Goal: Task Accomplishment & Management: Manage account settings

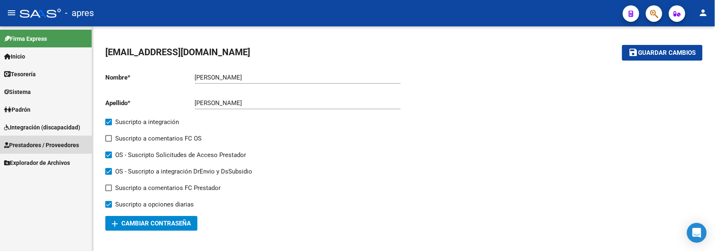
click at [54, 144] on span "Prestadores / Proveedores" at bounding box center [41, 144] width 75 height 9
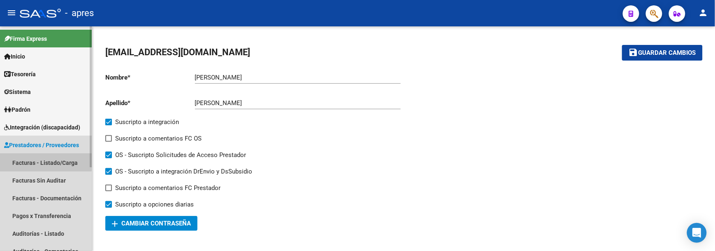
click at [35, 158] on link "Facturas - Listado/Carga" at bounding box center [46, 163] width 92 height 18
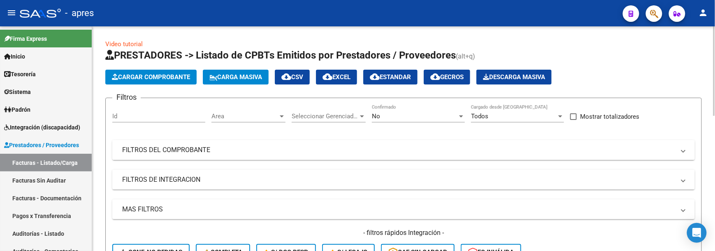
click at [221, 153] on mat-panel-title "FILTROS DEL COMPROBANTE" at bounding box center [398, 149] width 553 height 9
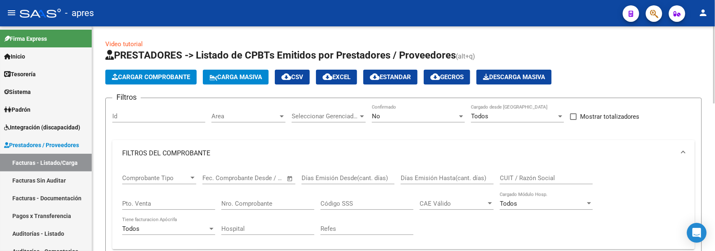
click at [292, 178] on span "Open calendar" at bounding box center [290, 178] width 20 height 20
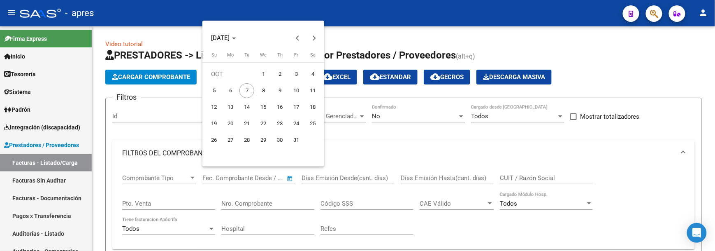
click at [346, 156] on div at bounding box center [357, 125] width 715 height 251
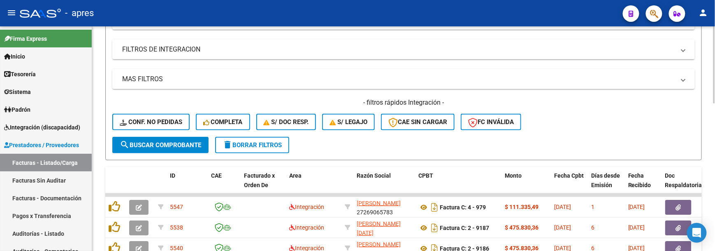
scroll to position [109, 0]
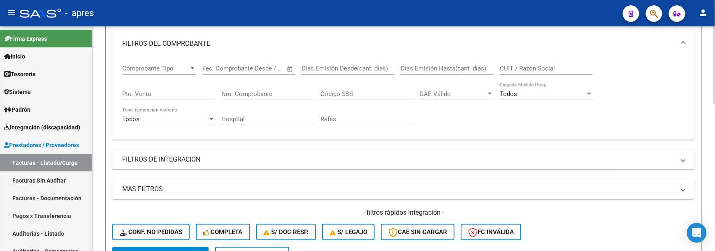
click at [156, 152] on mat-expansion-panel-header "FILTROS DE INTEGRACION" at bounding box center [403, 159] width 583 height 20
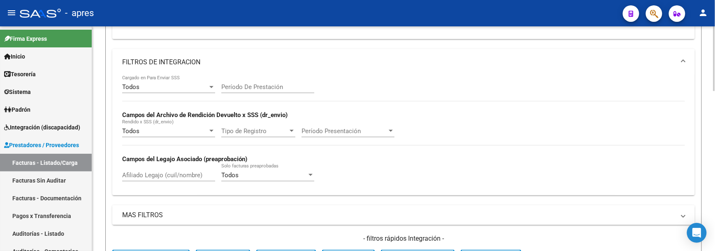
scroll to position [274, 0]
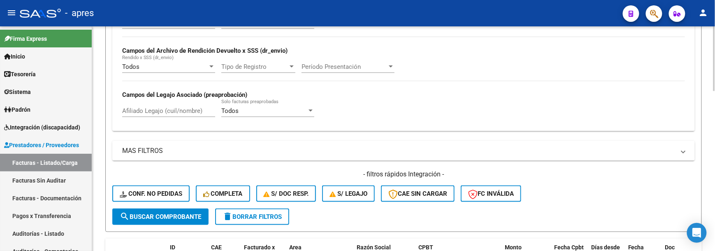
click at [160, 114] on input "Afiliado Legajo (cuil/nombre)" at bounding box center [168, 110] width 93 height 7
paste input "57679108"
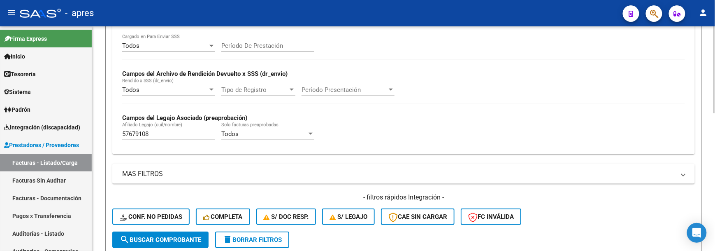
scroll to position [246, 0]
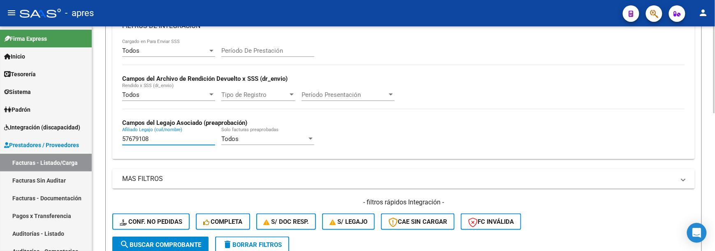
drag, startPoint x: 154, startPoint y: 136, endPoint x: 213, endPoint y: 144, distance: 59.4
click at [36, 144] on mat-sidenav-container "Firma Express Inicio Calendario SSS Instructivos Contacto OS Tesorería Extracto…" at bounding box center [357, 138] width 715 height 224
paste input "64294"
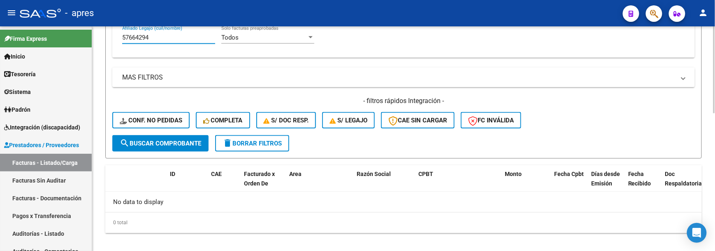
scroll to position [353, 0]
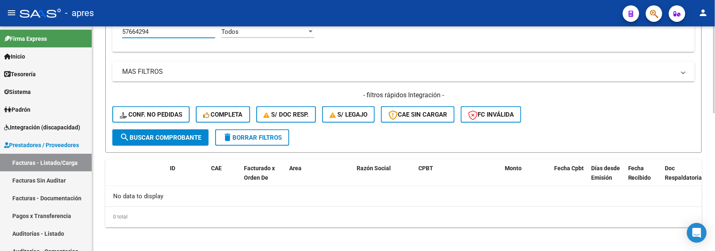
click at [715, 221] on html "menu - apres person Firma Express Inicio Calendario SSS Instructivos Contacto O…" at bounding box center [357, 125] width 715 height 251
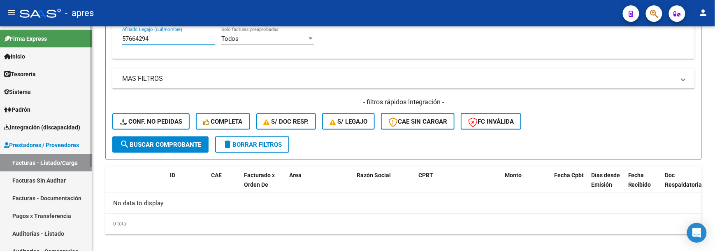
drag, startPoint x: 119, startPoint y: 37, endPoint x: 52, endPoint y: 48, distance: 68.0
click at [52, 48] on mat-sidenav-container "Firma Express Inicio Calendario SSS Instructivos Contacto OS Tesorería Extracto…" at bounding box center [357, 138] width 715 height 224
paste input "24891958"
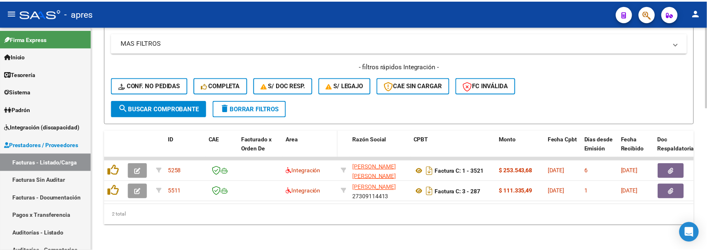
scroll to position [391, 0]
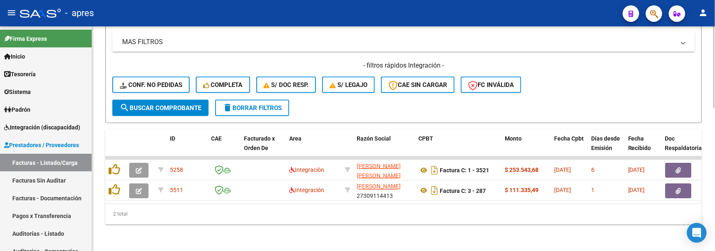
type input "24891958"
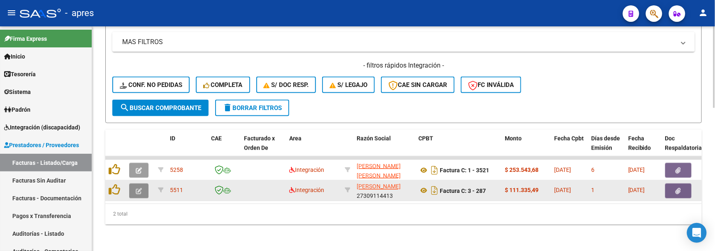
click at [135, 183] on button "button" at bounding box center [138, 190] width 19 height 15
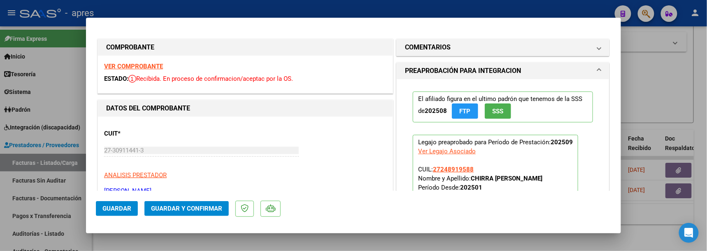
click at [137, 66] on strong "VER COMPROBANTE" at bounding box center [133, 66] width 59 height 7
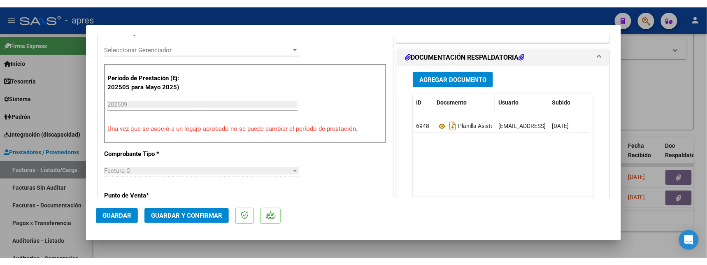
scroll to position [219, 0]
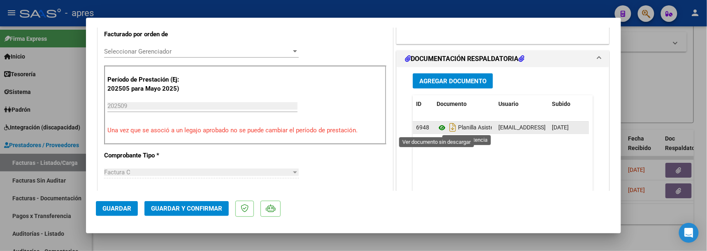
click at [437, 128] on icon at bounding box center [442, 128] width 11 height 10
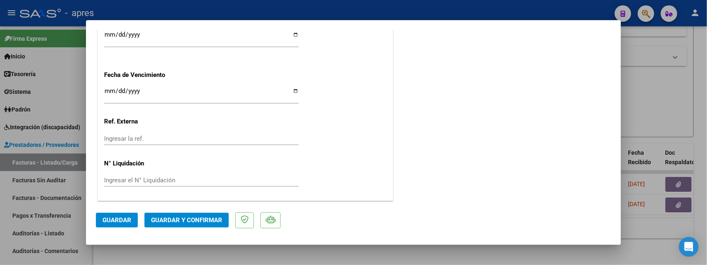
scroll to position [624, 0]
click at [185, 213] on button "Guardar y Confirmar" at bounding box center [186, 220] width 84 height 15
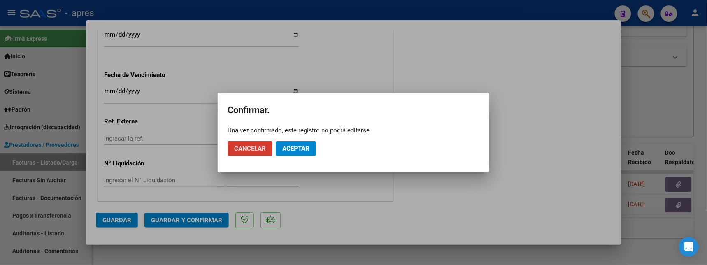
click at [296, 147] on span "Aceptar" at bounding box center [295, 148] width 27 height 7
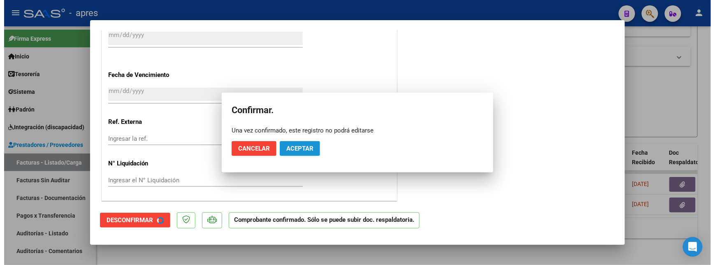
scroll to position [573, 0]
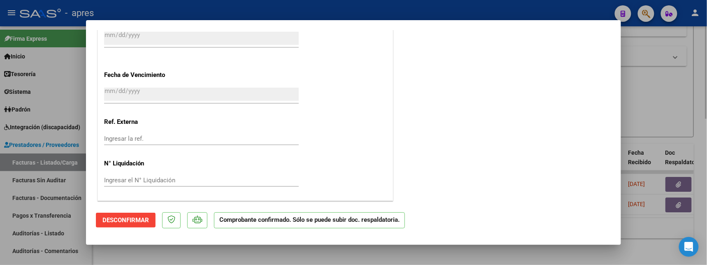
click at [197, 250] on div at bounding box center [353, 132] width 707 height 265
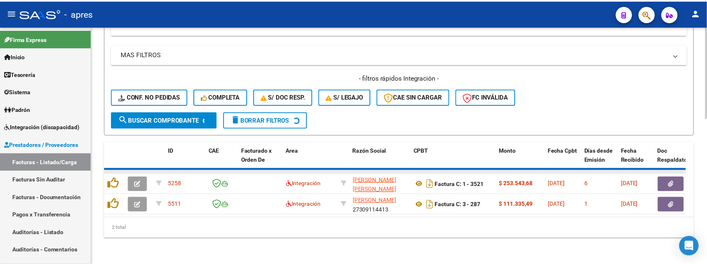
scroll to position [356, 0]
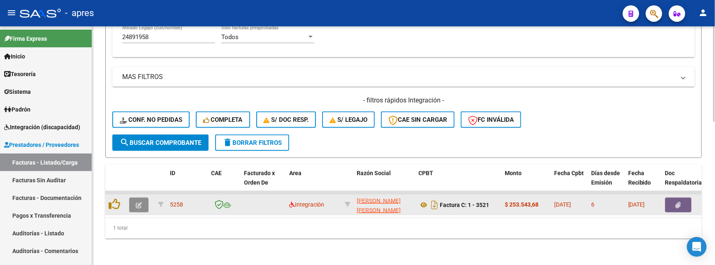
click at [144, 198] on button "button" at bounding box center [138, 205] width 19 height 15
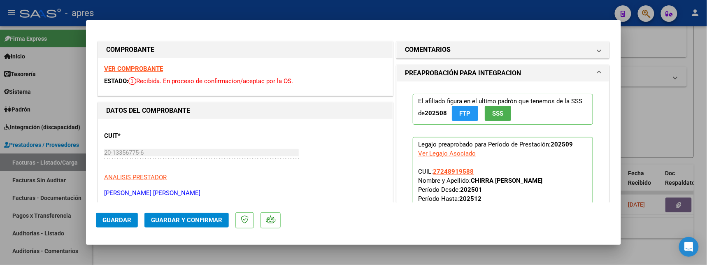
click at [135, 68] on strong "VER COMPROBANTE" at bounding box center [133, 68] width 59 height 7
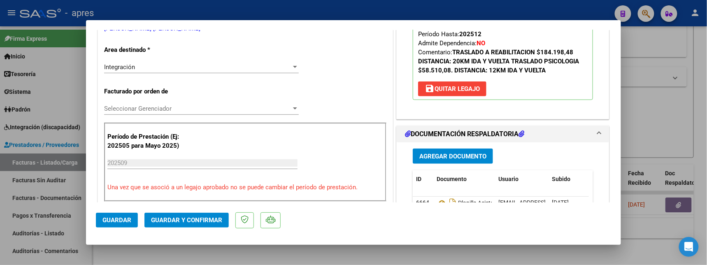
scroll to position [219, 0]
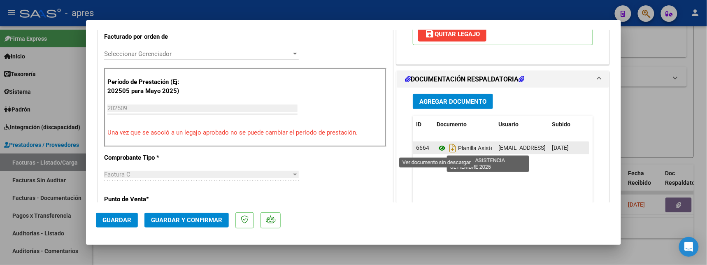
click at [437, 148] on icon at bounding box center [442, 148] width 11 height 10
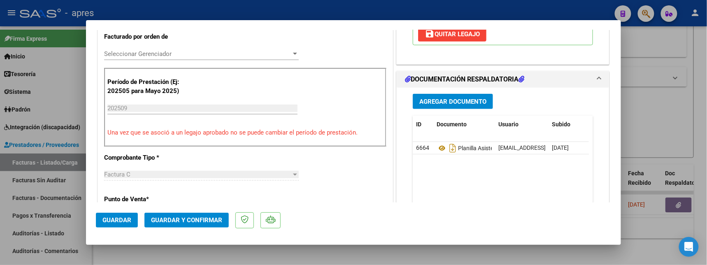
click at [140, 250] on div at bounding box center [353, 132] width 707 height 265
type input "$ 0,00"
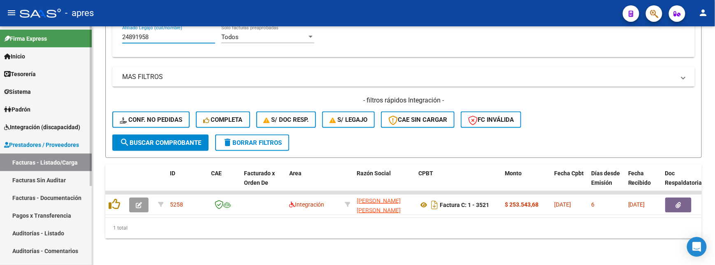
scroll to position [287, 0]
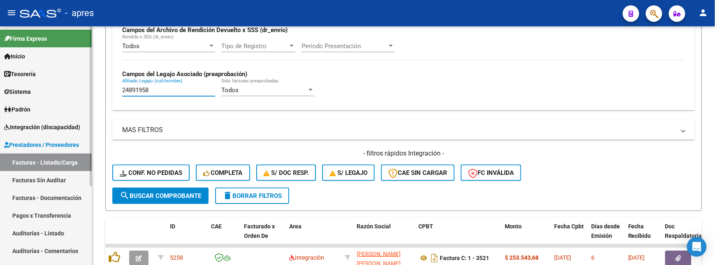
drag, startPoint x: 168, startPoint y: 30, endPoint x: 70, endPoint y: 28, distance: 98.8
click at [69, 28] on mat-sidenav-container "Firma Express Inicio Calendario SSS Instructivos Contacto OS Tesorería Extracto…" at bounding box center [357, 145] width 715 height 239
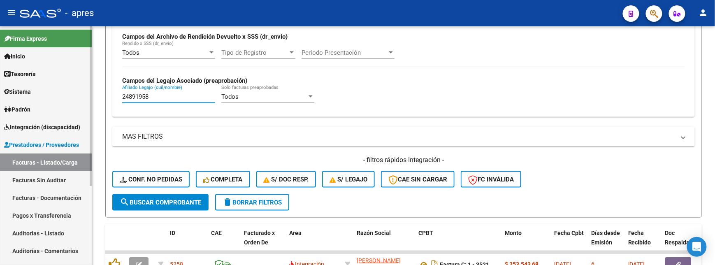
paste input "57474153"
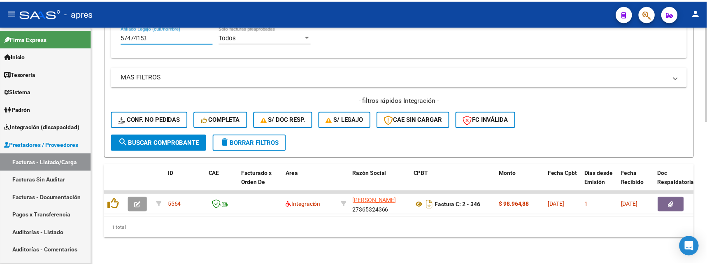
scroll to position [356, 0]
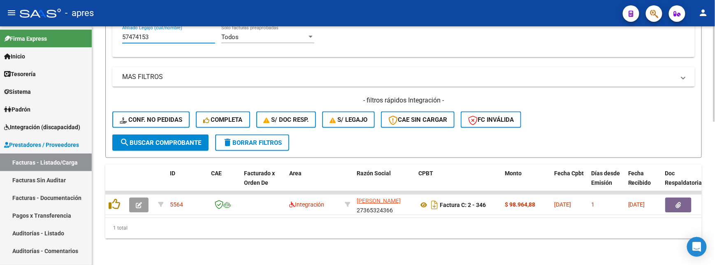
type input "57474153"
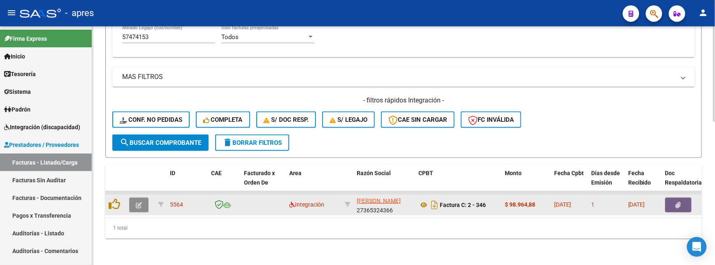
click at [143, 198] on button "button" at bounding box center [138, 205] width 19 height 15
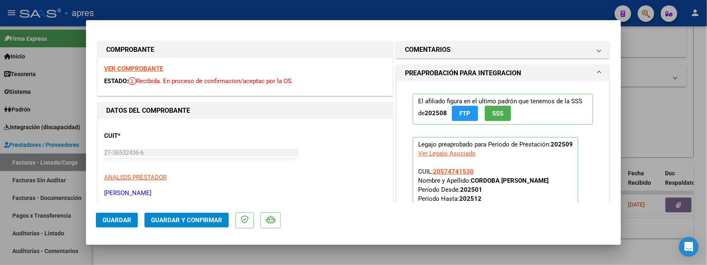
click at [142, 68] on strong "VER COMPROBANTE" at bounding box center [133, 68] width 59 height 7
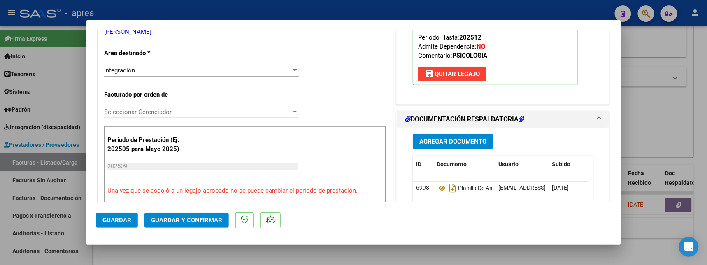
scroll to position [165, 0]
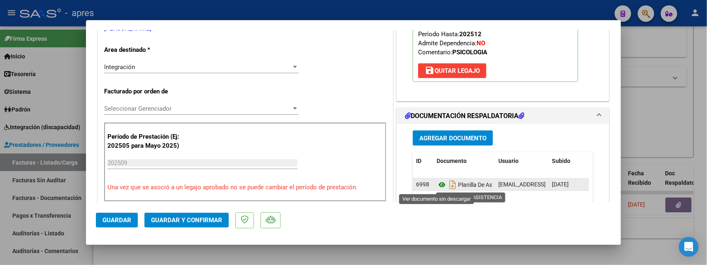
click at [437, 187] on icon at bounding box center [442, 185] width 11 height 10
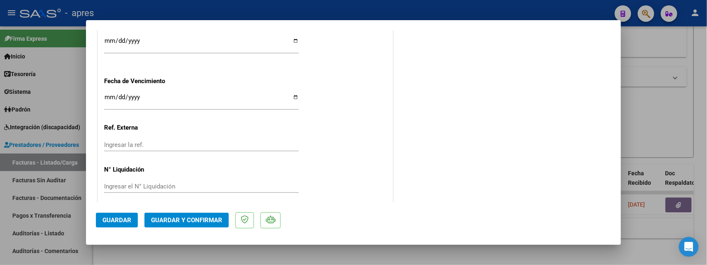
scroll to position [624, 0]
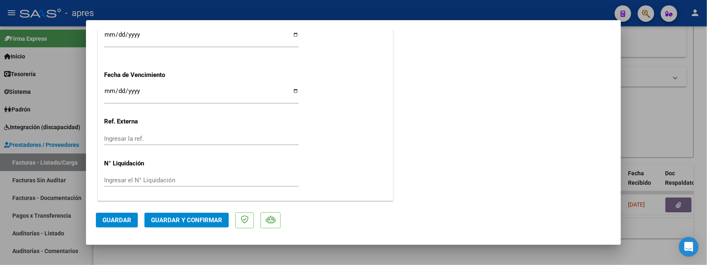
click at [109, 89] on input "Ingresar la fecha" at bounding box center [201, 94] width 195 height 13
type input "[DATE]"
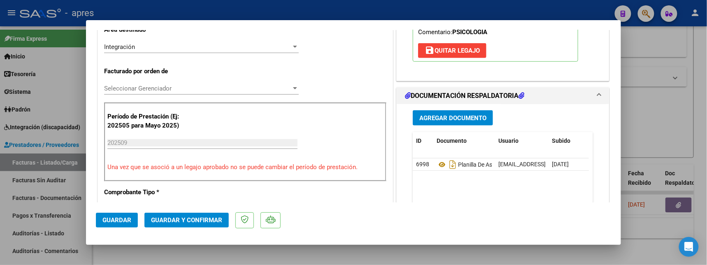
scroll to position [130, 0]
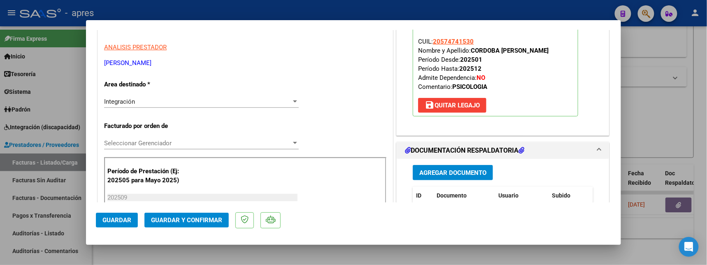
click at [175, 220] on span "Guardar y Confirmar" at bounding box center [186, 220] width 71 height 7
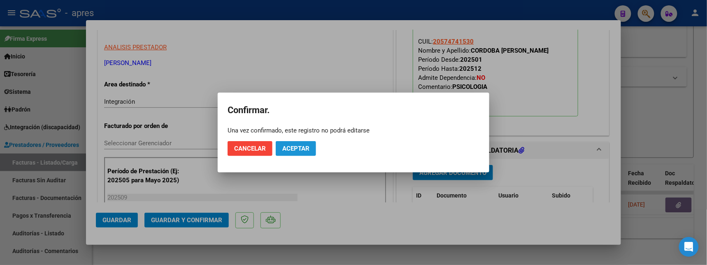
drag, startPoint x: 313, startPoint y: 150, endPoint x: 276, endPoint y: 57, distance: 100.5
click at [313, 149] on button "Aceptar" at bounding box center [296, 148] width 40 height 15
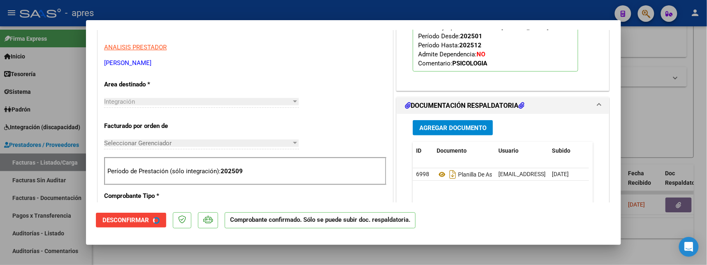
click at [532, 250] on div at bounding box center [353, 132] width 707 height 265
type input "$ 0,00"
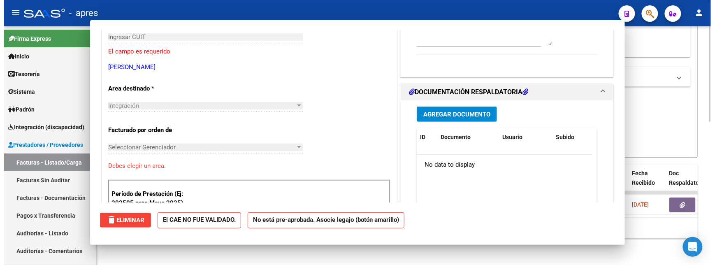
scroll to position [0, 0]
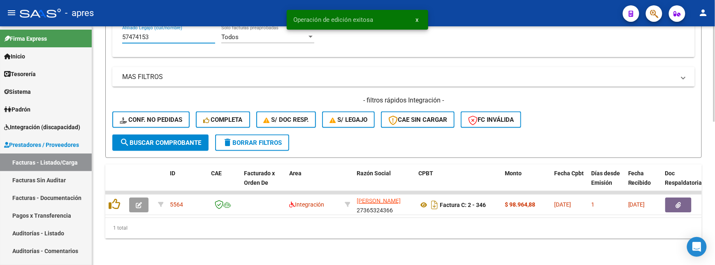
click at [152, 33] on input "57474153" at bounding box center [168, 36] width 93 height 7
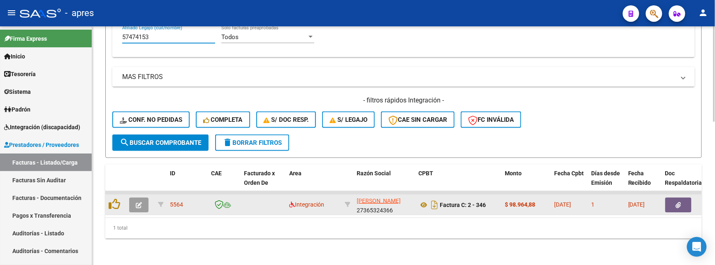
click at [134, 198] on button "button" at bounding box center [138, 205] width 19 height 15
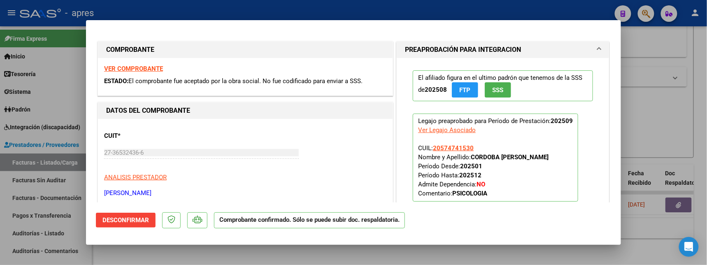
click at [133, 249] on div at bounding box center [353, 132] width 707 height 265
type input "$ 0,00"
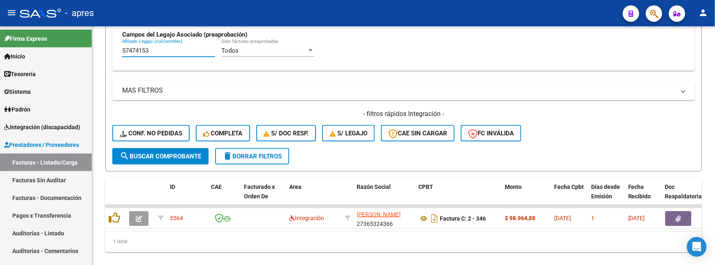
drag, startPoint x: 159, startPoint y: 28, endPoint x: 91, endPoint y: 30, distance: 67.5
click at [91, 30] on mat-sidenav-container "Firma Express Inicio Calendario SSS Instructivos Contacto OS Tesorería Extracto…" at bounding box center [357, 145] width 715 height 239
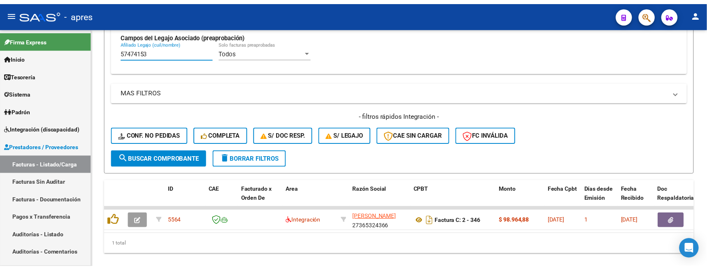
scroll to position [323, 0]
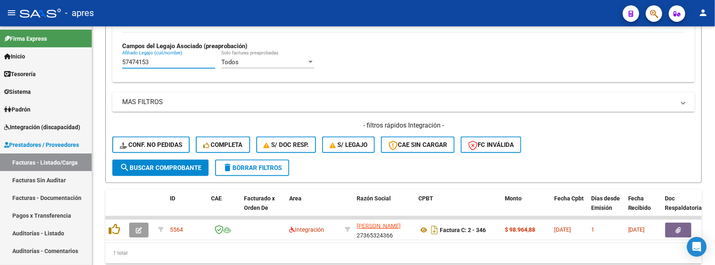
paste input "2839954"
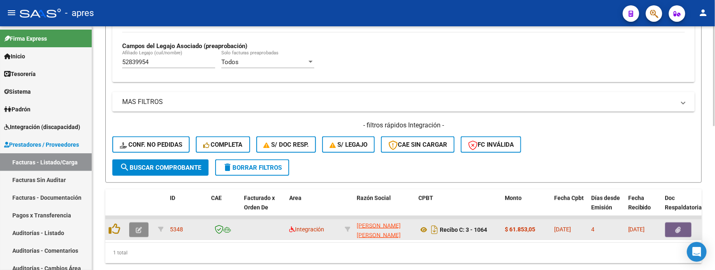
click at [139, 233] on icon "button" at bounding box center [139, 230] width 6 height 6
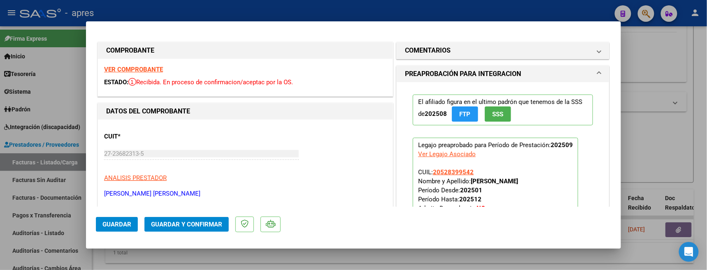
click at [132, 71] on strong "VER COMPROBANTE" at bounding box center [133, 69] width 59 height 7
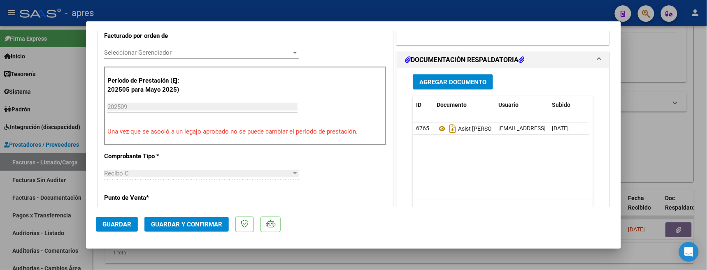
scroll to position [219, 0]
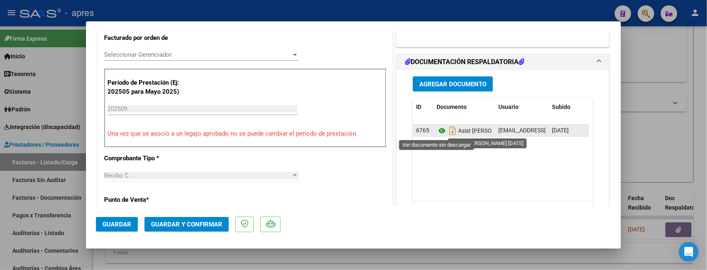
click at [437, 133] on icon at bounding box center [442, 131] width 11 height 10
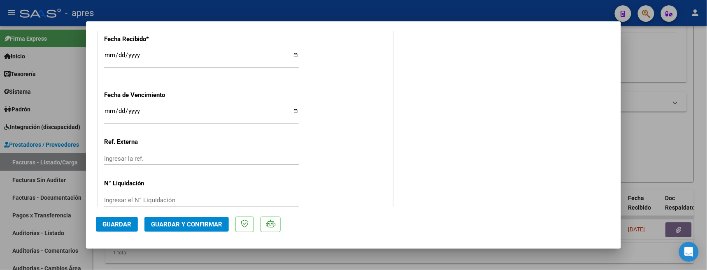
scroll to position [621, 0]
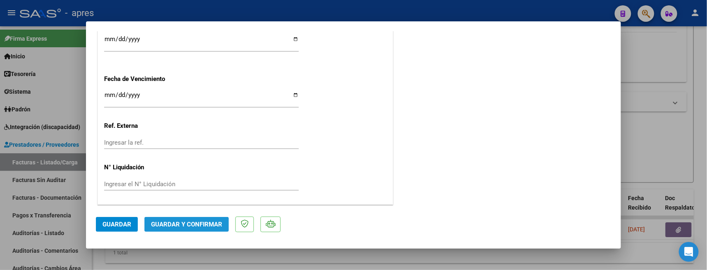
click at [208, 223] on span "Guardar y Confirmar" at bounding box center [186, 224] width 71 height 7
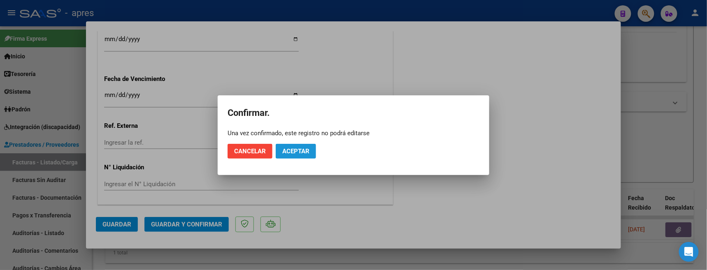
drag, startPoint x: 283, startPoint y: 152, endPoint x: 317, endPoint y: 3, distance: 152.8
click at [288, 139] on mat-dialog-actions "Cancelar Aceptar" at bounding box center [354, 151] width 252 height 28
click at [298, 154] on span "Aceptar" at bounding box center [295, 151] width 27 height 7
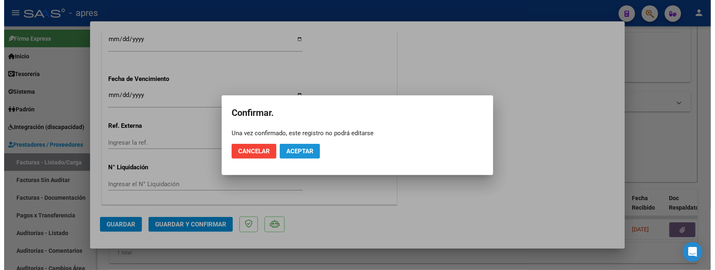
scroll to position [570, 0]
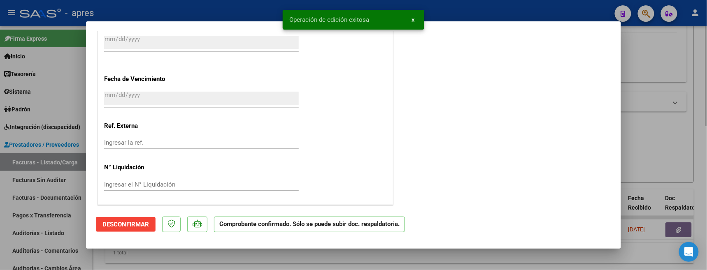
drag, startPoint x: 137, startPoint y: 262, endPoint x: 147, endPoint y: 269, distance: 12.4
click at [139, 250] on div at bounding box center [353, 135] width 707 height 270
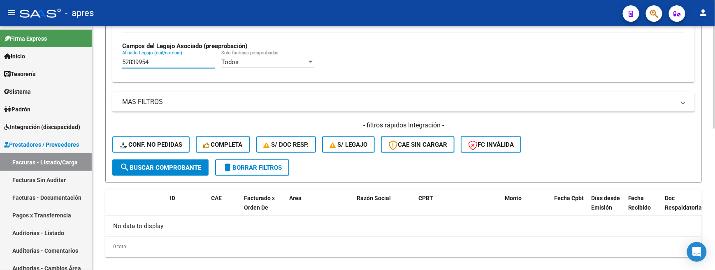
drag, startPoint x: 120, startPoint y: 71, endPoint x: 116, endPoint y: 66, distance: 6.7
click at [117, 69] on div "Todos Cargado en Para Enviar SSS Período De Prestación Campos del Archivo de Re…" at bounding box center [403, 23] width 583 height 120
paste input "6645517"
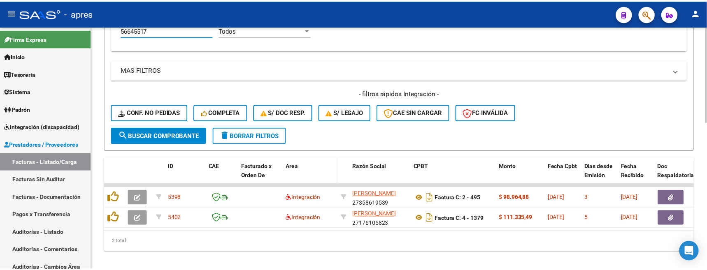
scroll to position [371, 0]
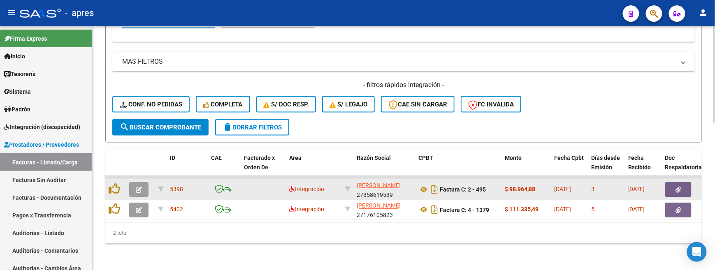
type input "56645517"
click at [139, 182] on button "button" at bounding box center [138, 189] width 19 height 15
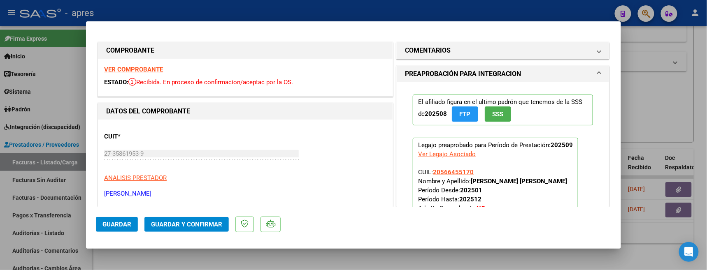
click at [122, 68] on strong "VER COMPROBANTE" at bounding box center [133, 69] width 59 height 7
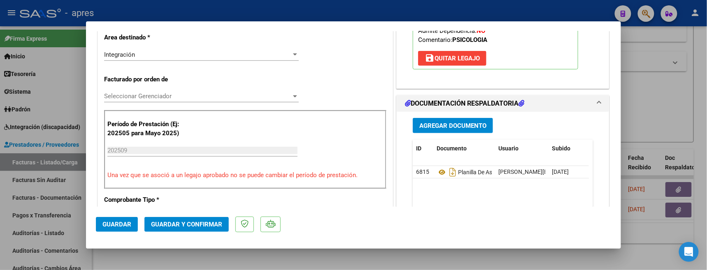
scroll to position [219, 0]
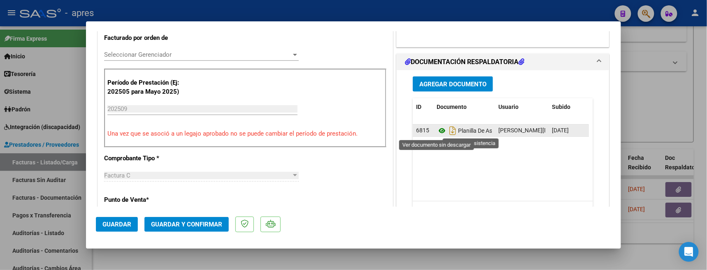
click at [438, 132] on icon at bounding box center [442, 131] width 11 height 10
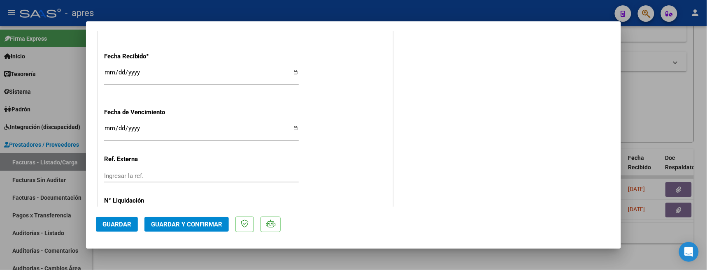
scroll to position [603, 0]
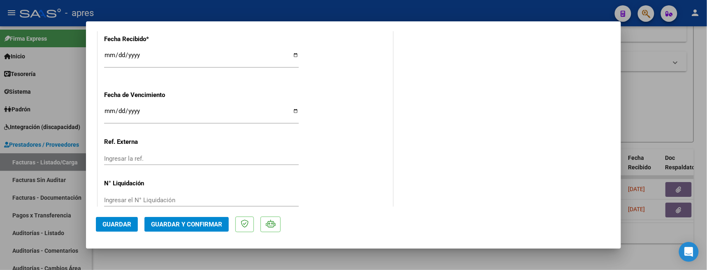
click at [109, 108] on div "[DATE] Ingresar la fecha" at bounding box center [201, 115] width 195 height 18
type input "[DATE]"
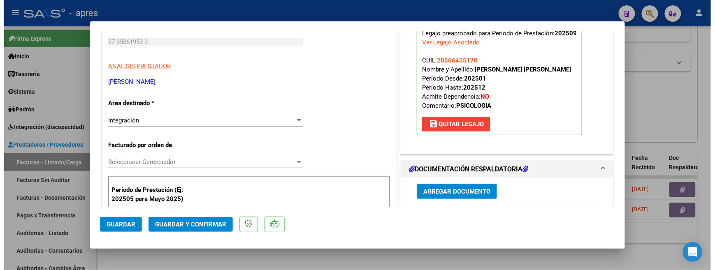
scroll to position [109, 0]
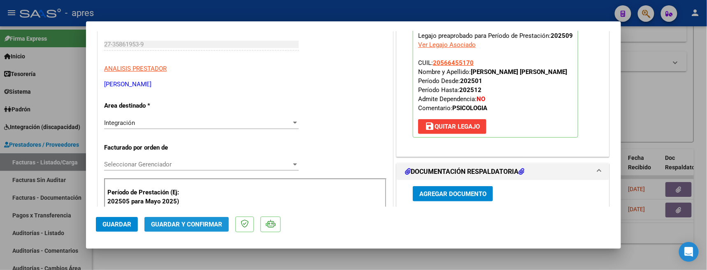
click at [206, 230] on button "Guardar y Confirmar" at bounding box center [186, 224] width 84 height 15
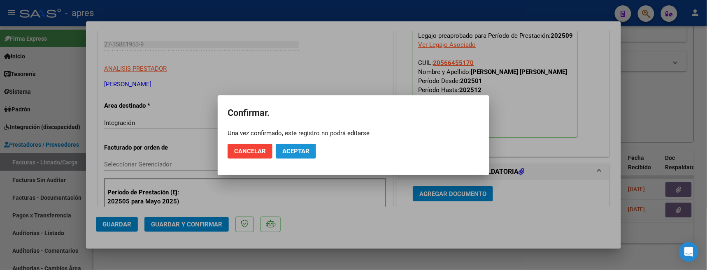
click at [282, 145] on button "Aceptar" at bounding box center [296, 151] width 40 height 15
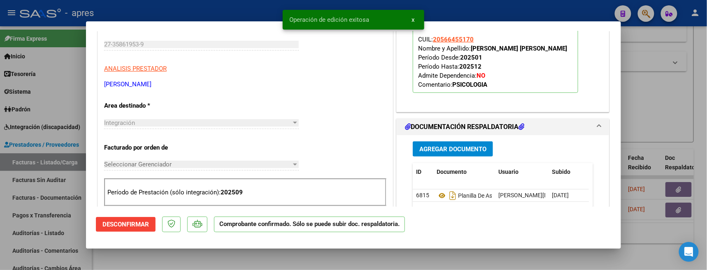
click at [239, 250] on div at bounding box center [353, 135] width 707 height 270
type input "$ 0,00"
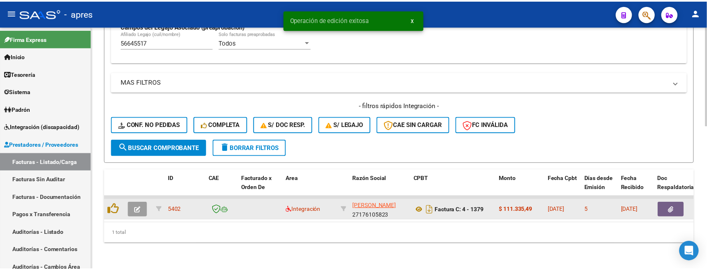
scroll to position [351, 0]
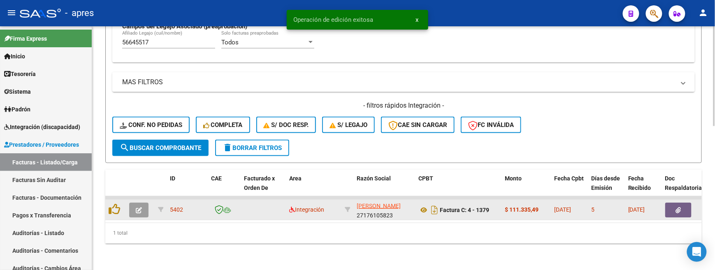
click at [141, 207] on icon "button" at bounding box center [139, 210] width 6 height 6
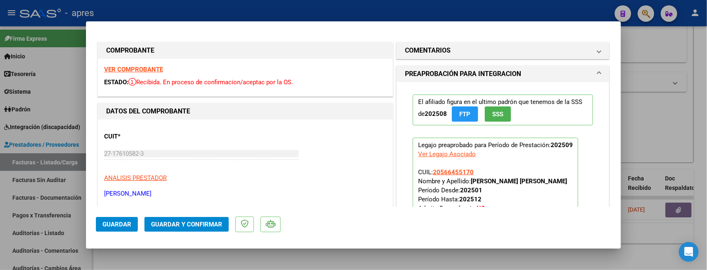
click at [157, 67] on strong "VER COMPROBANTE" at bounding box center [133, 69] width 59 height 7
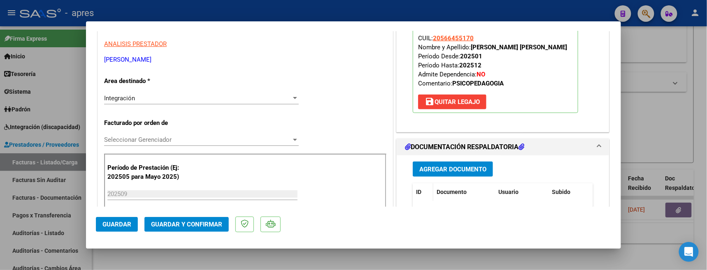
scroll to position [165, 0]
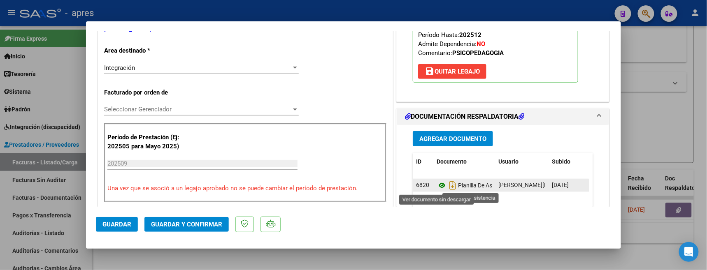
click at [439, 189] on icon at bounding box center [442, 186] width 11 height 10
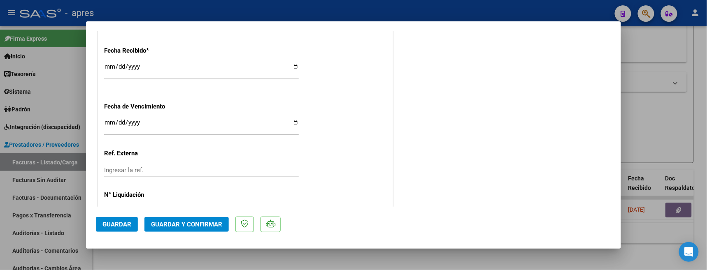
scroll to position [566, 0]
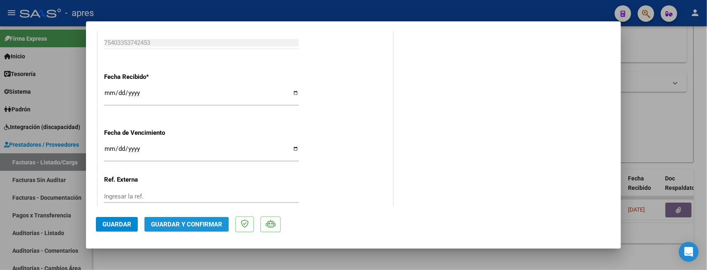
click at [189, 226] on span "Guardar y Confirmar" at bounding box center [186, 224] width 71 height 7
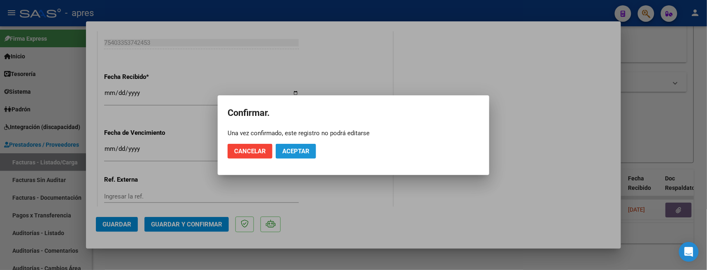
drag, startPoint x: 297, startPoint y: 147, endPoint x: 302, endPoint y: 7, distance: 139.6
click at [298, 144] on button "Aceptar" at bounding box center [296, 151] width 40 height 15
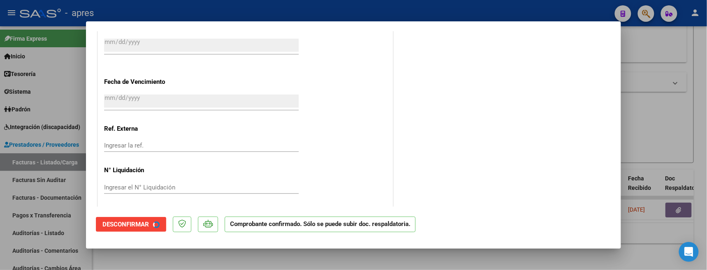
scroll to position [515, 0]
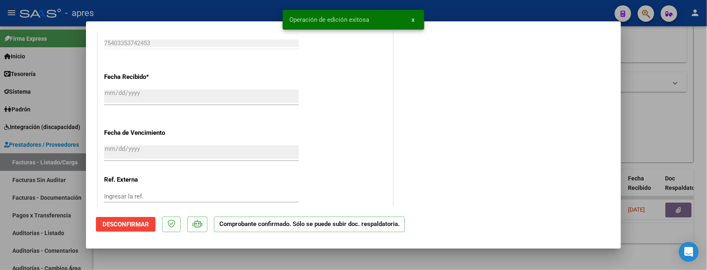
click at [138, 250] on div at bounding box center [353, 135] width 707 height 270
type input "$ 0,00"
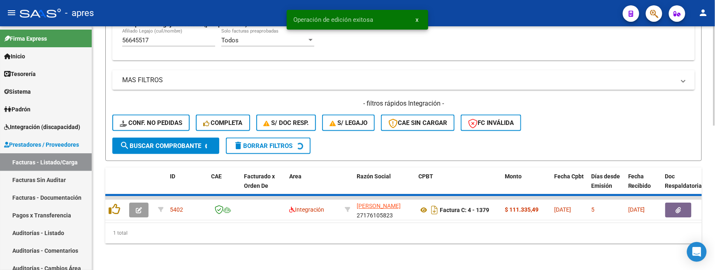
scroll to position [336, 0]
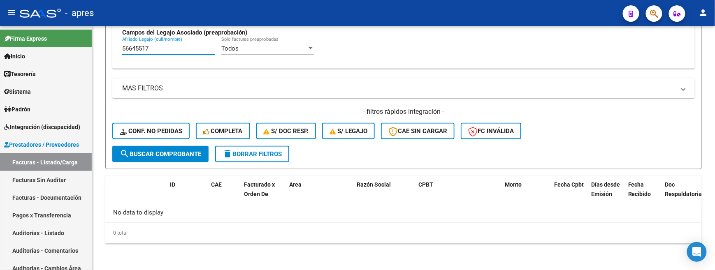
drag, startPoint x: 150, startPoint y: 46, endPoint x: -39, endPoint y: 66, distance: 190.0
click at [0, 66] on html "menu - apres person Firma Express Inicio Calendario SSS Instructivos Contacto O…" at bounding box center [357, 135] width 715 height 270
paste input "70209012"
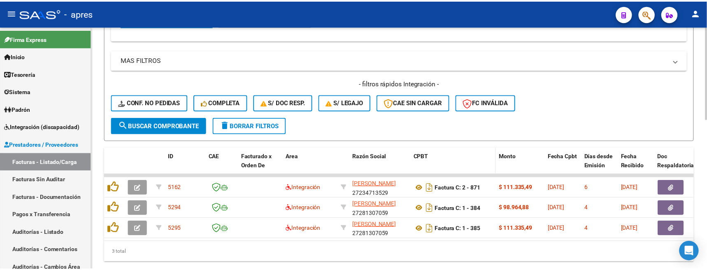
scroll to position [392, 0]
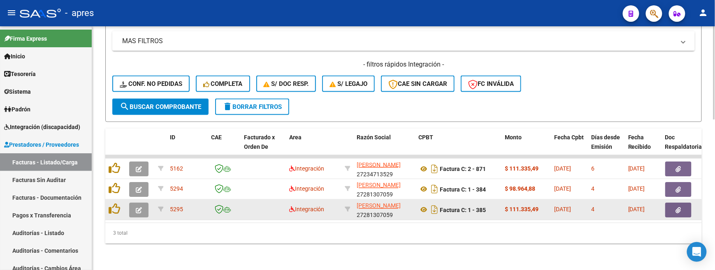
type input "70209012"
click at [139, 207] on icon "button" at bounding box center [139, 210] width 6 height 6
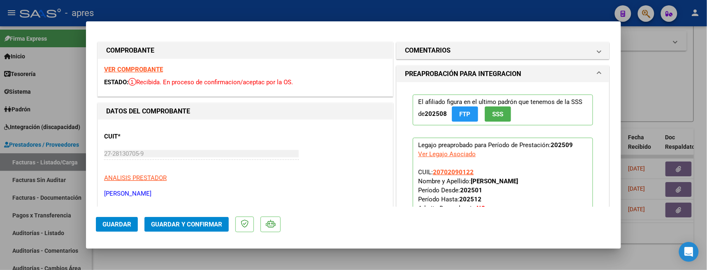
click at [134, 73] on strong "VER COMPROBANTE" at bounding box center [133, 69] width 59 height 7
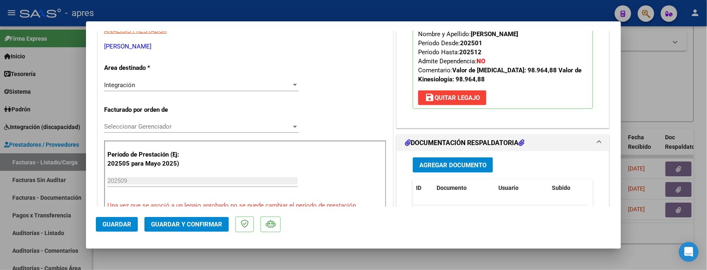
scroll to position [165, 0]
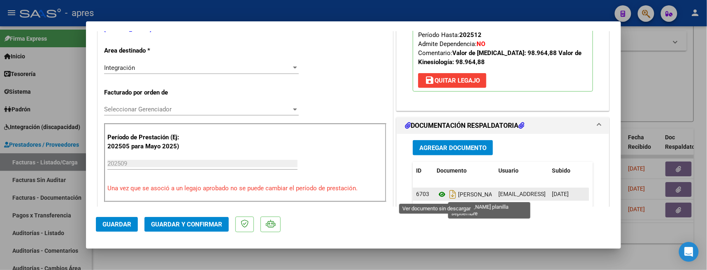
click at [437, 193] on icon at bounding box center [442, 195] width 11 height 10
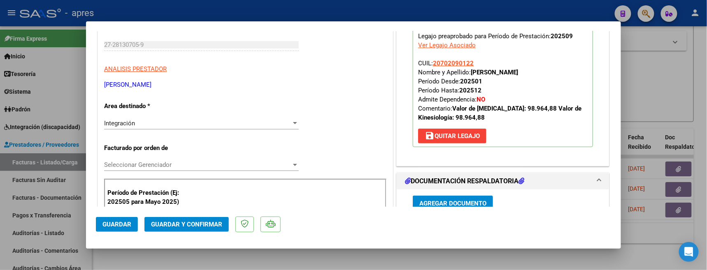
scroll to position [0, 0]
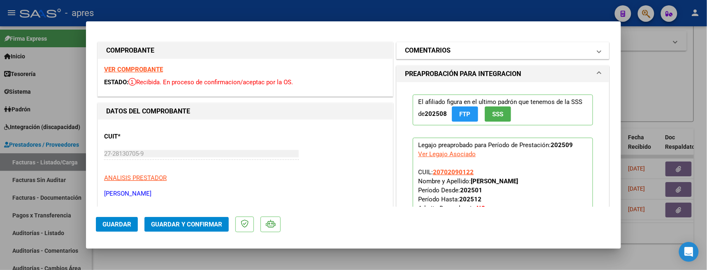
click at [462, 51] on mat-panel-title "COMENTARIOS" at bounding box center [498, 51] width 186 height 10
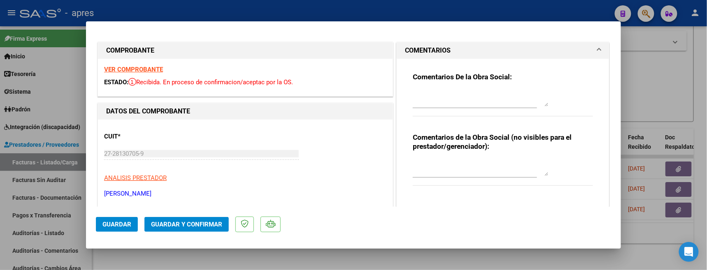
click at [432, 94] on textarea at bounding box center [481, 98] width 136 height 16
paste textarea "70209012"
click at [448, 102] on textarea "7/10 Re rechaza facturacion. Como se viene informando hace varios meses, LA DES…" at bounding box center [481, 98] width 136 height 16
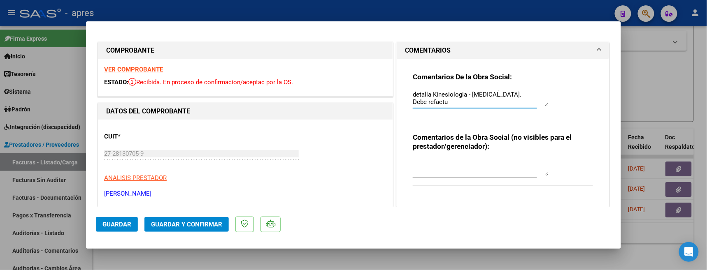
scroll to position [0, 0]
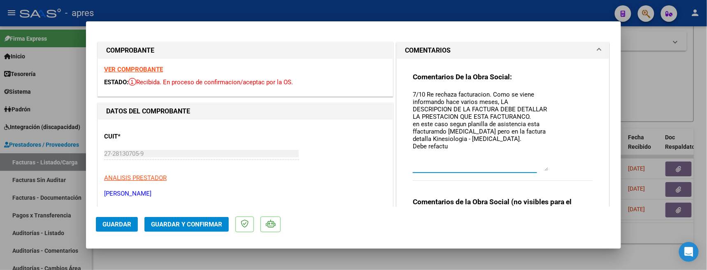
drag, startPoint x: 538, startPoint y: 106, endPoint x: 538, endPoint y: 173, distance: 67.1
click at [538, 171] on textarea "7/10 Re rechaza facturacion. Como se viene informando hace varios meses, LA DES…" at bounding box center [481, 130] width 136 height 81
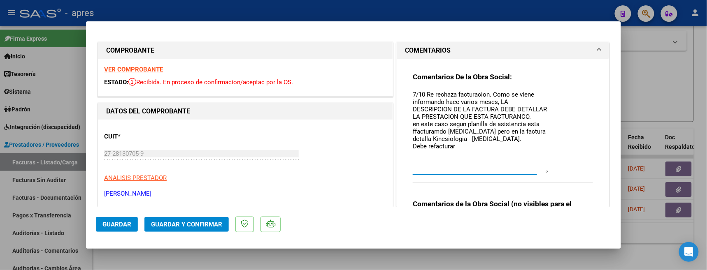
paste textarea "Debe hacer dos registros -Uno con la nueva factura y planilla de asistencia -ot…"
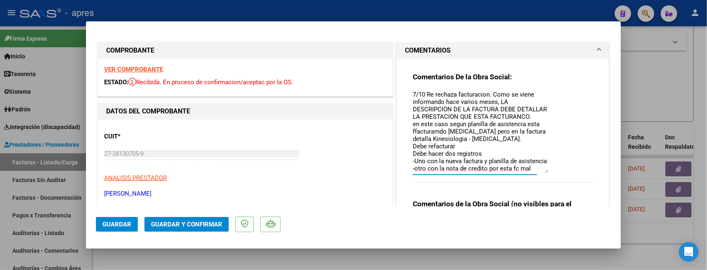
drag, startPoint x: 430, startPoint y: 171, endPoint x: 384, endPoint y: 66, distance: 114.6
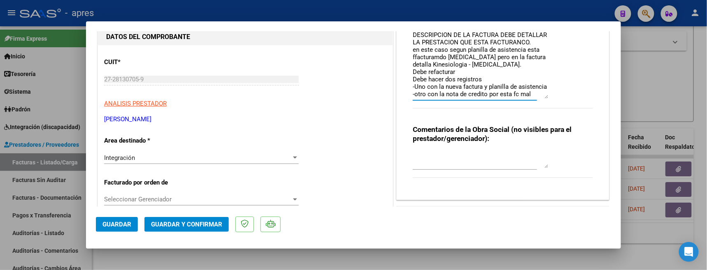
scroll to position [165, 0]
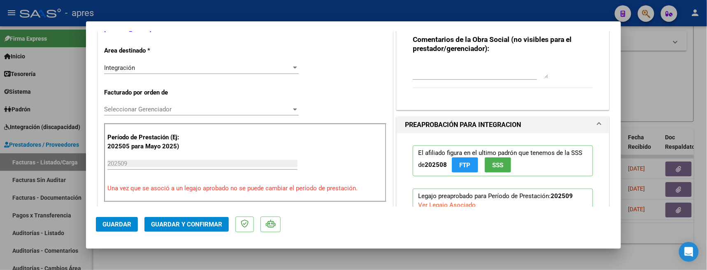
type textarea "7/10 Re rechaza facturacion. Como se viene informando hace varios meses, LA DES…"
click at [178, 68] on div "Integración" at bounding box center [197, 67] width 187 height 7
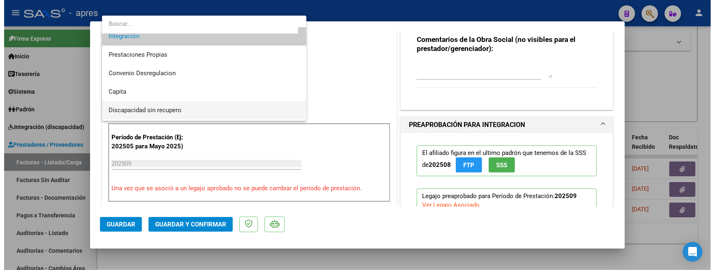
scroll to position [79, 0]
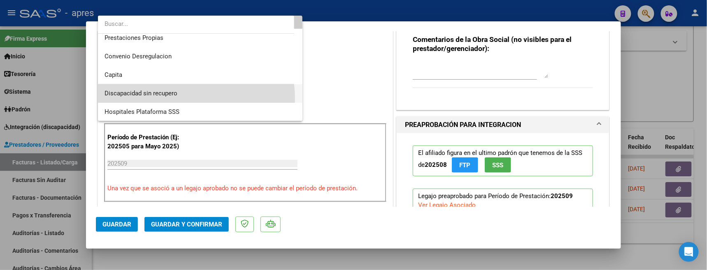
click at [177, 99] on span "Discapacidad sin recupero" at bounding box center [200, 93] width 191 height 19
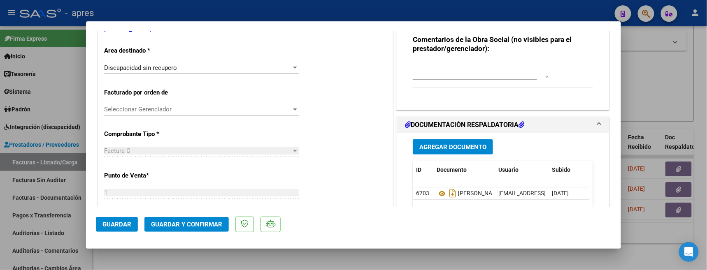
drag, startPoint x: 156, startPoint y: 224, endPoint x: 111, endPoint y: 221, distance: 45.0
click at [158, 205] on mat-dialog-container "COMPROBANTE VER COMPROBANTE ESTADO: Recibida. En proceso de confirmacion/acepta…" at bounding box center [353, 135] width 535 height 228
click at [111, 221] on span "Guardar" at bounding box center [116, 224] width 29 height 7
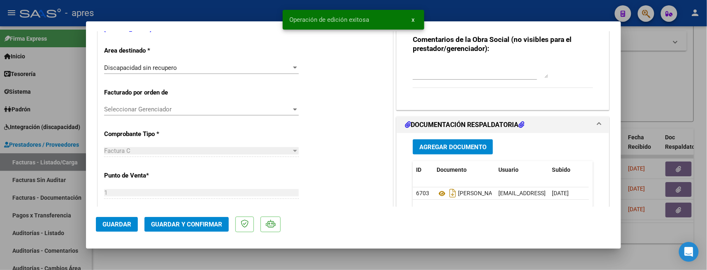
click at [185, 250] on div at bounding box center [353, 135] width 707 height 270
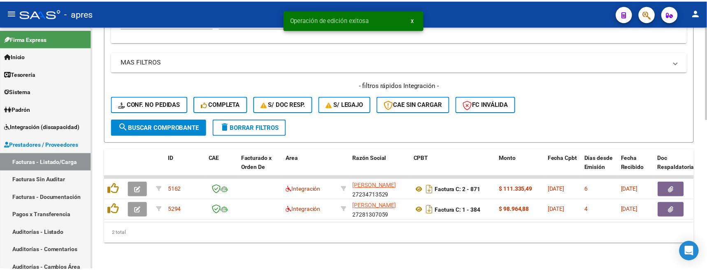
scroll to position [371, 0]
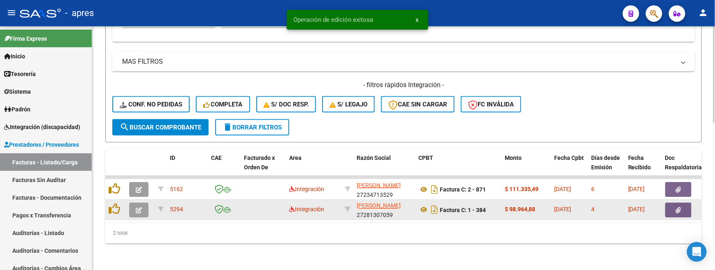
click at [135, 203] on button "button" at bounding box center [138, 210] width 19 height 15
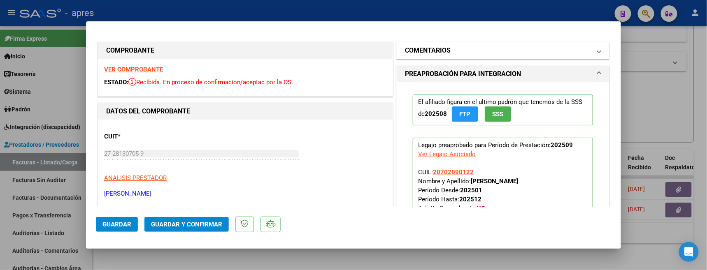
click at [484, 56] on mat-expansion-panel-header "COMENTARIOS" at bounding box center [503, 50] width 212 height 16
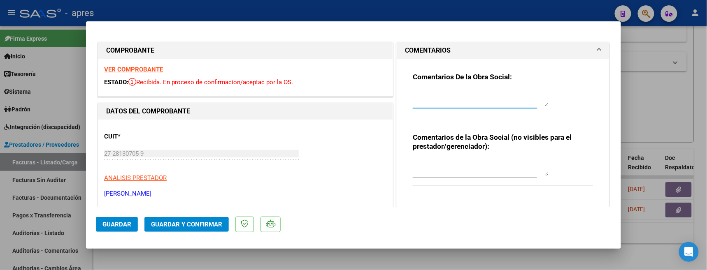
click at [461, 91] on textarea at bounding box center [481, 98] width 136 height 16
click at [140, 70] on strong "VER COMPROBANTE" at bounding box center [133, 69] width 59 height 7
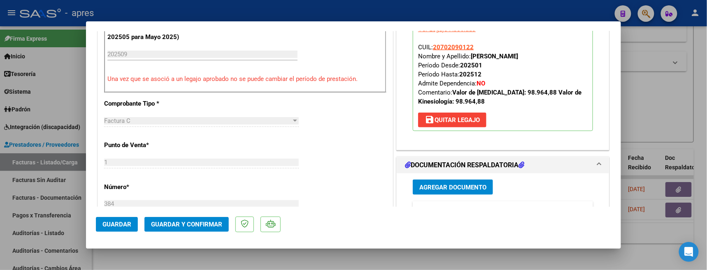
scroll to position [329, 0]
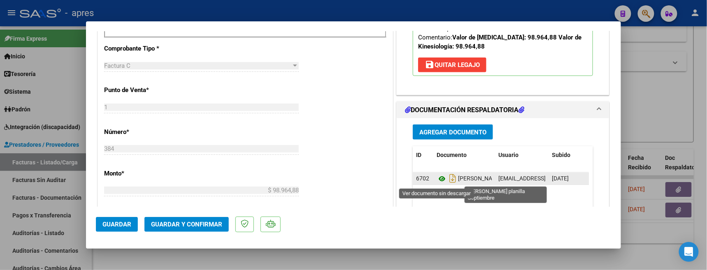
click at [437, 179] on icon at bounding box center [442, 179] width 11 height 10
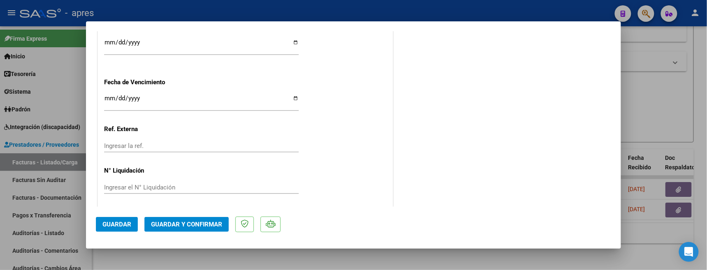
scroll to position [621, 0]
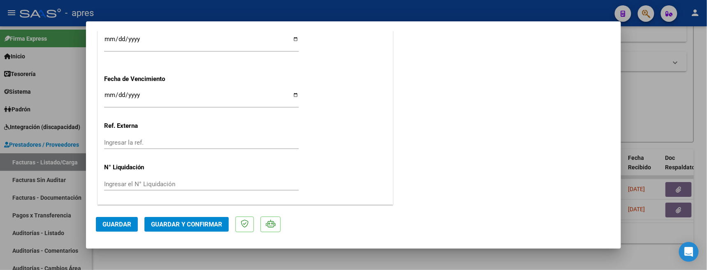
click at [188, 225] on span "Guardar y Confirmar" at bounding box center [186, 224] width 71 height 7
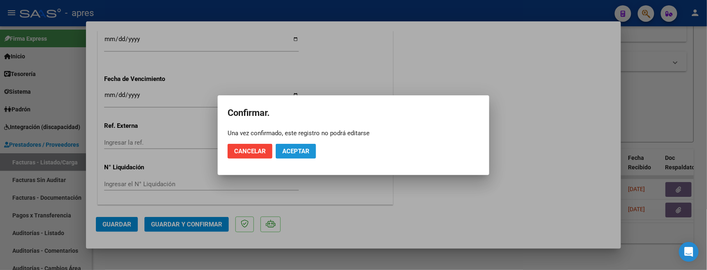
click at [303, 144] on button "Aceptar" at bounding box center [296, 151] width 40 height 15
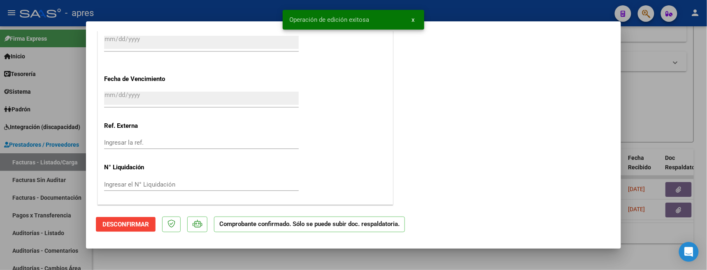
click at [142, 250] on div at bounding box center [353, 135] width 707 height 270
type input "$ 0,00"
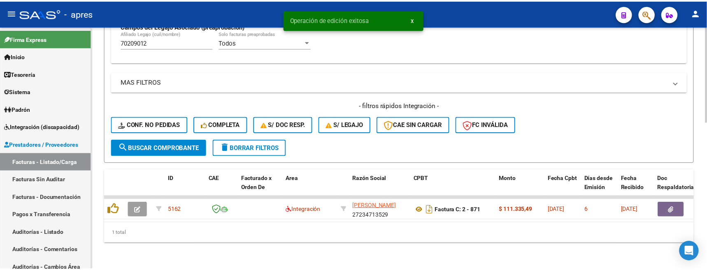
scroll to position [351, 0]
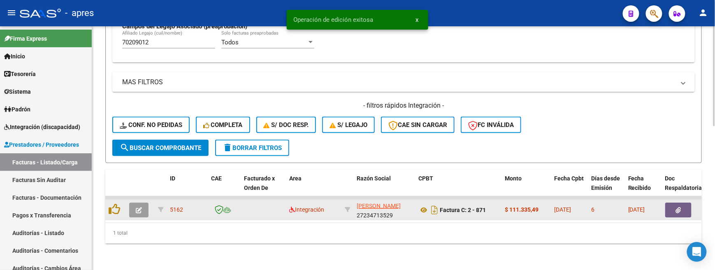
click at [139, 207] on icon "button" at bounding box center [139, 210] width 6 height 6
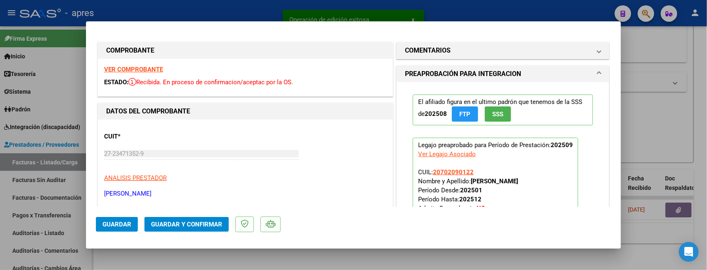
click at [180, 250] on div at bounding box center [353, 135] width 707 height 270
type input "$ 0,00"
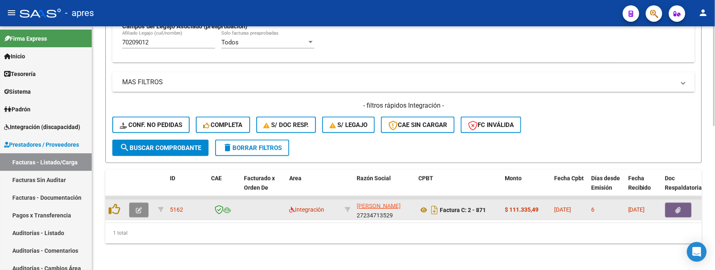
click at [134, 203] on button "button" at bounding box center [138, 210] width 19 height 15
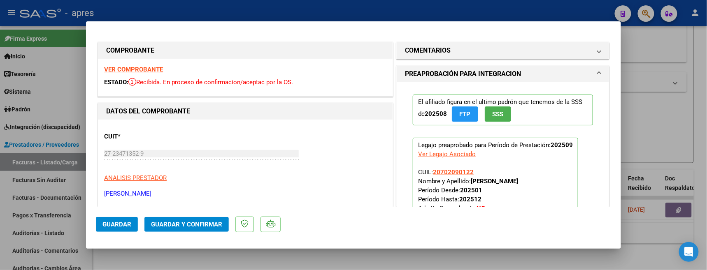
click at [128, 70] on strong "VER COMPROBANTE" at bounding box center [133, 69] width 59 height 7
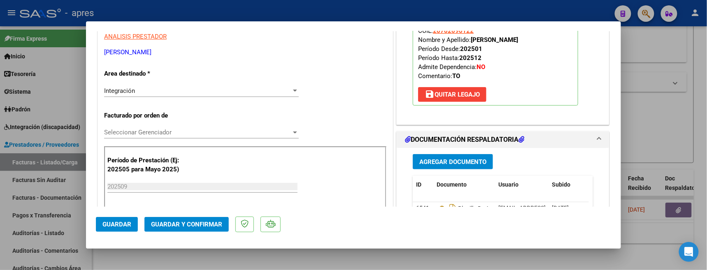
scroll to position [165, 0]
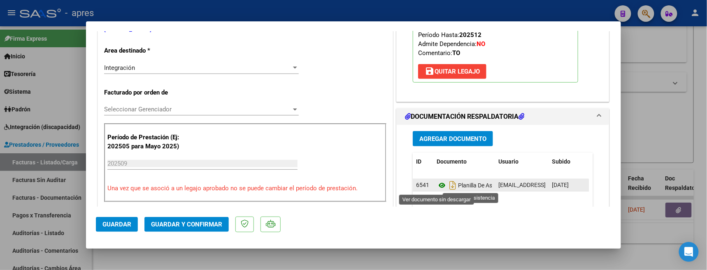
click at [437, 189] on icon at bounding box center [442, 186] width 11 height 10
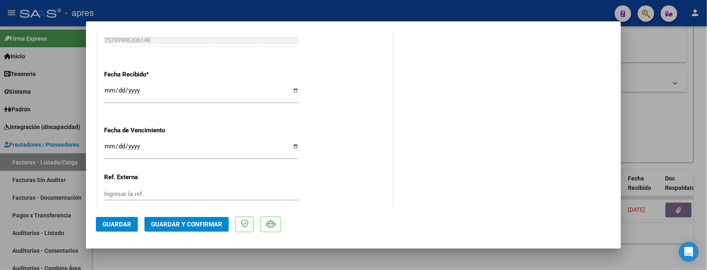
scroll to position [603, 0]
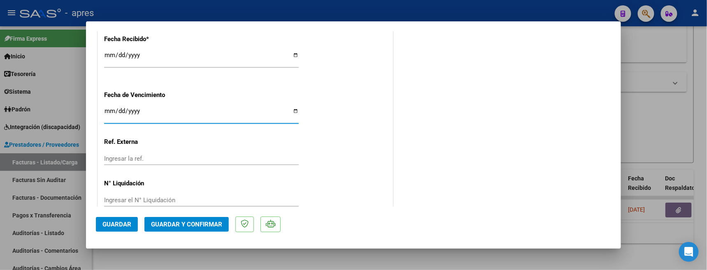
click at [114, 110] on input "Ingresar la fecha" at bounding box center [201, 114] width 195 height 13
type input "[DATE]"
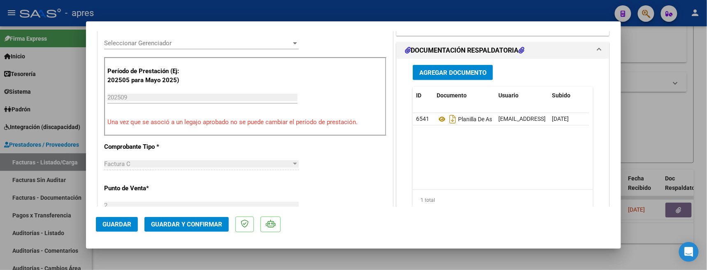
scroll to position [219, 0]
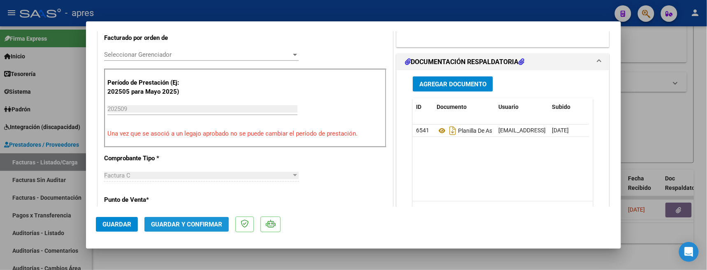
click at [175, 226] on span "Guardar y Confirmar" at bounding box center [186, 224] width 71 height 7
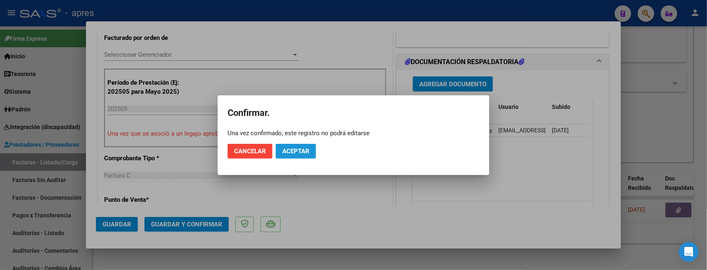
click at [290, 152] on span "Aceptar" at bounding box center [295, 151] width 27 height 7
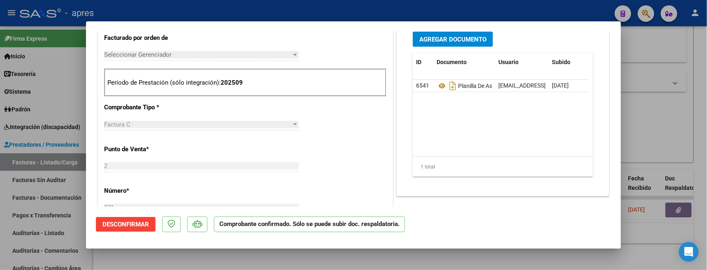
click at [128, 250] on div at bounding box center [353, 135] width 707 height 270
type input "$ 0,00"
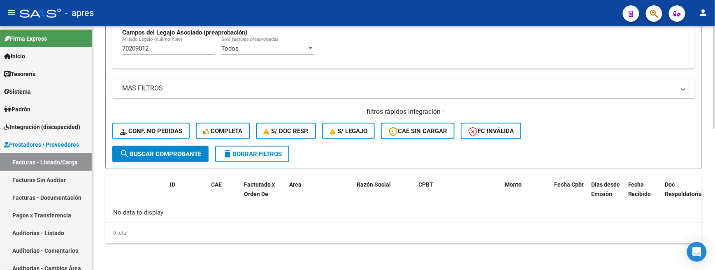
scroll to position [336, 0]
drag, startPoint x: 160, startPoint y: 47, endPoint x: 93, endPoint y: 58, distance: 68.0
paste input "54885606"
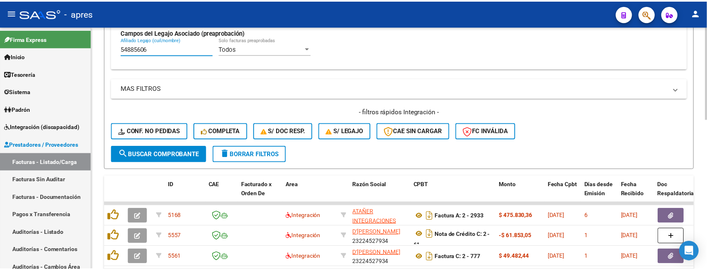
scroll to position [391, 0]
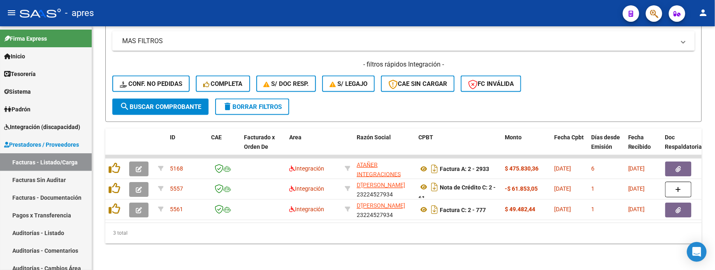
type input "54885606"
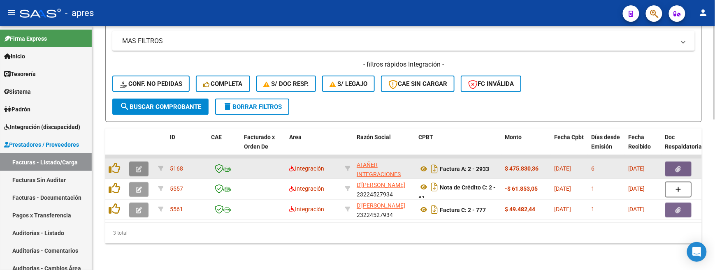
click at [140, 166] on icon "button" at bounding box center [139, 169] width 6 height 6
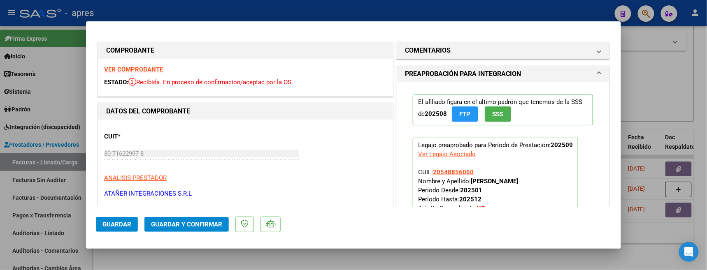
click at [135, 70] on strong "VER COMPROBANTE" at bounding box center [133, 69] width 59 height 7
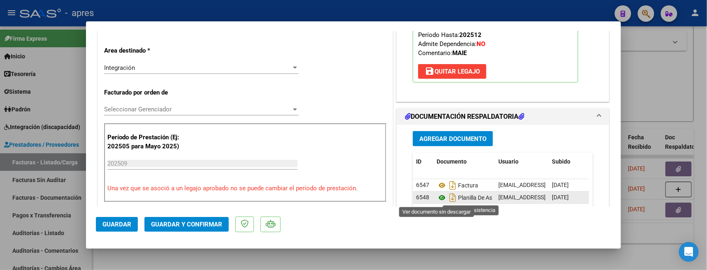
click at [437, 201] on icon at bounding box center [442, 198] width 11 height 10
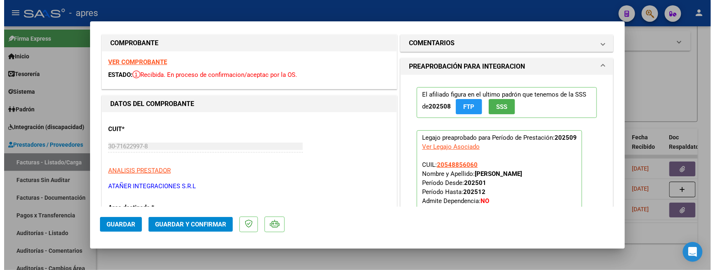
scroll to position [0, 0]
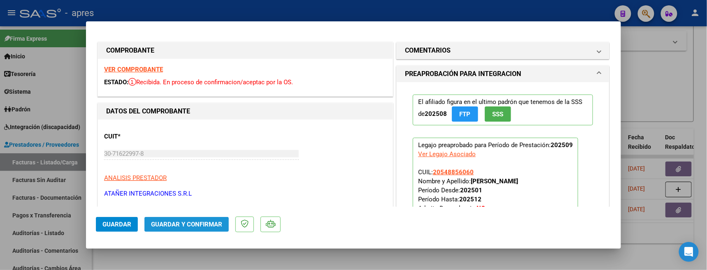
click at [201, 228] on span "Guardar y Confirmar" at bounding box center [186, 224] width 71 height 7
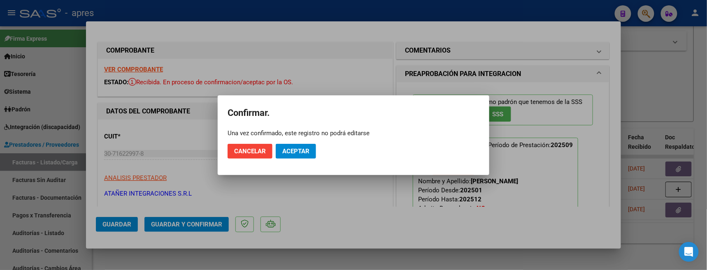
click at [294, 160] on mat-dialog-actions "Cancelar Aceptar" at bounding box center [354, 151] width 252 height 28
click at [295, 152] on span "Aceptar" at bounding box center [295, 151] width 27 height 7
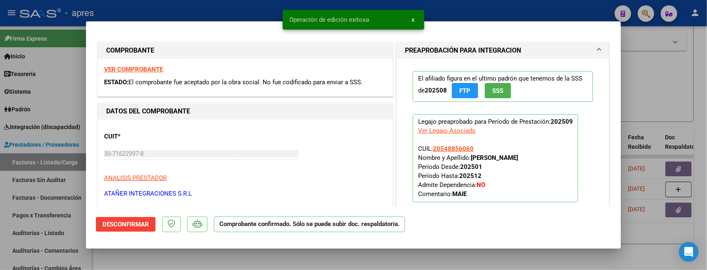
click at [164, 250] on div at bounding box center [353, 135] width 707 height 270
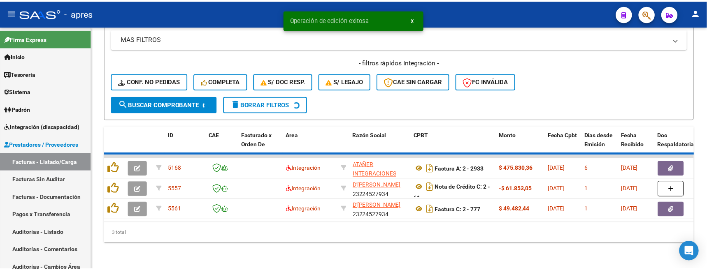
scroll to position [371, 0]
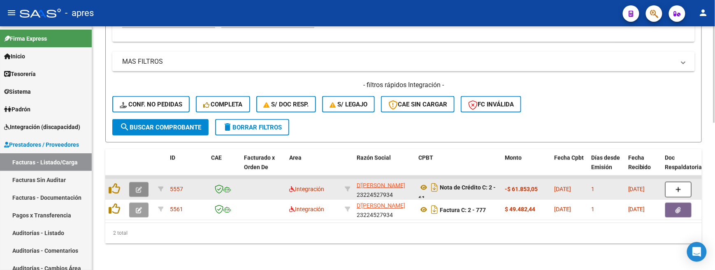
click at [137, 187] on icon "button" at bounding box center [139, 190] width 6 height 6
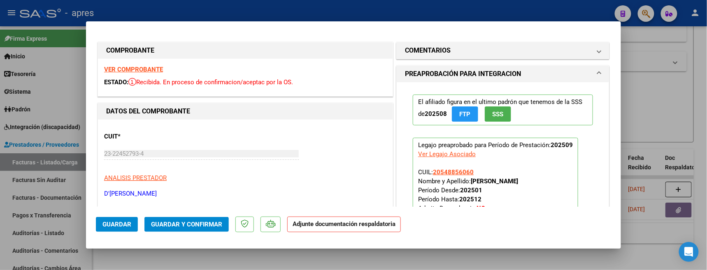
click at [138, 66] on strong "VER COMPROBANTE" at bounding box center [133, 69] width 59 height 7
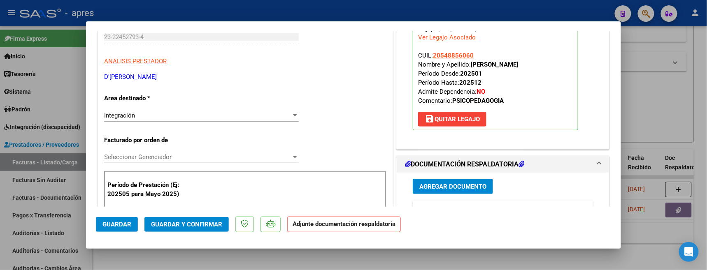
scroll to position [109, 0]
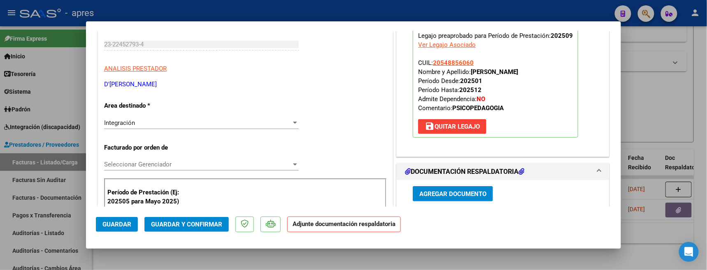
click at [134, 250] on div at bounding box center [353, 135] width 707 height 270
type input "$ 0,00"
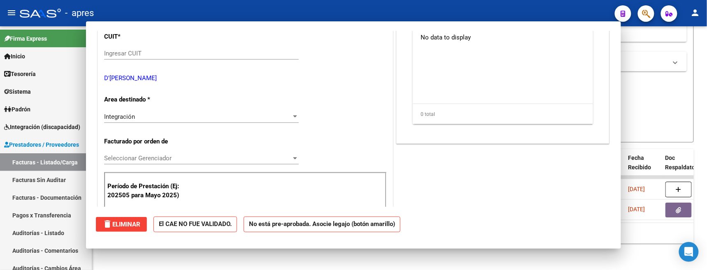
scroll to position [0, 0]
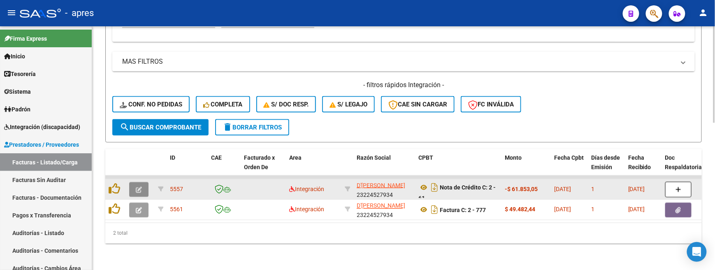
click at [139, 187] on icon "button" at bounding box center [139, 190] width 6 height 6
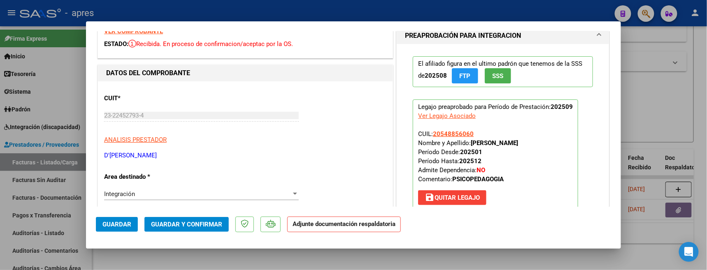
scroll to position [55, 0]
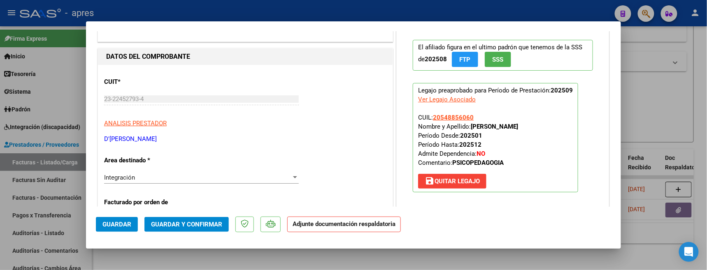
click at [174, 179] on div "Integración" at bounding box center [197, 177] width 187 height 7
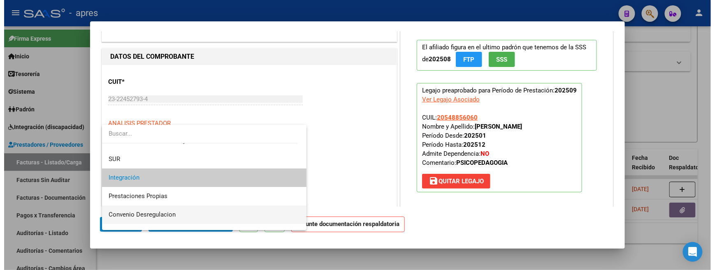
scroll to position [79, 0]
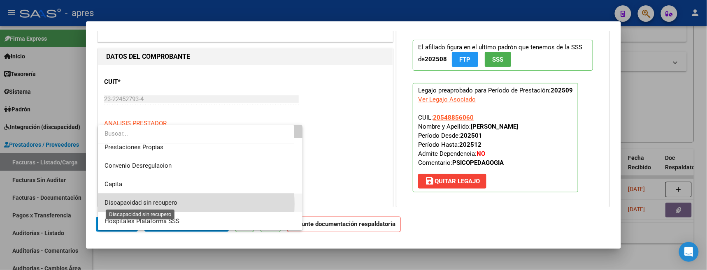
click at [175, 204] on span "Discapacidad sin recupero" at bounding box center [141, 202] width 73 height 7
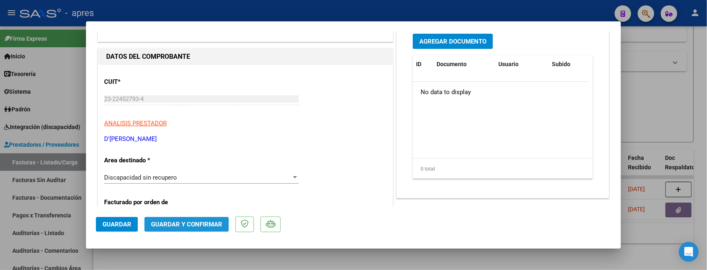
click at [182, 227] on span "Guardar y Confirmar" at bounding box center [186, 224] width 71 height 7
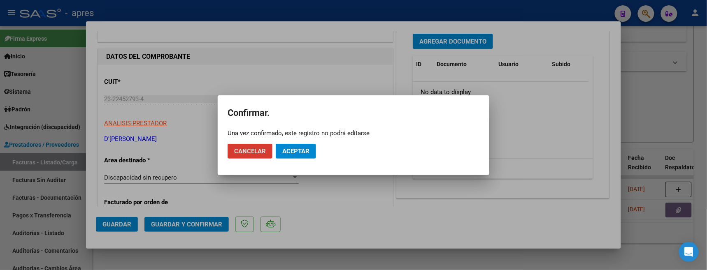
click at [292, 152] on span "Aceptar" at bounding box center [295, 151] width 27 height 7
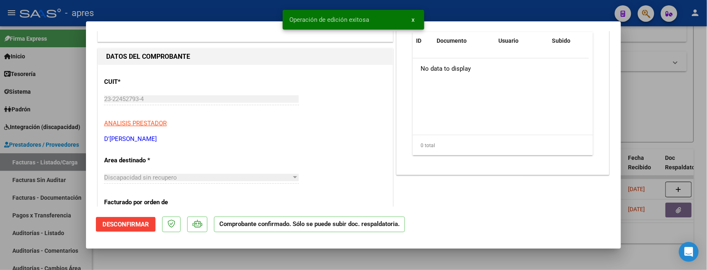
click at [179, 250] on div at bounding box center [353, 135] width 707 height 270
type input "$ 0,00"
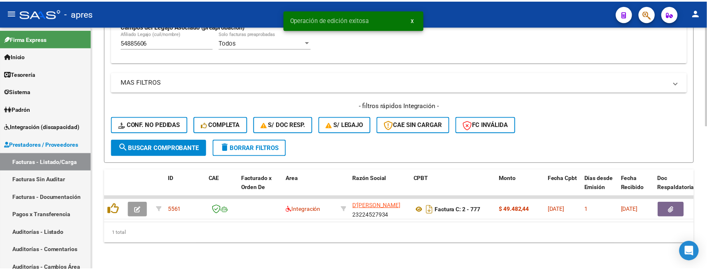
scroll to position [351, 0]
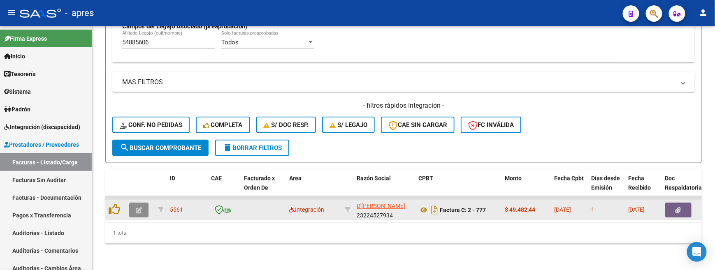
click at [137, 208] on button "button" at bounding box center [138, 210] width 19 height 15
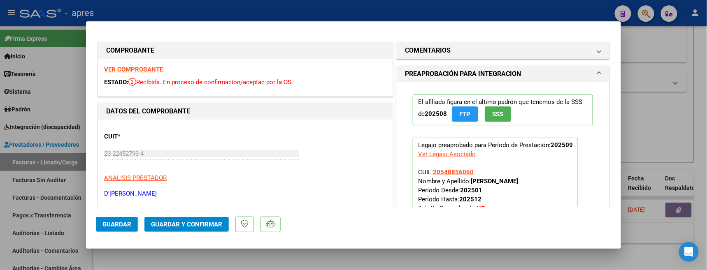
click at [140, 66] on strong "VER COMPROBANTE" at bounding box center [133, 69] width 59 height 7
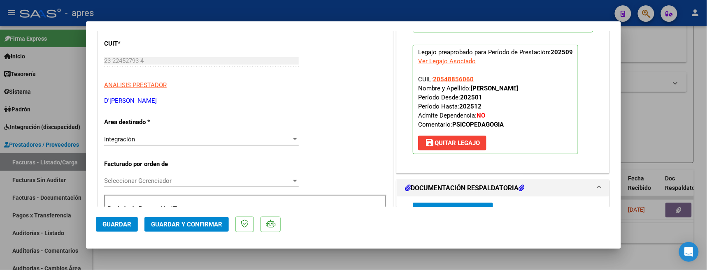
scroll to position [219, 0]
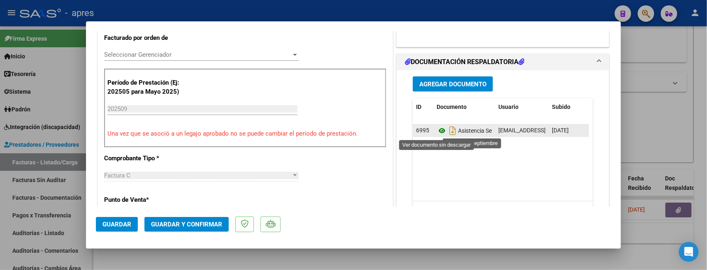
click at [437, 129] on icon at bounding box center [442, 131] width 11 height 10
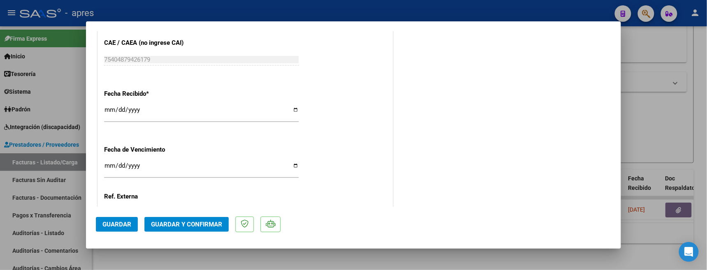
scroll to position [603, 0]
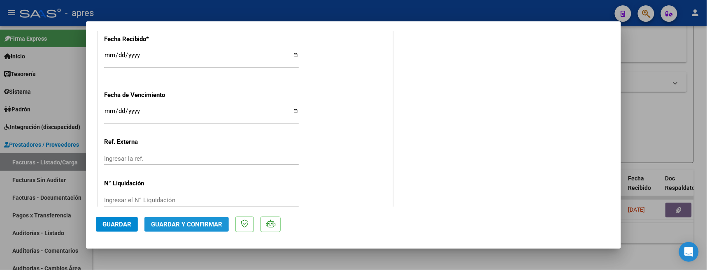
click at [157, 221] on span "Guardar y Confirmar" at bounding box center [186, 224] width 71 height 7
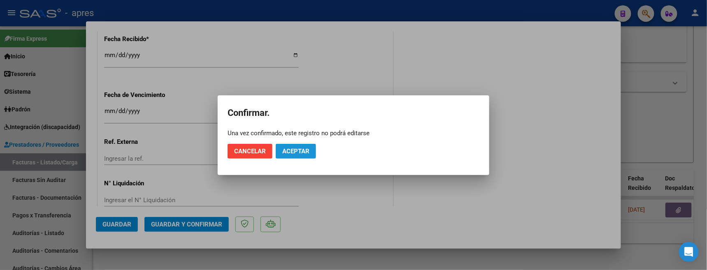
click at [305, 155] on span "Aceptar" at bounding box center [295, 151] width 27 height 7
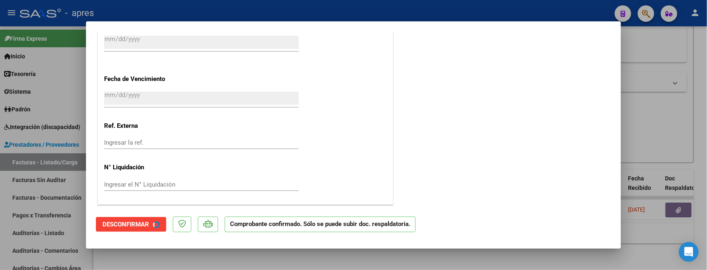
scroll to position [552, 0]
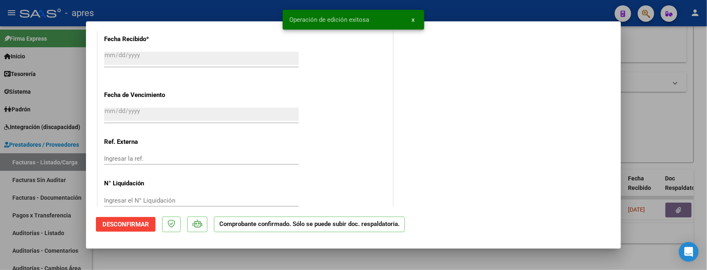
click at [215, 250] on div at bounding box center [353, 135] width 707 height 270
type input "$ 0,00"
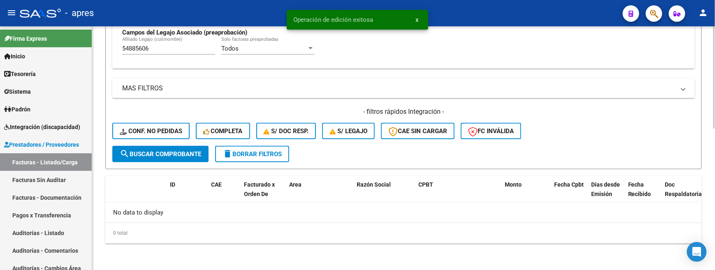
scroll to position [336, 0]
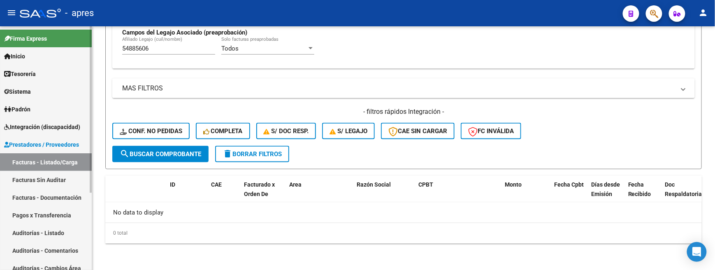
click at [89, 51] on mat-sidenav-container "Firma Express Inicio Calendario SSS Instructivos Contacto OS Tesorería Extracto…" at bounding box center [357, 148] width 715 height 244
paste input "3890627"
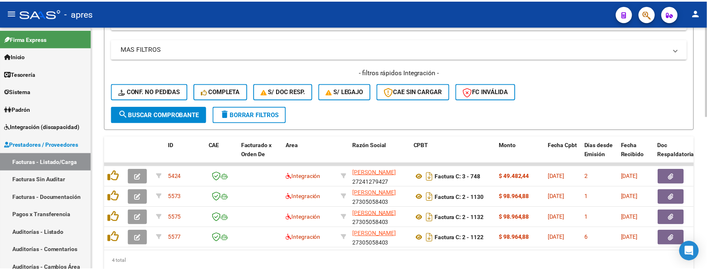
scroll to position [391, 0]
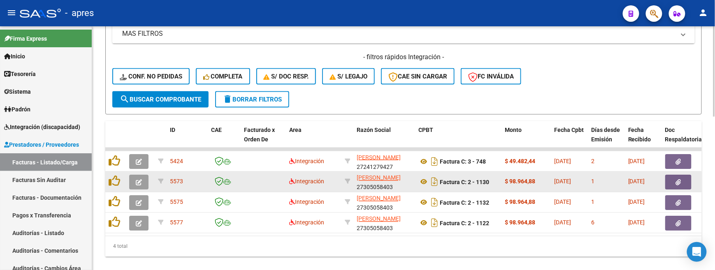
type input "53890627"
click at [134, 172] on datatable-body-cell at bounding box center [140, 182] width 29 height 20
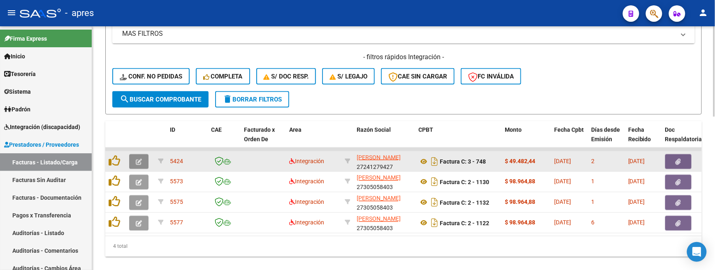
click at [139, 161] on icon "button" at bounding box center [139, 162] width 6 height 6
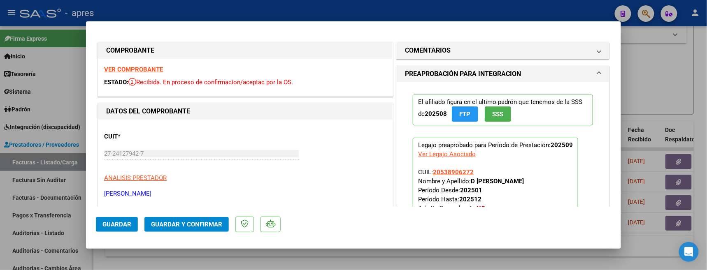
click at [148, 68] on strong "VER COMPROBANTE" at bounding box center [133, 69] width 59 height 7
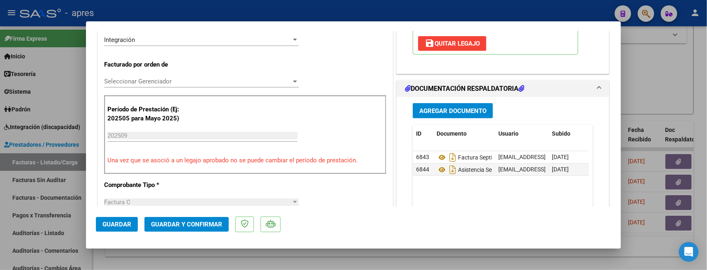
scroll to position [195, 0]
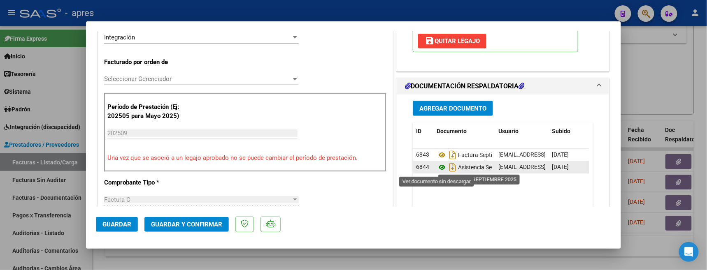
click at [438, 168] on icon at bounding box center [442, 168] width 11 height 10
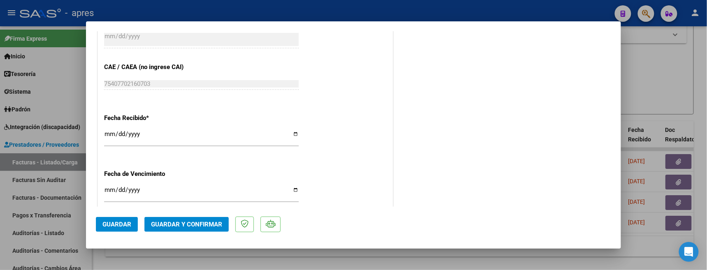
scroll to position [580, 0]
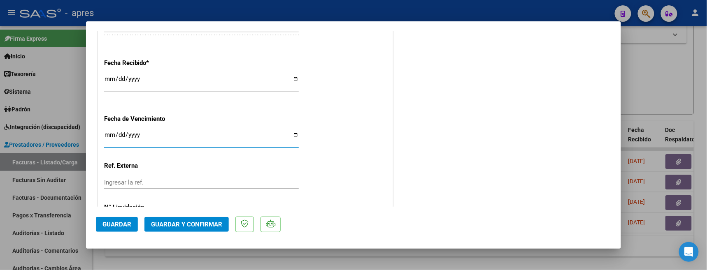
click at [113, 135] on input "Ingresar la fecha" at bounding box center [201, 138] width 195 height 13
type input "[DATE]"
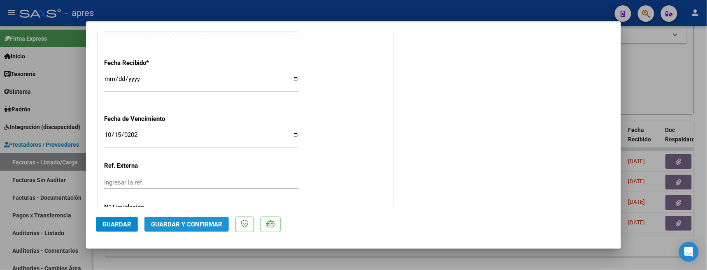
click at [209, 224] on span "Guardar y Confirmar" at bounding box center [186, 224] width 71 height 7
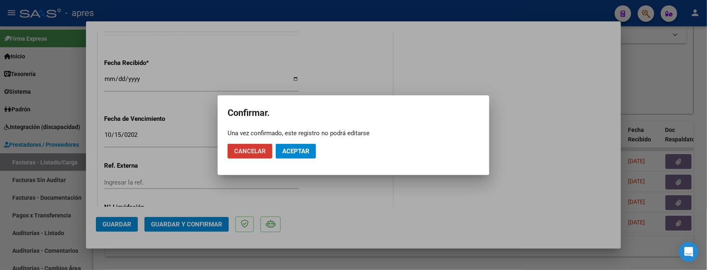
click at [261, 154] on span "Cancelar" at bounding box center [250, 151] width 32 height 7
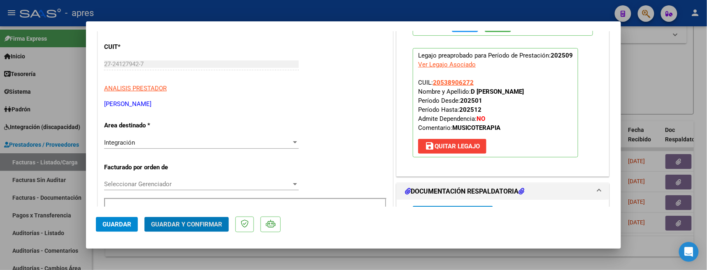
scroll to position [86, 0]
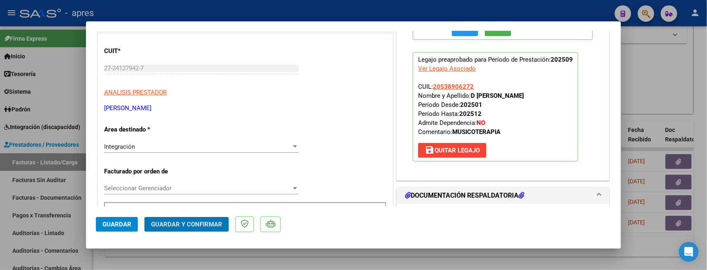
click at [200, 223] on span "Guardar y Confirmar" at bounding box center [186, 224] width 71 height 7
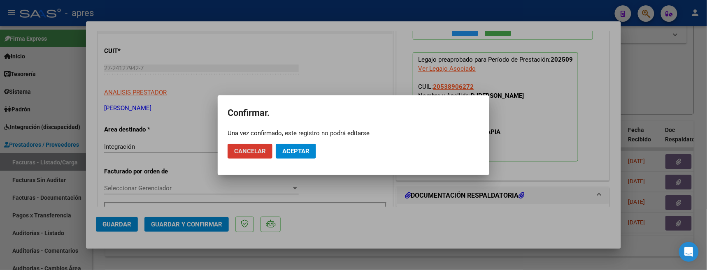
drag, startPoint x: 297, startPoint y: 152, endPoint x: 353, endPoint y: 43, distance: 122.6
click at [300, 144] on button "Aceptar" at bounding box center [296, 151] width 40 height 15
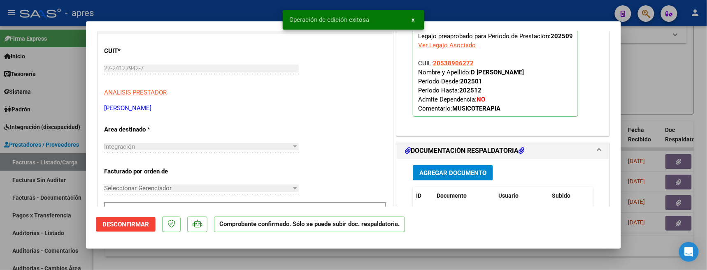
click at [181, 250] on div at bounding box center [353, 135] width 707 height 270
type input "$ 0,00"
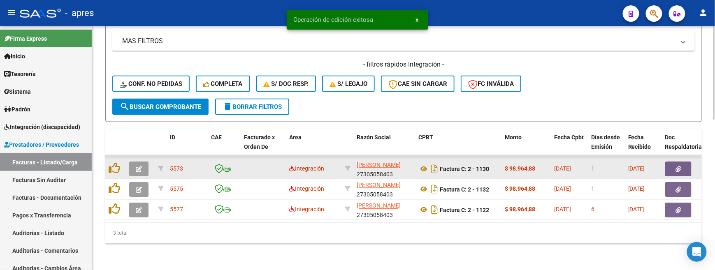
click at [133, 162] on button "button" at bounding box center [138, 169] width 19 height 15
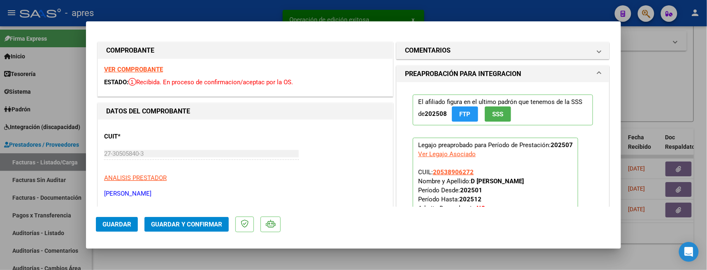
click at [148, 68] on strong "VER COMPROBANTE" at bounding box center [133, 69] width 59 height 7
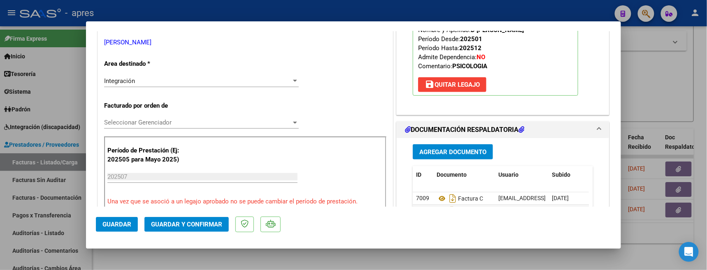
scroll to position [219, 0]
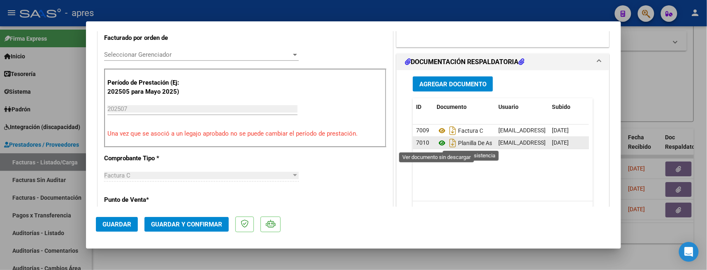
click at [437, 145] on icon at bounding box center [442, 143] width 11 height 10
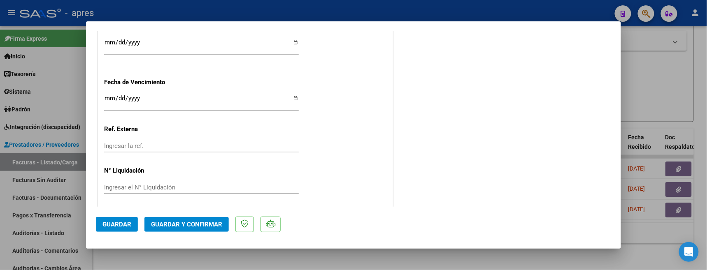
scroll to position [621, 0]
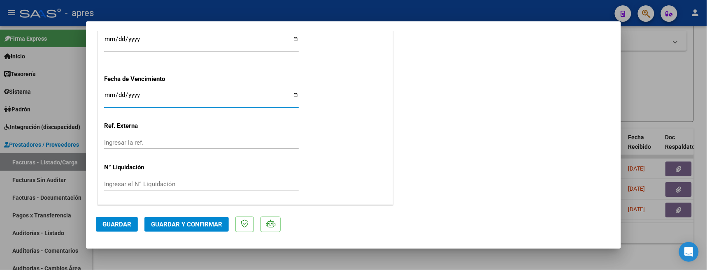
click at [109, 93] on input "[DATE]" at bounding box center [201, 98] width 195 height 13
type input "[DATE]"
click at [181, 228] on span "Guardar y Confirmar" at bounding box center [186, 224] width 71 height 7
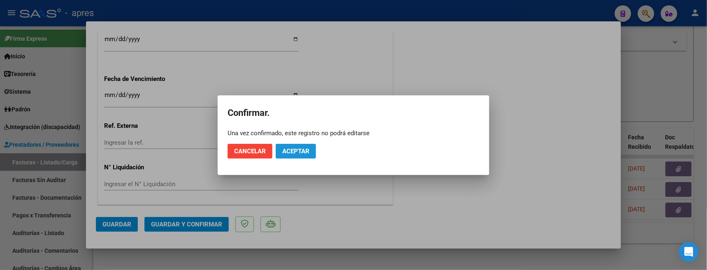
click at [293, 152] on span "Aceptar" at bounding box center [295, 151] width 27 height 7
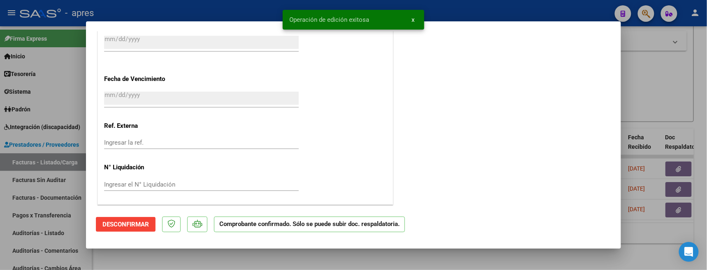
click at [226, 250] on div at bounding box center [353, 135] width 707 height 270
type input "$ 0,00"
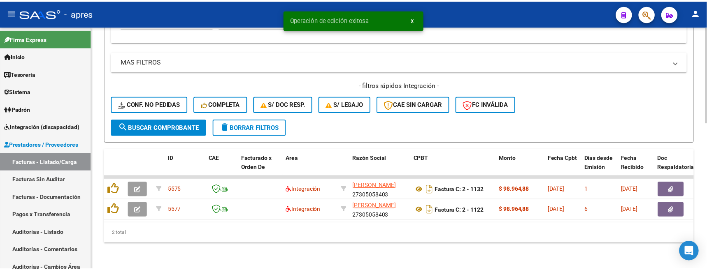
scroll to position [371, 0]
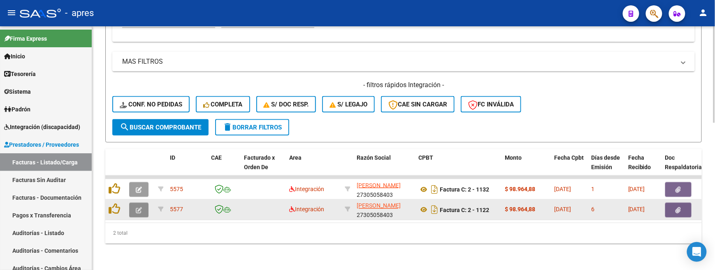
click at [142, 208] on button "button" at bounding box center [138, 210] width 19 height 15
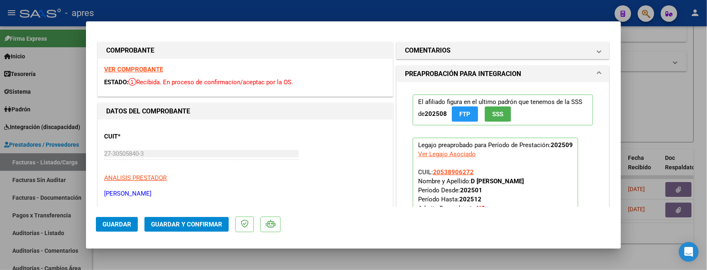
click at [147, 66] on strong "VER COMPROBANTE" at bounding box center [133, 69] width 59 height 7
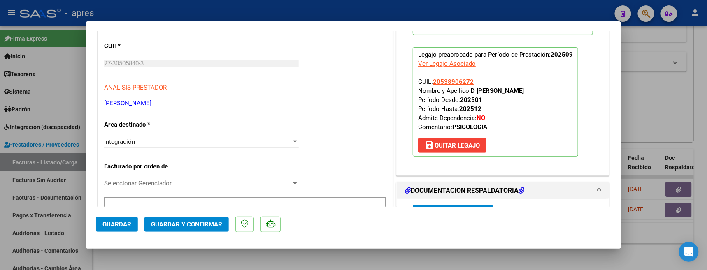
scroll to position [165, 0]
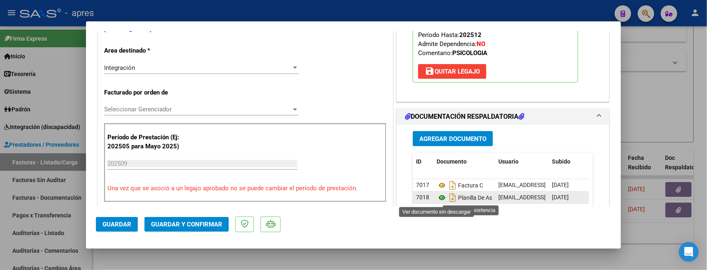
click at [438, 196] on icon at bounding box center [442, 198] width 11 height 10
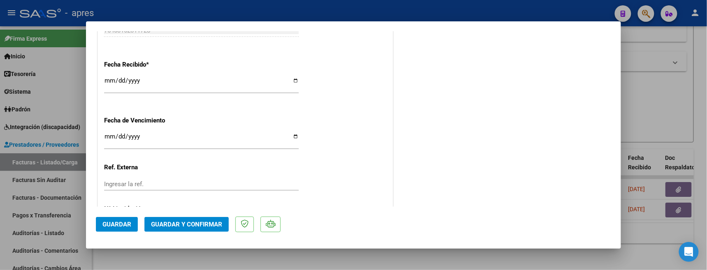
scroll to position [621, 0]
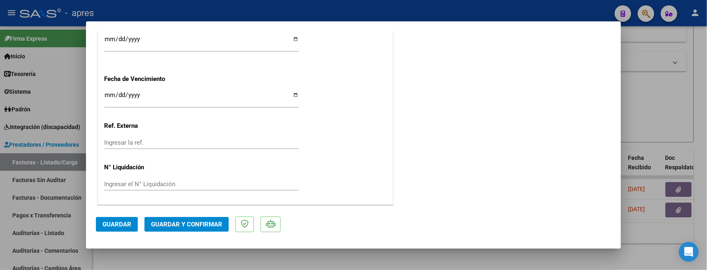
click at [109, 96] on input "[DATE]" at bounding box center [201, 98] width 195 height 13
type input "[DATE]"
click at [186, 222] on span "Guardar y Confirmar" at bounding box center [186, 224] width 71 height 7
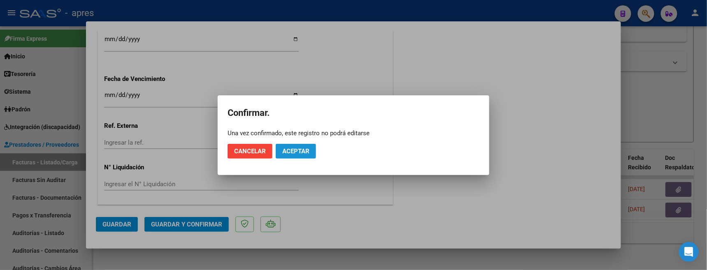
drag, startPoint x: 308, startPoint y: 154, endPoint x: 307, endPoint y: 137, distance: 16.1
click at [308, 153] on span "Aceptar" at bounding box center [295, 151] width 27 height 7
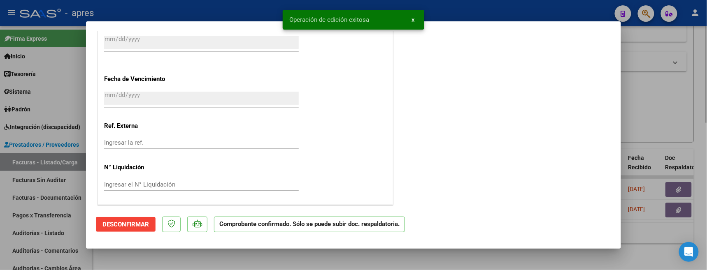
drag, startPoint x: 123, startPoint y: 264, endPoint x: 124, endPoint y: 260, distance: 4.3
click at [123, 250] on div at bounding box center [353, 135] width 707 height 270
type input "$ 0,00"
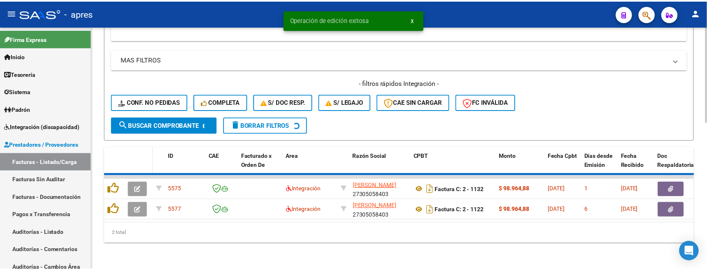
scroll to position [351, 0]
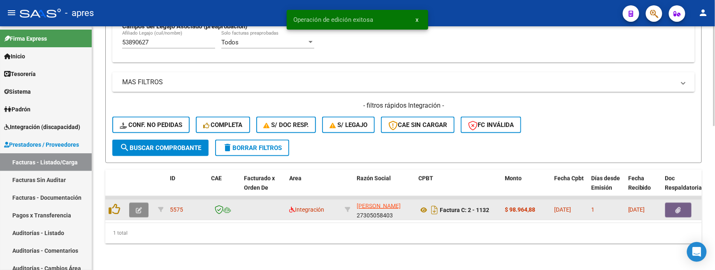
click at [135, 203] on button "button" at bounding box center [138, 210] width 19 height 15
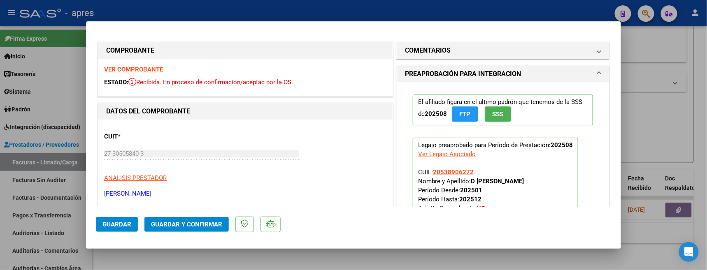
click at [147, 71] on strong "VER COMPROBANTE" at bounding box center [133, 69] width 59 height 7
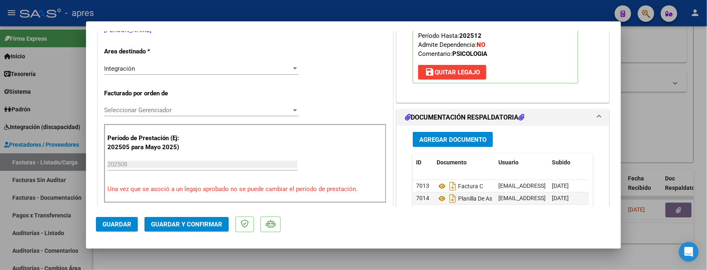
scroll to position [165, 0]
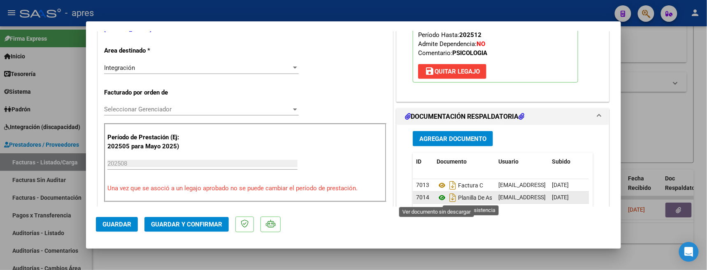
click at [437, 199] on icon at bounding box center [442, 198] width 11 height 10
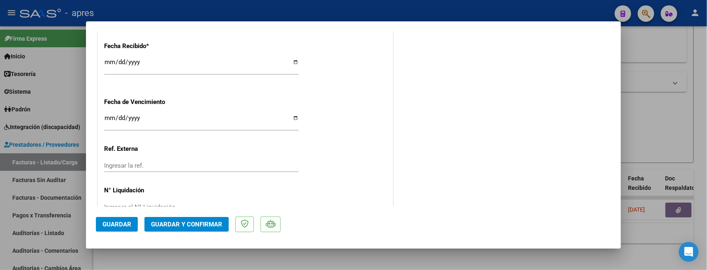
scroll to position [621, 0]
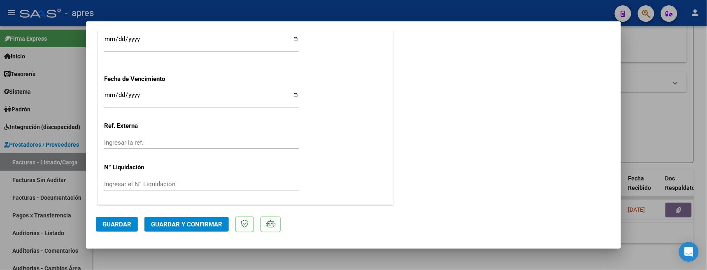
click at [107, 95] on input "[DATE]" at bounding box center [201, 98] width 195 height 13
type input "[DATE]"
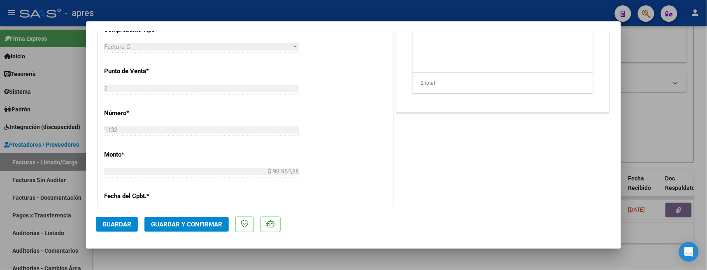
scroll to position [346, 0]
click at [193, 226] on span "Guardar y Confirmar" at bounding box center [186, 224] width 71 height 7
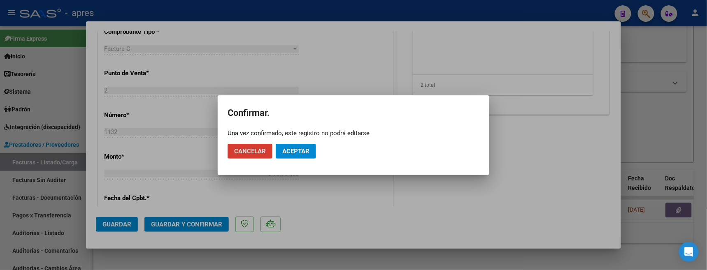
drag, startPoint x: 305, startPoint y: 151, endPoint x: 301, endPoint y: 142, distance: 10.4
click at [303, 149] on span "Aceptar" at bounding box center [295, 151] width 27 height 7
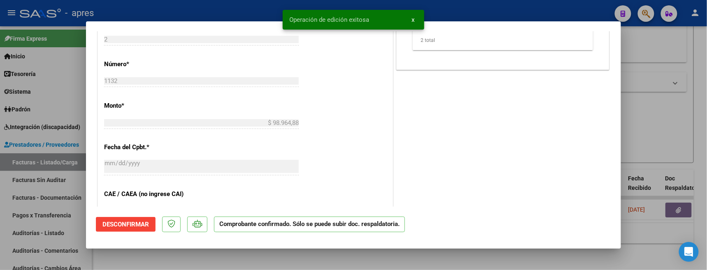
click at [115, 250] on div at bounding box center [353, 135] width 707 height 270
type input "$ 0,00"
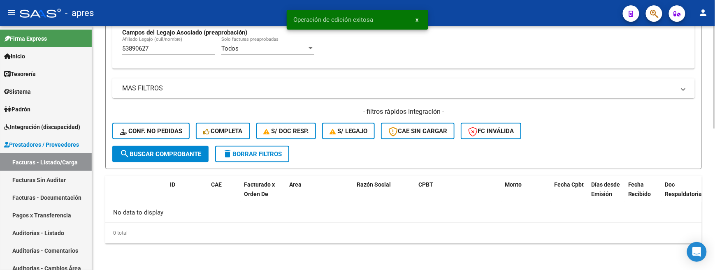
scroll to position [336, 0]
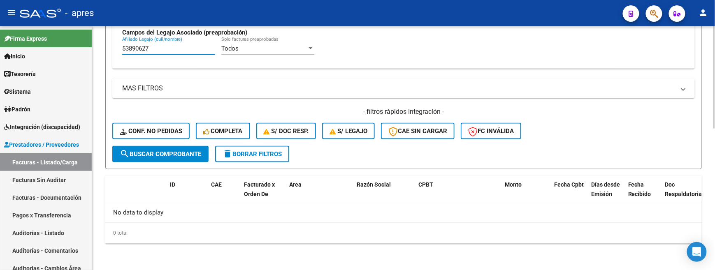
drag, startPoint x: 161, startPoint y: 47, endPoint x: 114, endPoint y: 49, distance: 47.0
click at [114, 49] on div "Todos Cargado en Para Enviar SSS Período De Prestación Campos del Archivo de Re…" at bounding box center [403, 9] width 583 height 120
paste input "6249321"
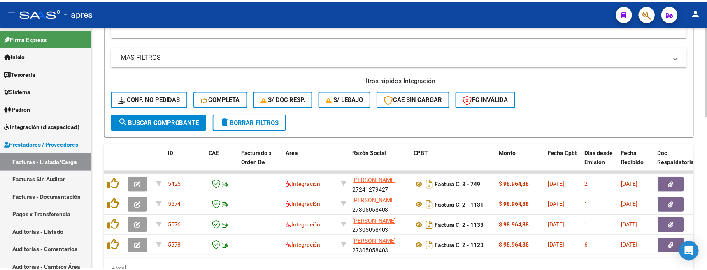
scroll to position [391, 0]
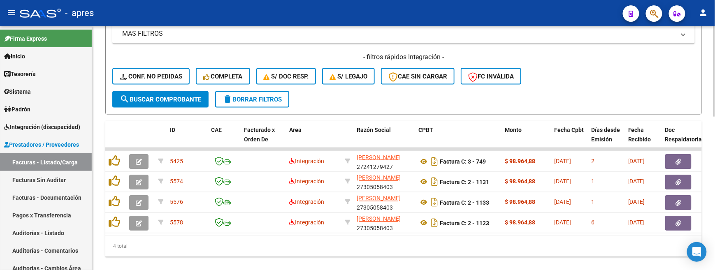
type input "56249321"
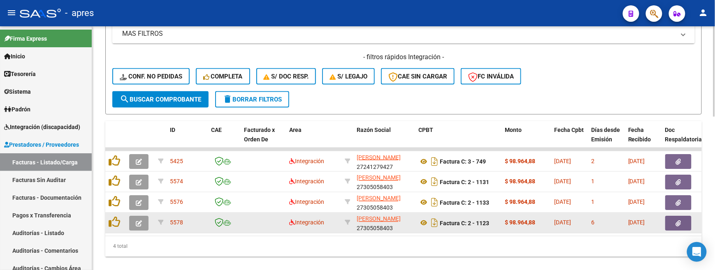
click at [137, 226] on icon "button" at bounding box center [139, 224] width 6 height 6
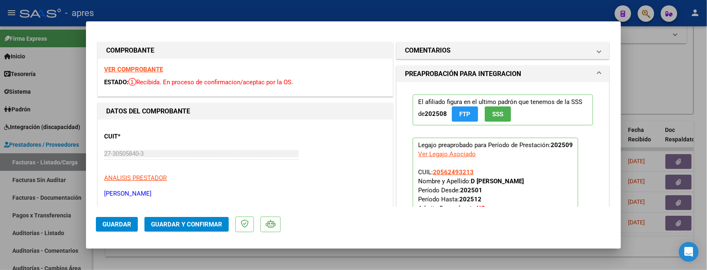
click at [152, 70] on strong "VER COMPROBANTE" at bounding box center [133, 69] width 59 height 7
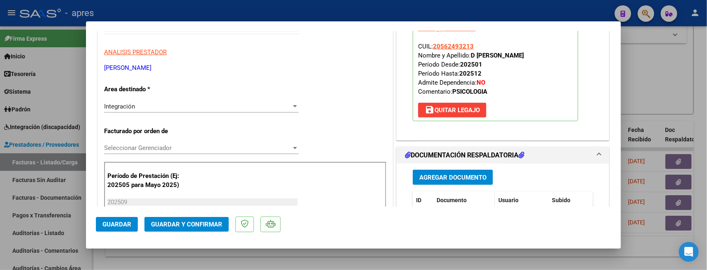
scroll to position [165, 0]
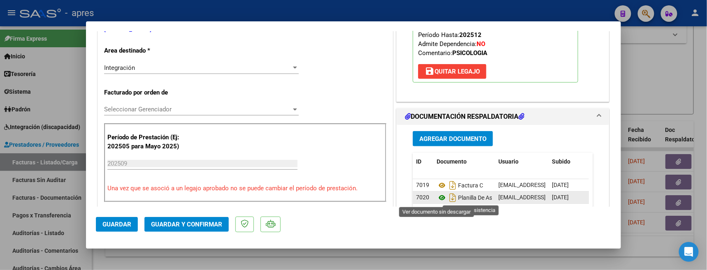
click at [437, 198] on icon at bounding box center [442, 198] width 11 height 10
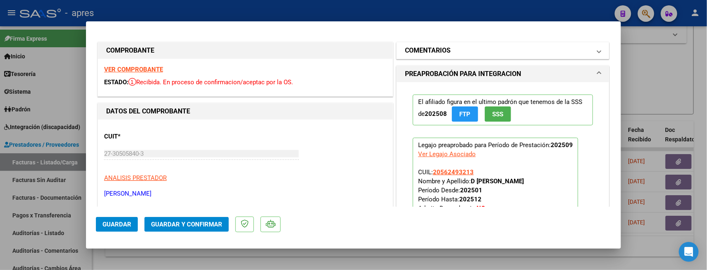
click at [454, 48] on mat-panel-title "COMENTARIOS" at bounding box center [498, 51] width 186 height 10
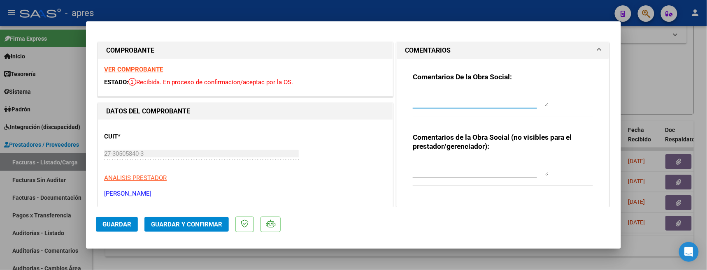
click at [440, 95] on textarea at bounding box center [481, 98] width 136 height 16
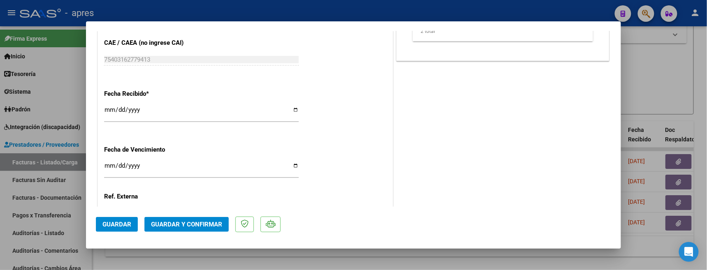
scroll to position [603, 0]
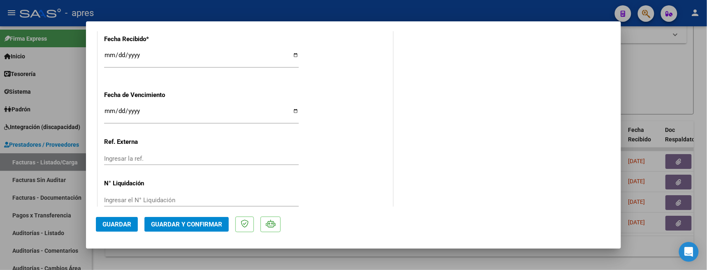
type textarea "Hola [PERSON_NAME], el siguiente mes te pido que subas foto de la planilla de a…"
click at [112, 112] on input "[DATE]" at bounding box center [201, 114] width 195 height 13
type input "[DATE]"
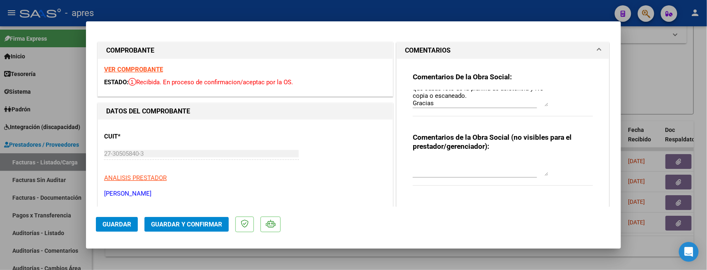
scroll to position [0, 0]
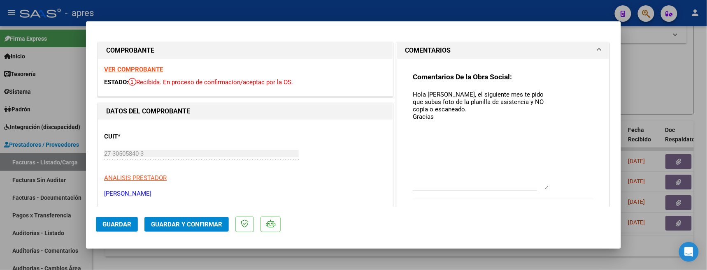
drag, startPoint x: 541, startPoint y: 104, endPoint x: 524, endPoint y: 149, distance: 47.9
click at [537, 177] on textarea "Hola [PERSON_NAME], el siguiente mes te pido que subas foto de la planilla de a…" at bounding box center [481, 140] width 136 height 100
click at [459, 109] on textarea "Hola [PERSON_NAME], el siguiente mes te pido que subas foto de la planilla de a…" at bounding box center [481, 134] width 136 height 89
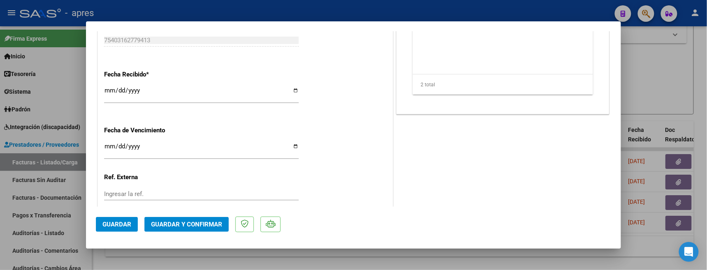
scroll to position [621, 0]
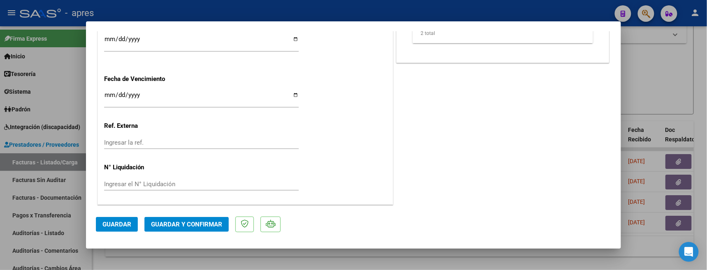
type textarea "Hola [PERSON_NAME], el siguiente mes te pido que subas foto de la planilla de a…"
click at [209, 226] on span "Guardar y Confirmar" at bounding box center [186, 224] width 71 height 7
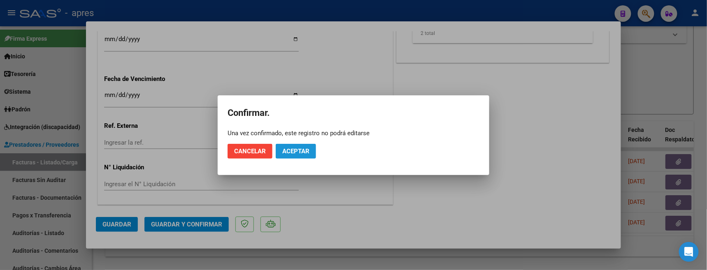
click at [307, 154] on span "Aceptar" at bounding box center [295, 151] width 27 height 7
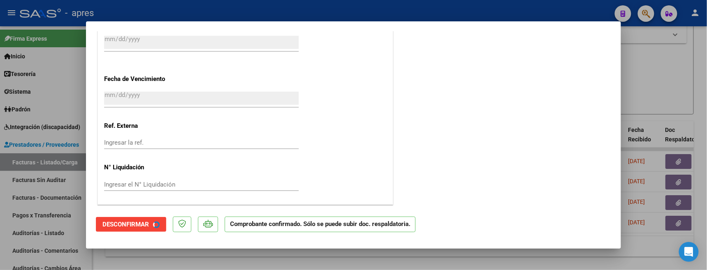
scroll to position [570, 0]
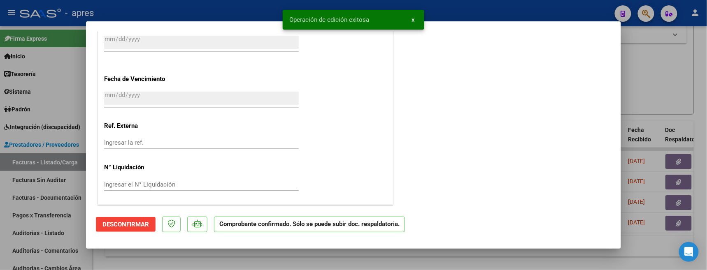
click at [193, 250] on div at bounding box center [353, 135] width 707 height 270
type input "$ 0,00"
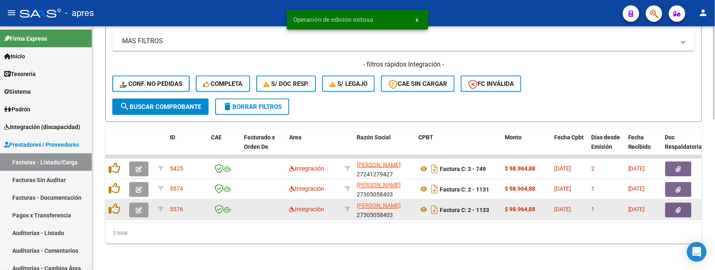
click at [141, 207] on icon "button" at bounding box center [139, 210] width 6 height 6
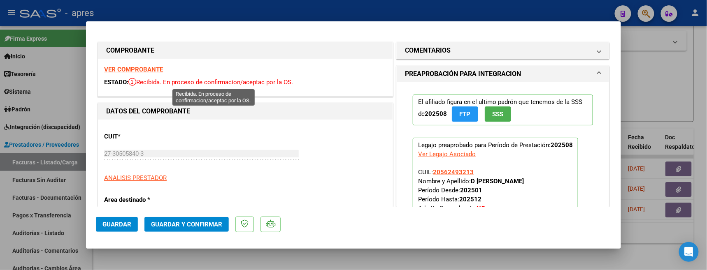
click at [142, 78] on div "ESTADO: Recibida. En proceso de confirmacion/aceptac por la OS." at bounding box center [245, 82] width 282 height 9
click at [145, 70] on strong "VER COMPROBANTE" at bounding box center [133, 69] width 59 height 7
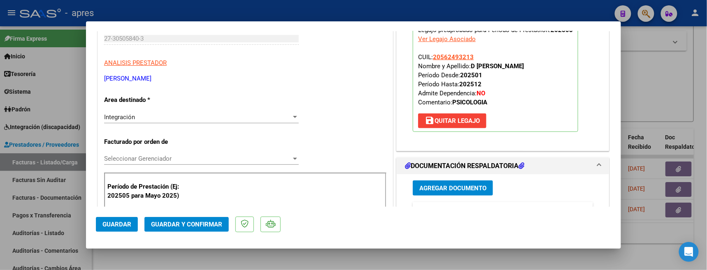
scroll to position [165, 0]
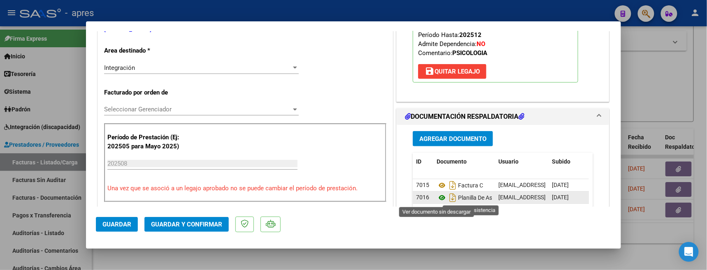
click at [438, 198] on icon at bounding box center [442, 198] width 11 height 10
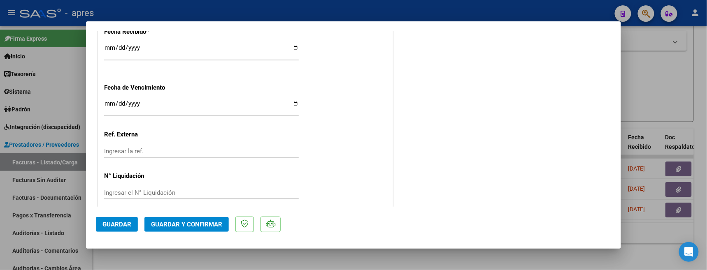
scroll to position [621, 0]
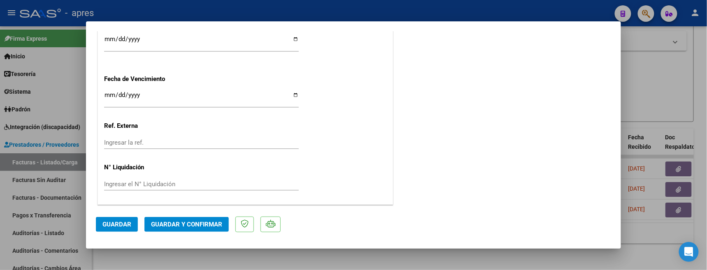
click at [109, 94] on input "[DATE]" at bounding box center [201, 98] width 195 height 13
type input "[DATE]"
click at [161, 221] on span "Guardar y Confirmar" at bounding box center [186, 224] width 71 height 7
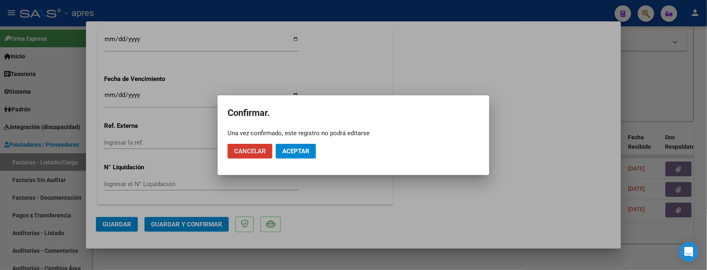
drag, startPoint x: 299, startPoint y: 139, endPoint x: 300, endPoint y: 145, distance: 6.8
click at [300, 142] on mat-dialog-actions "Cancelar Aceptar" at bounding box center [354, 151] width 252 height 28
click at [302, 147] on button "Aceptar" at bounding box center [296, 151] width 40 height 15
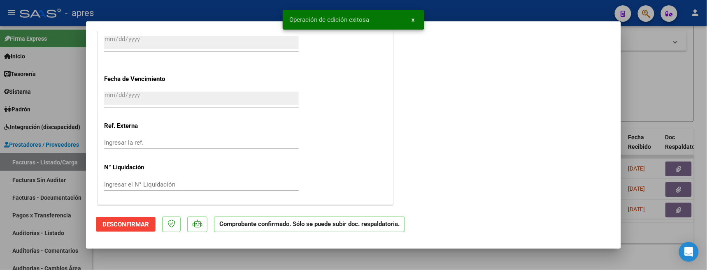
click at [232, 250] on div at bounding box center [353, 135] width 707 height 270
type input "$ 0,00"
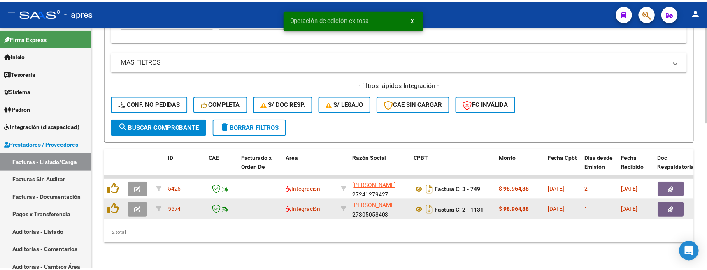
scroll to position [371, 0]
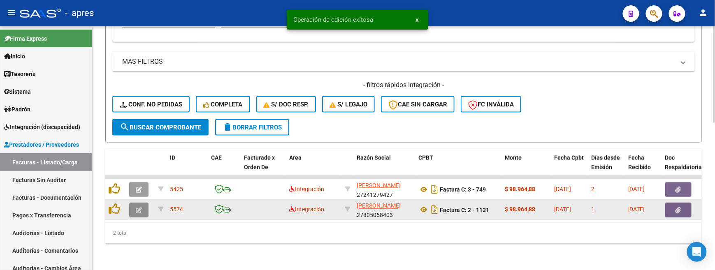
click at [136, 207] on icon "button" at bounding box center [139, 210] width 6 height 6
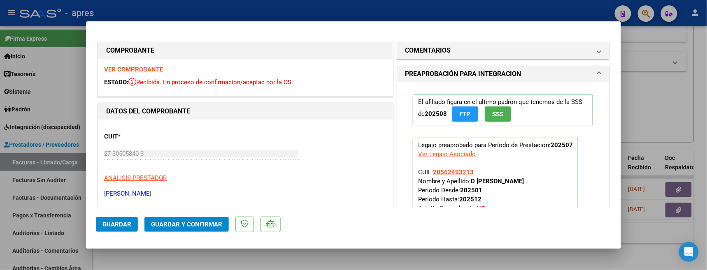
click at [161, 71] on strong "VER COMPROBANTE" at bounding box center [133, 69] width 59 height 7
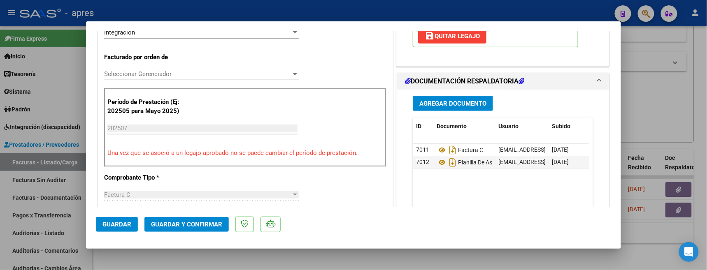
scroll to position [219, 0]
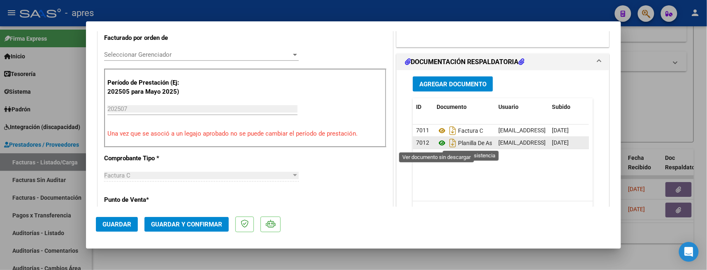
click at [439, 142] on icon at bounding box center [442, 143] width 11 height 10
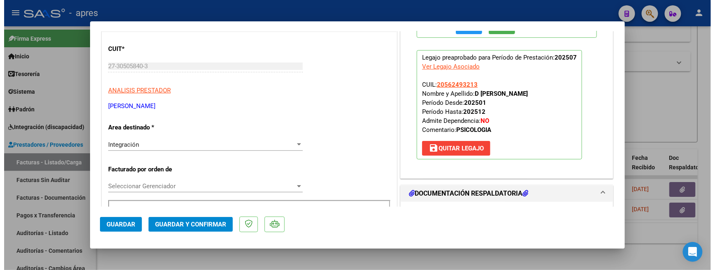
scroll to position [55, 0]
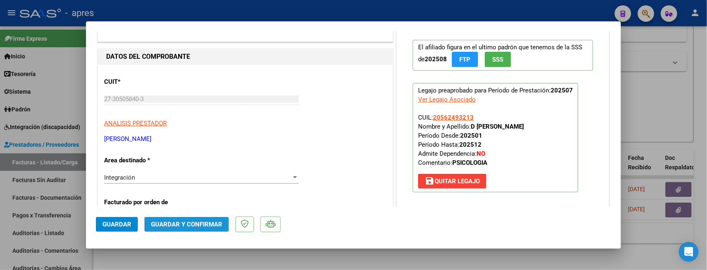
click at [196, 226] on span "Guardar y Confirmar" at bounding box center [186, 224] width 71 height 7
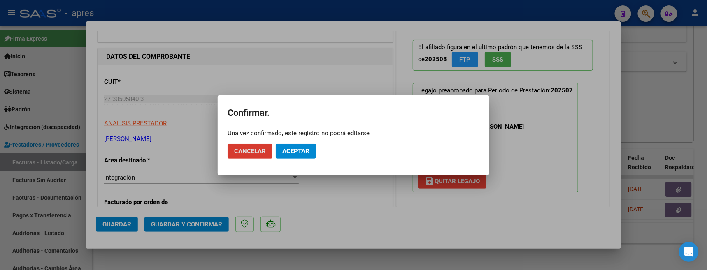
click at [290, 154] on span "Aceptar" at bounding box center [295, 151] width 27 height 7
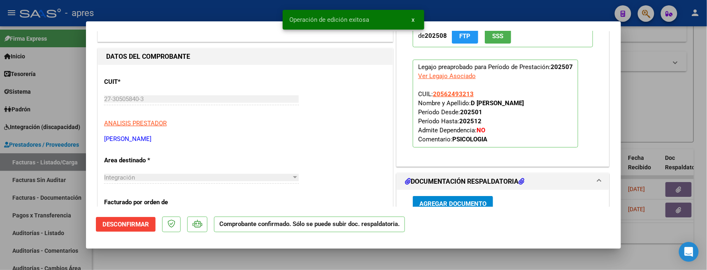
click at [226, 250] on div at bounding box center [353, 135] width 707 height 270
type input "$ 0,00"
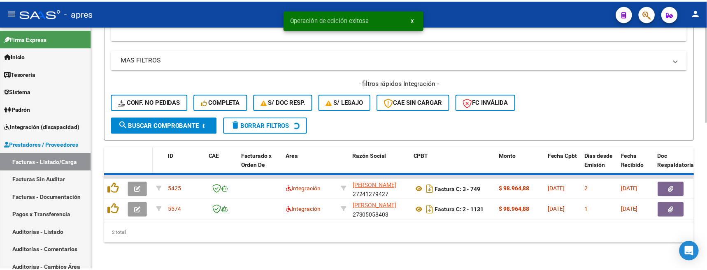
scroll to position [351, 0]
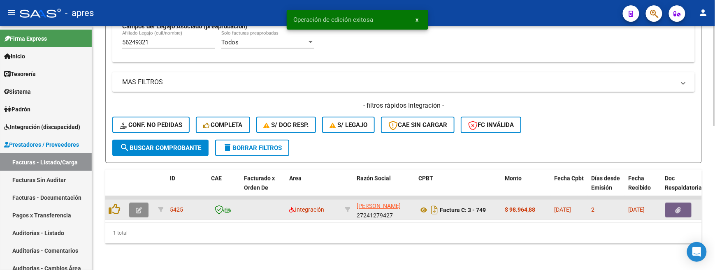
click at [136, 207] on button "button" at bounding box center [138, 210] width 19 height 15
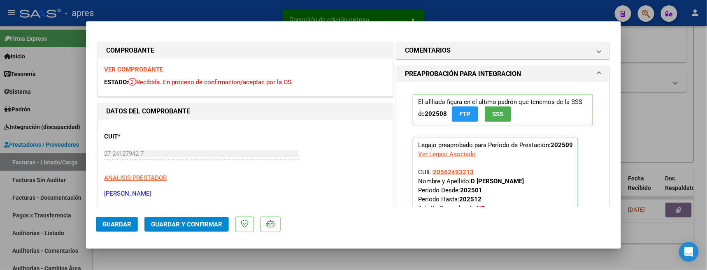
click at [147, 73] on div "VER COMPROBANTE ESTADO: Recibida. En proceso de confirmacion/aceptac por la OS." at bounding box center [245, 77] width 295 height 37
click at [148, 68] on strong "VER COMPROBANTE" at bounding box center [133, 69] width 59 height 7
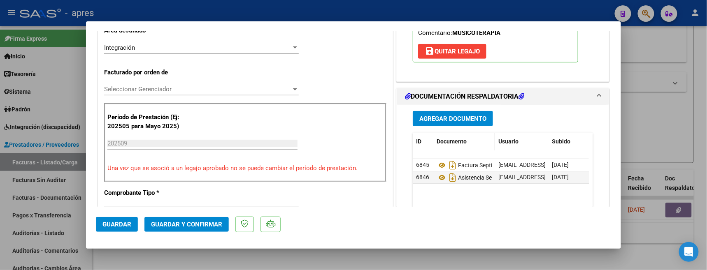
scroll to position [219, 0]
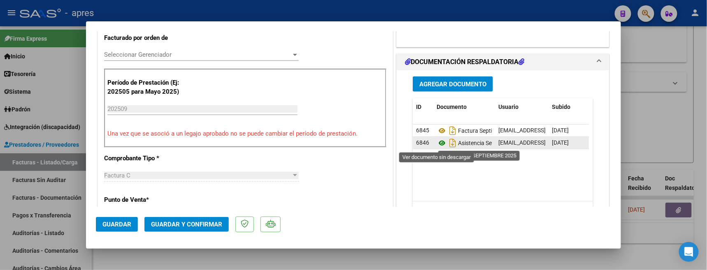
click at [437, 145] on icon at bounding box center [442, 143] width 11 height 10
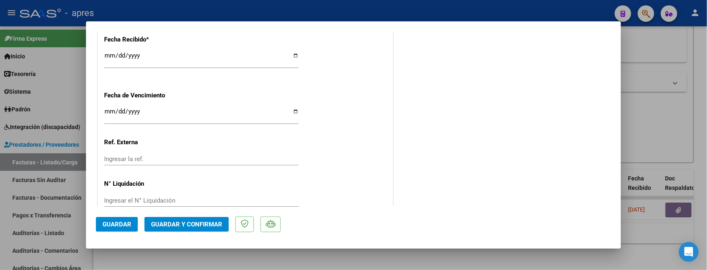
scroll to position [603, 0]
click at [106, 112] on input "Ingresar la fecha" at bounding box center [201, 114] width 195 height 13
type input "[DATE]"
click at [191, 228] on span "Guardar y Confirmar" at bounding box center [186, 224] width 71 height 7
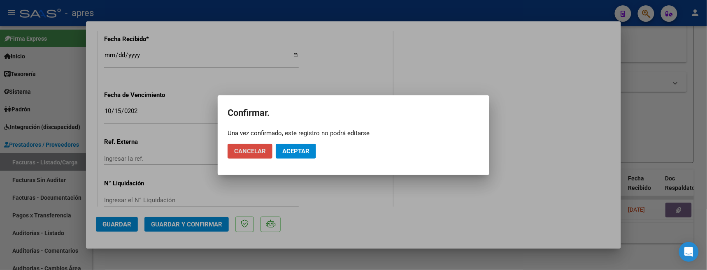
click at [258, 155] on span "Cancelar" at bounding box center [250, 151] width 32 height 7
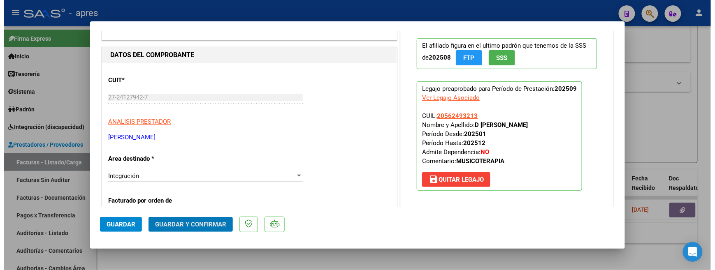
scroll to position [0, 0]
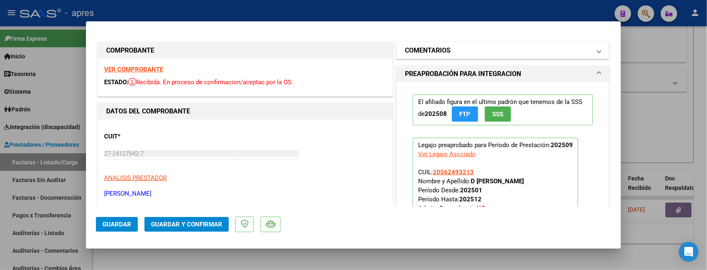
click at [449, 49] on mat-panel-title "COMENTARIOS" at bounding box center [498, 51] width 186 height 10
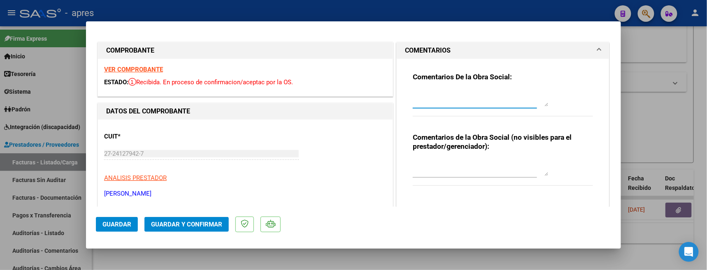
click at [443, 101] on textarea at bounding box center [481, 98] width 136 height 16
click at [440, 91] on textarea at bounding box center [481, 98] width 136 height 16
paste textarea "7/10 El siguiente mes recorda en Fcha de vencimiento* va el vencimiento del cae."
type textarea "7/10 El siguiente mes recorda en Fcha de vencimiento* va el vencimiento del cae."
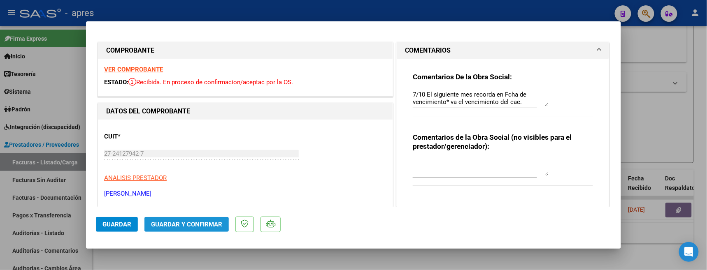
click at [177, 224] on span "Guardar y Confirmar" at bounding box center [186, 224] width 71 height 7
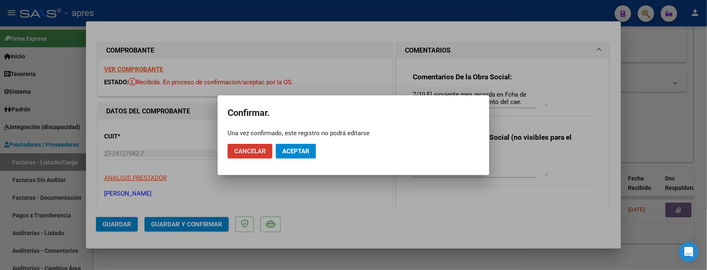
click at [300, 147] on button "Aceptar" at bounding box center [296, 151] width 40 height 15
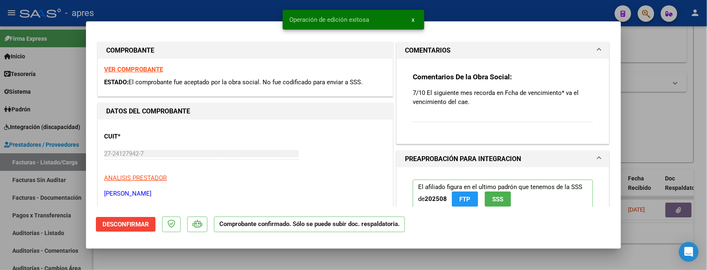
click at [163, 250] on div at bounding box center [353, 135] width 707 height 270
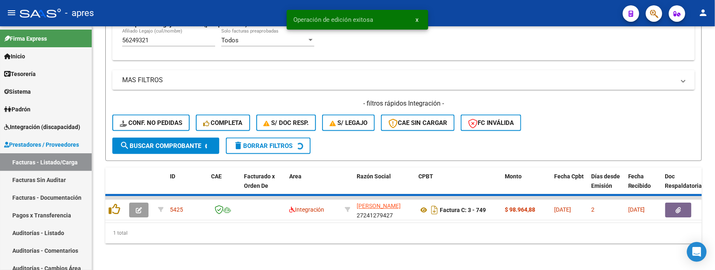
scroll to position [336, 0]
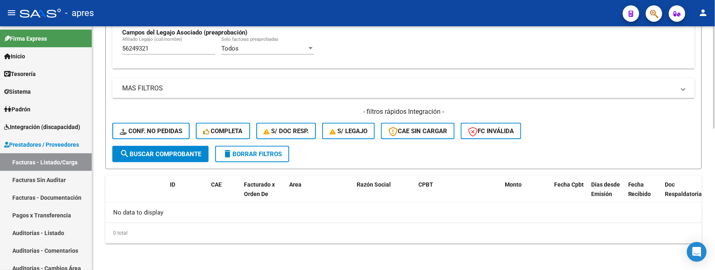
drag, startPoint x: 164, startPoint y: 43, endPoint x: 130, endPoint y: 45, distance: 33.8
drag, startPoint x: 165, startPoint y: 44, endPoint x: 157, endPoint y: 48, distance: 8.3
click at [157, 48] on div "56249321 [PERSON_NAME] (cuil/nombre)" at bounding box center [168, 46] width 93 height 18
drag, startPoint x: 108, startPoint y: 58, endPoint x: 55, endPoint y: 64, distance: 53.0
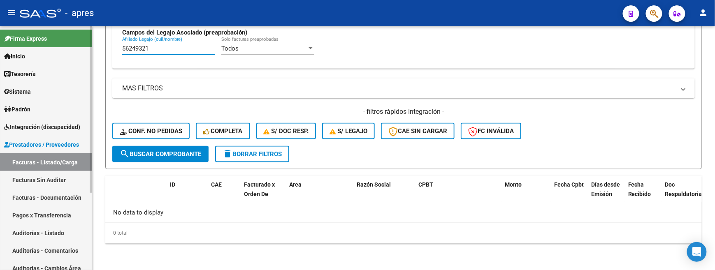
click at [55, 63] on mat-sidenav-container "Firma Express Inicio Calendario SSS Instructivos Contacto OS Tesorería Extracto…" at bounding box center [357, 148] width 715 height 244
paste input "8448969"
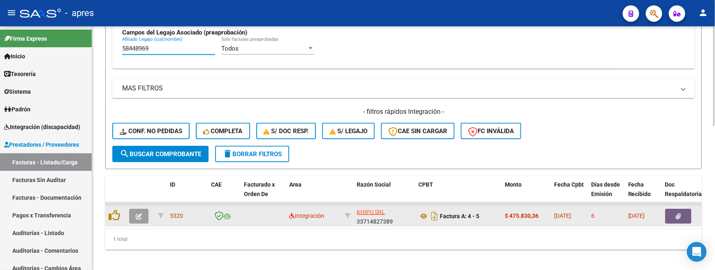
type input "58448969"
click at [143, 215] on button "button" at bounding box center [138, 216] width 19 height 15
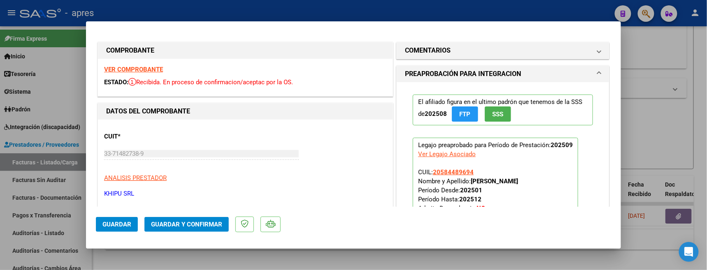
click at [151, 67] on strong "VER COMPROBANTE" at bounding box center [133, 69] width 59 height 7
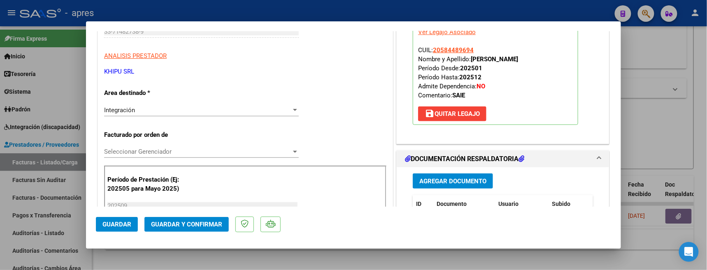
scroll to position [274, 0]
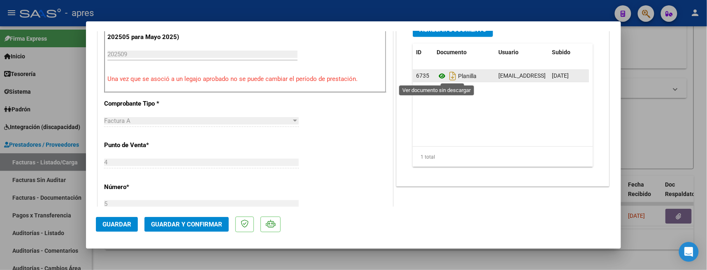
click at [437, 79] on icon at bounding box center [442, 76] width 11 height 10
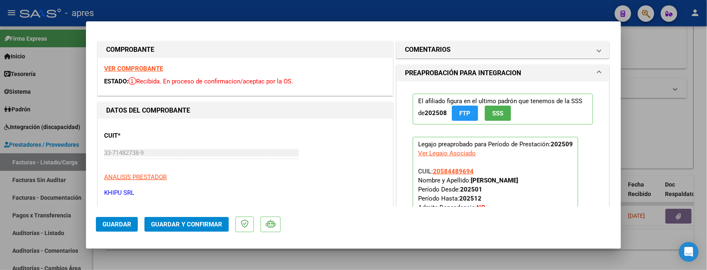
scroll to position [0, 0]
click at [459, 59] on mat-expansion-panel "COMENTARIOS Comentarios De la Obra Social: Comentarios de la Obra Social (no vi…" at bounding box center [502, 50] width 213 height 17
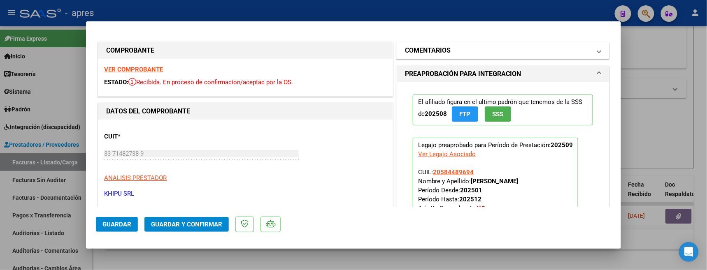
click at [461, 54] on mat-panel-title "COMENTARIOS" at bounding box center [498, 51] width 186 height 10
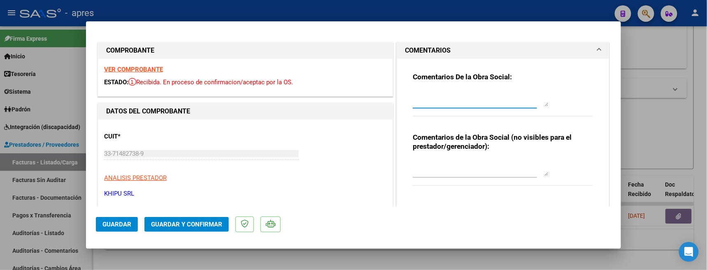
click at [448, 94] on textarea at bounding box center [481, 98] width 136 height 16
click at [466, 103] on textarea "7/10 Se rechaza, la planilla de asistencia no puede tener variables tipeadas. E…" at bounding box center [481, 98] width 136 height 16
click at [524, 101] on textarea "7/10 Se rechaza, la planilla de asistencia no puede tener variables tipeadas. E…" at bounding box center [481, 98] width 136 height 16
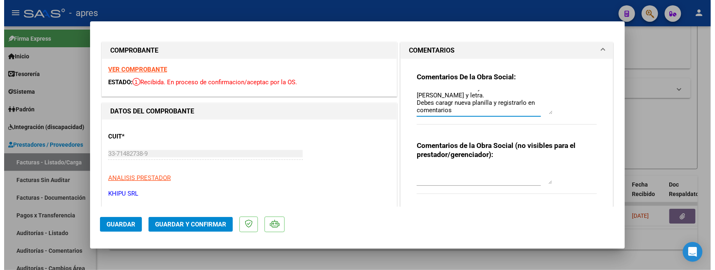
scroll to position [0, 0]
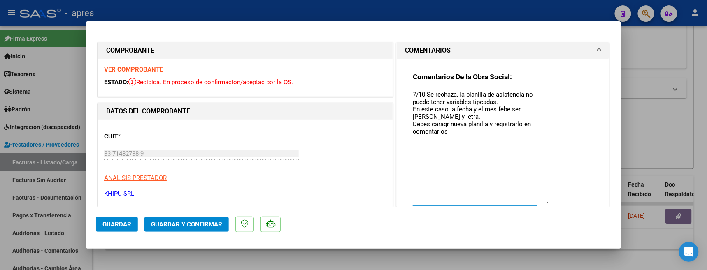
drag, startPoint x: 542, startPoint y: 104, endPoint x: 548, endPoint y: 198, distance: 93.6
click at [548, 201] on div "Comentarios De la Obra Social: 7/10 Se rechaza, la planilla de asistencia no pu…" at bounding box center [503, 147] width 180 height 151
type textarea "7/10 Se rechaza, la planilla de asistencia no puede tener variables tipeadas. E…"
click at [101, 220] on button "Guardar" at bounding box center [117, 224] width 42 height 15
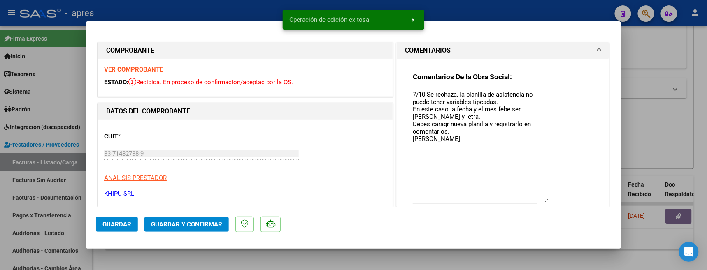
click at [176, 250] on div at bounding box center [353, 135] width 707 height 270
type input "$ 0,00"
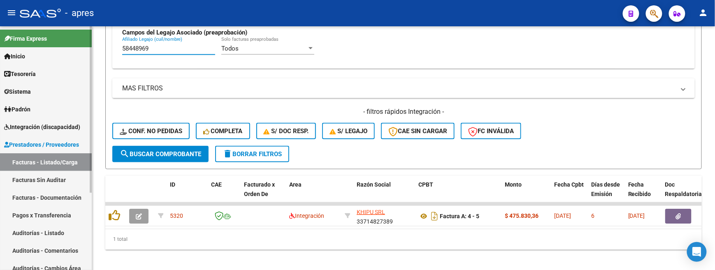
drag, startPoint x: 168, startPoint y: 45, endPoint x: 79, endPoint y: 46, distance: 88.9
click at [79, 46] on mat-sidenav-container "Firma Express Inicio Calendario SSS Instructivos Contacto OS Tesorería Extracto…" at bounding box center [357, 148] width 715 height 244
paste input "7396723"
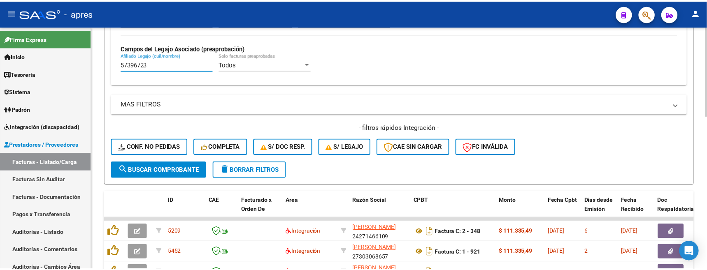
scroll to position [412, 0]
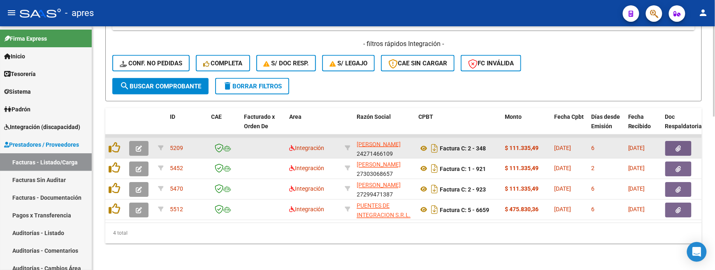
type input "57396723"
click at [136, 146] on icon "button" at bounding box center [139, 149] width 6 height 6
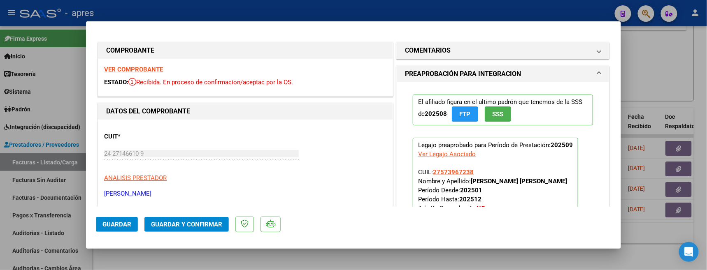
click at [149, 69] on strong "VER COMPROBANTE" at bounding box center [133, 69] width 59 height 7
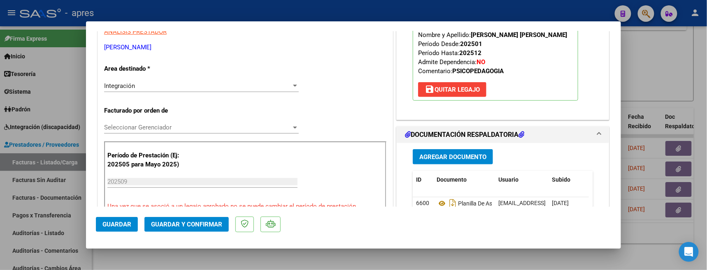
scroll to position [165, 0]
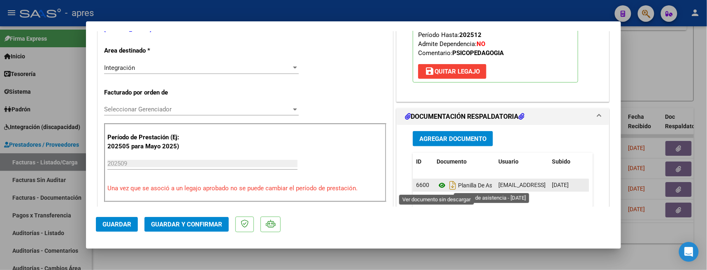
click at [437, 185] on icon at bounding box center [442, 186] width 11 height 10
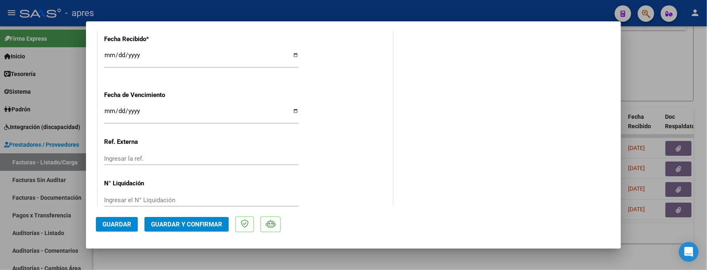
scroll to position [621, 0]
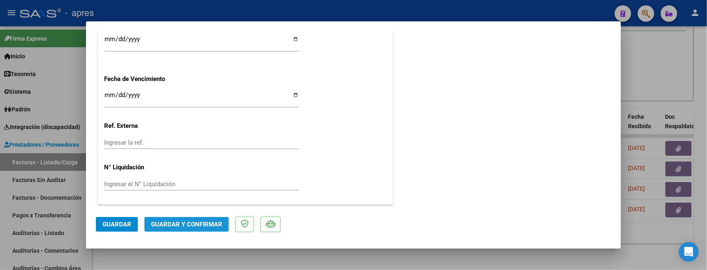
click at [206, 226] on span "Guardar y Confirmar" at bounding box center [186, 224] width 71 height 7
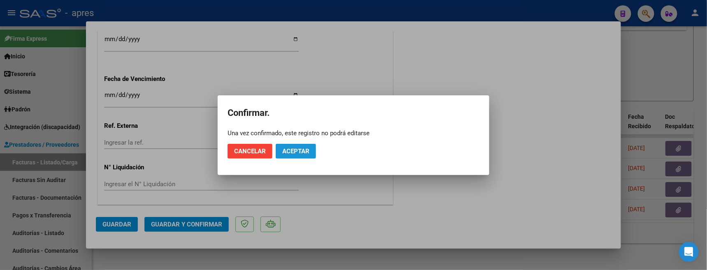
drag, startPoint x: 301, startPoint y: 151, endPoint x: 308, endPoint y: 130, distance: 21.6
click at [302, 149] on span "Aceptar" at bounding box center [295, 151] width 27 height 7
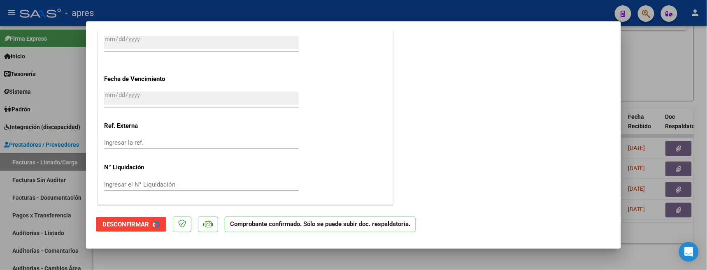
scroll to position [570, 0]
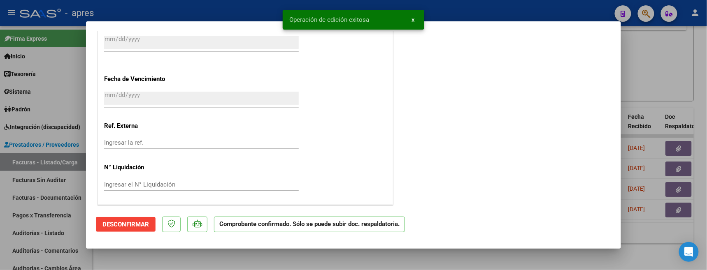
click at [210, 250] on div at bounding box center [353, 135] width 707 height 270
type input "$ 0,00"
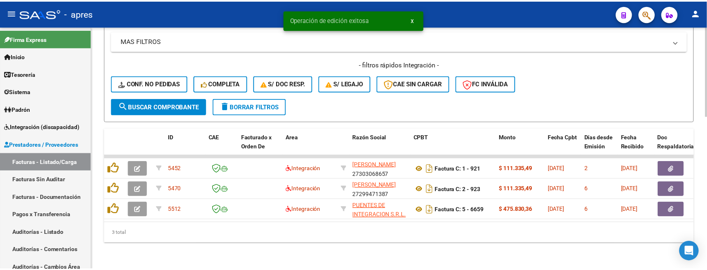
scroll to position [392, 0]
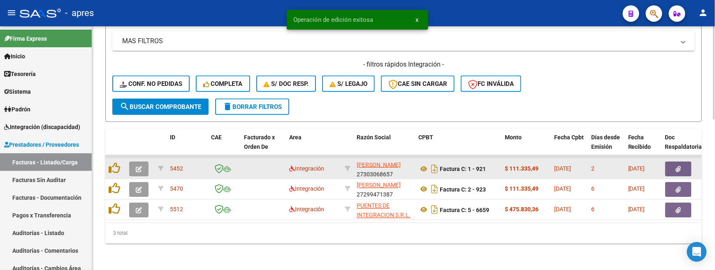
click at [139, 166] on icon "button" at bounding box center [139, 169] width 6 height 6
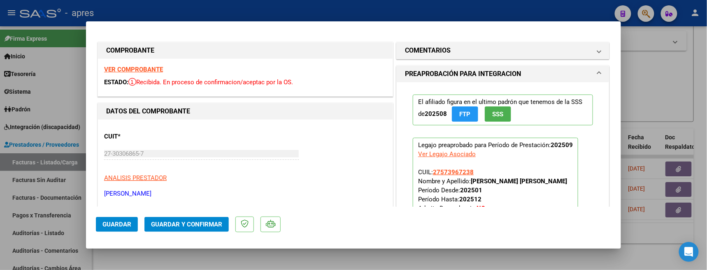
click at [157, 70] on strong "VER COMPROBANTE" at bounding box center [133, 69] width 59 height 7
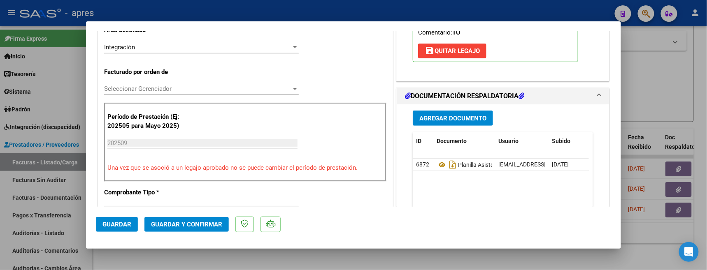
scroll to position [219, 0]
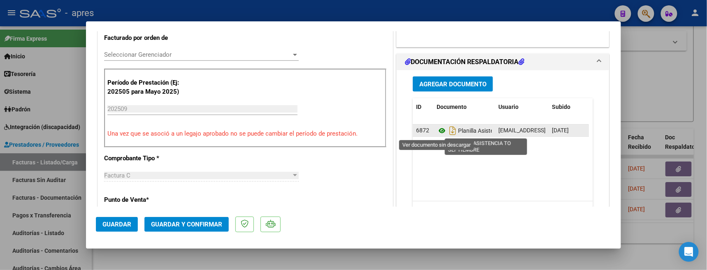
click at [438, 131] on icon at bounding box center [442, 131] width 11 height 10
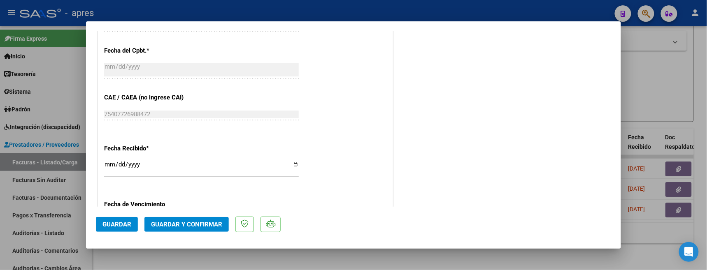
scroll to position [549, 0]
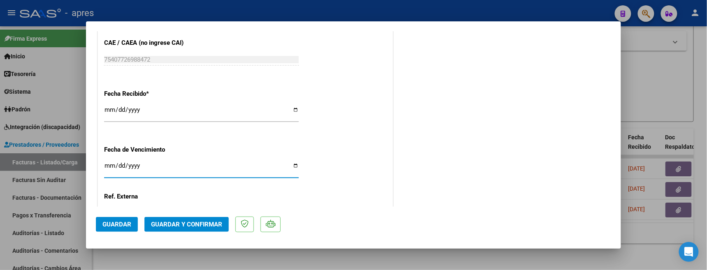
click at [109, 168] on input "Ingresar la fecha" at bounding box center [201, 169] width 195 height 13
type input "[DATE]"
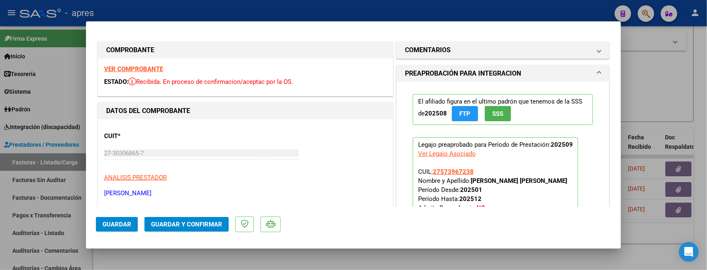
scroll to position [0, 0]
click at [154, 70] on strong "VER COMPROBANTE" at bounding box center [133, 69] width 59 height 7
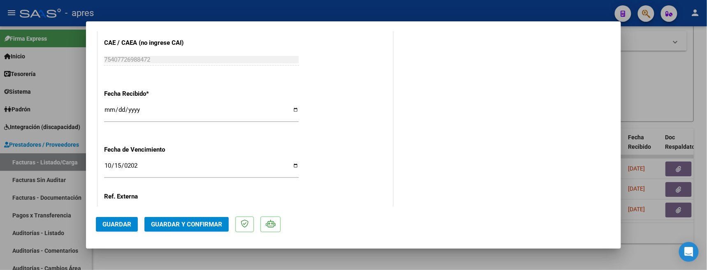
scroll to position [621, 0]
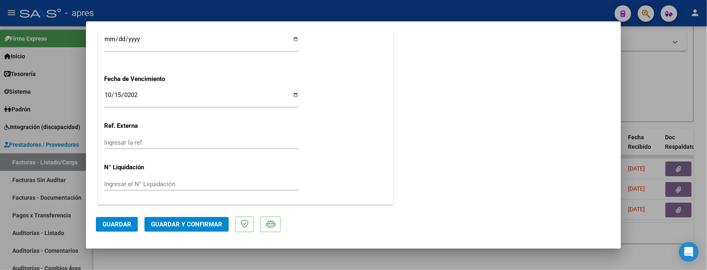
drag, startPoint x: 179, startPoint y: 224, endPoint x: 269, endPoint y: 169, distance: 105.2
click at [269, 169] on mat-dialog-container "COMPROBANTE VER COMPROBANTE ESTADO: Recibida. En proceso de confirmacion/acepta…" at bounding box center [353, 135] width 535 height 228
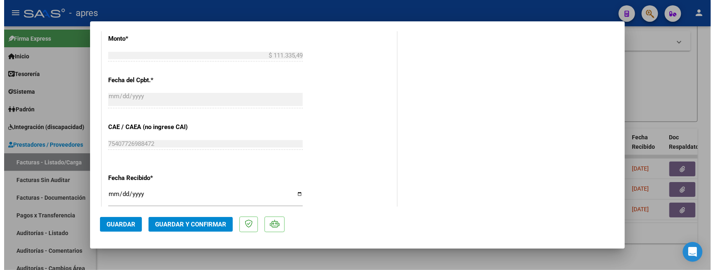
scroll to position [401, 0]
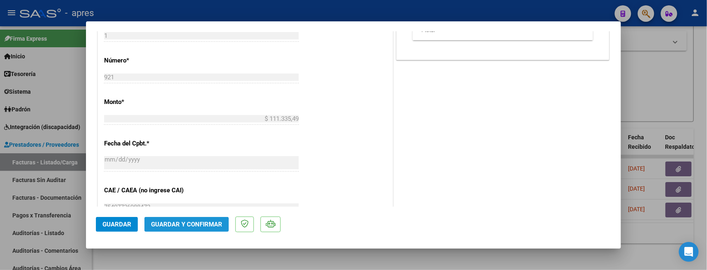
click at [209, 226] on span "Guardar y Confirmar" at bounding box center [186, 224] width 71 height 7
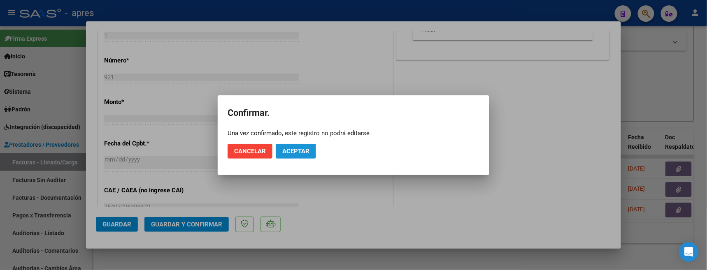
click at [297, 153] on span "Aceptar" at bounding box center [295, 151] width 27 height 7
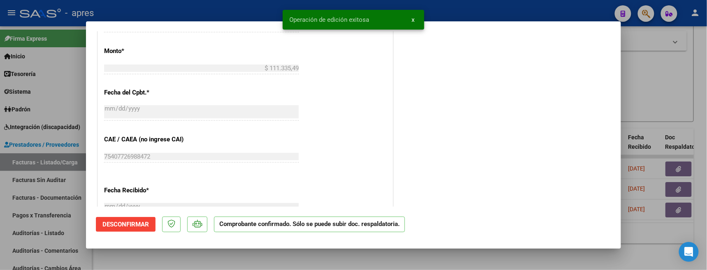
click at [155, 250] on div at bounding box center [353, 135] width 707 height 270
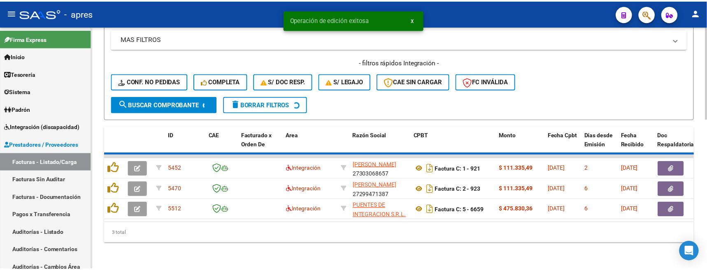
scroll to position [371, 0]
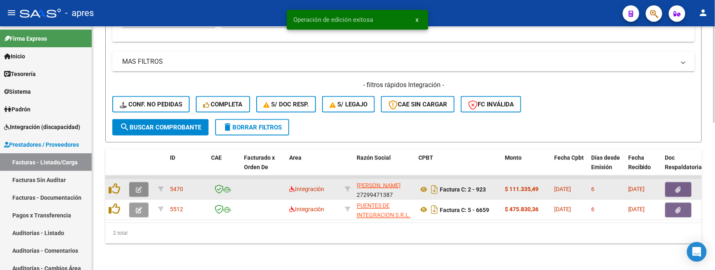
click at [139, 187] on icon "button" at bounding box center [139, 190] width 6 height 6
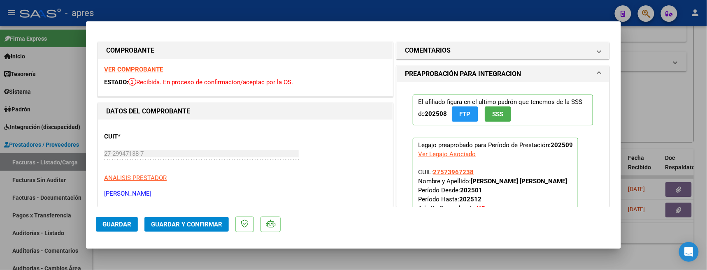
click at [139, 71] on strong "VER COMPROBANTE" at bounding box center [133, 69] width 59 height 7
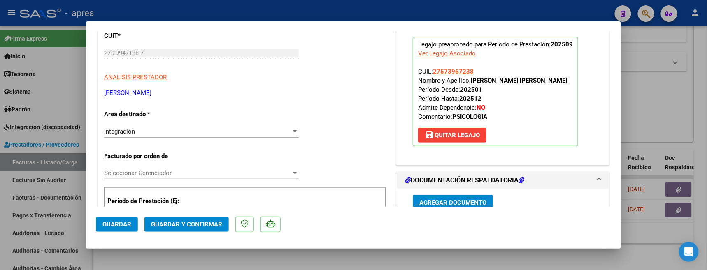
scroll to position [165, 0]
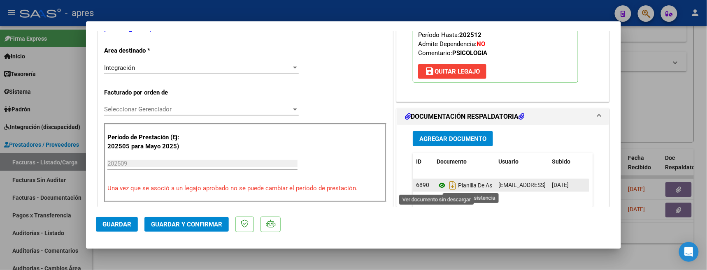
click at [437, 184] on icon at bounding box center [442, 186] width 11 height 10
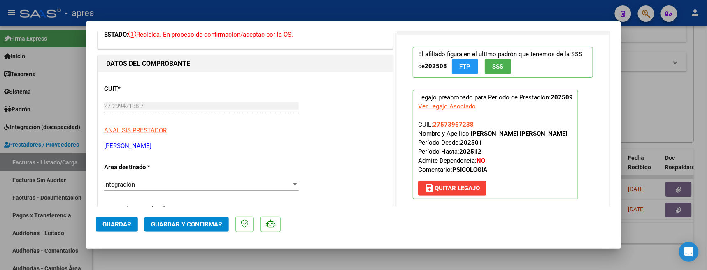
scroll to position [0, 0]
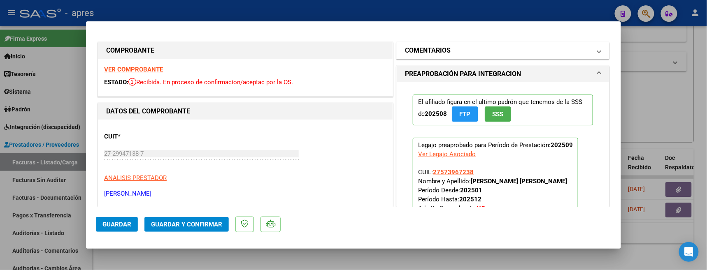
click at [451, 47] on mat-panel-title "COMENTARIOS" at bounding box center [498, 51] width 186 height 10
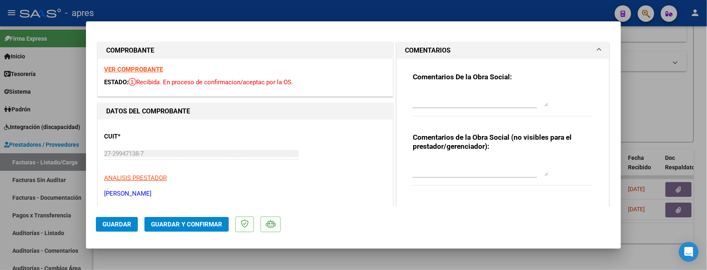
click at [433, 95] on textarea at bounding box center [481, 98] width 136 height 16
click at [441, 89] on div at bounding box center [481, 98] width 136 height 20
paste textarea "7/10 Se rechaza, falta planilla de asistencia (debe tener fecha, firmado y sell…"
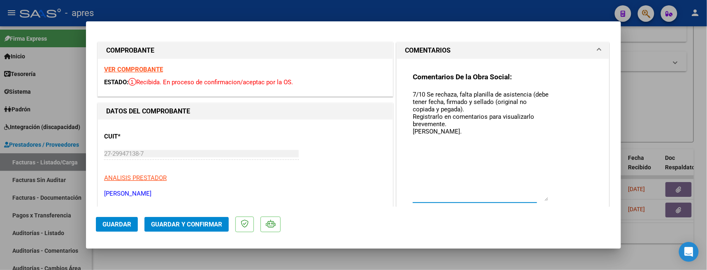
drag, startPoint x: 533, startPoint y: 167, endPoint x: 521, endPoint y: 163, distance: 12.1
click at [531, 196] on textarea "7/10 Se rechaza, falta planilla de asistencia (debe tener fecha, firmado y sell…" at bounding box center [481, 145] width 136 height 111
click at [468, 94] on textarea "7/10 Se rechaza, falta planilla de asistencia (debe tener fecha, firmado y sell…" at bounding box center [481, 144] width 136 height 109
click at [538, 92] on textarea "7/10 Se rechaza, falta en planilla de asistencia (debe tener fecha, firmado y s…" at bounding box center [481, 144] width 136 height 109
click at [445, 100] on textarea "7/10 Se rechaza, falta en planilla de asistencia mes y fechas (debe tener fecha…" at bounding box center [481, 144] width 136 height 109
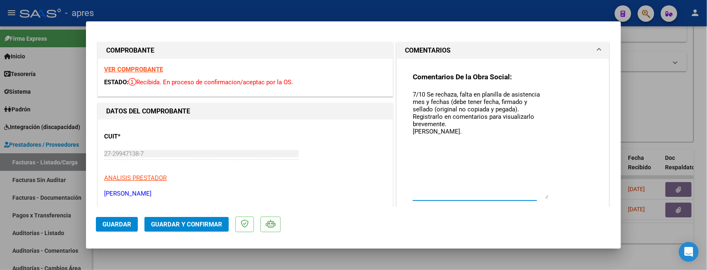
drag, startPoint x: 445, startPoint y: 102, endPoint x: 521, endPoint y: 108, distance: 75.5
click at [521, 108] on textarea "7/10 Se rechaza, falta en planilla de asistencia mes y fechas (debe tener fecha…" at bounding box center [481, 144] width 136 height 109
click at [413, 116] on textarea "7/10 Se rechaza, falta en planilla de asistencia mes y fechas Cargar nueva PA R…" at bounding box center [481, 144] width 136 height 109
type textarea "7/10 Se rechaza, falta en planilla de asistencia mes y fechas Cargar nueva PA y…"
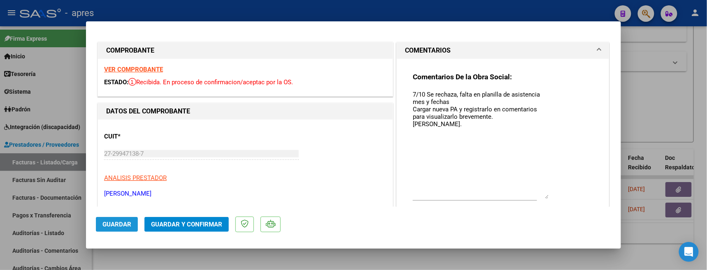
click at [128, 228] on span "Guardar" at bounding box center [116, 224] width 29 height 7
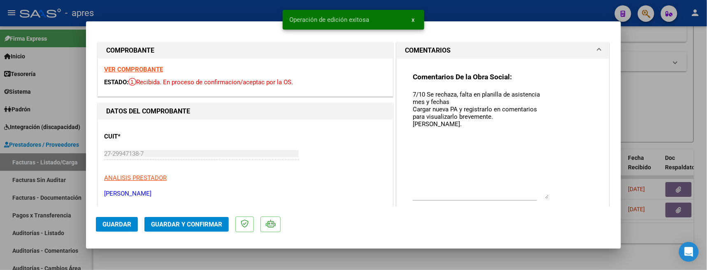
drag, startPoint x: 126, startPoint y: 247, endPoint x: 244, endPoint y: 110, distance: 180.4
click at [127, 247] on mat-dialog-container "COMPROBANTE VER COMPROBANTE ESTADO: Recibida. En proceso de confirmacion/acepta…" at bounding box center [353, 135] width 535 height 228
click at [175, 250] on div at bounding box center [353, 135] width 707 height 270
type input "$ 0,00"
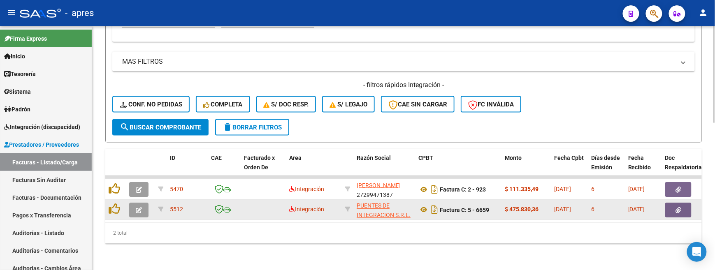
click at [135, 205] on button "button" at bounding box center [138, 210] width 19 height 15
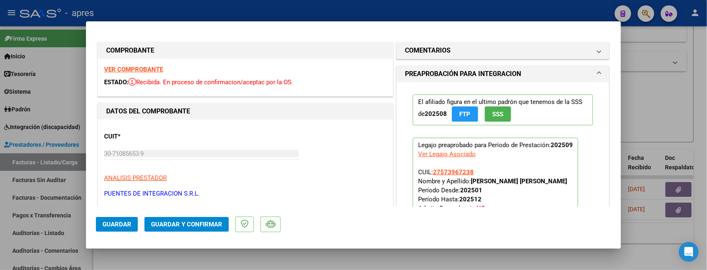
click at [145, 66] on strong "VER COMPROBANTE" at bounding box center [133, 69] width 59 height 7
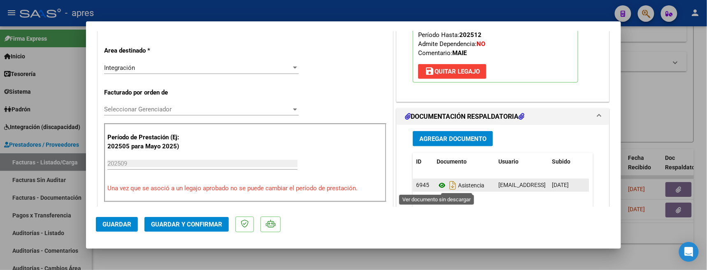
click at [437, 188] on icon at bounding box center [442, 186] width 11 height 10
click at [437, 190] on icon at bounding box center [442, 186] width 11 height 10
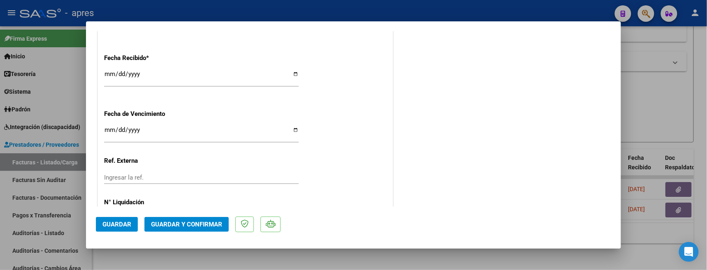
scroll to position [603, 0]
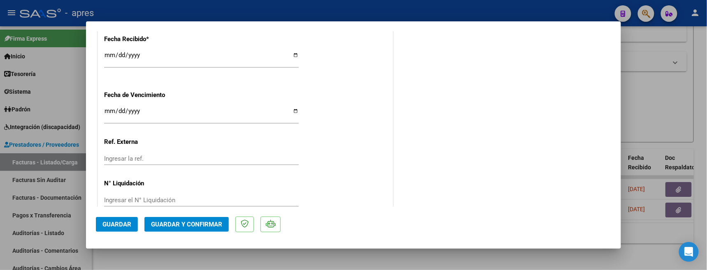
click at [111, 114] on input "Ingresar la fecha" at bounding box center [201, 114] width 195 height 13
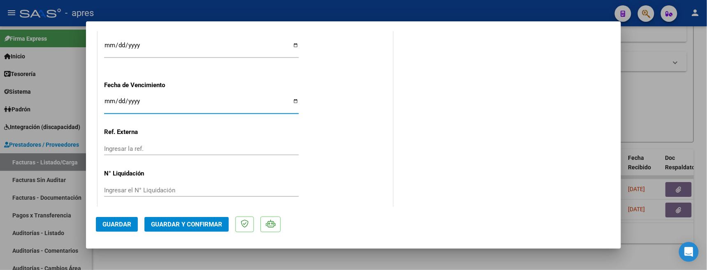
scroll to position [621, 0]
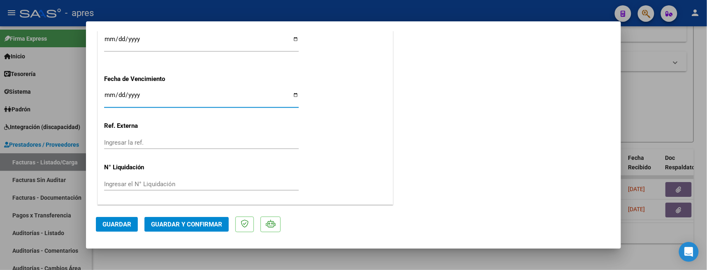
click at [195, 225] on span "Guardar y Confirmar" at bounding box center [186, 224] width 71 height 7
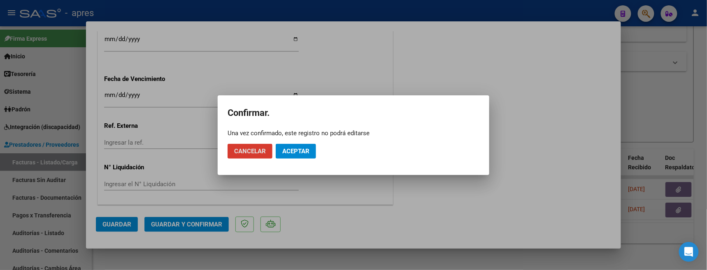
click at [289, 158] on button "Aceptar" at bounding box center [296, 151] width 40 height 15
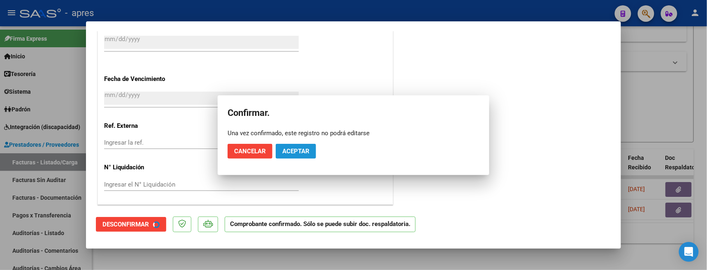
scroll to position [570, 0]
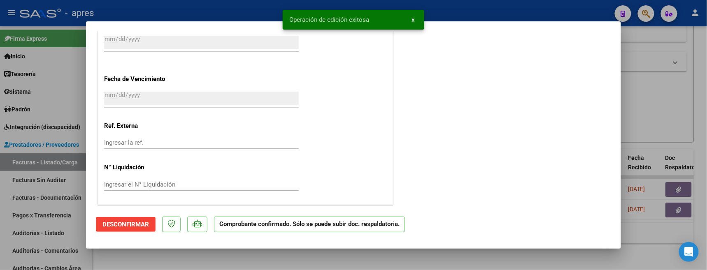
click at [198, 250] on div at bounding box center [353, 135] width 707 height 270
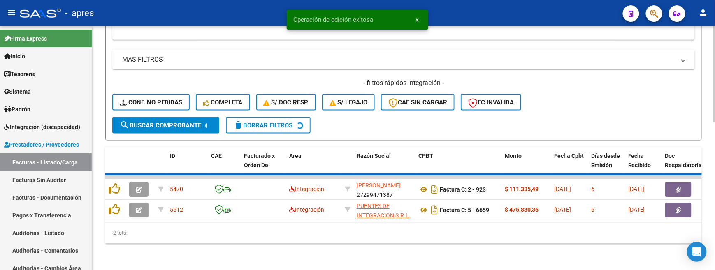
scroll to position [351, 0]
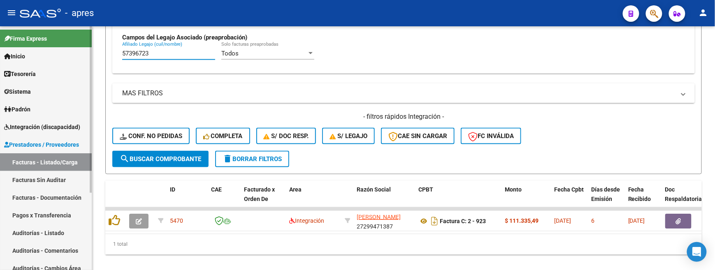
drag, startPoint x: 176, startPoint y: 35, endPoint x: 89, endPoint y: 34, distance: 86.9
click at [89, 34] on mat-sidenav-container "Firma Express Inicio Calendario SSS Instructivos Contacto OS Tesorería Extracto…" at bounding box center [357, 148] width 715 height 244
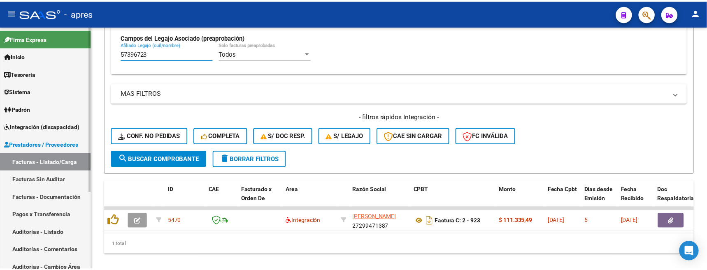
scroll to position [312, 0]
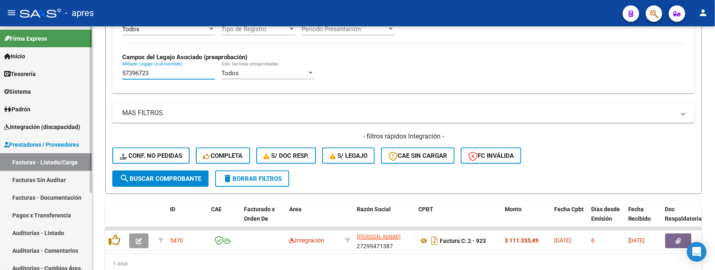
paste input "5803661"
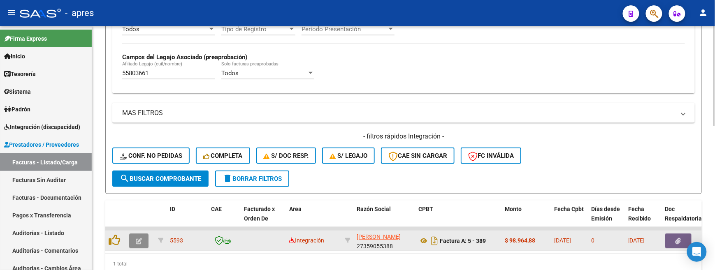
click at [136, 244] on icon "button" at bounding box center [139, 241] width 6 height 6
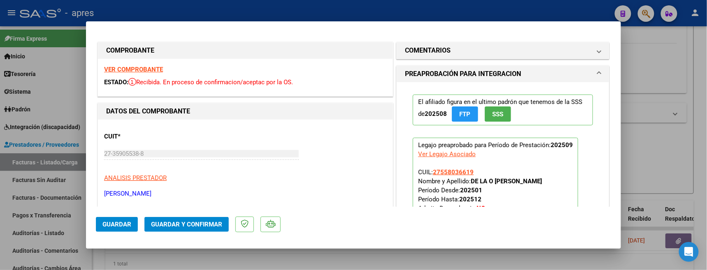
click at [134, 70] on strong "VER COMPROBANTE" at bounding box center [133, 69] width 59 height 7
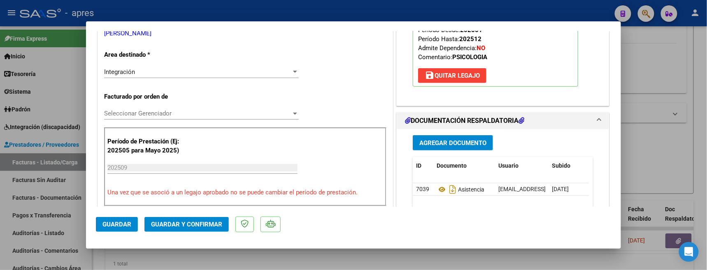
scroll to position [165, 0]
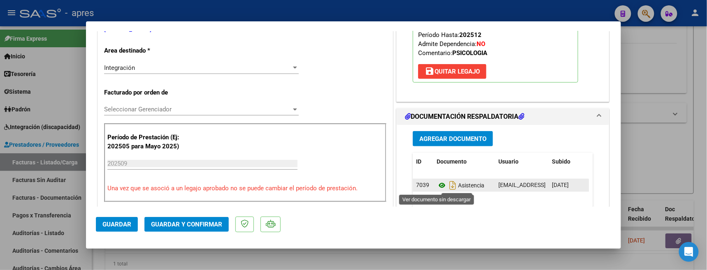
click at [437, 188] on icon at bounding box center [442, 186] width 11 height 10
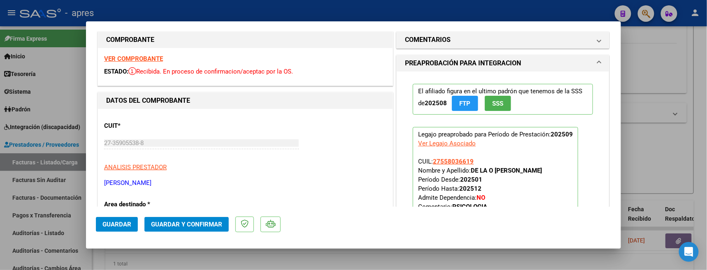
scroll to position [0, 0]
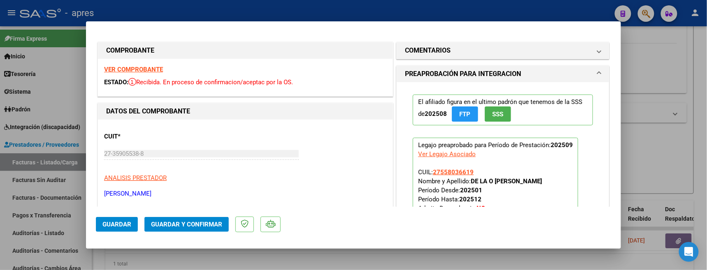
click at [445, 48] on h1 "COMENTARIOS" at bounding box center [428, 51] width 46 height 10
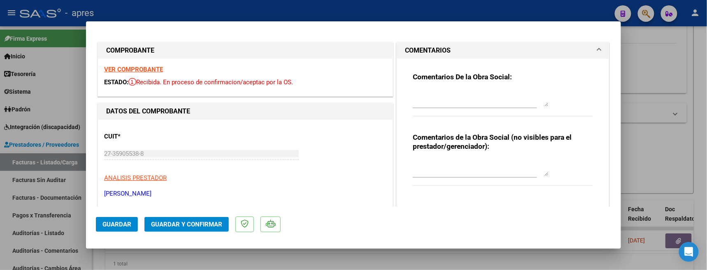
click at [414, 90] on textarea at bounding box center [481, 98] width 136 height 16
paste textarea "7/10 Se rechaza por planila de asistencia Tengamos en cuenta que la planillas d…"
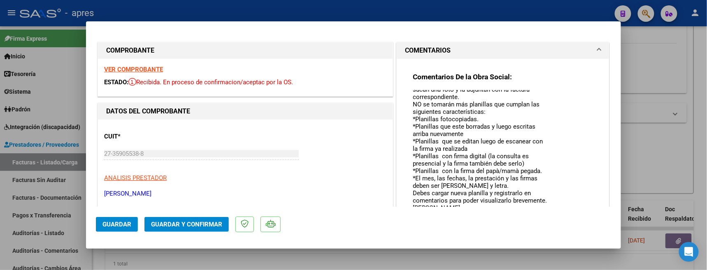
drag, startPoint x: 540, startPoint y: 106, endPoint x: 542, endPoint y: 213, distance: 106.6
click at [542, 213] on mat-dialog-container "COMPROBANTE VER COMPROBANTE ESTADO: Recibida. En proceso de confirmacion/acepta…" at bounding box center [353, 135] width 535 height 228
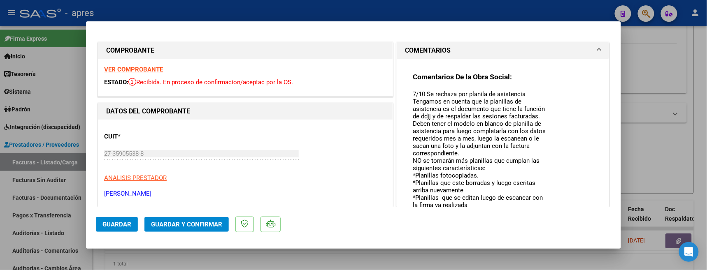
scroll to position [0, 0]
drag, startPoint x: 409, startPoint y: 139, endPoint x: 515, endPoint y: 169, distance: 109.9
click at [515, 169] on textarea "7/10 Se rechaza por planila de asistencia Tengamos en cuenta que la planillas d…" at bounding box center [481, 151] width 136 height 123
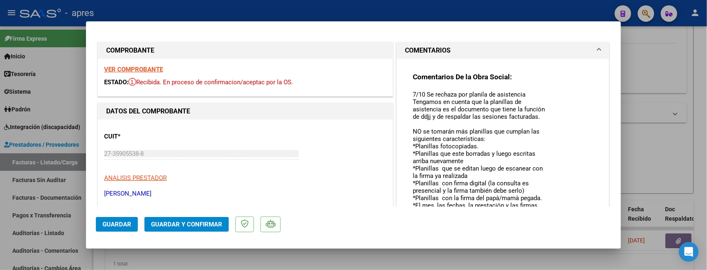
click at [449, 148] on textarea "7/10 Se rechaza por planila de asistencia Tengamos en cuenta que la planillas d…" at bounding box center [481, 151] width 136 height 123
click at [453, 145] on textarea "7/10 Se rechaza por planila de asistencia Tengamos en cuenta que la planillas d…" at bounding box center [481, 151] width 136 height 123
drag, startPoint x: 476, startPoint y: 161, endPoint x: 403, endPoint y: 161, distance: 73.3
click at [407, 161] on div "Comentarios De la Obra Social: 7/10 Se rechaza por planila de asistencia Tengam…" at bounding box center [503, 183] width 193 height 249
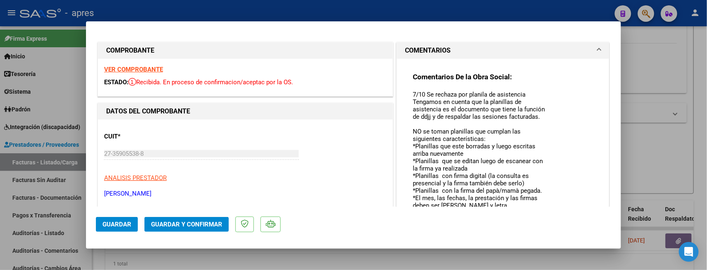
drag, startPoint x: 408, startPoint y: 175, endPoint x: 491, endPoint y: 184, distance: 82.9
click at [491, 184] on textarea "7/10 Se rechaza por planila de asistencia Tengamos en cuenta que la planillas d…" at bounding box center [481, 151] width 136 height 123
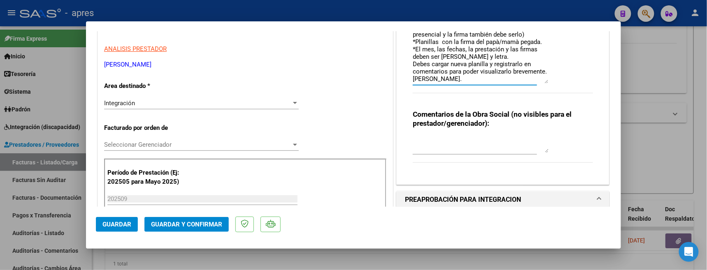
scroll to position [17, 0]
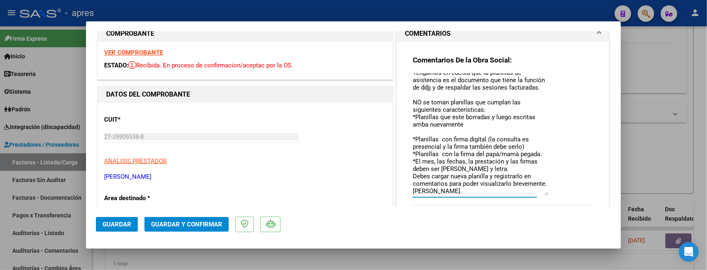
drag, startPoint x: 408, startPoint y: 181, endPoint x: 489, endPoint y: 162, distance: 83.0
click at [489, 162] on textarea "7/10 Se rechaza por planila de asistencia Tengamos en cuenta que la planillas d…" at bounding box center [481, 134] width 136 height 123
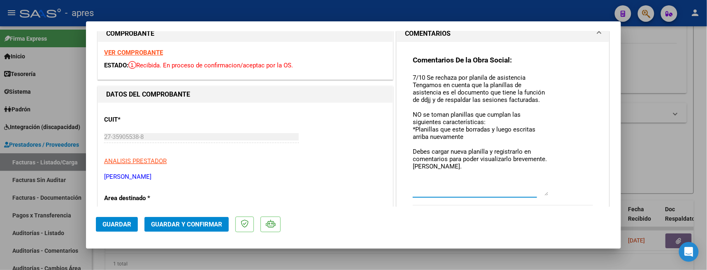
scroll to position [0, 0]
drag, startPoint x: 492, startPoint y: 128, endPoint x: 396, endPoint y: 129, distance: 96.3
click at [397, 129] on div "Comentarios De la Obra Social: 7/10 Se rechaza por planila de asistencia Tengam…" at bounding box center [503, 169] width 212 height 255
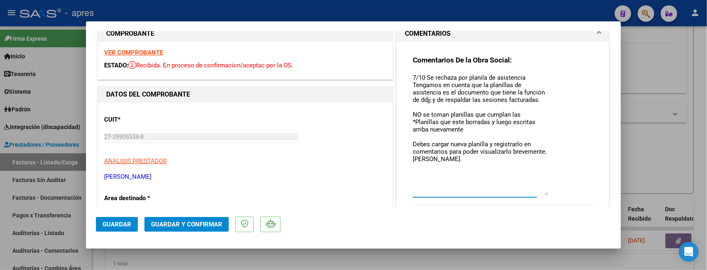
drag, startPoint x: 515, startPoint y: 120, endPoint x: 468, endPoint y: 120, distance: 47.7
click at [468, 120] on textarea "7/10 Se rechaza por planila de asistencia Tengamos en cuenta que la planillas d…" at bounding box center [481, 134] width 136 height 123
drag, startPoint x: 436, startPoint y: 129, endPoint x: 406, endPoint y: 127, distance: 30.5
click at [407, 127] on div "Comentarios De la Obra Social: 7/10 Se rechaza por planila de asistencia Tengam…" at bounding box center [503, 166] width 193 height 249
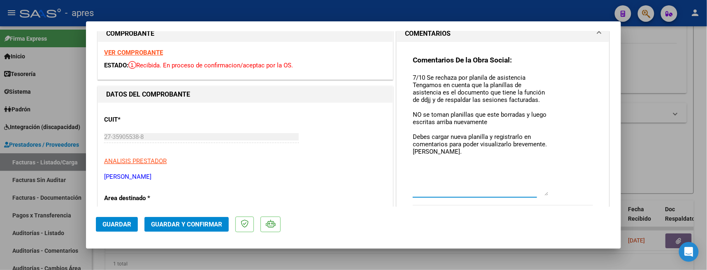
click at [131, 219] on button "Guardar" at bounding box center [117, 224] width 42 height 15
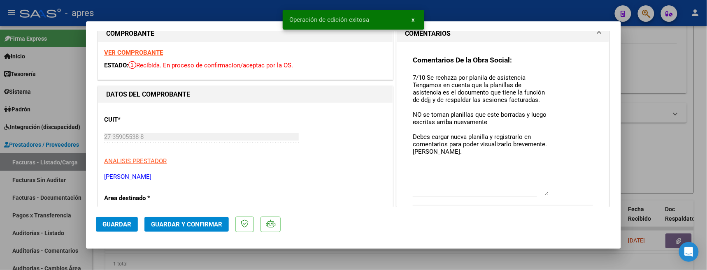
click at [137, 250] on div at bounding box center [353, 135] width 707 height 270
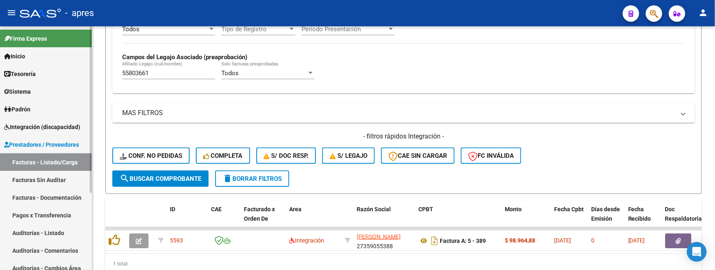
drag, startPoint x: 157, startPoint y: 73, endPoint x: 10, endPoint y: 72, distance: 146.5
click at [11, 72] on mat-sidenav-container "Firma Express Inicio Calendario SSS Instructivos Contacto OS Tesorería Extracto…" at bounding box center [357, 148] width 715 height 244
paste input "8458612"
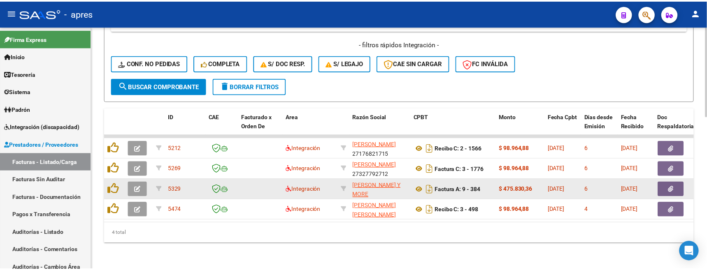
scroll to position [412, 0]
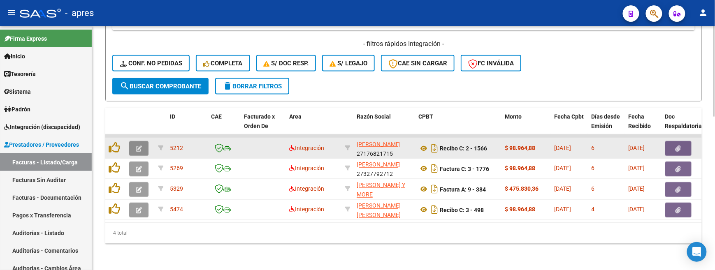
click at [140, 141] on button "button" at bounding box center [138, 148] width 19 height 15
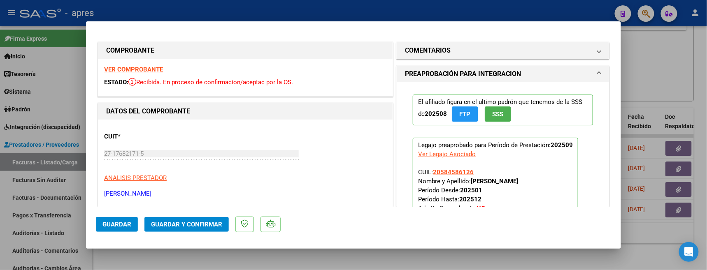
click at [149, 69] on strong "VER COMPROBANTE" at bounding box center [133, 69] width 59 height 7
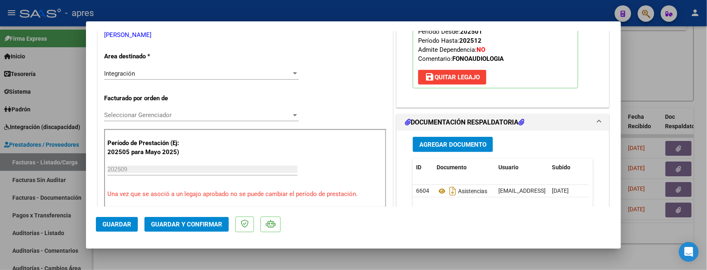
scroll to position [219, 0]
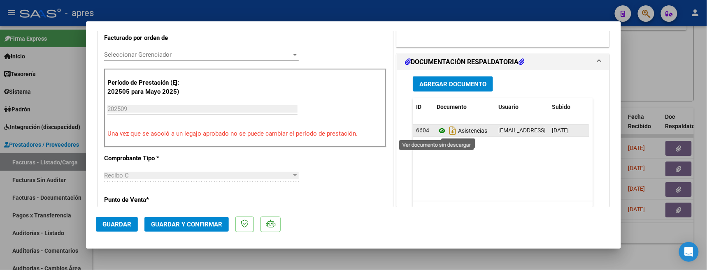
click at [438, 132] on icon at bounding box center [442, 131] width 11 height 10
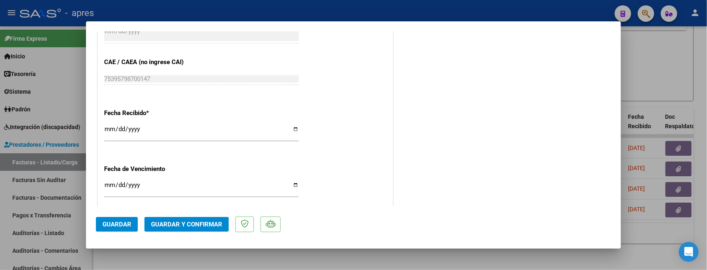
scroll to position [549, 0]
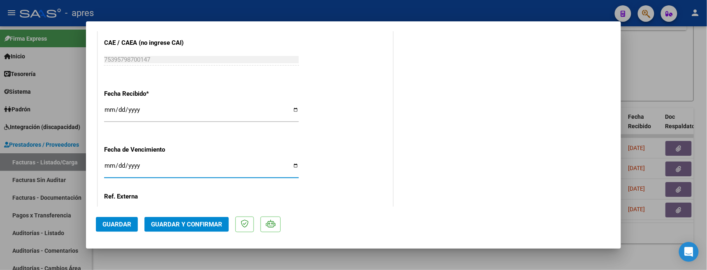
click at [107, 165] on input "Ingresar la fecha" at bounding box center [201, 169] width 195 height 13
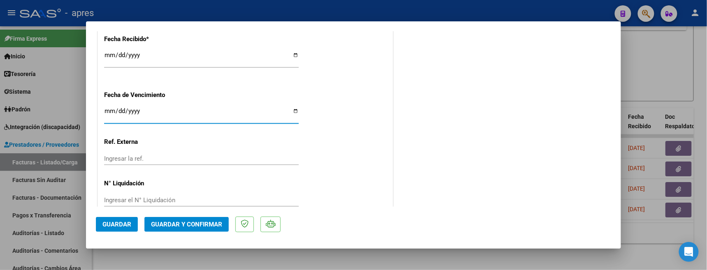
scroll to position [621, 0]
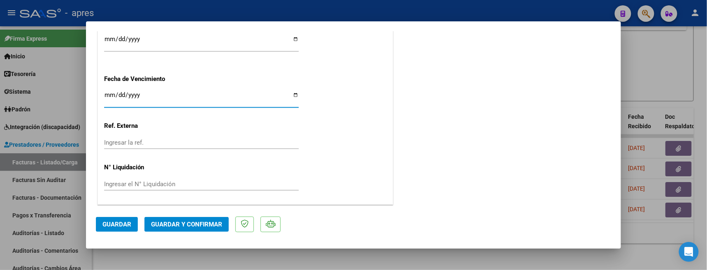
click at [186, 220] on button "Guardar y Confirmar" at bounding box center [186, 224] width 84 height 15
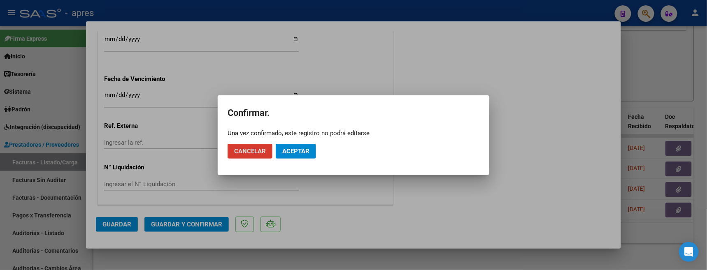
click at [279, 149] on button "Aceptar" at bounding box center [296, 151] width 40 height 15
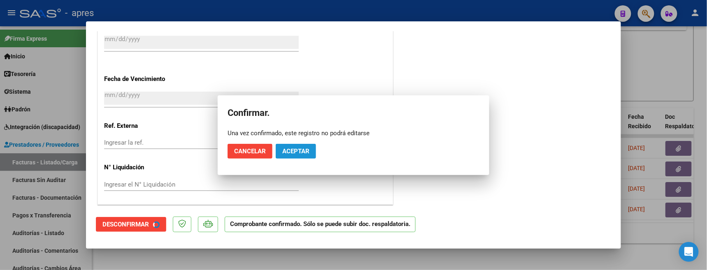
scroll to position [570, 0]
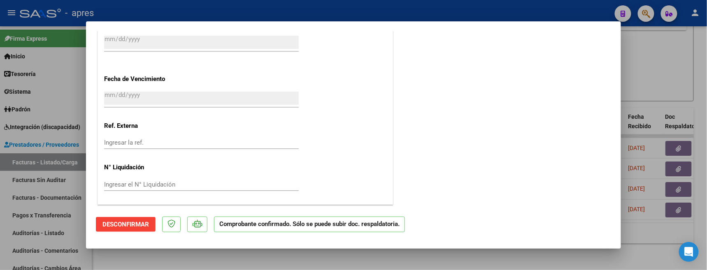
drag, startPoint x: 290, startPoint y: 268, endPoint x: 292, endPoint y: 249, distance: 19.9
click at [290, 250] on div at bounding box center [353, 135] width 707 height 270
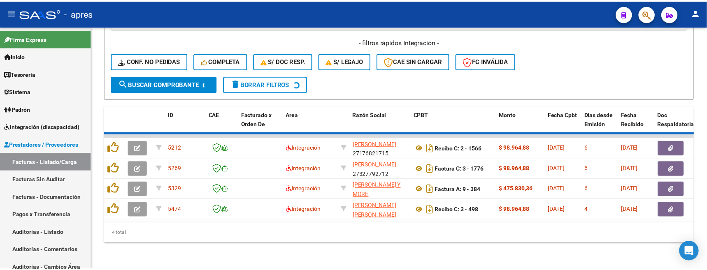
scroll to position [392, 0]
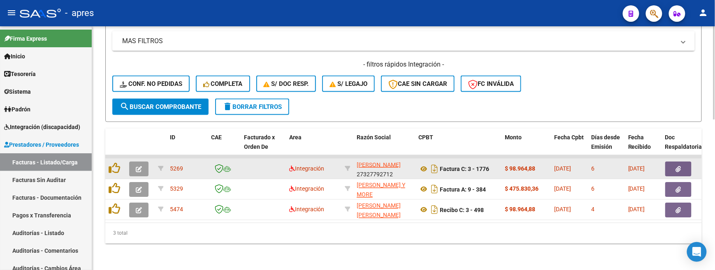
click at [140, 166] on icon "button" at bounding box center [139, 169] width 6 height 6
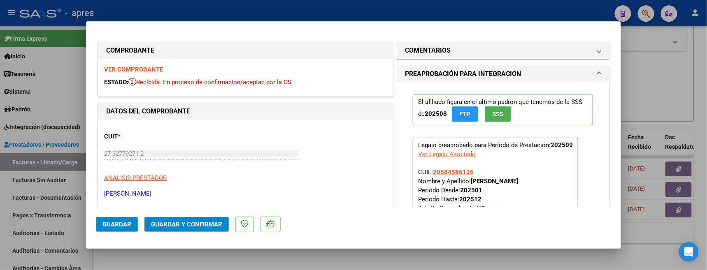
click at [141, 69] on strong "VER COMPROBANTE" at bounding box center [133, 69] width 59 height 7
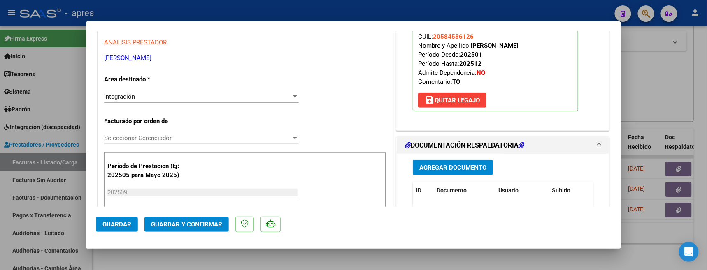
scroll to position [165, 0]
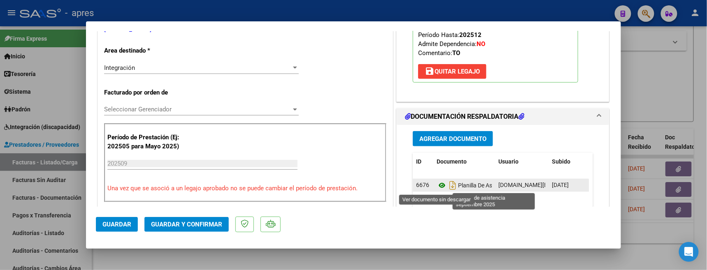
click at [437, 188] on icon at bounding box center [442, 186] width 11 height 10
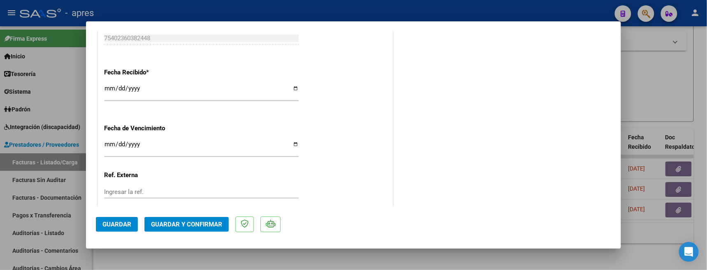
scroll to position [603, 0]
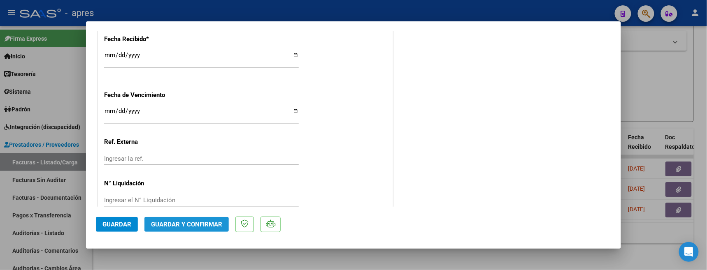
click at [202, 228] on span "Guardar y Confirmar" at bounding box center [186, 224] width 71 height 7
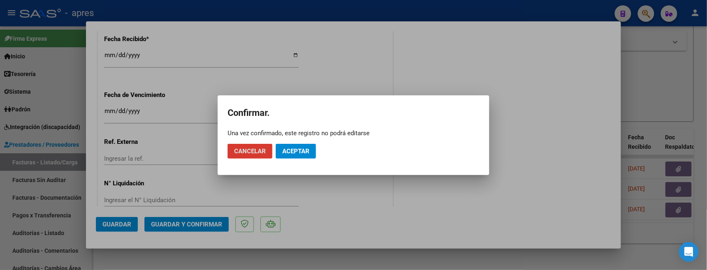
click at [300, 148] on span "Aceptar" at bounding box center [295, 151] width 27 height 7
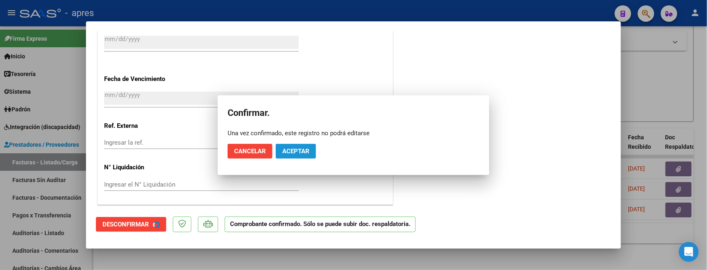
scroll to position [552, 0]
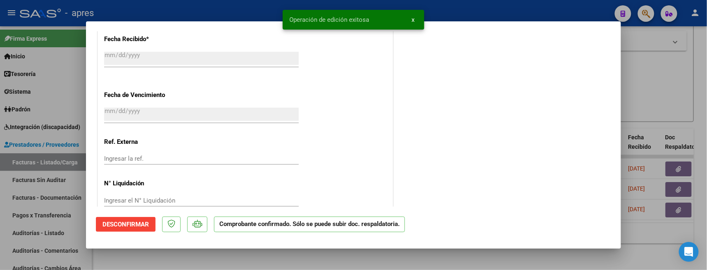
click at [185, 250] on div at bounding box center [353, 135] width 707 height 270
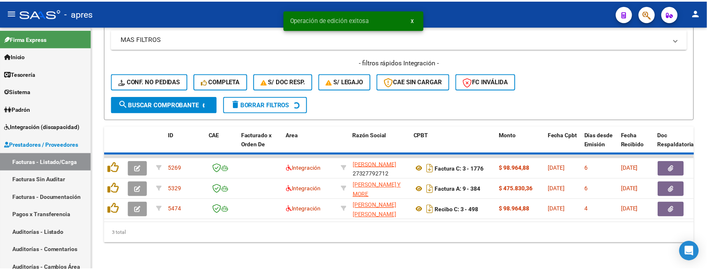
scroll to position [371, 0]
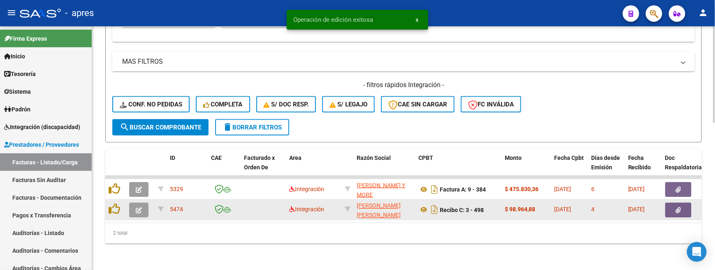
click at [135, 203] on button "button" at bounding box center [138, 210] width 19 height 15
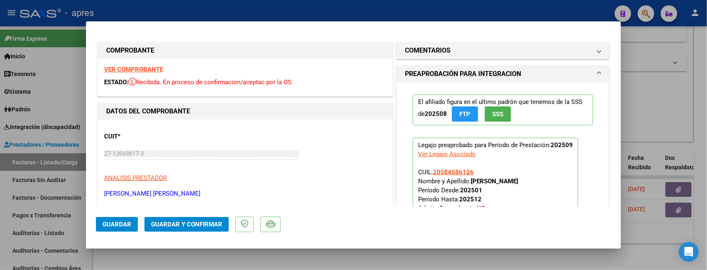
click at [116, 68] on strong "VER COMPROBANTE" at bounding box center [133, 69] width 59 height 7
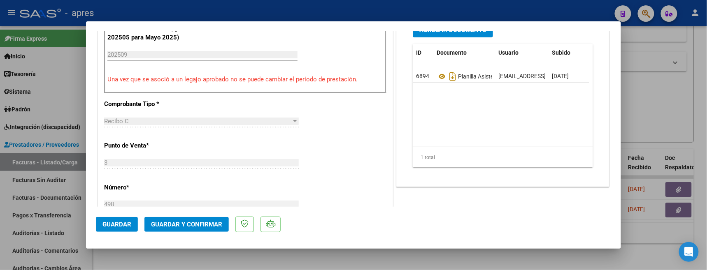
scroll to position [274, 0]
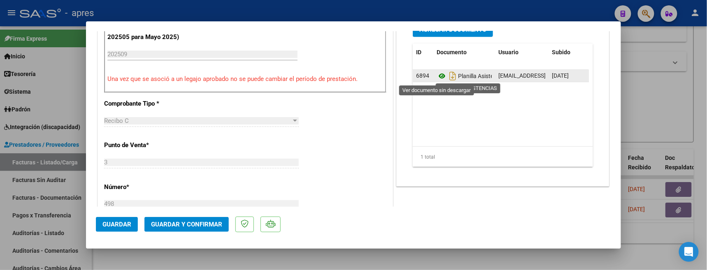
click at [437, 77] on icon at bounding box center [442, 76] width 11 height 10
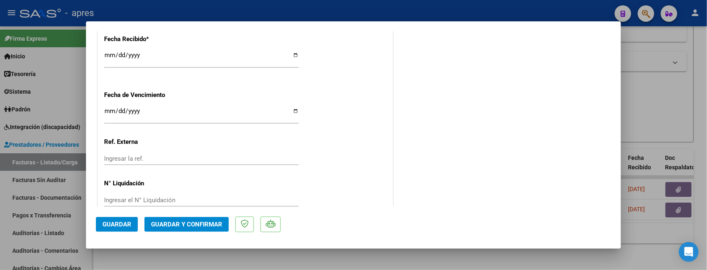
scroll to position [621, 0]
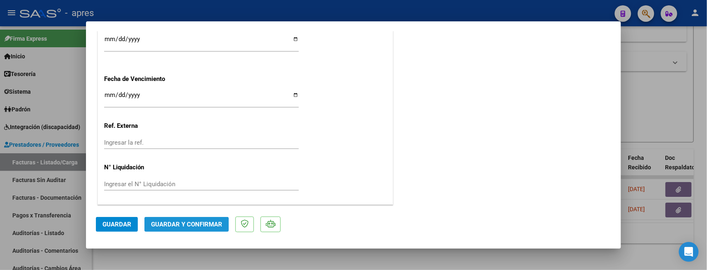
click at [192, 226] on span "Guardar y Confirmar" at bounding box center [186, 224] width 71 height 7
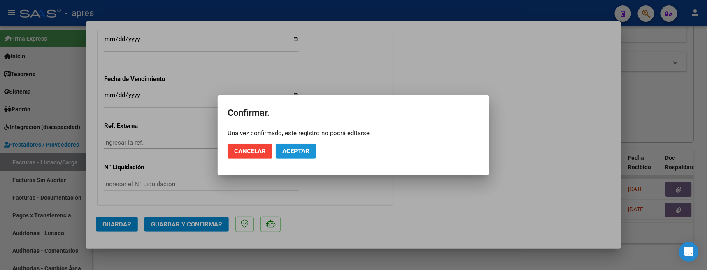
click at [310, 157] on button "Aceptar" at bounding box center [296, 151] width 40 height 15
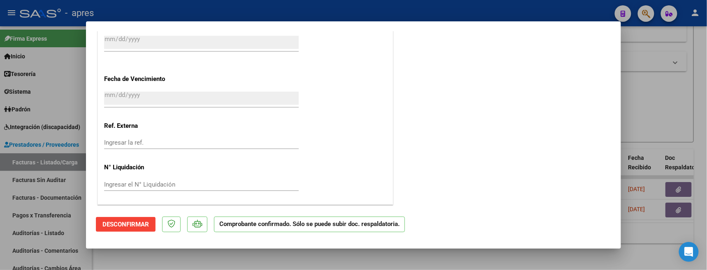
click at [196, 250] on div at bounding box center [353, 135] width 707 height 270
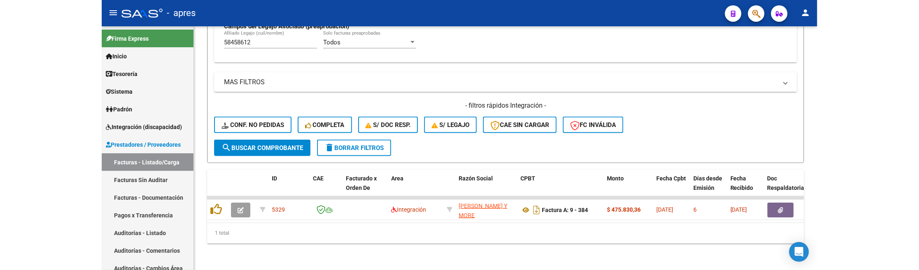
scroll to position [351, 0]
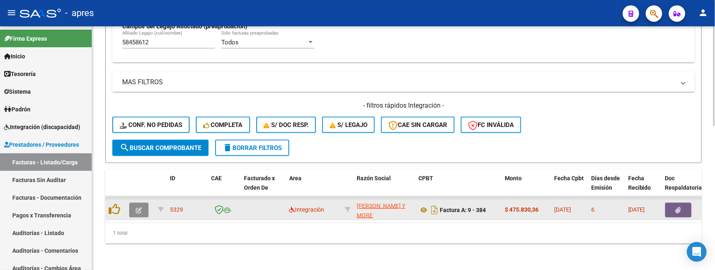
click at [138, 206] on button "button" at bounding box center [138, 210] width 19 height 15
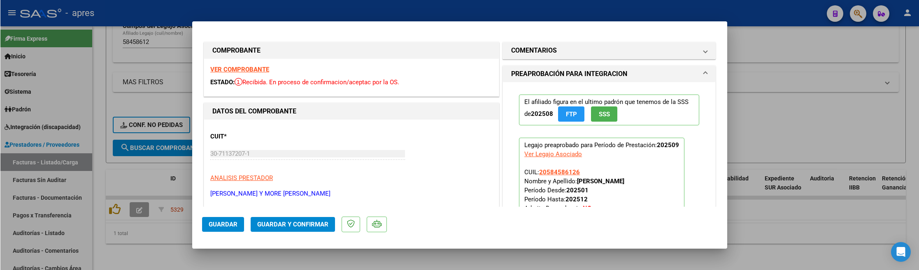
scroll to position [325, 0]
click at [262, 65] on div "VER COMPROBANTE ESTADO: Recibida. En proceso de confirmacion/aceptac por la OS." at bounding box center [351, 77] width 295 height 37
click at [264, 68] on strong "VER COMPROBANTE" at bounding box center [239, 69] width 59 height 7
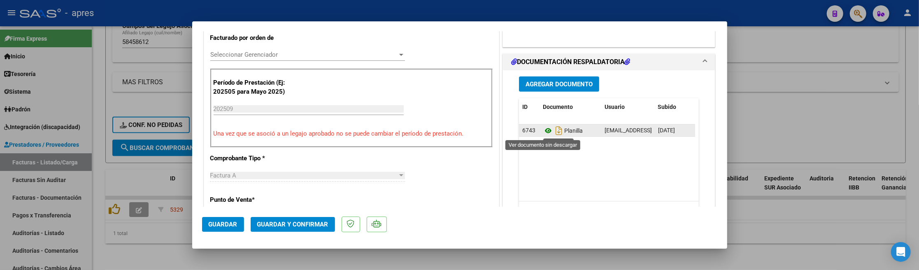
click at [543, 134] on icon at bounding box center [548, 131] width 11 height 10
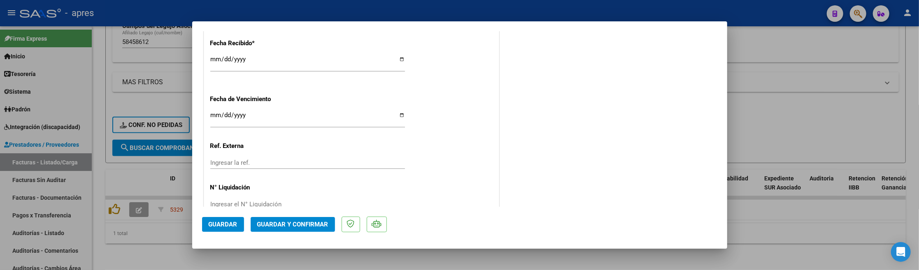
scroll to position [603, 0]
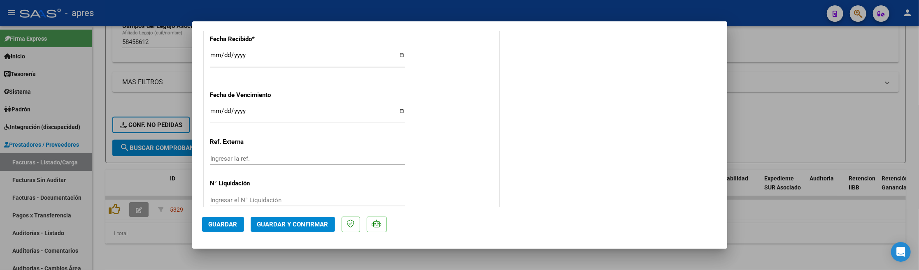
click at [312, 227] on span "Guardar y Confirmar" at bounding box center [292, 224] width 71 height 7
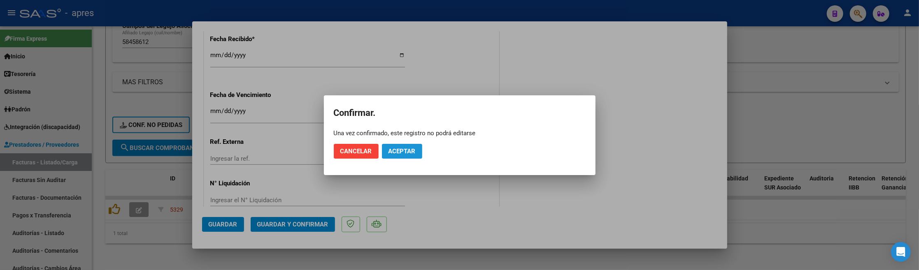
drag, startPoint x: 415, startPoint y: 152, endPoint x: 514, endPoint y: 57, distance: 137.1
click at [427, 141] on mat-dialog-actions "Cancelar Aceptar" at bounding box center [460, 151] width 252 height 28
drag, startPoint x: 405, startPoint y: 150, endPoint x: 512, endPoint y: 54, distance: 144.3
click at [405, 150] on span "Aceptar" at bounding box center [402, 151] width 27 height 7
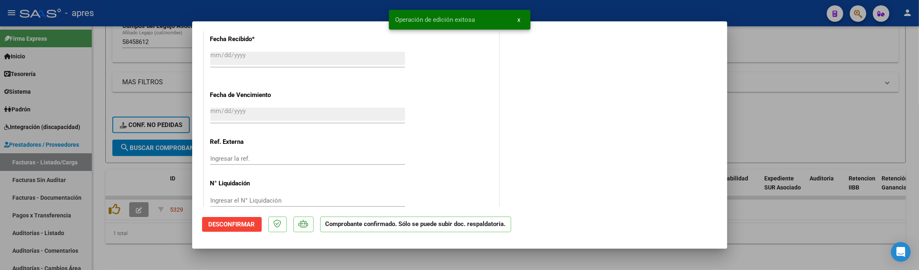
click at [364, 250] on div at bounding box center [459, 135] width 919 height 270
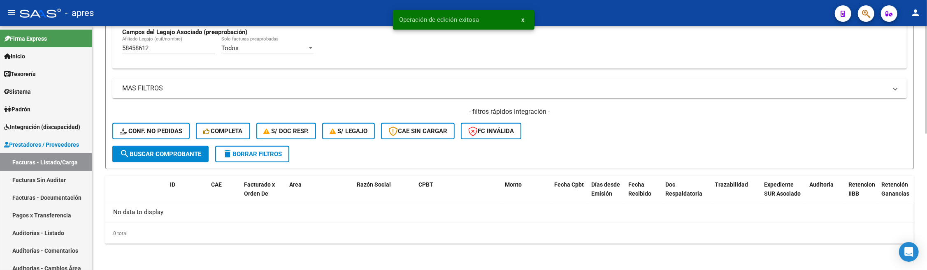
scroll to position [311, 0]
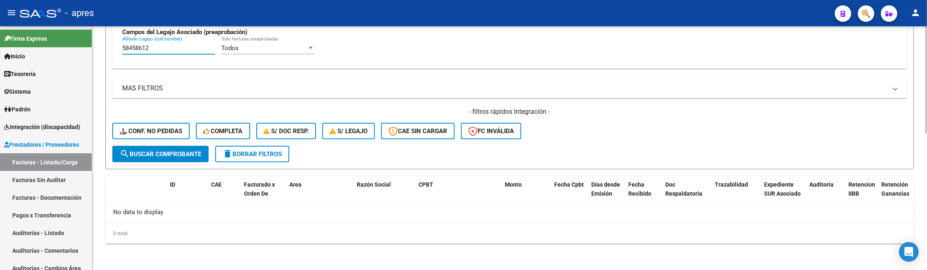
click at [116, 51] on div "Todos Cargado en Para Enviar SSS Período De Prestación Campos del Archivo de Re…" at bounding box center [509, 9] width 795 height 120
paste input "845026"
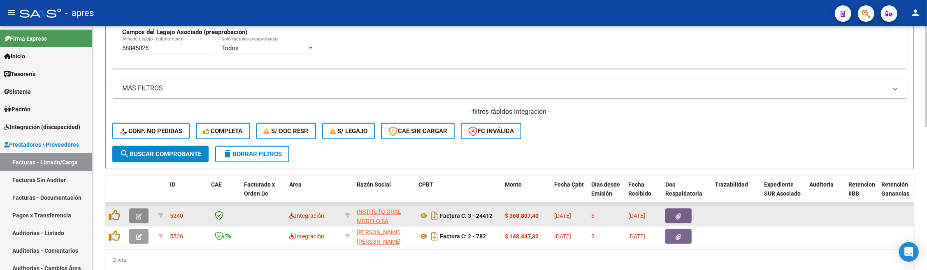
click at [137, 223] on button "button" at bounding box center [138, 216] width 19 height 15
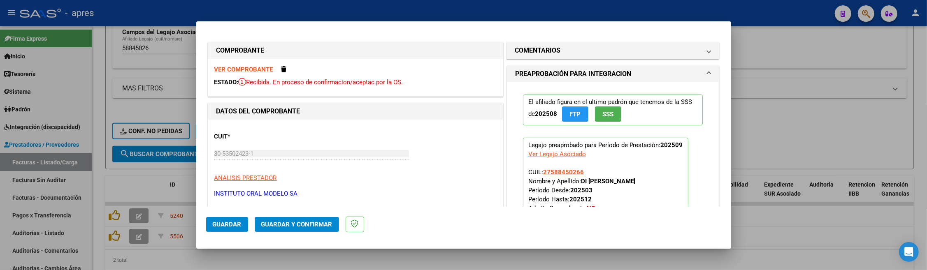
click at [228, 71] on strong "VER COMPROBANTE" at bounding box center [243, 69] width 59 height 7
click at [235, 250] on div at bounding box center [463, 135] width 927 height 270
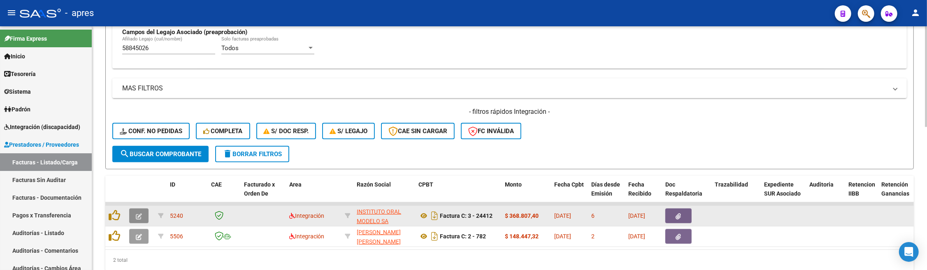
click at [133, 216] on button "button" at bounding box center [138, 216] width 19 height 15
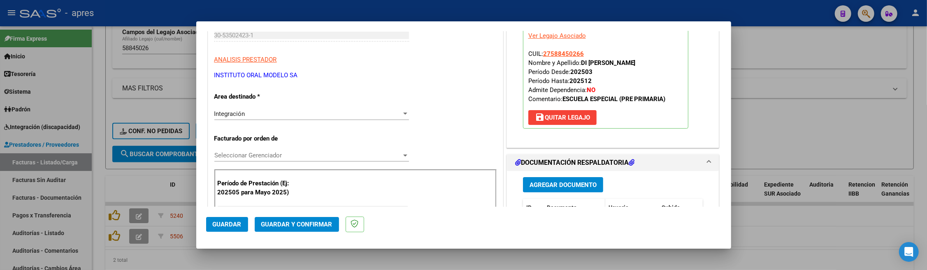
scroll to position [165, 0]
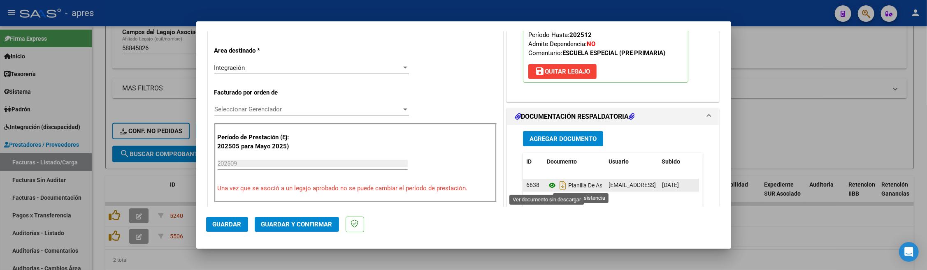
click at [550, 188] on icon at bounding box center [552, 186] width 11 height 10
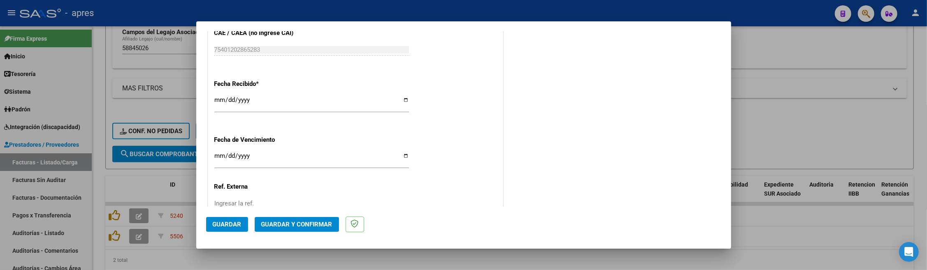
scroll to position [603, 0]
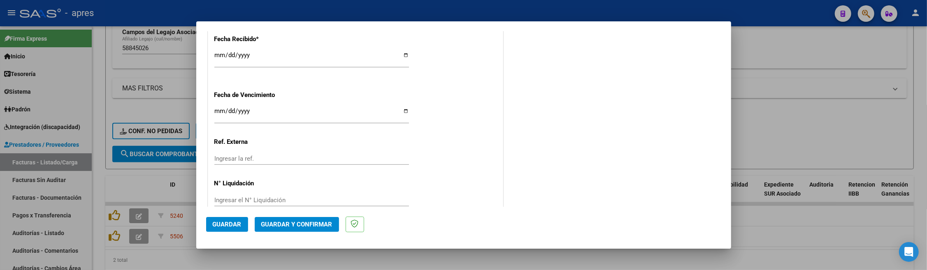
click at [221, 112] on input "Ingresar la fecha" at bounding box center [311, 114] width 195 height 13
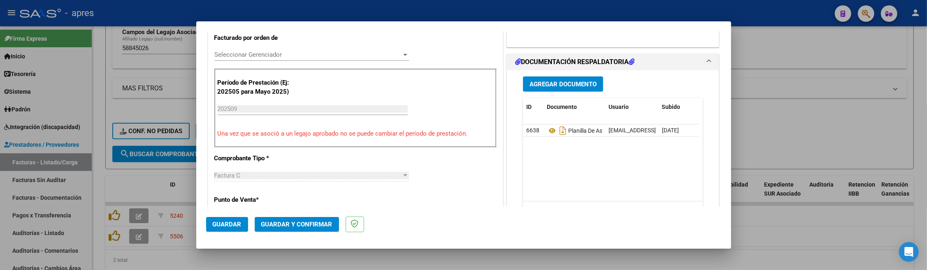
scroll to position [55, 0]
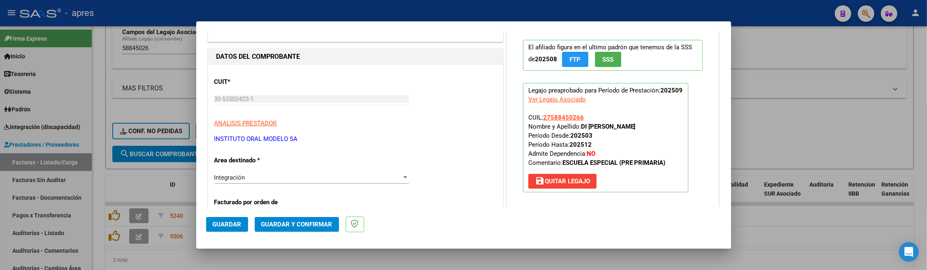
click at [296, 226] on span "Guardar y Confirmar" at bounding box center [296, 224] width 71 height 7
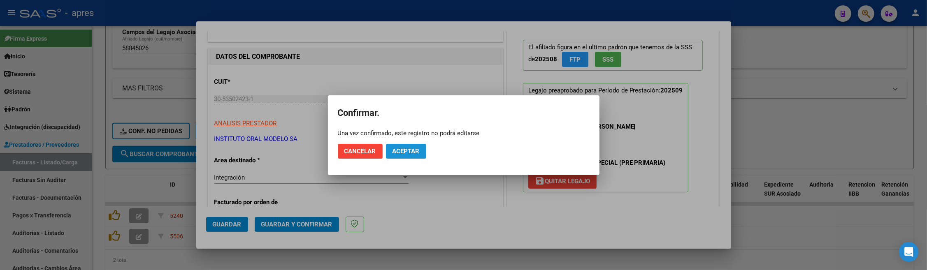
drag, startPoint x: 407, startPoint y: 150, endPoint x: 575, endPoint y: 25, distance: 209.4
click at [409, 149] on span "Aceptar" at bounding box center [406, 151] width 27 height 7
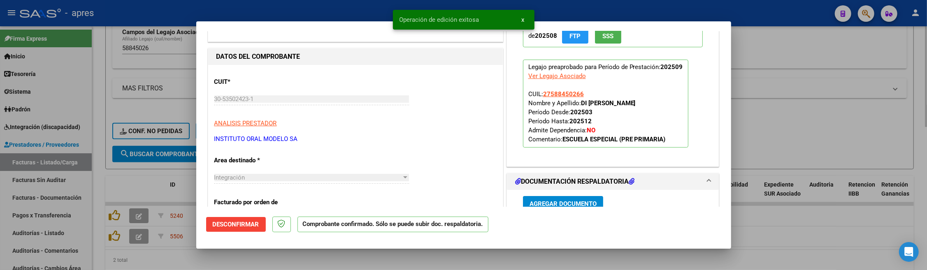
click at [211, 250] on div at bounding box center [463, 135] width 927 height 270
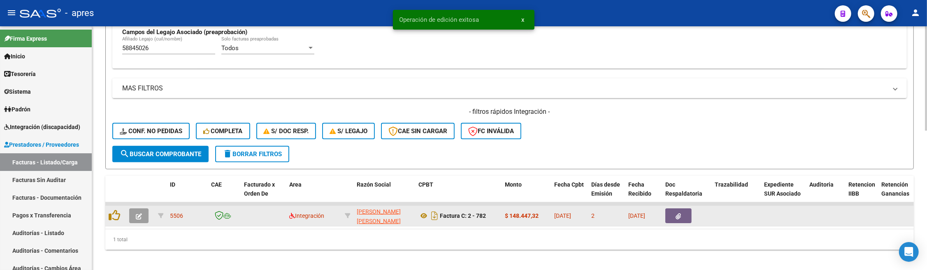
click at [139, 219] on icon "button" at bounding box center [139, 217] width 6 height 6
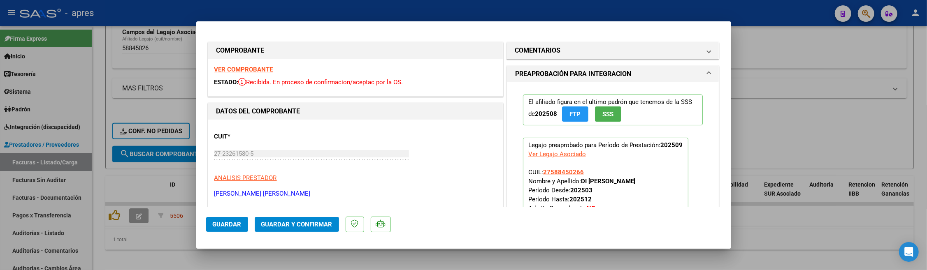
click at [259, 66] on strong "VER COMPROBANTE" at bounding box center [243, 69] width 59 height 7
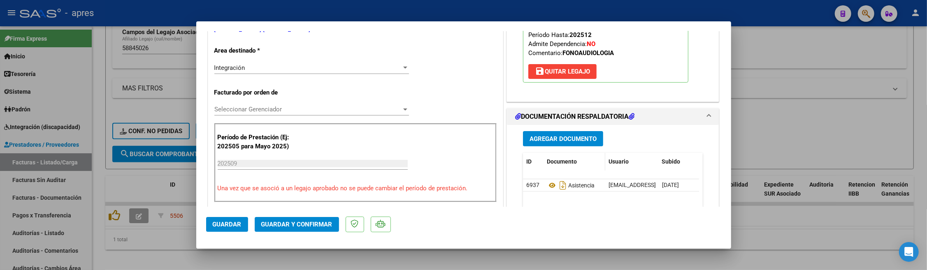
scroll to position [219, 0]
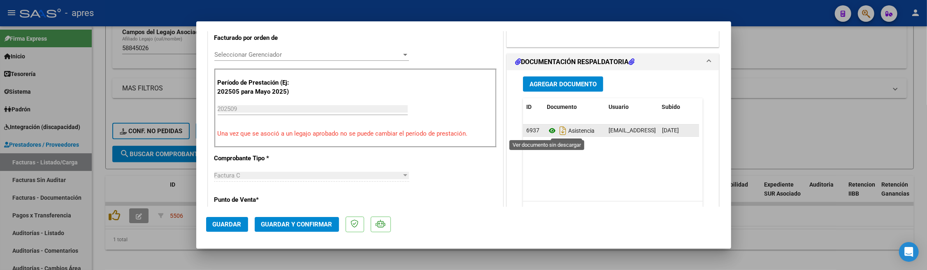
click at [549, 130] on icon at bounding box center [552, 131] width 11 height 10
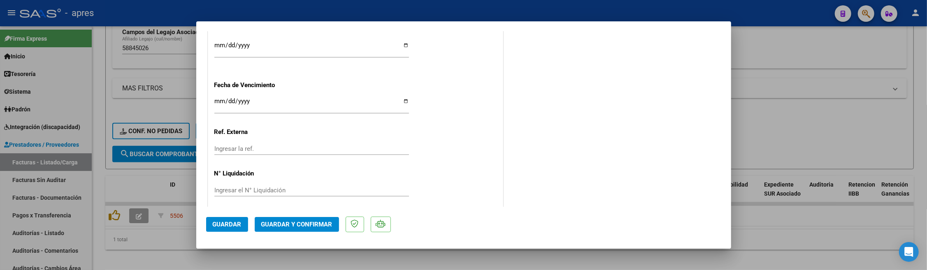
scroll to position [621, 0]
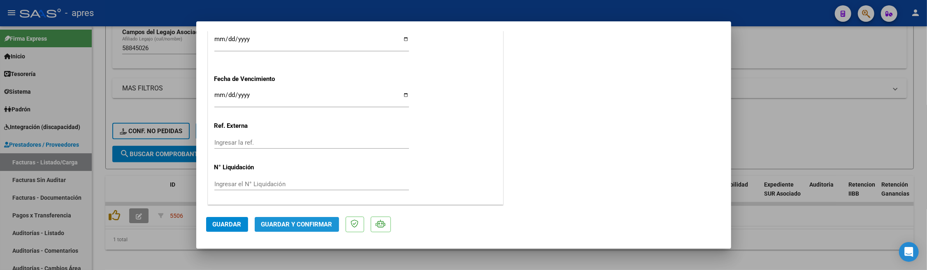
click at [315, 225] on span "Guardar y Confirmar" at bounding box center [296, 224] width 71 height 7
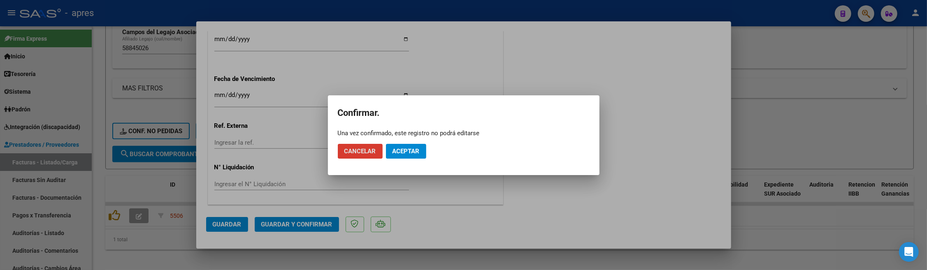
click at [413, 157] on button "Aceptar" at bounding box center [406, 151] width 40 height 15
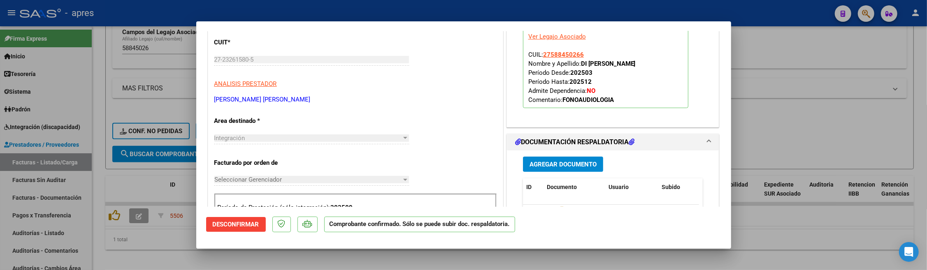
scroll to position [76, 0]
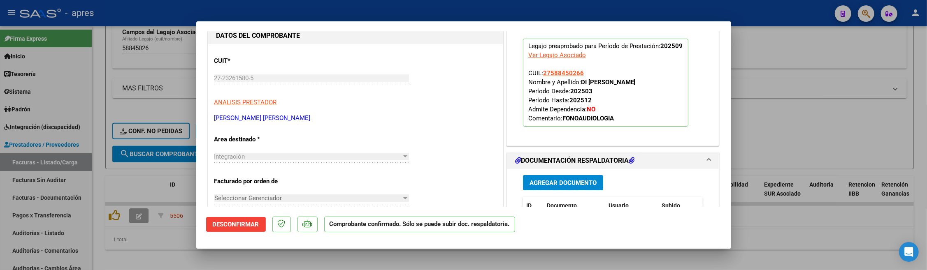
click at [157, 244] on div at bounding box center [463, 135] width 927 height 270
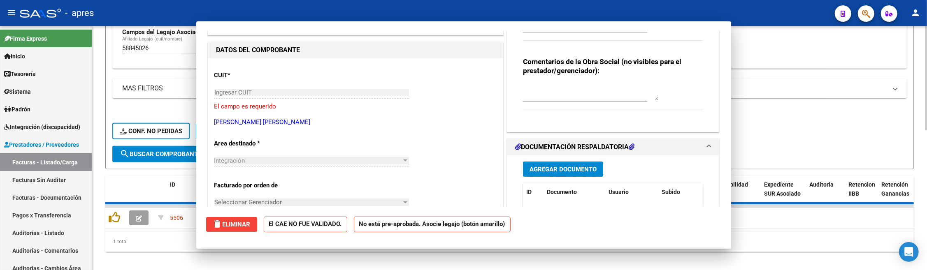
scroll to position [0, 0]
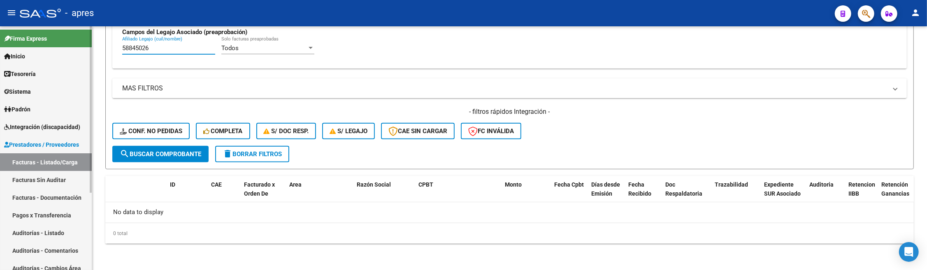
drag, startPoint x: 155, startPoint y: 48, endPoint x: 88, endPoint y: 54, distance: 67.4
click at [88, 54] on mat-sidenav-container "Firma Express Inicio Calendario SSS Instructivos Contacto OS Tesorería Extracto…" at bounding box center [463, 148] width 927 height 244
paste input "789708"
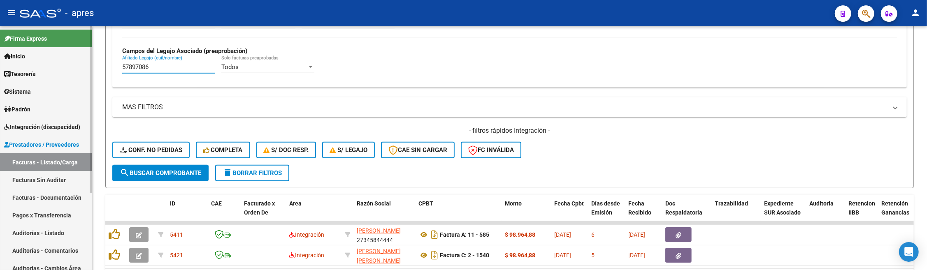
scroll to position [311, 0]
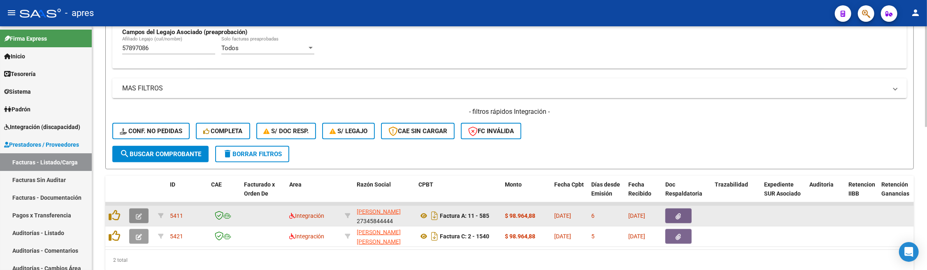
click at [139, 218] on icon "button" at bounding box center [139, 217] width 6 height 6
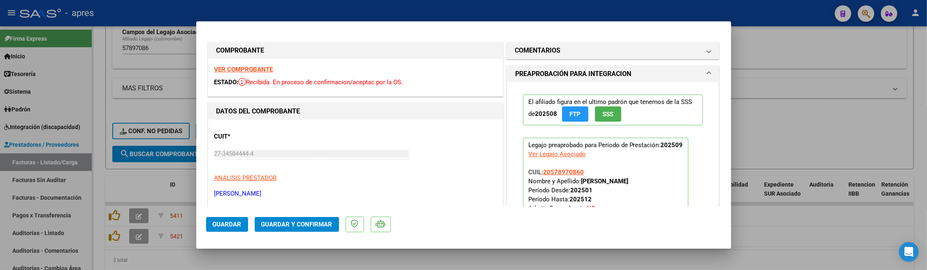
click at [231, 68] on strong "VER COMPROBANTE" at bounding box center [243, 69] width 59 height 7
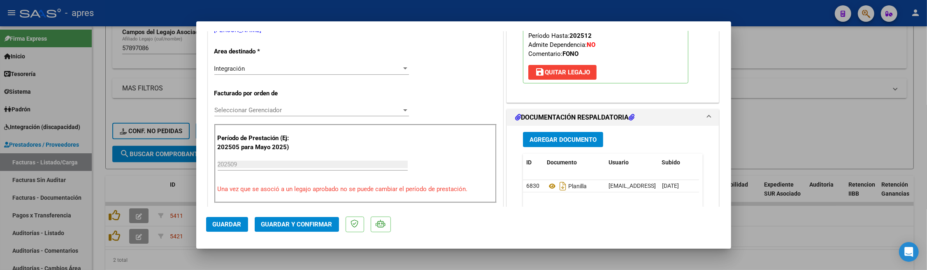
scroll to position [165, 0]
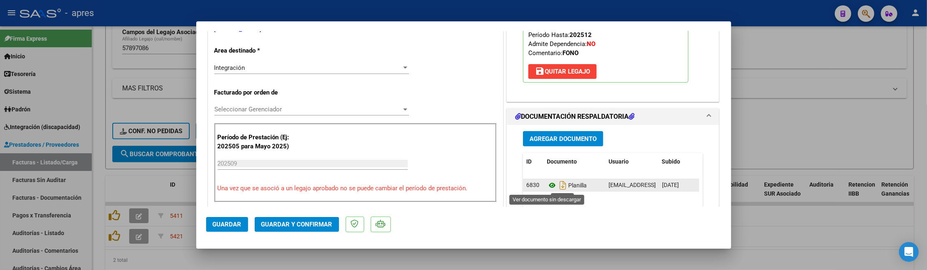
click at [548, 187] on icon at bounding box center [552, 186] width 11 height 10
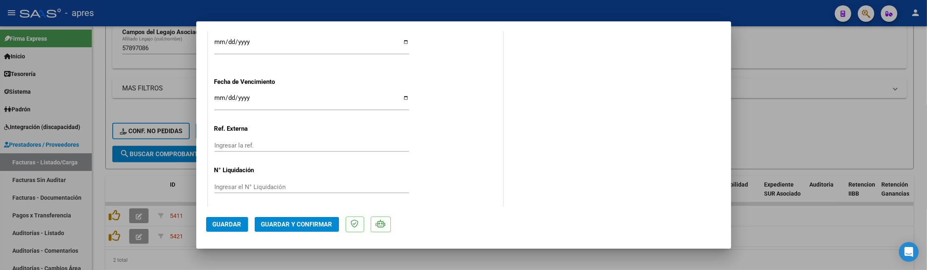
scroll to position [621, 0]
click at [279, 222] on span "Guardar y Confirmar" at bounding box center [296, 224] width 71 height 7
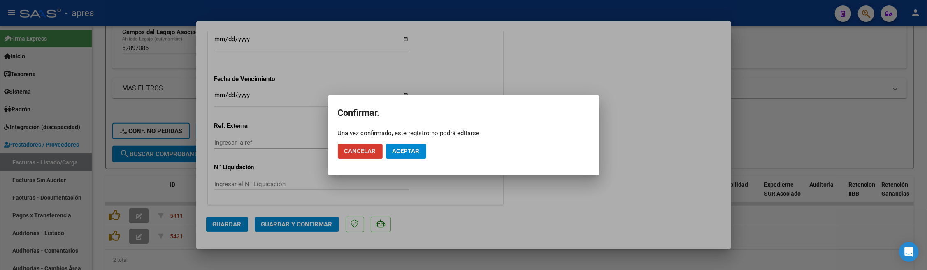
click at [399, 137] on div "Una vez confirmado, este registro no podrá editarse" at bounding box center [464, 133] width 252 height 8
click at [404, 148] on span "Aceptar" at bounding box center [406, 151] width 27 height 7
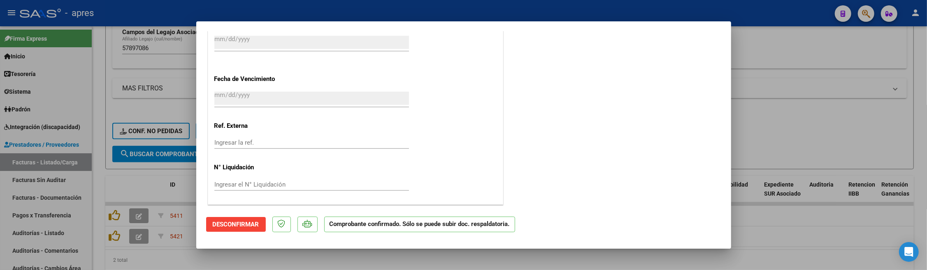
click at [128, 250] on div at bounding box center [463, 135] width 927 height 270
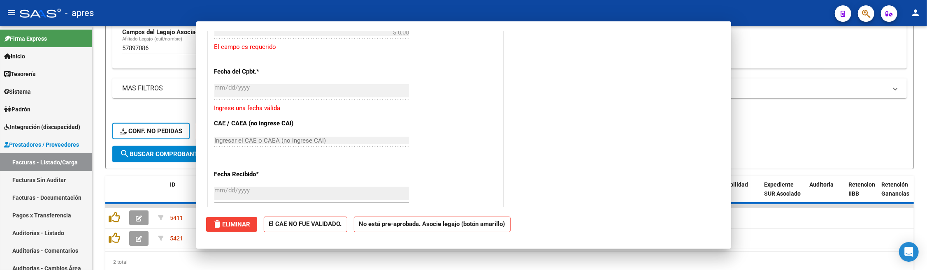
scroll to position [723, 0]
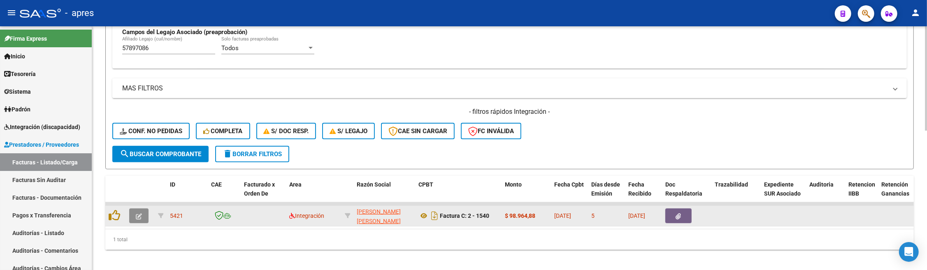
click at [143, 219] on button "button" at bounding box center [138, 216] width 19 height 15
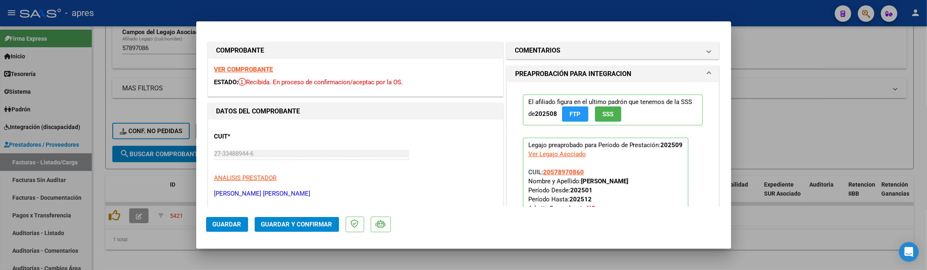
click at [252, 68] on strong "VER COMPROBANTE" at bounding box center [243, 69] width 59 height 7
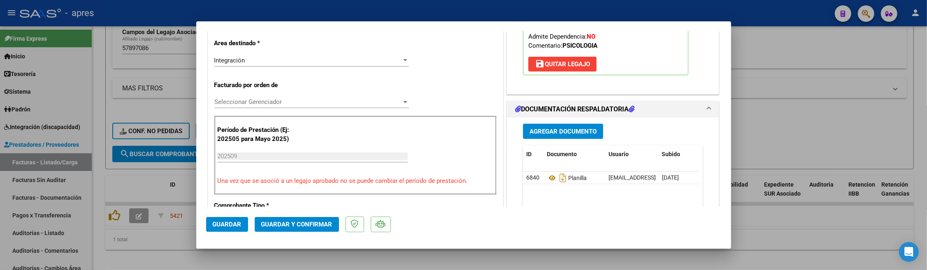
scroll to position [219, 0]
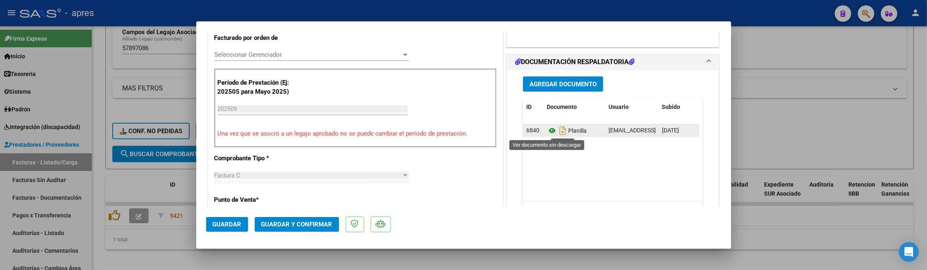
click at [547, 131] on icon at bounding box center [552, 131] width 11 height 10
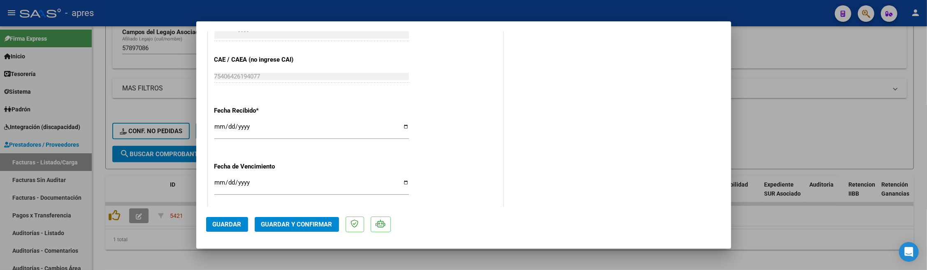
scroll to position [603, 0]
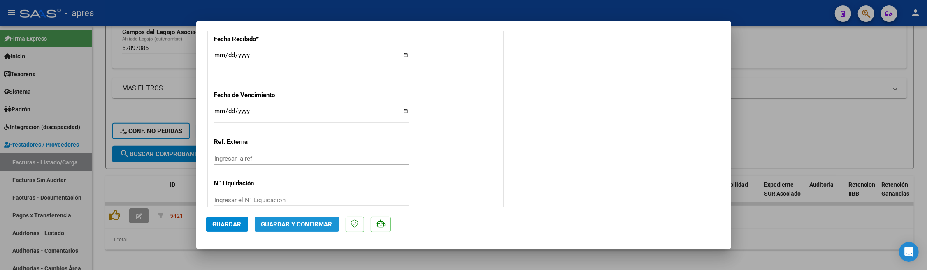
click at [313, 220] on button "Guardar y Confirmar" at bounding box center [297, 224] width 84 height 15
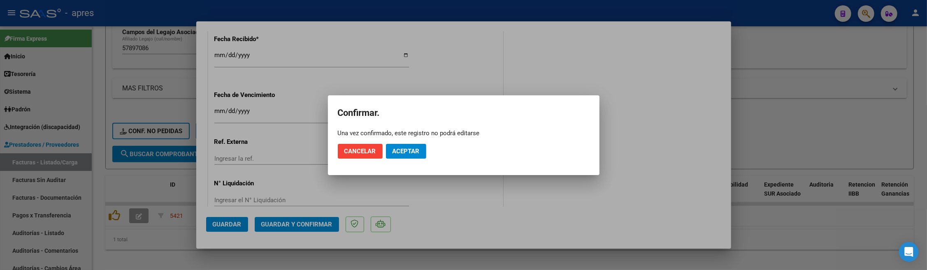
click at [410, 160] on mat-dialog-actions "Cancelar Aceptar" at bounding box center [464, 151] width 252 height 28
click at [407, 155] on span "Aceptar" at bounding box center [406, 151] width 27 height 7
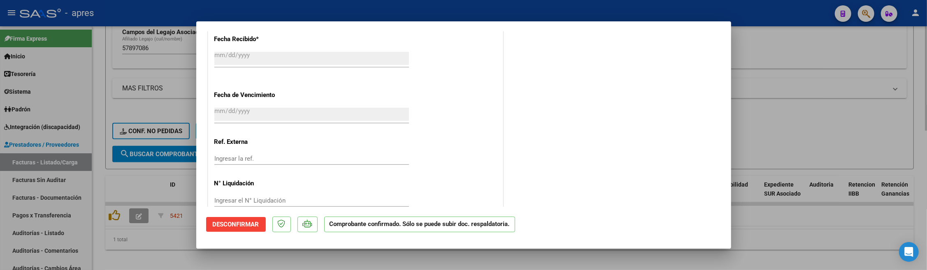
click at [261, 250] on div at bounding box center [463, 135] width 927 height 270
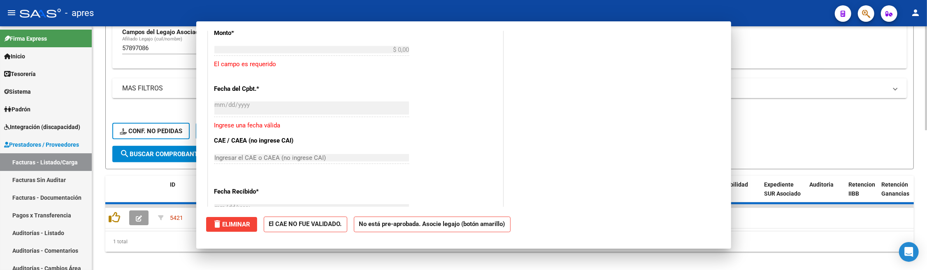
scroll to position [705, 0]
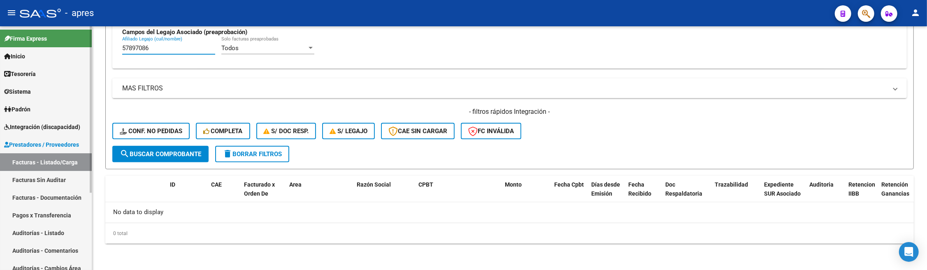
drag, startPoint x: 166, startPoint y: 50, endPoint x: 70, endPoint y: 55, distance: 96.4
click at [69, 54] on mat-sidenav-container "Firma Express Inicio Calendario SSS Instructivos Contacto OS Tesorería Extracto…" at bounding box center [463, 148] width 927 height 244
paste input "8707493"
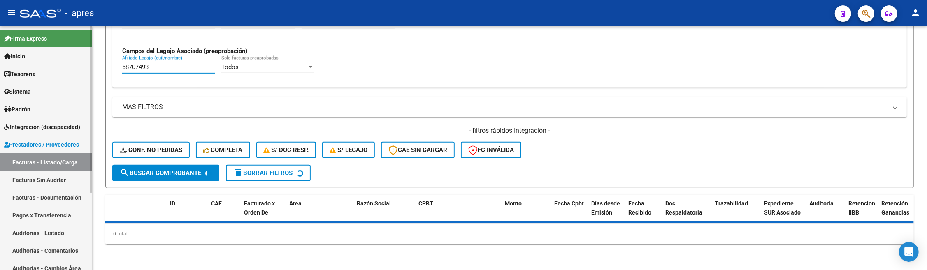
scroll to position [311, 0]
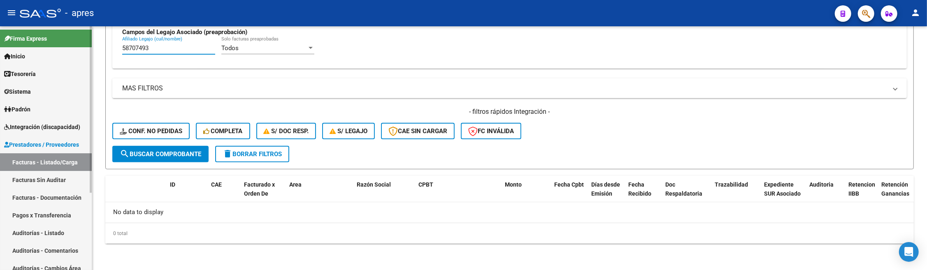
drag, startPoint x: 163, startPoint y: 48, endPoint x: 29, endPoint y: 52, distance: 134.7
click at [27, 53] on mat-sidenav-container "Firma Express Inicio Calendario SSS Instructivos Contacto OS Tesorería Extracto…" at bounding box center [463, 148] width 927 height 244
paste input "0647947"
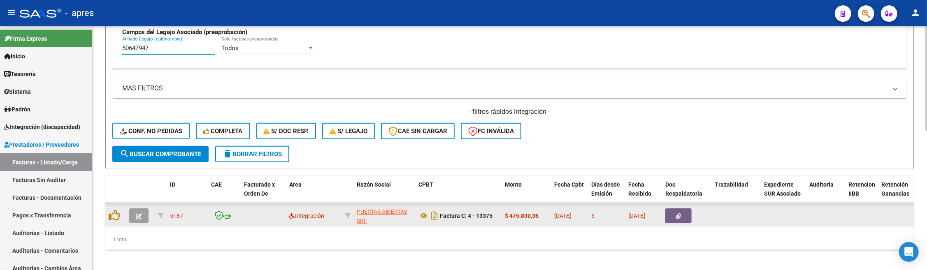
click at [142, 216] on button "button" at bounding box center [138, 216] width 19 height 15
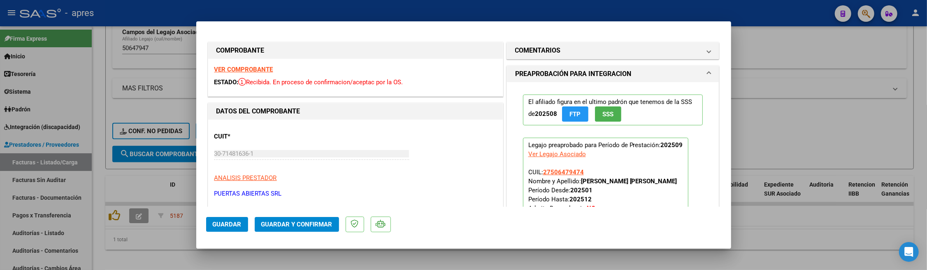
click at [269, 68] on strong "VER COMPROBANTE" at bounding box center [243, 69] width 59 height 7
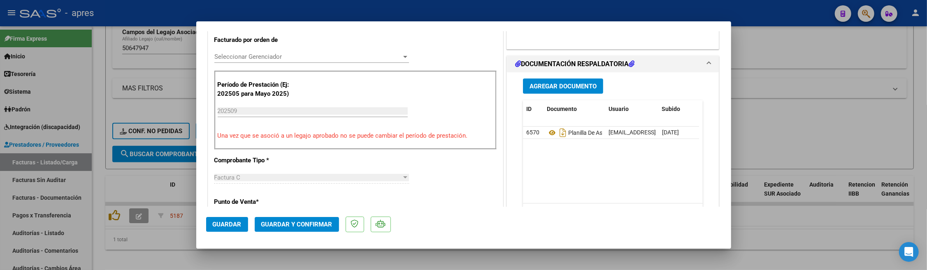
scroll to position [219, 0]
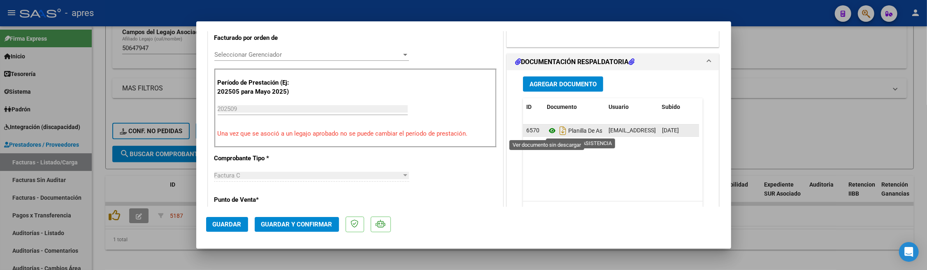
click at [547, 134] on icon at bounding box center [552, 131] width 11 height 10
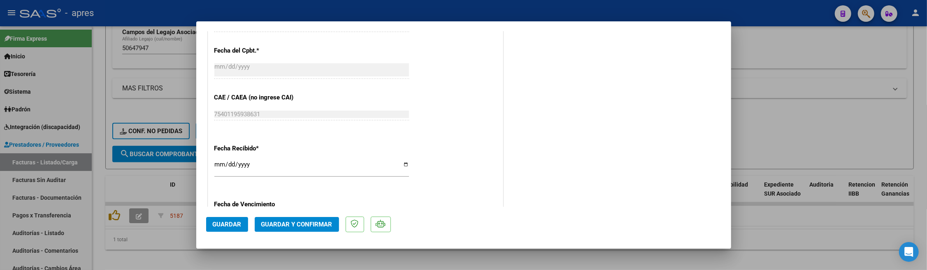
scroll to position [621, 0]
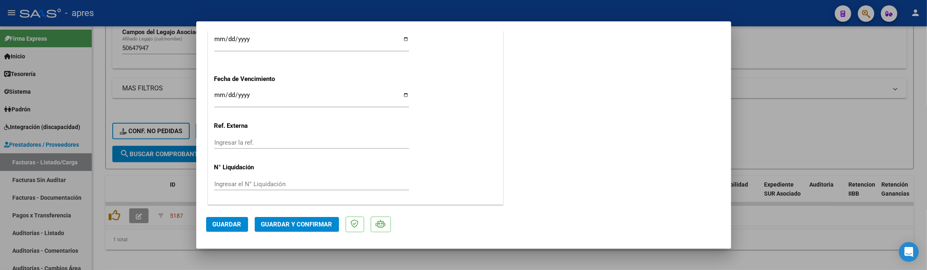
click at [221, 96] on input "Ingresar la fecha" at bounding box center [311, 98] width 195 height 13
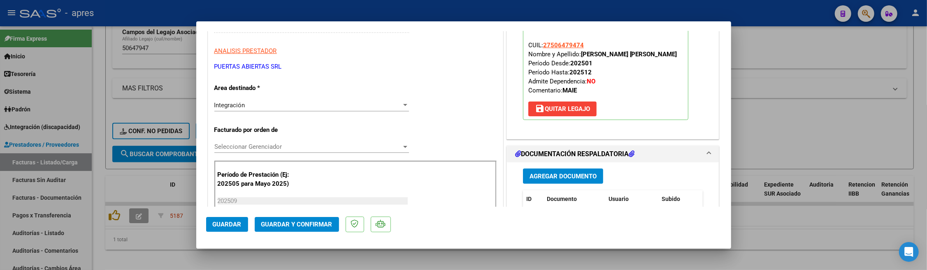
scroll to position [127, 0]
click at [304, 226] on span "Guardar y Confirmar" at bounding box center [296, 224] width 71 height 7
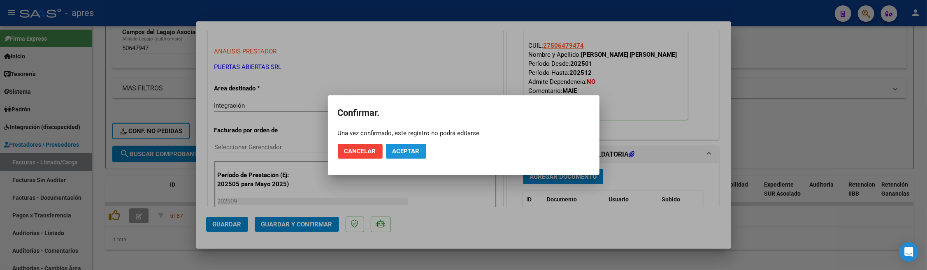
click at [417, 154] on span "Aceptar" at bounding box center [406, 151] width 27 height 7
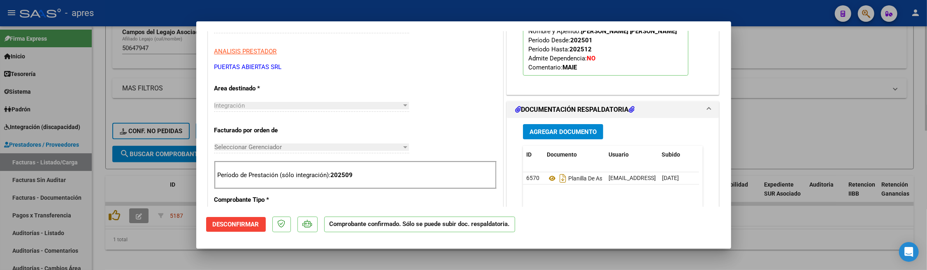
click at [441, 250] on div at bounding box center [463, 135] width 927 height 270
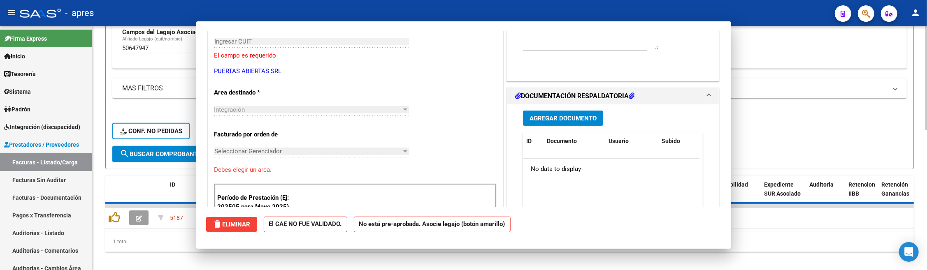
scroll to position [0, 0]
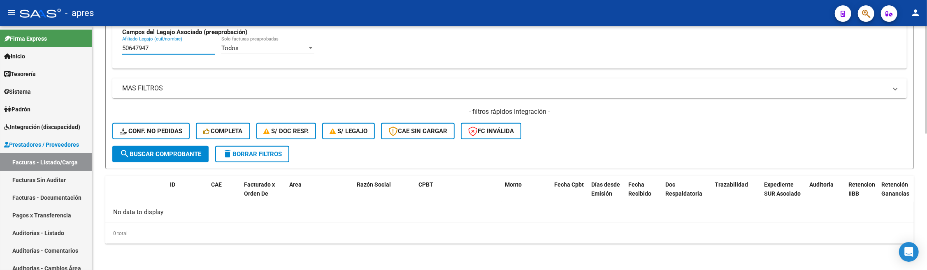
drag, startPoint x: 165, startPoint y: 49, endPoint x: 110, endPoint y: 48, distance: 54.3
paste input "701211"
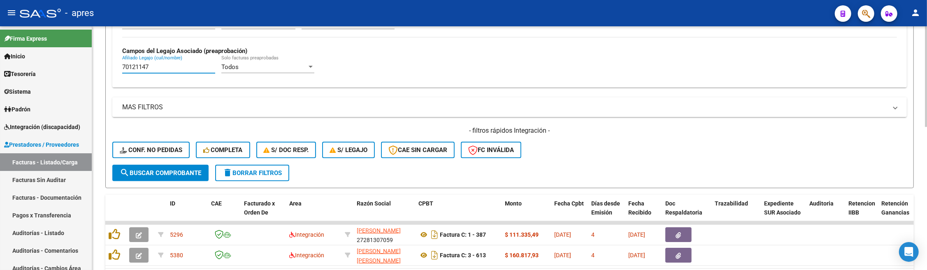
scroll to position [311, 0]
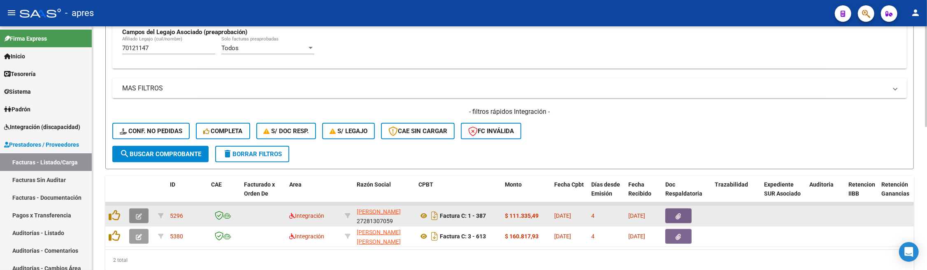
click at [139, 219] on icon "button" at bounding box center [139, 217] width 6 height 6
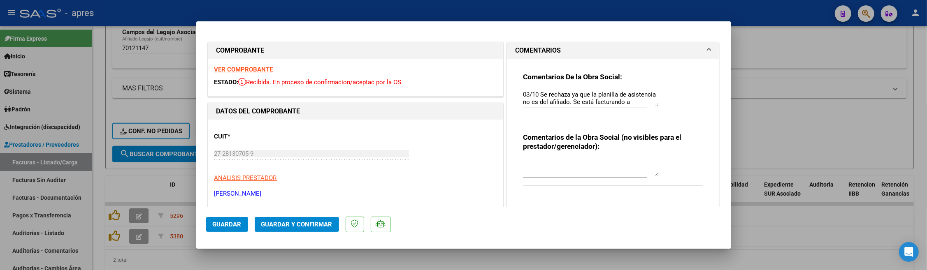
click at [263, 71] on strong "VER COMPROBANTE" at bounding box center [243, 69] width 59 height 7
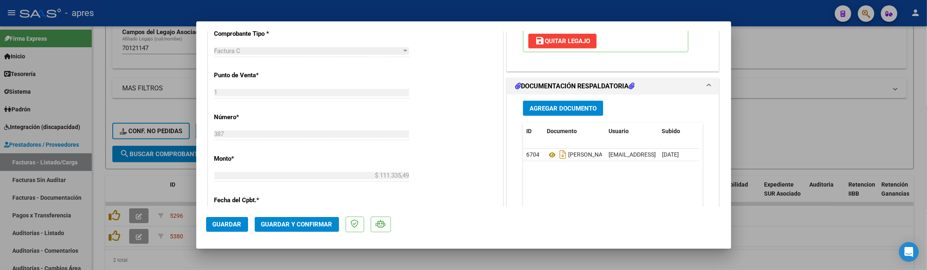
scroll to position [439, 0]
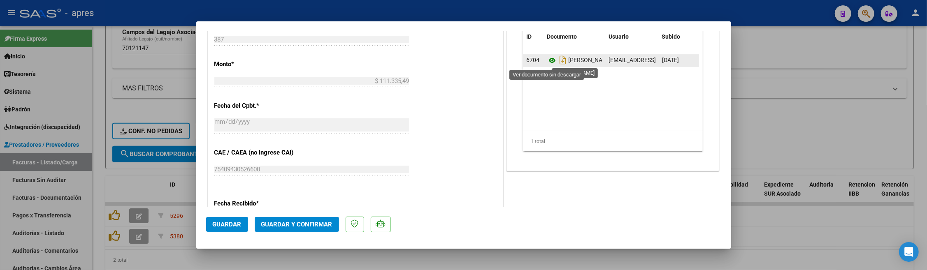
click at [547, 63] on icon at bounding box center [552, 61] width 11 height 10
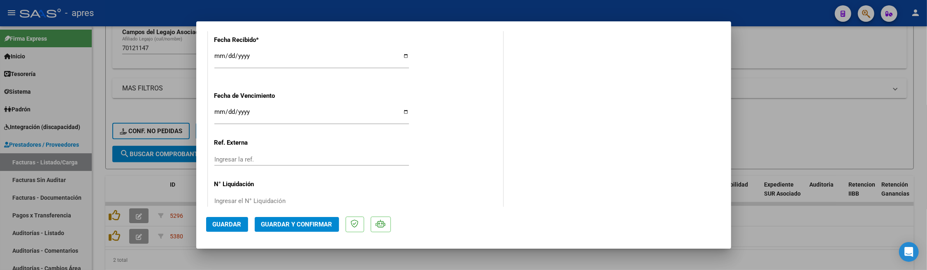
scroll to position [621, 0]
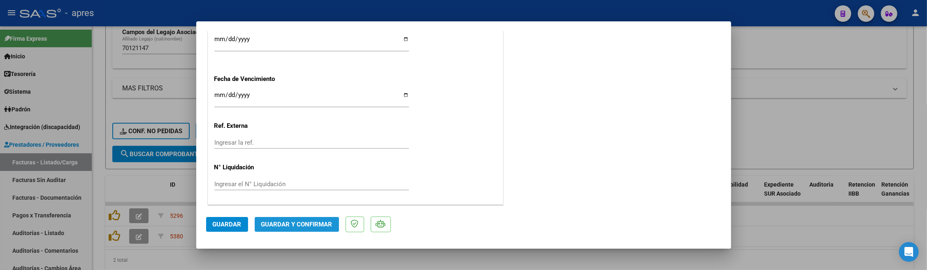
click at [303, 226] on span "Guardar y Confirmar" at bounding box center [296, 224] width 71 height 7
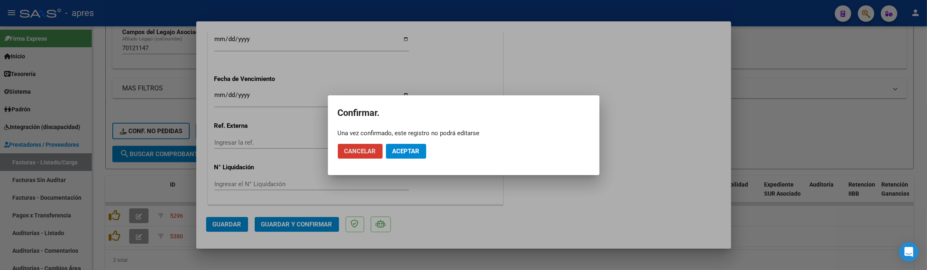
drag, startPoint x: 404, startPoint y: 150, endPoint x: 522, endPoint y: 28, distance: 169.7
click at [404, 148] on span "Aceptar" at bounding box center [406, 151] width 27 height 7
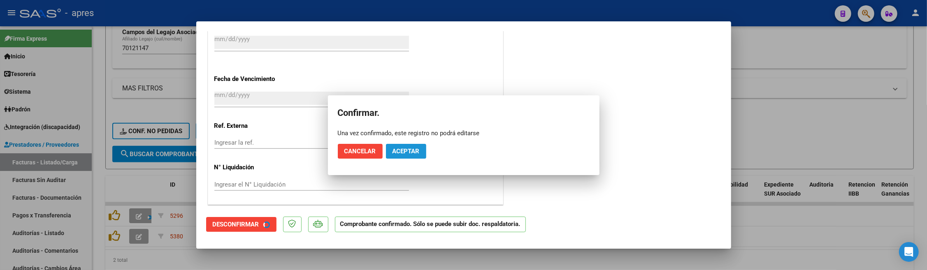
scroll to position [570, 0]
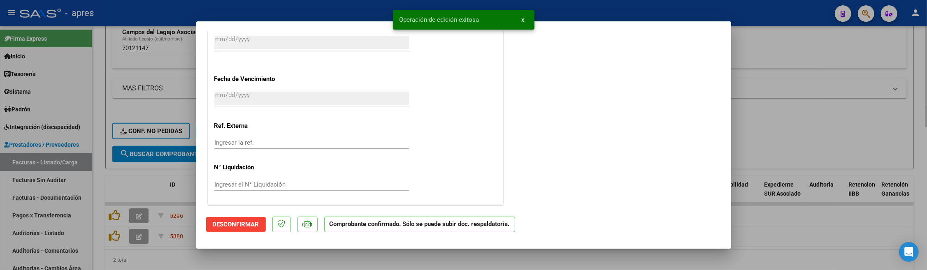
drag, startPoint x: 227, startPoint y: 259, endPoint x: 240, endPoint y: 249, distance: 16.5
click at [226, 250] on div at bounding box center [463, 135] width 927 height 270
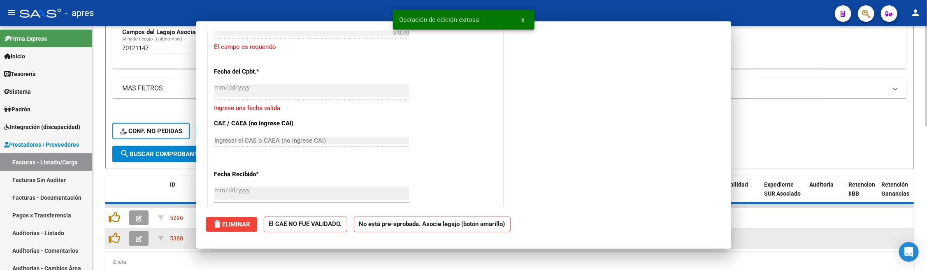
scroll to position [723, 0]
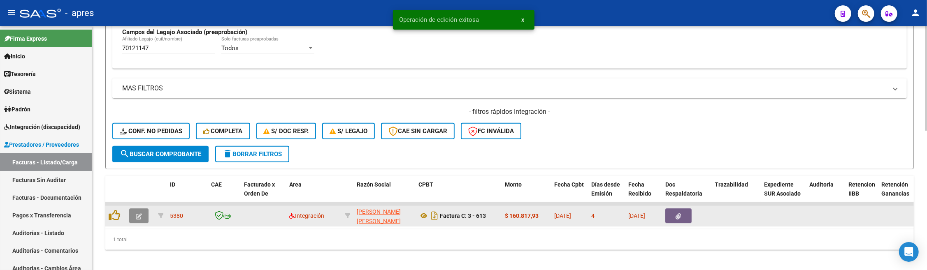
click at [140, 214] on icon "button" at bounding box center [139, 217] width 6 height 6
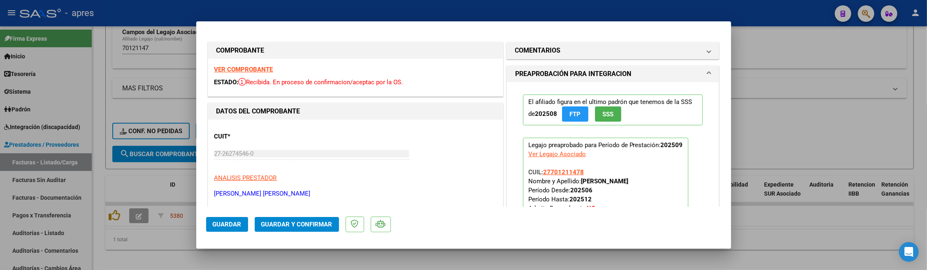
click at [266, 70] on strong "VER COMPROBANTE" at bounding box center [243, 69] width 59 height 7
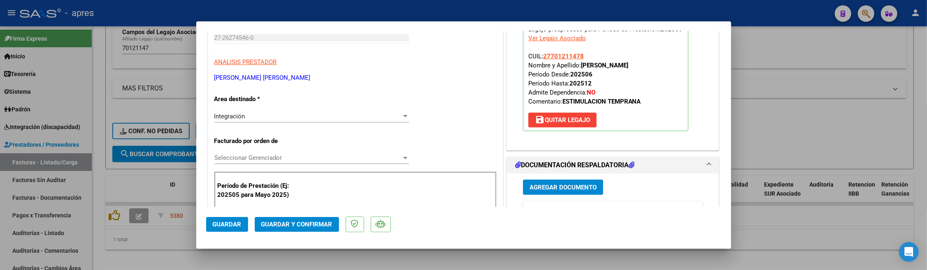
scroll to position [219, 0]
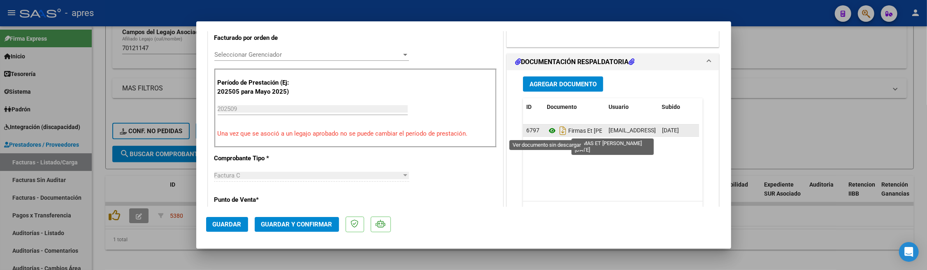
click at [547, 132] on icon at bounding box center [552, 131] width 11 height 10
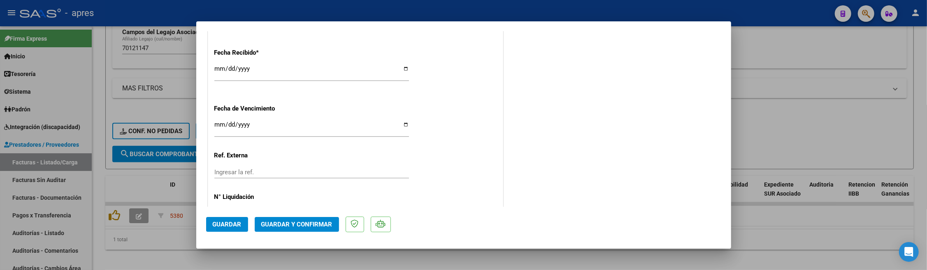
scroll to position [549, 0]
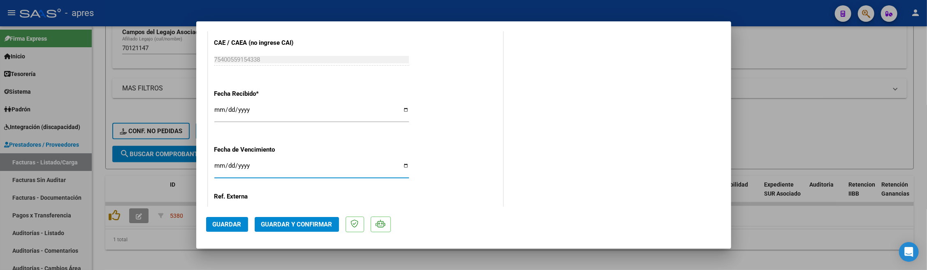
click at [219, 165] on input "Ingresar la fecha" at bounding box center [311, 169] width 195 height 13
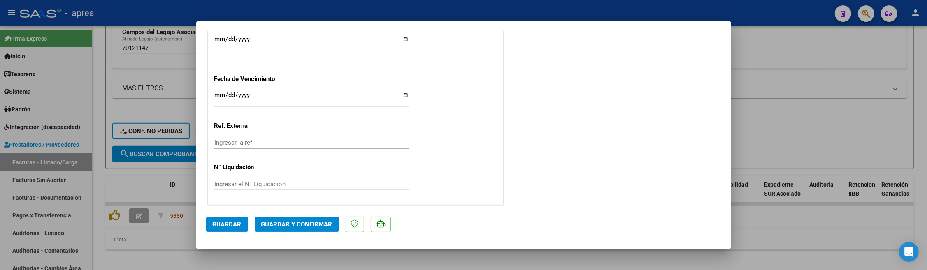
scroll to position [621, 0]
click at [303, 224] on span "Guardar y Confirmar" at bounding box center [296, 224] width 71 height 7
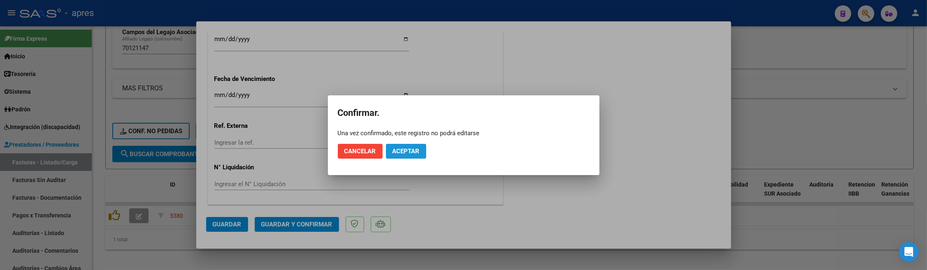
click at [418, 151] on span "Aceptar" at bounding box center [406, 151] width 27 height 7
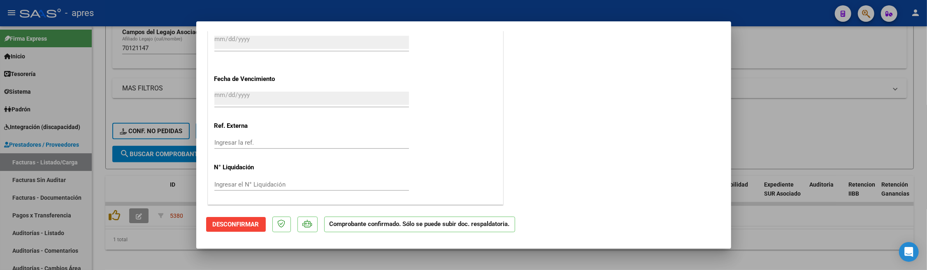
click at [133, 241] on div at bounding box center [463, 135] width 927 height 270
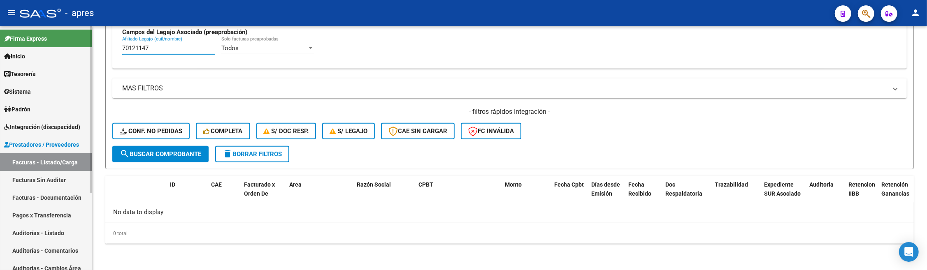
drag, startPoint x: 176, startPoint y: 47, endPoint x: 66, endPoint y: 47, distance: 109.9
click at [67, 47] on mat-sidenav-container "Firma Express Inicio Calendario SSS Instructivos Contacto OS Tesorería Extracto…" at bounding box center [463, 148] width 927 height 244
paste input "57251734"
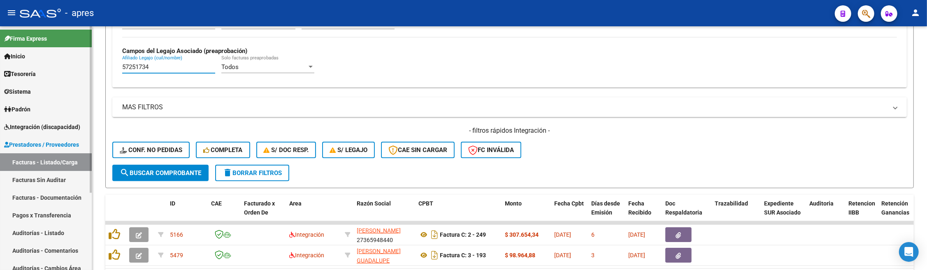
scroll to position [311, 0]
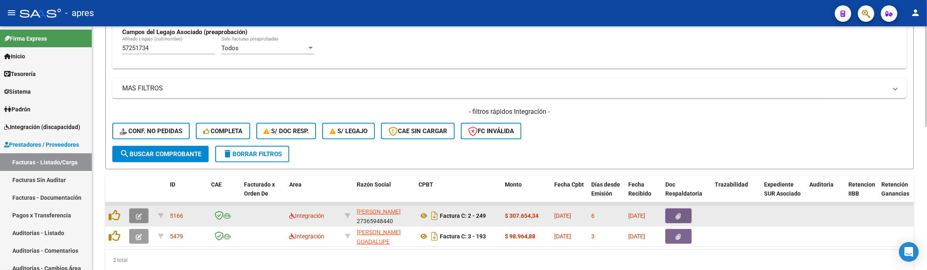
click at [139, 222] on button "button" at bounding box center [138, 216] width 19 height 15
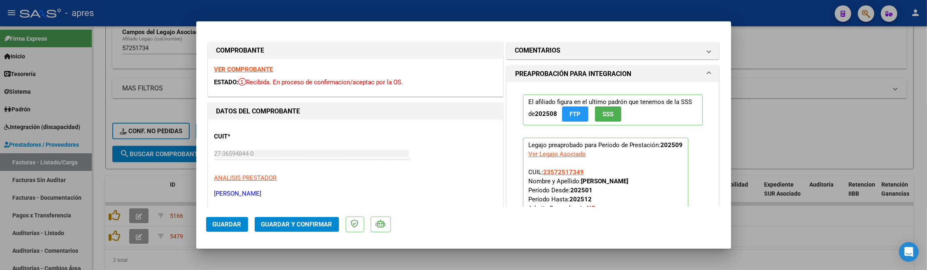
click at [265, 72] on strong "VER COMPROBANTE" at bounding box center [243, 69] width 59 height 7
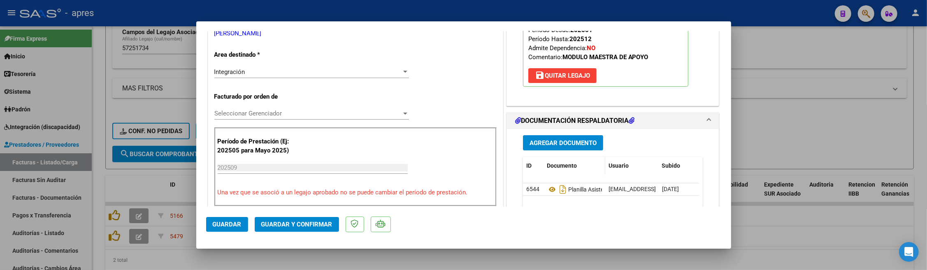
scroll to position [165, 0]
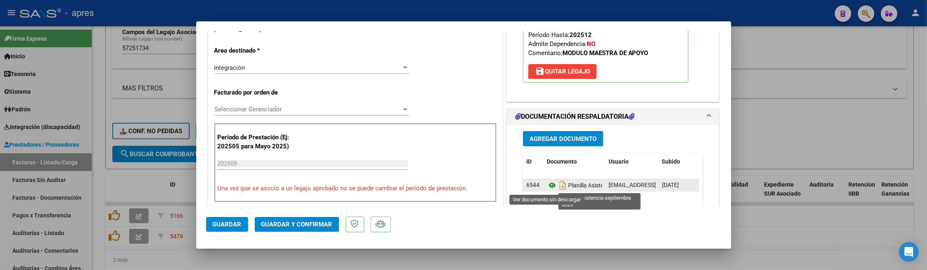
click at [548, 189] on icon at bounding box center [552, 186] width 11 height 10
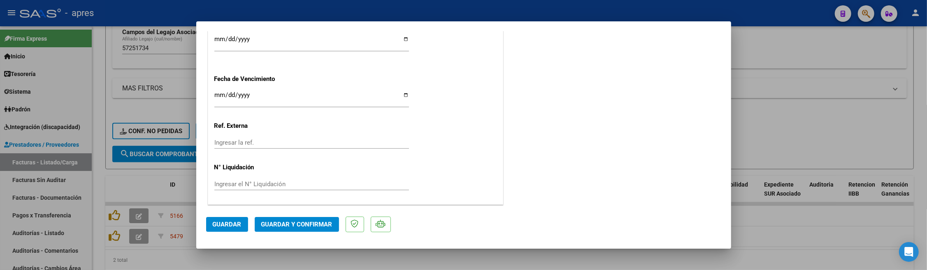
scroll to position [621, 0]
click at [219, 90] on div "[DATE] Ingresar la fecha" at bounding box center [311, 99] width 195 height 18
click at [311, 221] on span "Guardar y Confirmar" at bounding box center [296, 224] width 71 height 7
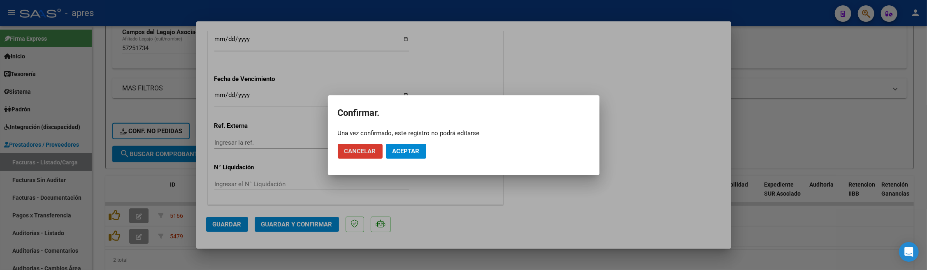
click at [401, 151] on span "Aceptar" at bounding box center [406, 151] width 27 height 7
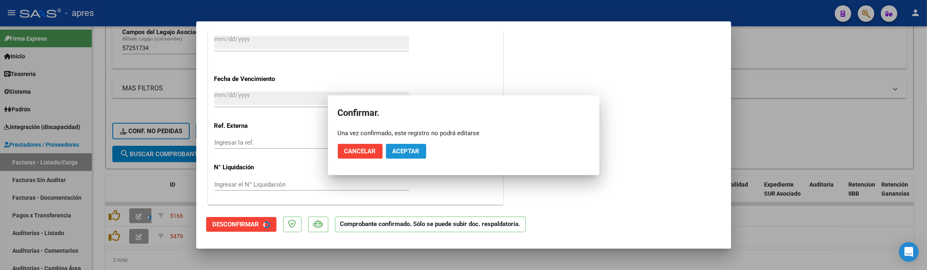
scroll to position [570, 0]
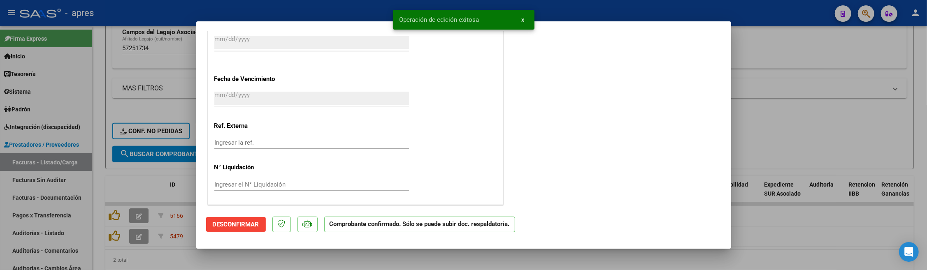
click at [178, 250] on div at bounding box center [463, 135] width 927 height 270
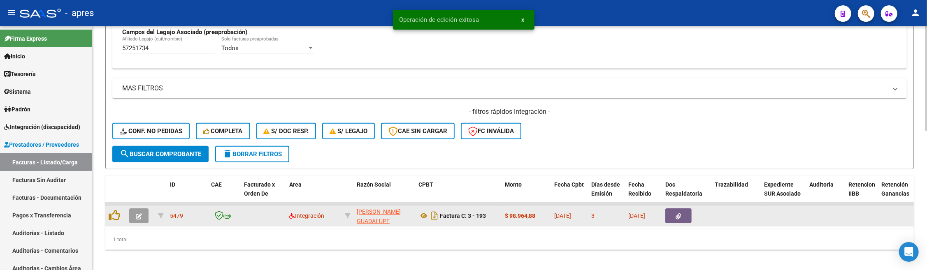
click at [139, 216] on icon "button" at bounding box center [139, 217] width 6 height 6
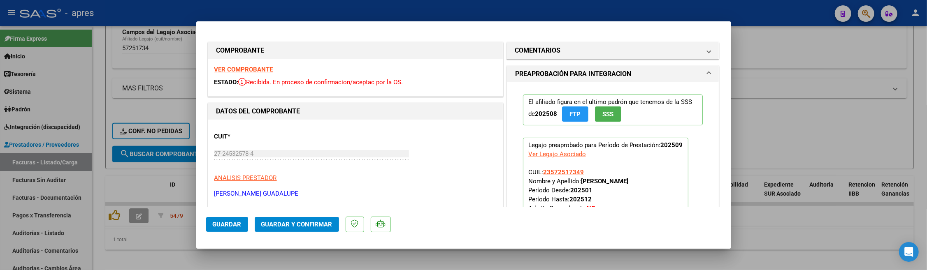
click at [257, 71] on strong "VER COMPROBANTE" at bounding box center [243, 69] width 59 height 7
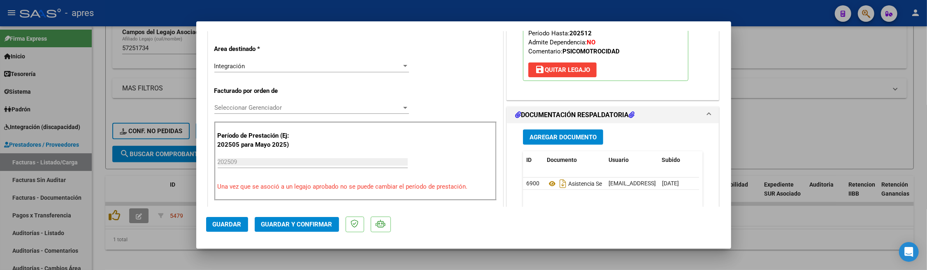
scroll to position [165, 0]
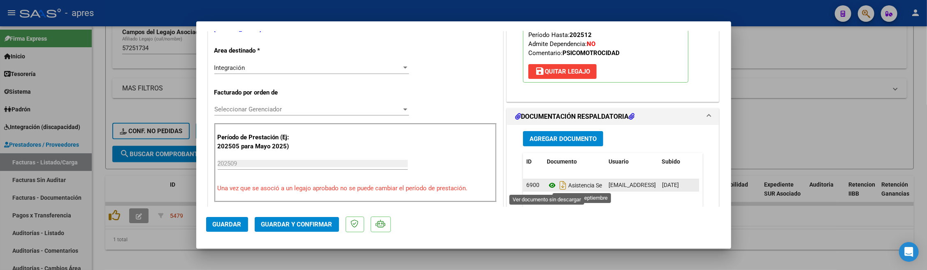
click at [547, 188] on icon at bounding box center [552, 186] width 11 height 10
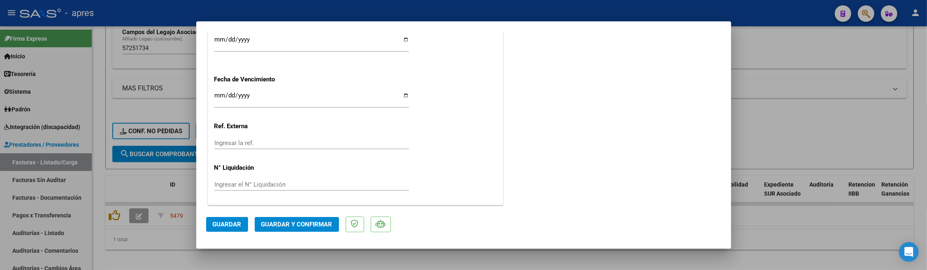
scroll to position [621, 0]
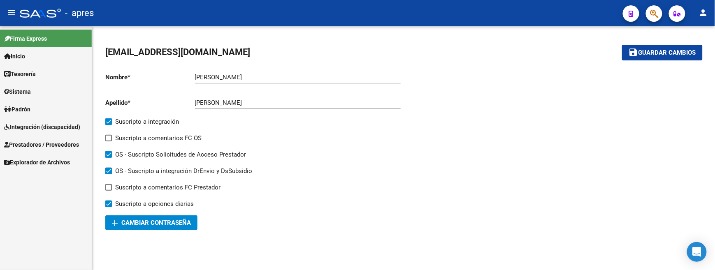
click at [61, 142] on span "Prestadores / Proveedores" at bounding box center [41, 144] width 75 height 9
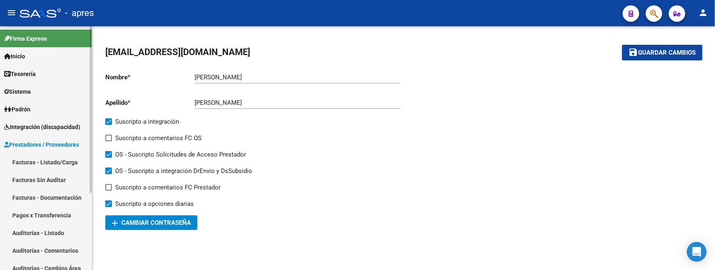
click at [61, 162] on link "Facturas - Listado/Carga" at bounding box center [46, 163] width 92 height 18
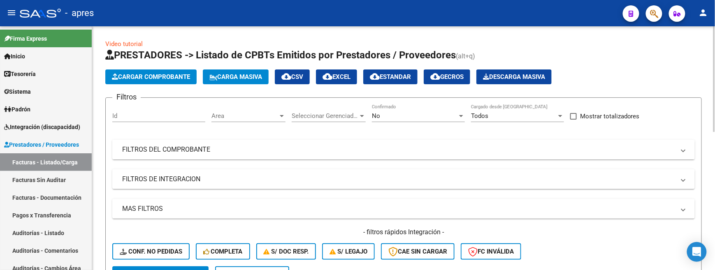
click at [185, 157] on mat-expansion-panel-header "FILTROS DEL COMPROBANTE" at bounding box center [403, 150] width 583 height 20
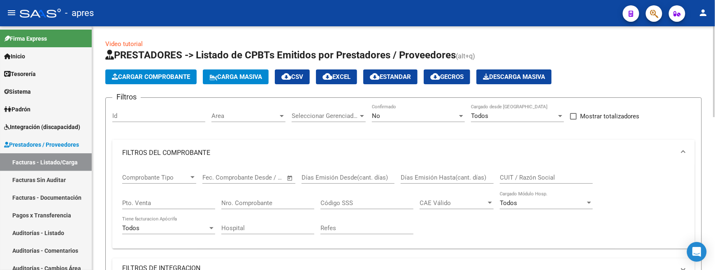
click at [185, 157] on mat-panel-title "FILTROS DEL COMPROBANTE" at bounding box center [398, 153] width 553 height 9
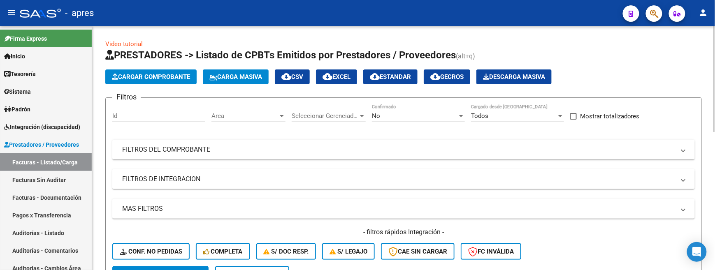
click at [386, 111] on div "No Confirmado" at bounding box center [418, 114] width 93 height 18
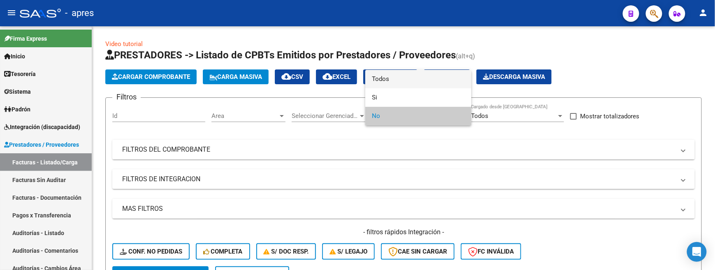
click at [393, 82] on span "Todos" at bounding box center [418, 79] width 93 height 19
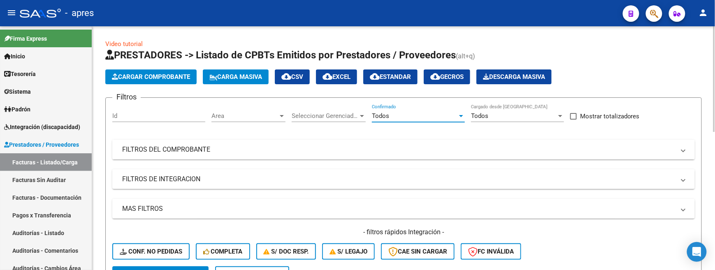
click at [372, 148] on mat-panel-title "FILTROS DEL COMPROBANTE" at bounding box center [398, 149] width 553 height 9
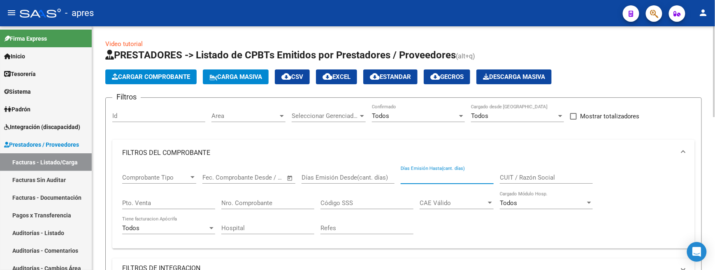
click at [417, 175] on input "Días Emisión Hasta(cant. días)" at bounding box center [447, 177] width 93 height 7
paste input "2322"
type input "2322"
drag, startPoint x: 417, startPoint y: 176, endPoint x: 363, endPoint y: 179, distance: 54.4
click at [363, 179] on div "Comprobante Tipo Comprobante Tipo Fecha inicio – Fecha fin Fec. Comprobante Des…" at bounding box center [403, 204] width 563 height 76
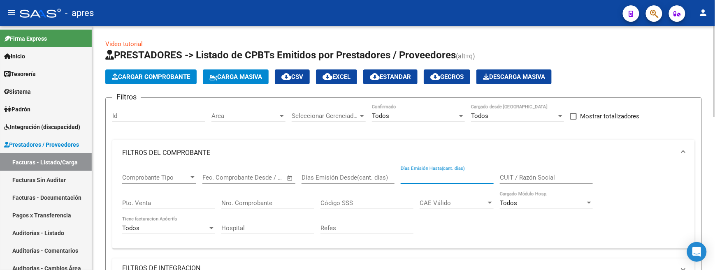
click at [459, 175] on input "Días Emisión Hasta(cant. días)" at bounding box center [447, 177] width 93 height 7
click at [532, 180] on input "CUIT / Razón Social" at bounding box center [546, 177] width 93 height 7
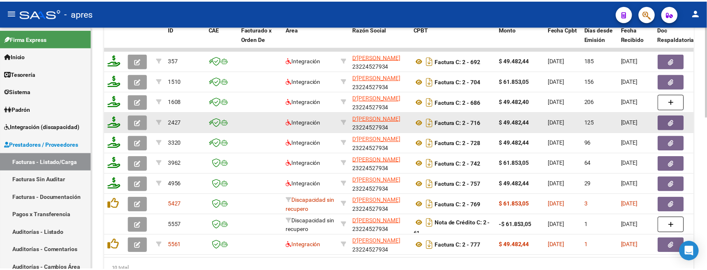
scroll to position [409, 0]
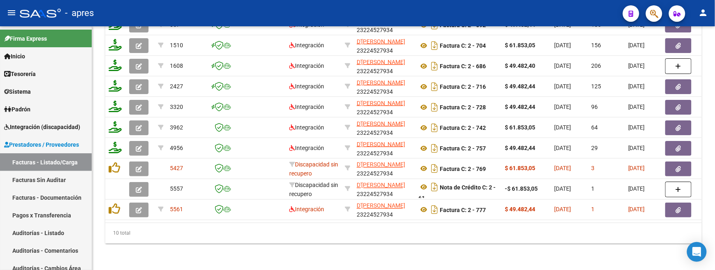
type input "jorgelina"
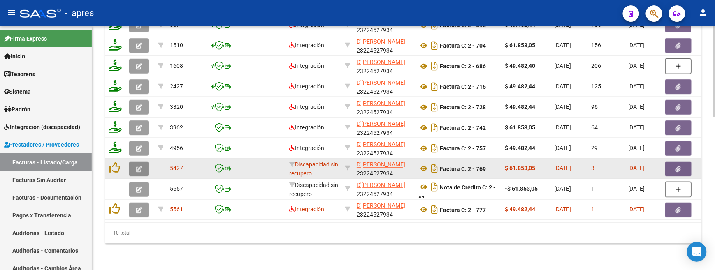
click at [133, 162] on button "button" at bounding box center [138, 169] width 19 height 15
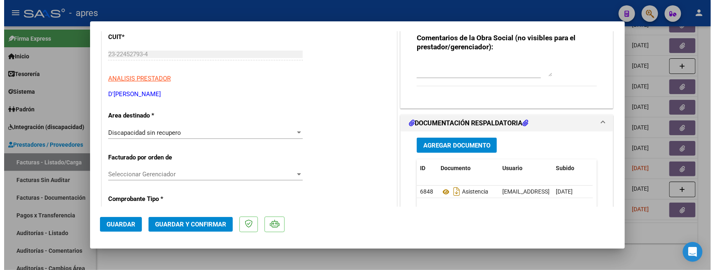
scroll to position [109, 0]
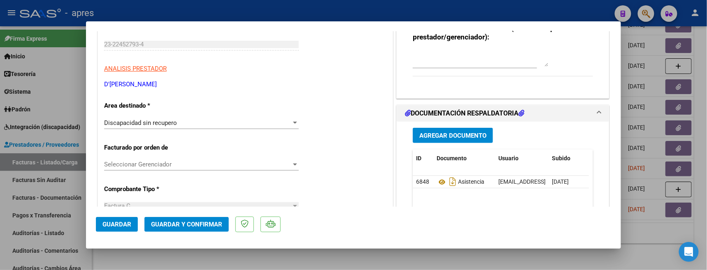
click at [193, 223] on span "Guardar y Confirmar" at bounding box center [186, 224] width 71 height 7
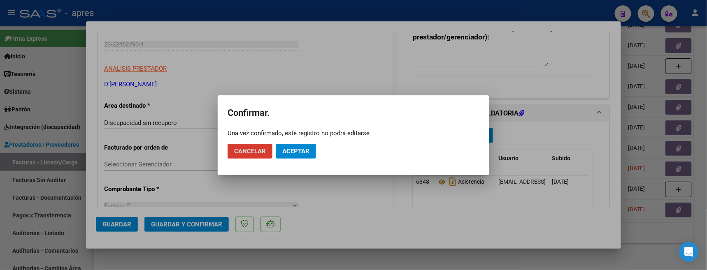
click at [289, 148] on span "Aceptar" at bounding box center [295, 151] width 27 height 7
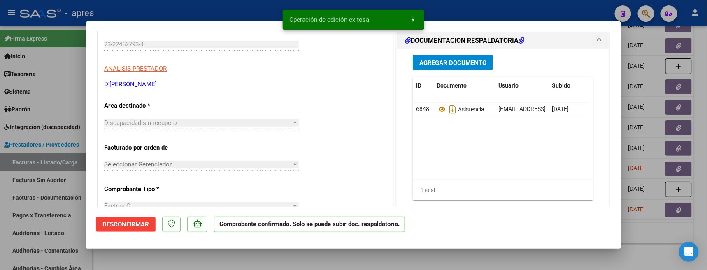
click at [196, 254] on div at bounding box center [353, 135] width 707 height 270
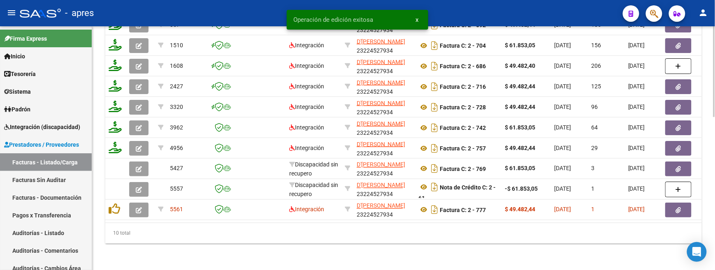
scroll to position [409, 0]
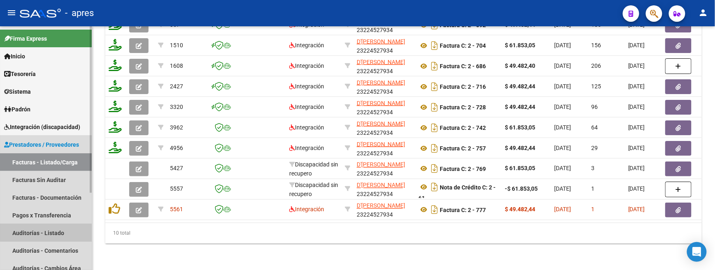
click at [48, 226] on link "Auditorías - Listado" at bounding box center [46, 233] width 92 height 18
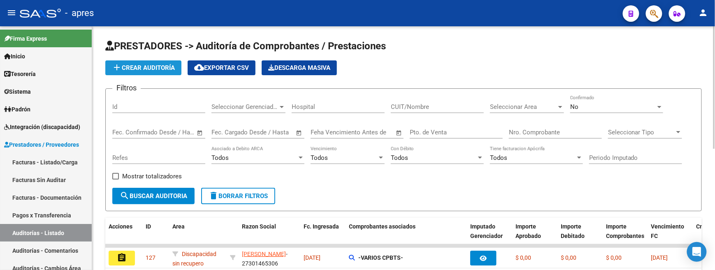
click at [146, 65] on span "add Crear Auditoría" at bounding box center [143, 67] width 63 height 7
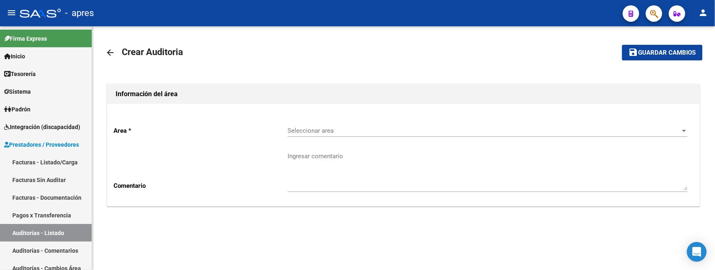
click at [336, 139] on div "Seleccionar area Seleccionar area" at bounding box center [488, 132] width 400 height 26
click at [336, 133] on span "Seleccionar area" at bounding box center [484, 130] width 393 height 7
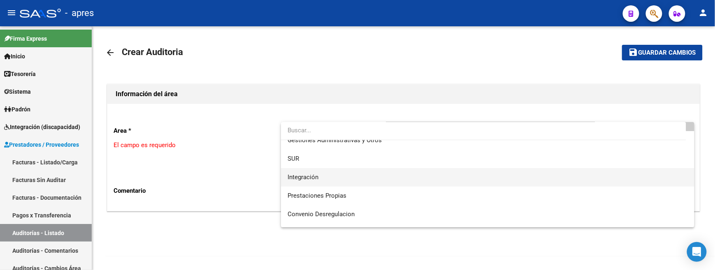
scroll to position [55, 0]
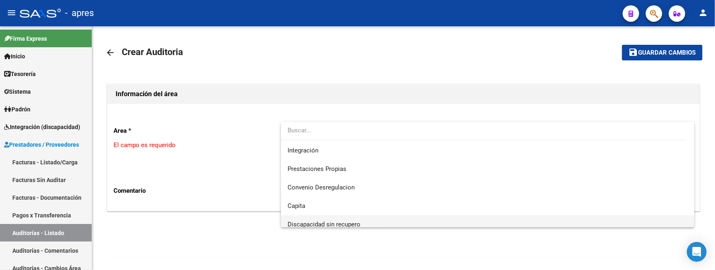
click at [325, 218] on span "Discapacidad sin recupero" at bounding box center [488, 225] width 400 height 19
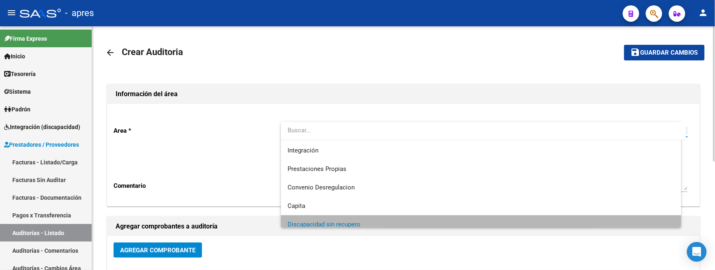
scroll to position [61, 0]
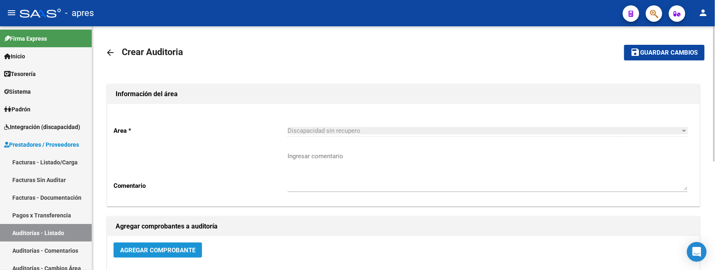
click at [182, 254] on span "Agregar Comprobante" at bounding box center [157, 250] width 75 height 7
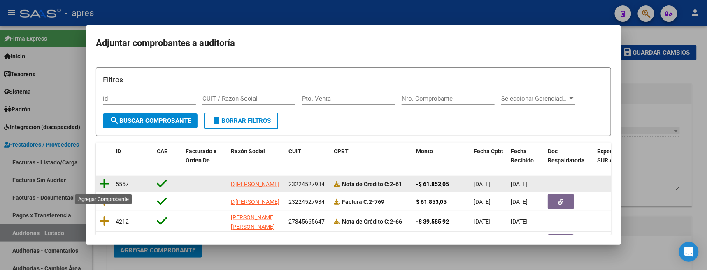
click at [104, 184] on icon at bounding box center [104, 184] width 10 height 12
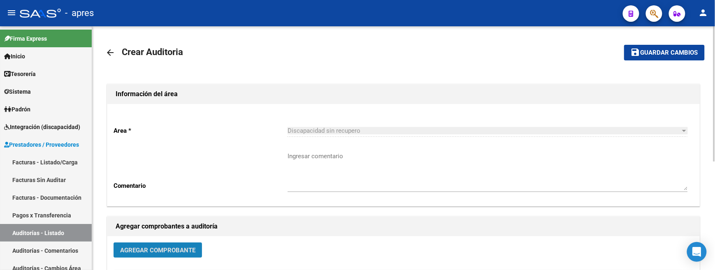
click at [131, 251] on span "Agregar Comprobante" at bounding box center [157, 250] width 75 height 7
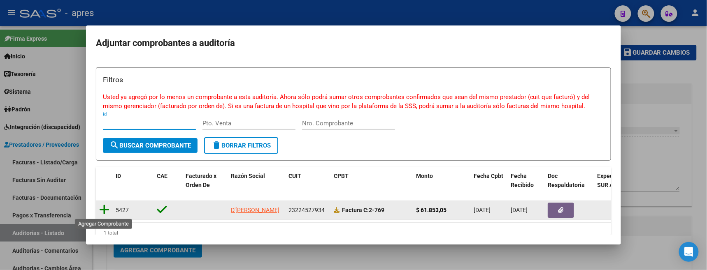
click at [102, 212] on icon at bounding box center [104, 210] width 10 height 12
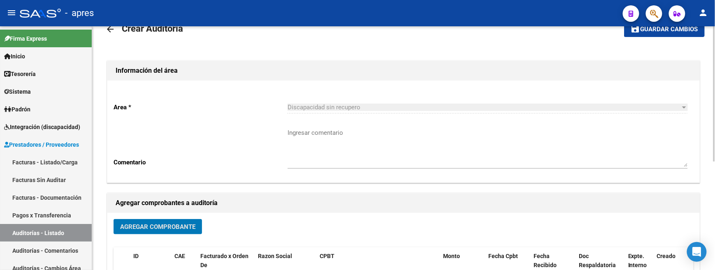
scroll to position [0, 0]
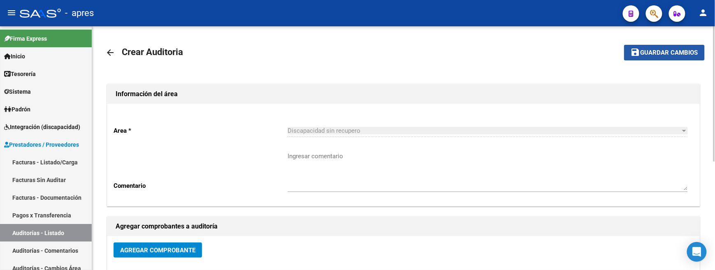
click at [696, 50] on span "Guardar cambios" at bounding box center [670, 52] width 58 height 7
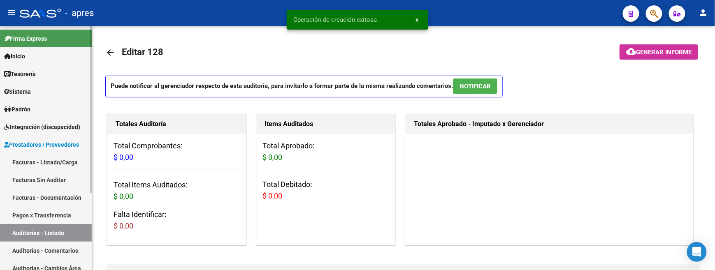
click at [55, 165] on link "Facturas - Listado/Carga" at bounding box center [46, 163] width 92 height 18
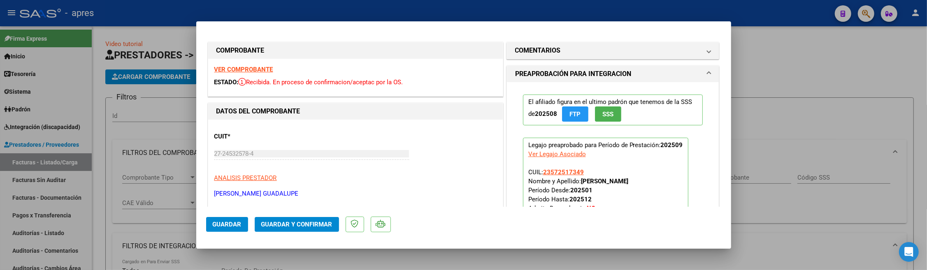
scroll to position [621, 0]
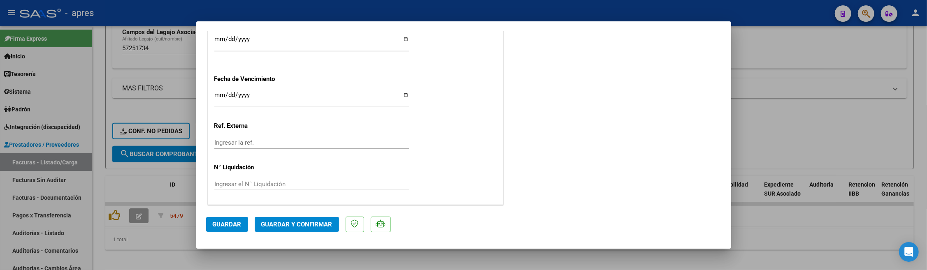
click at [221, 99] on input "Ingresar la fecha" at bounding box center [311, 98] width 195 height 13
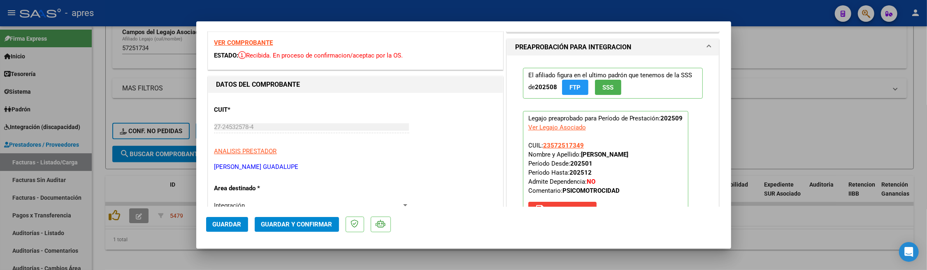
scroll to position [17, 0]
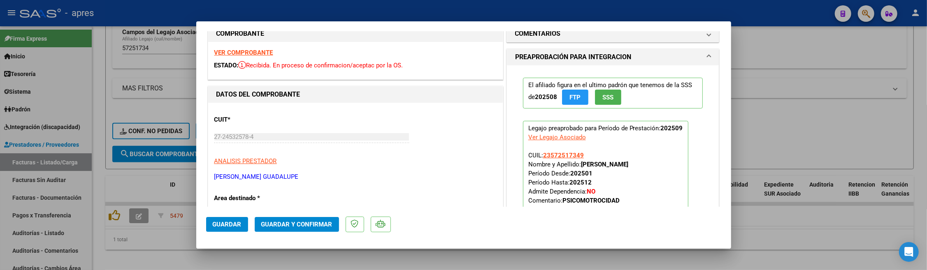
drag, startPoint x: 280, startPoint y: 222, endPoint x: 422, endPoint y: 184, distance: 147.2
click at [422, 184] on mat-dialog-container "COMPROBANTE VER COMPROBANTE ESTADO: Recibida. En proceso de confirmacion/acepta…" at bounding box center [463, 135] width 535 height 228
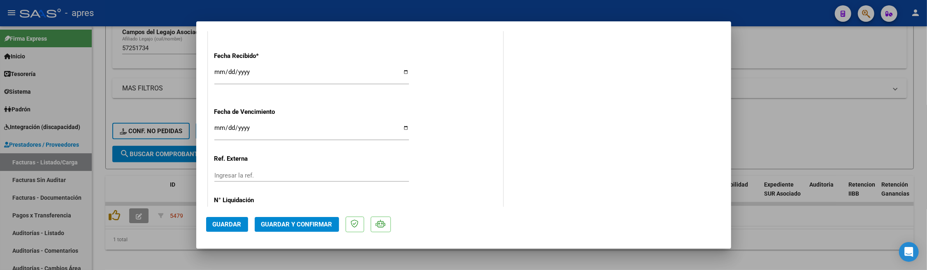
scroll to position [621, 0]
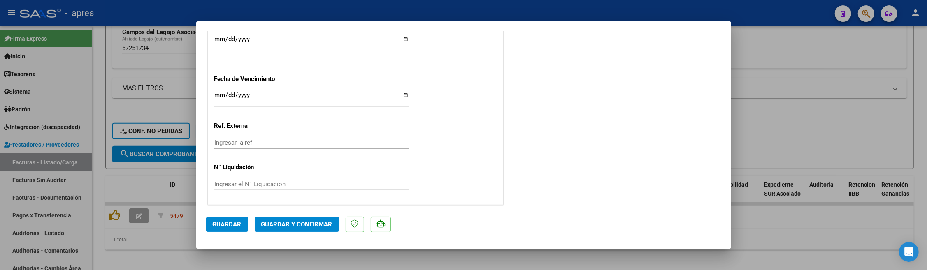
click at [228, 94] on input "2025-11-14" at bounding box center [311, 98] width 195 height 13
type input "[DATE]"
click at [300, 224] on span "Guardar y Confirmar" at bounding box center [296, 224] width 71 height 7
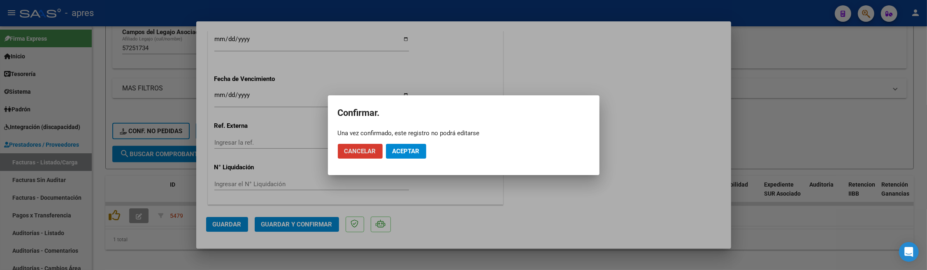
drag, startPoint x: 395, startPoint y: 150, endPoint x: 595, endPoint y: 0, distance: 249.9
click at [399, 144] on button "Aceptar" at bounding box center [406, 151] width 40 height 15
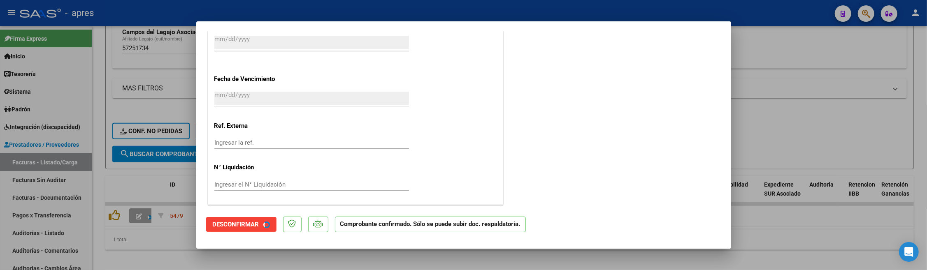
scroll to position [570, 0]
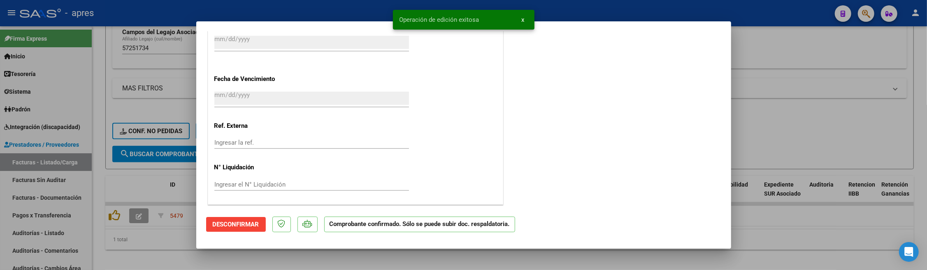
click at [235, 258] on div at bounding box center [463, 135] width 927 height 270
type input "$ 0,00"
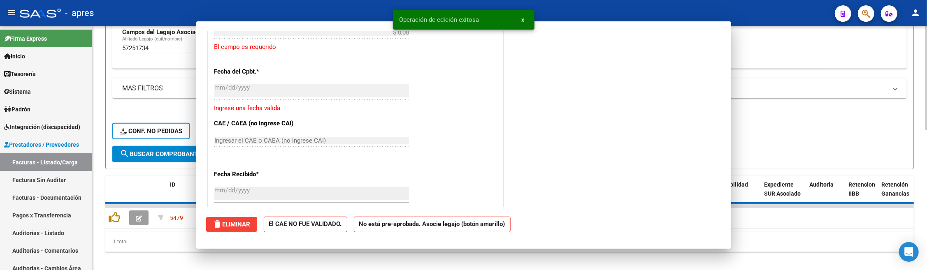
scroll to position [0, 0]
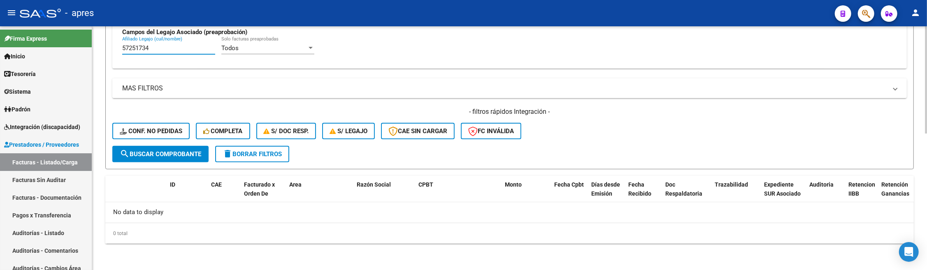
drag, startPoint x: 162, startPoint y: 51, endPoint x: 115, endPoint y: 32, distance: 50.4
paste input "5202298"
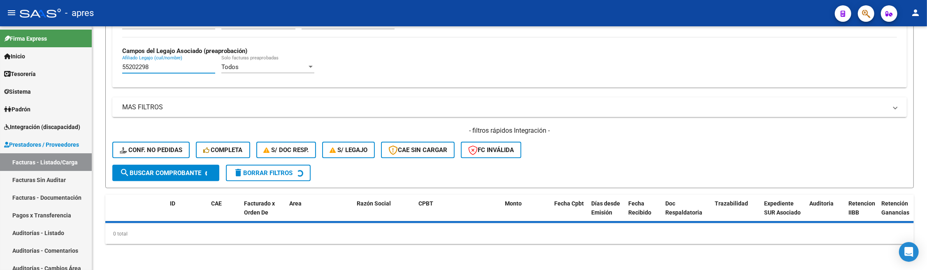
scroll to position [311, 0]
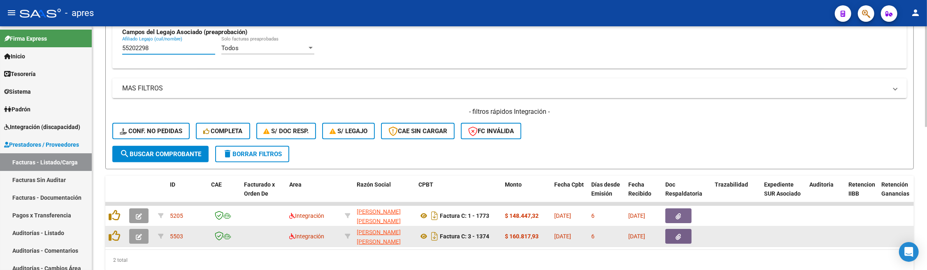
type input "55202298"
click at [133, 230] on button "button" at bounding box center [138, 236] width 19 height 15
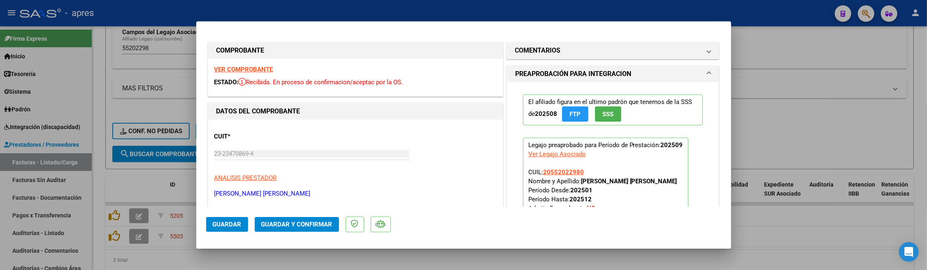
click at [241, 68] on strong "VER COMPROBANTE" at bounding box center [243, 69] width 59 height 7
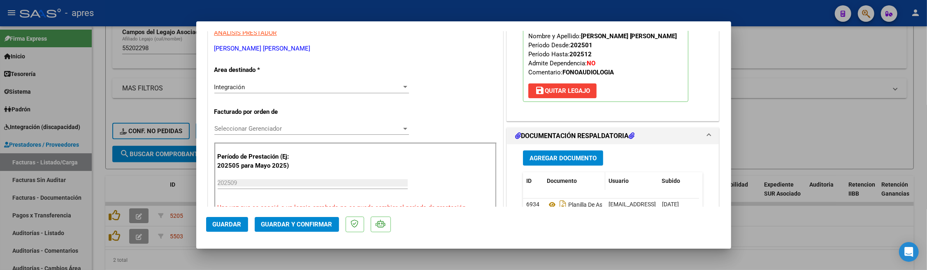
scroll to position [165, 0]
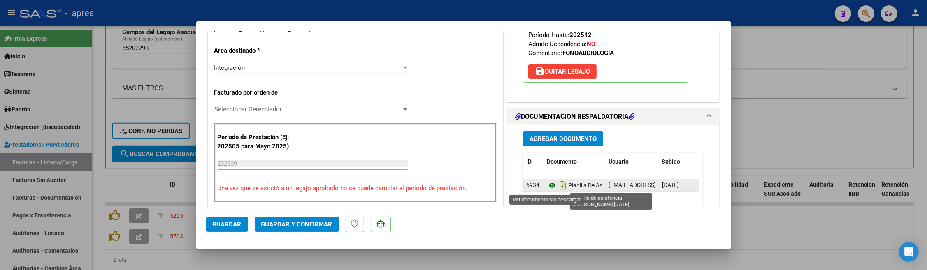
click at [547, 185] on icon at bounding box center [552, 186] width 11 height 10
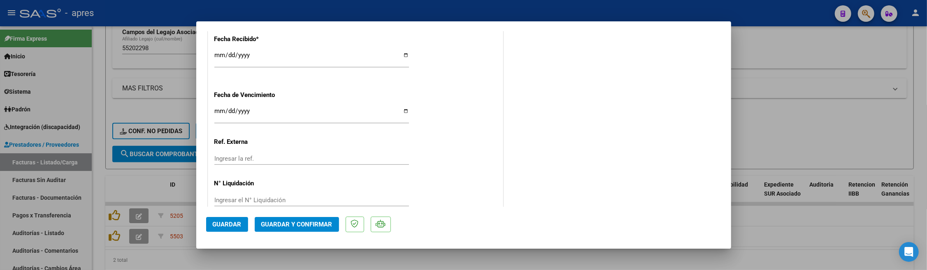
scroll to position [613, 0]
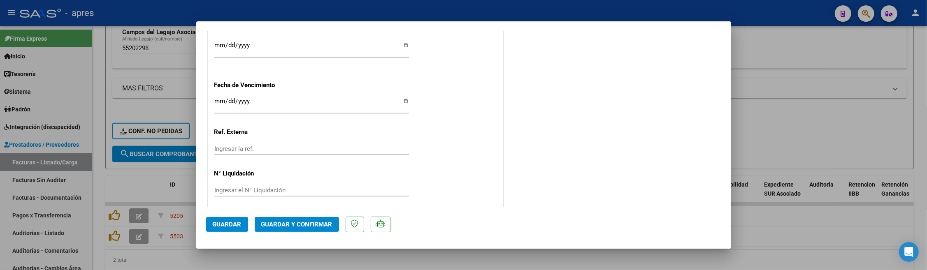
drag, startPoint x: 292, startPoint y: 217, endPoint x: 352, endPoint y: 154, distance: 86.5
click at [348, 155] on mat-dialog-container "COMPROBANTE VER COMPROBANTE ESTADO: Recibida. En proceso de confirmacion/acepta…" at bounding box center [463, 135] width 535 height 228
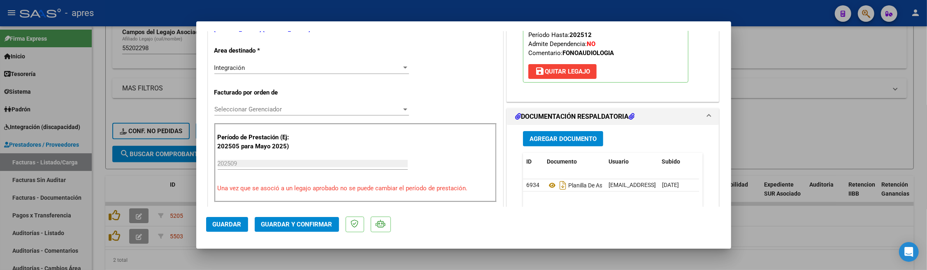
scroll to position [182, 0]
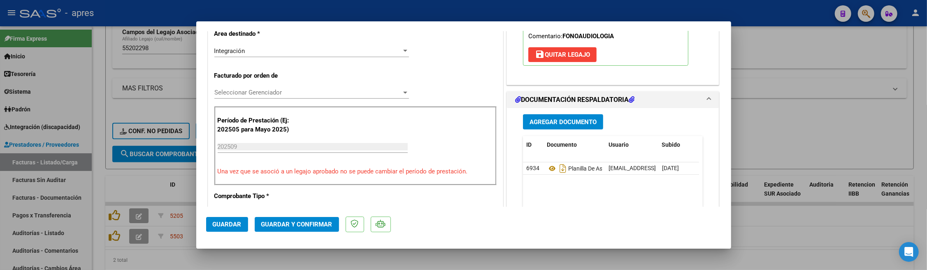
click at [317, 226] on span "Guardar y Confirmar" at bounding box center [296, 224] width 71 height 7
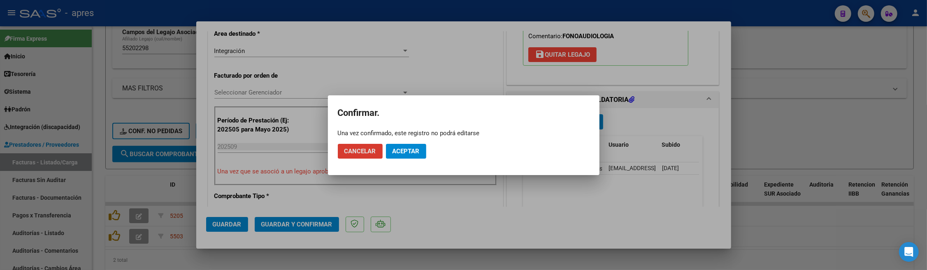
click at [399, 160] on mat-dialog-actions "Cancelar Aceptar" at bounding box center [464, 151] width 252 height 28
click at [402, 152] on span "Aceptar" at bounding box center [406, 151] width 27 height 7
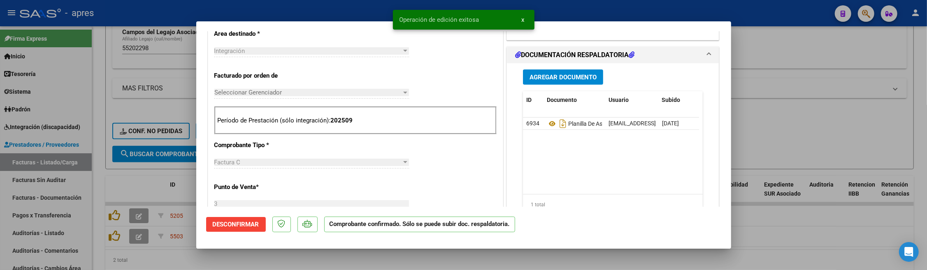
click at [154, 266] on div at bounding box center [463, 135] width 927 height 270
type input "$ 0,00"
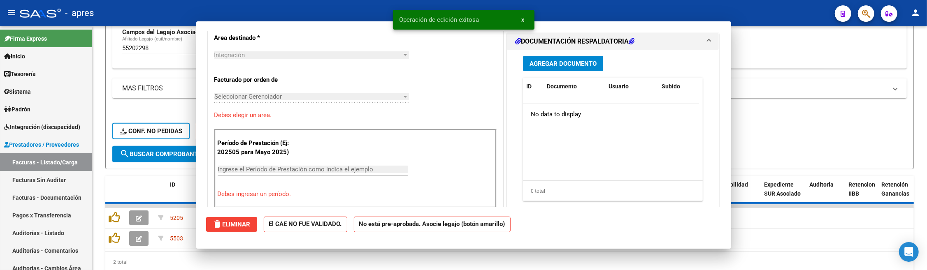
scroll to position [0, 0]
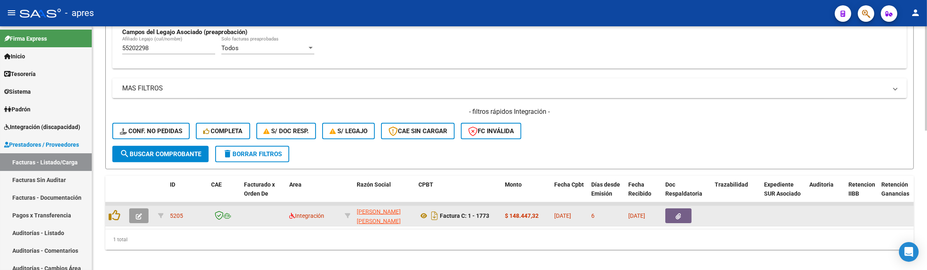
click at [130, 212] on button "button" at bounding box center [138, 216] width 19 height 15
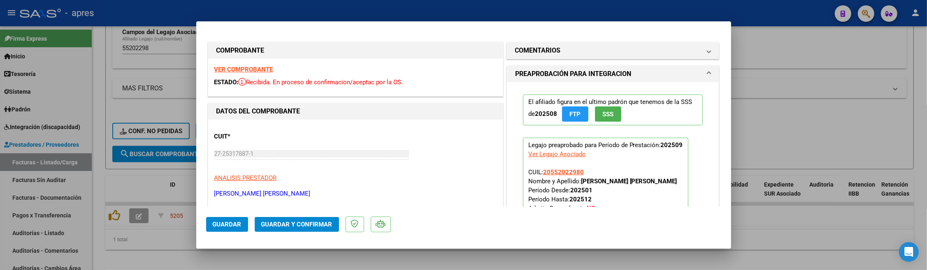
click at [244, 71] on strong "VER COMPROBANTE" at bounding box center [243, 69] width 59 height 7
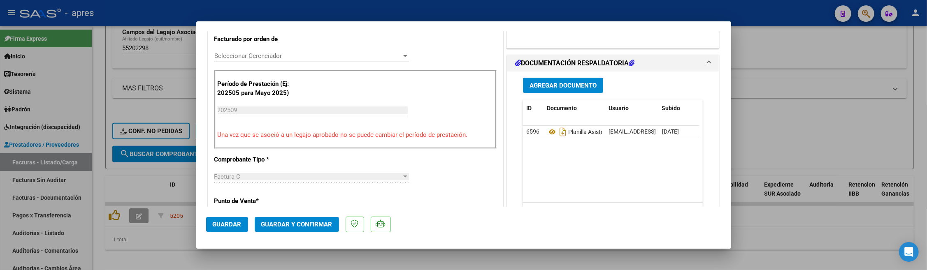
scroll to position [219, 0]
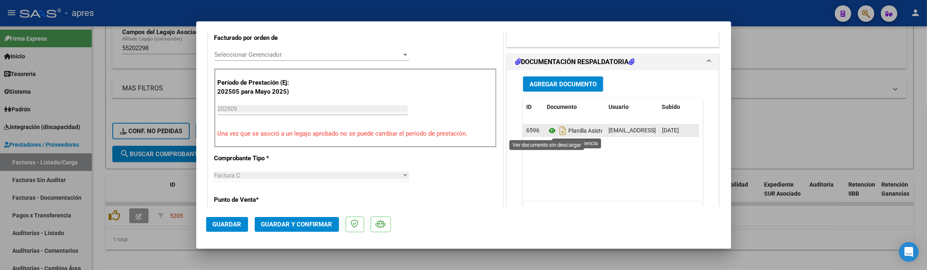
click at [547, 130] on icon at bounding box center [552, 131] width 11 height 10
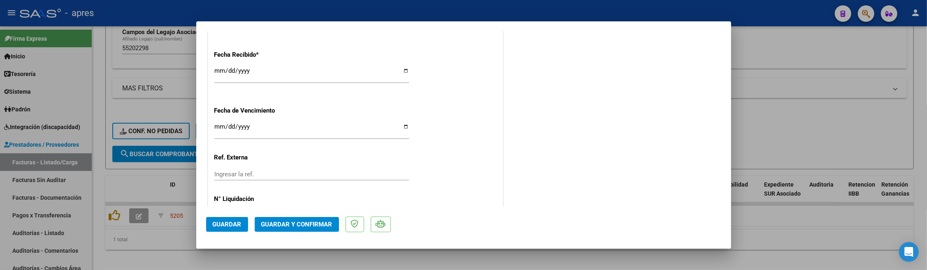
scroll to position [621, 0]
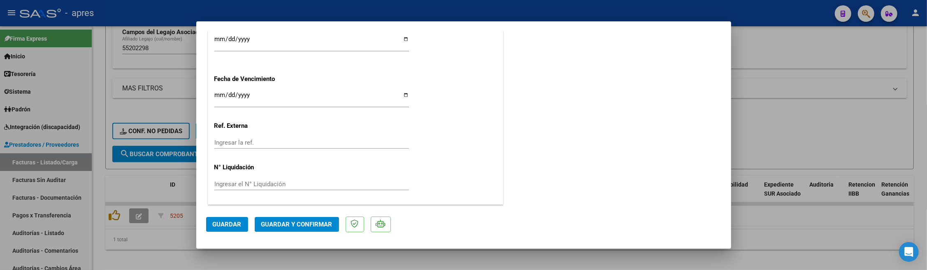
click at [328, 223] on span "Guardar y Confirmar" at bounding box center [296, 224] width 71 height 7
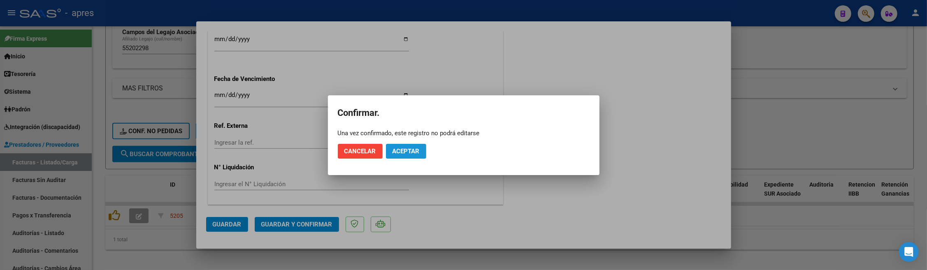
click at [409, 153] on span "Aceptar" at bounding box center [406, 151] width 27 height 7
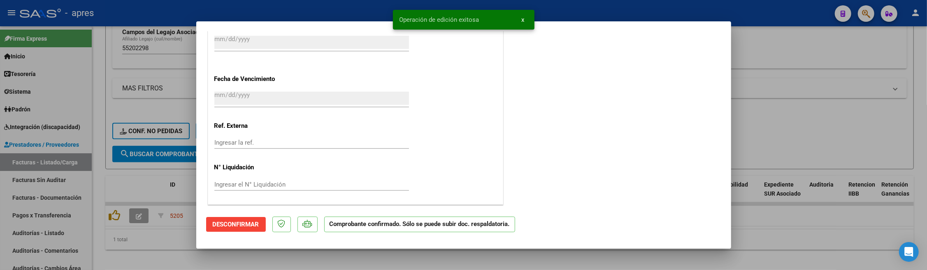
click at [265, 254] on div at bounding box center [463, 135] width 927 height 270
type input "$ 0,00"
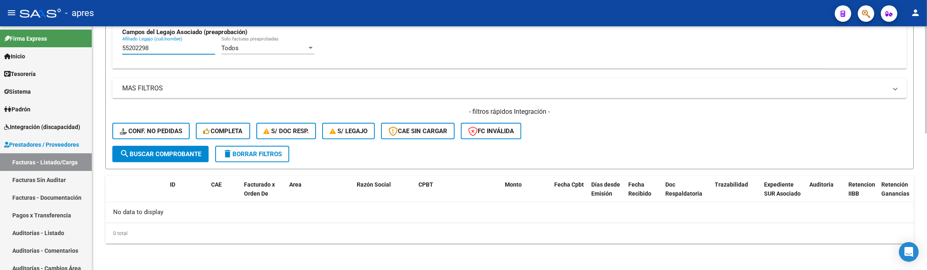
drag, startPoint x: 167, startPoint y: 47, endPoint x: 93, endPoint y: 47, distance: 73.7
paste input "6724573"
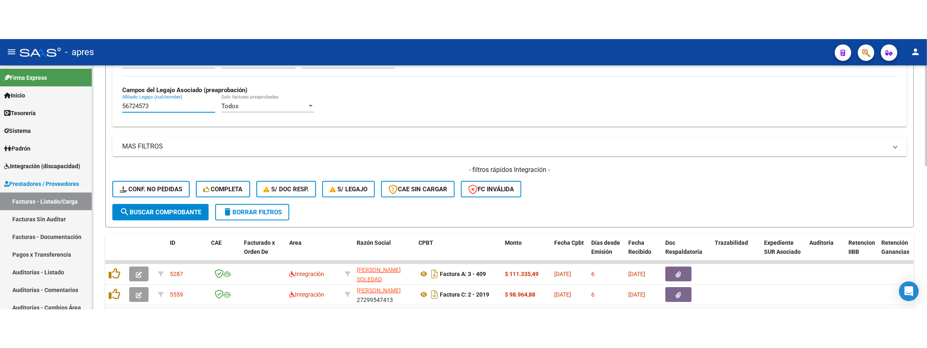
scroll to position [311, 0]
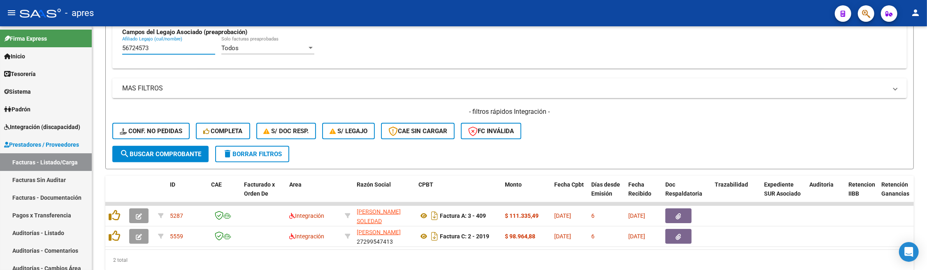
type input "56724573"
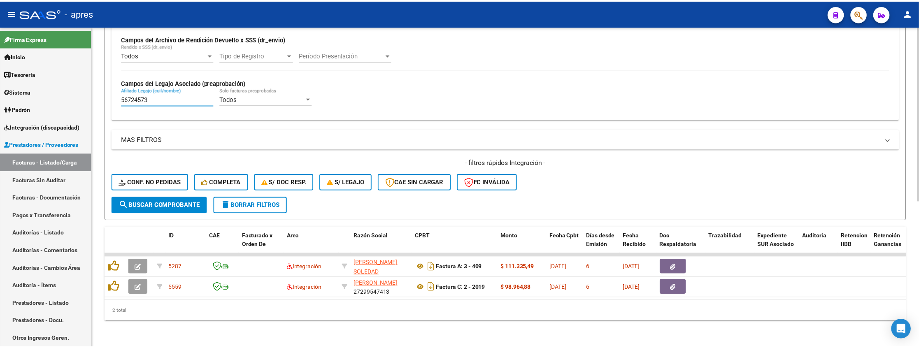
scroll to position [268, 0]
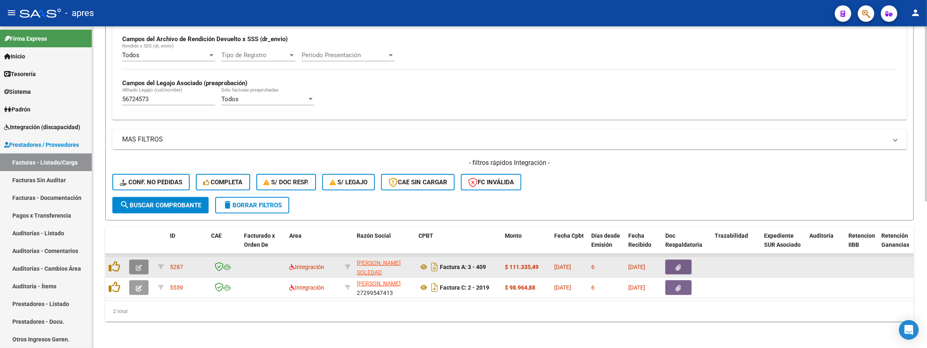
click at [137, 265] on icon "button" at bounding box center [139, 268] width 6 height 6
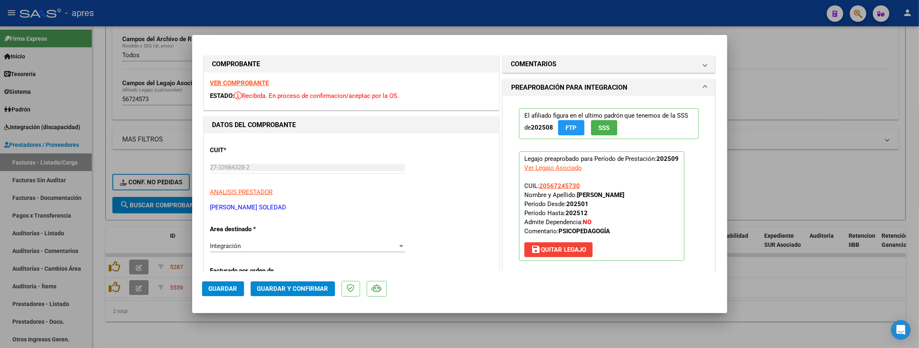
click at [254, 85] on strong "VER COMPROBANTE" at bounding box center [239, 82] width 59 height 7
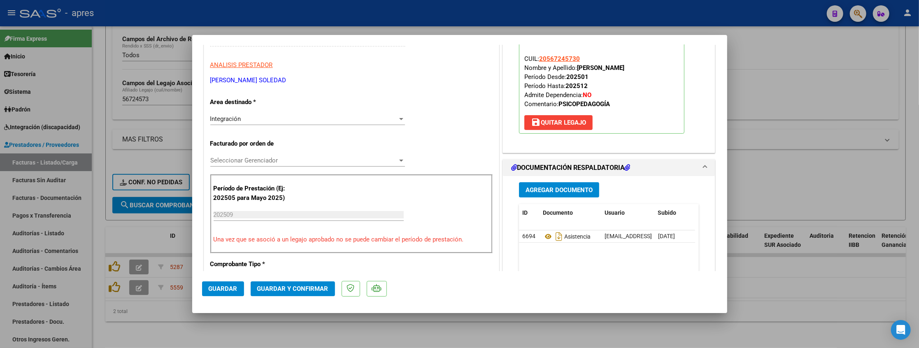
scroll to position [165, 0]
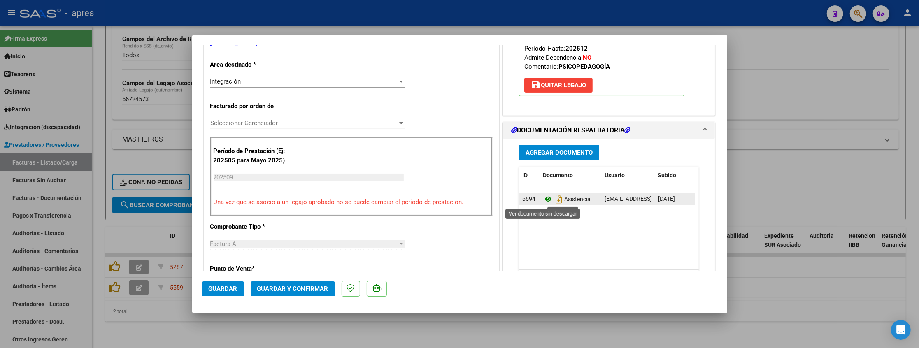
click at [543, 198] on icon at bounding box center [548, 199] width 11 height 10
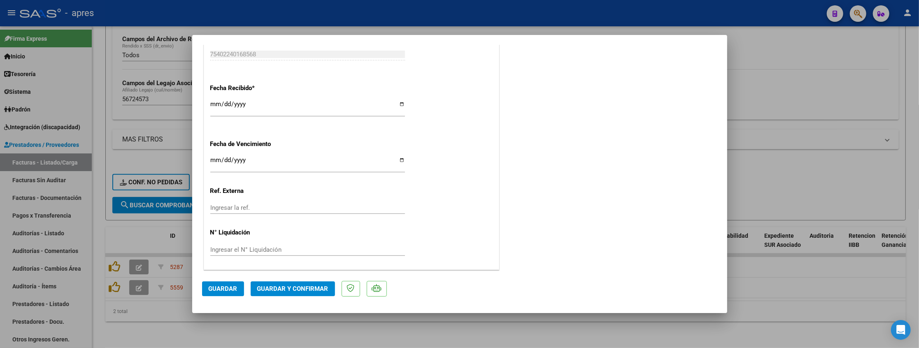
scroll to position [570, 0]
click at [213, 158] on input "Ingresar la fecha" at bounding box center [307, 162] width 195 height 13
type input "[DATE]"
click at [296, 270] on button "Guardar y Confirmar" at bounding box center [293, 289] width 84 height 15
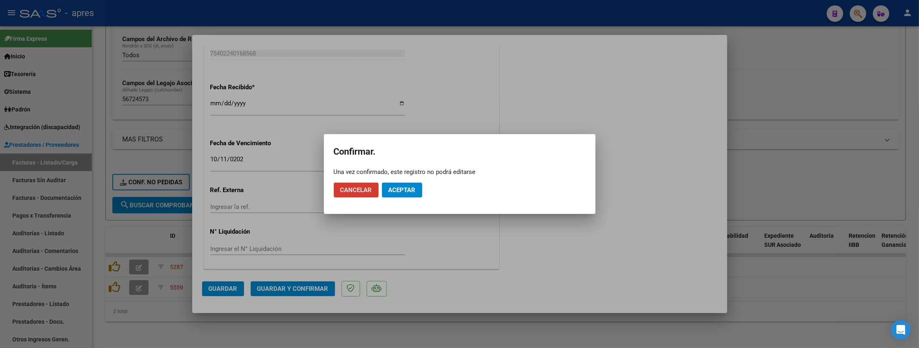
click at [398, 196] on button "Aceptar" at bounding box center [402, 190] width 40 height 15
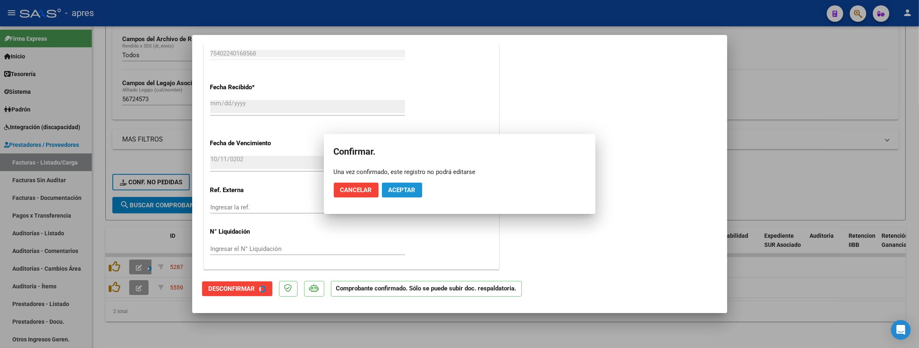
scroll to position [519, 0]
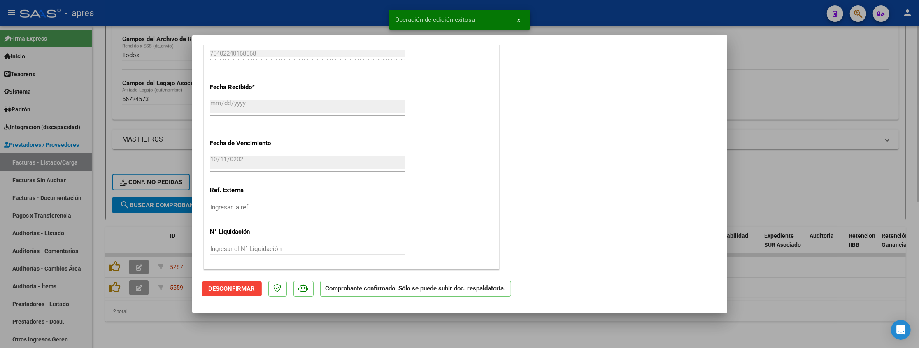
drag, startPoint x: 210, startPoint y: 336, endPoint x: 174, endPoint y: 314, distance: 41.9
click at [208, 270] on div at bounding box center [459, 174] width 919 height 348
type input "$ 0,00"
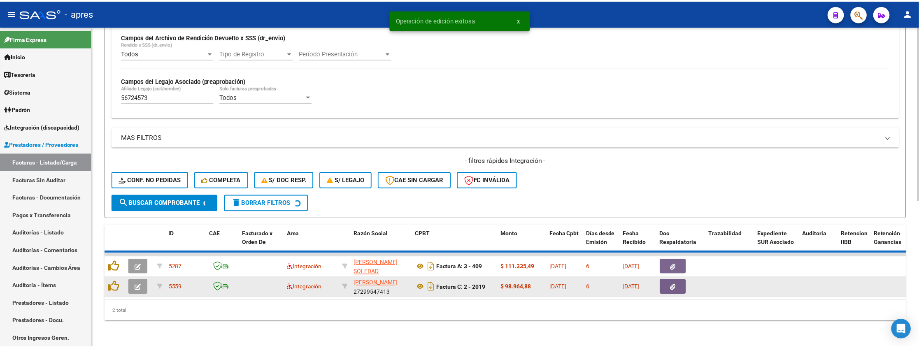
scroll to position [247, 0]
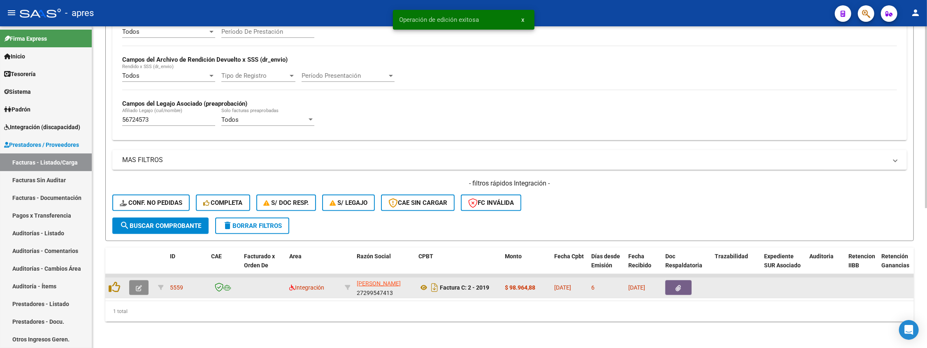
click at [139, 270] on icon "button" at bounding box center [139, 288] width 6 height 6
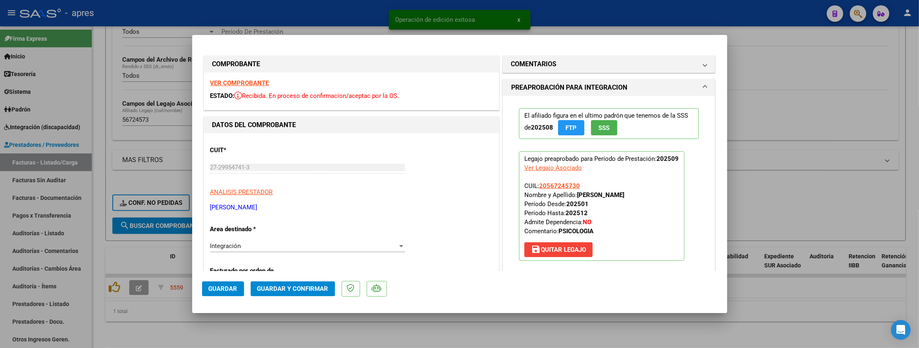
click at [237, 81] on strong "VER COMPROBANTE" at bounding box center [239, 82] width 59 height 7
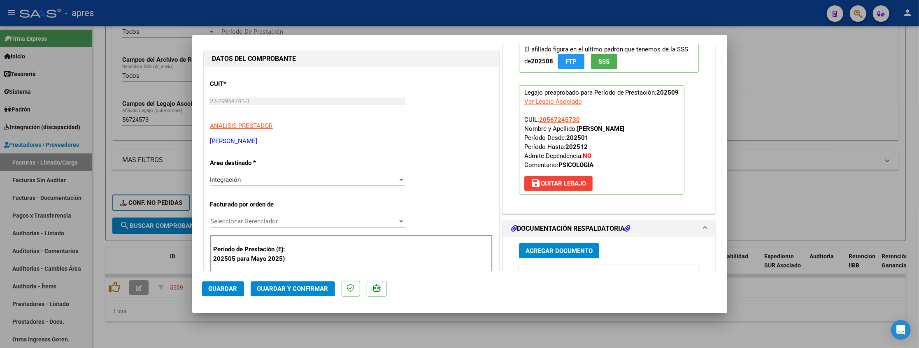
scroll to position [109, 0]
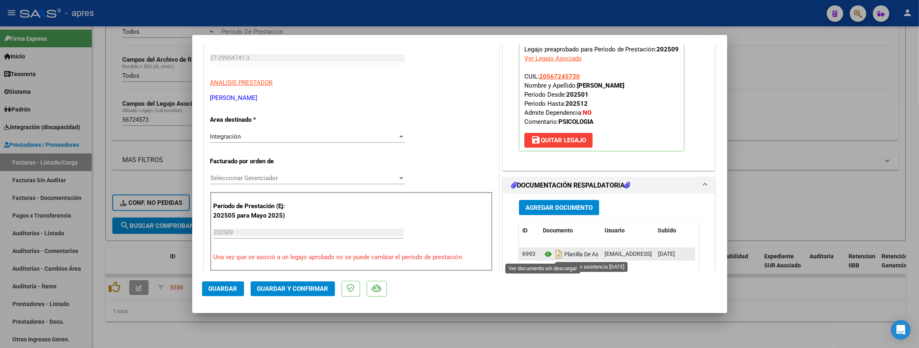
click at [544, 253] on icon at bounding box center [548, 254] width 11 height 10
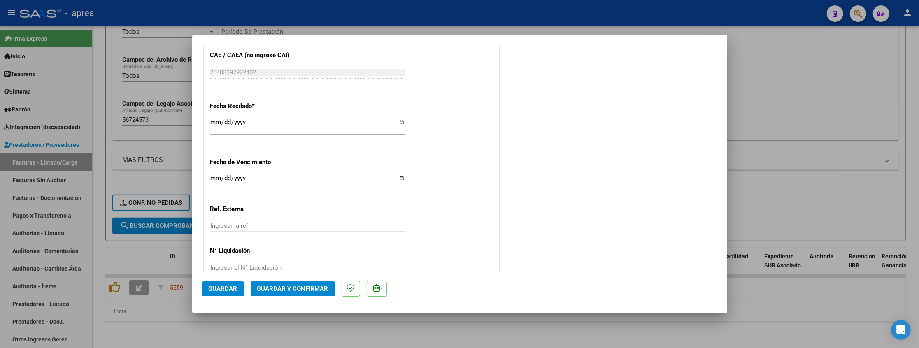
scroll to position [570, 0]
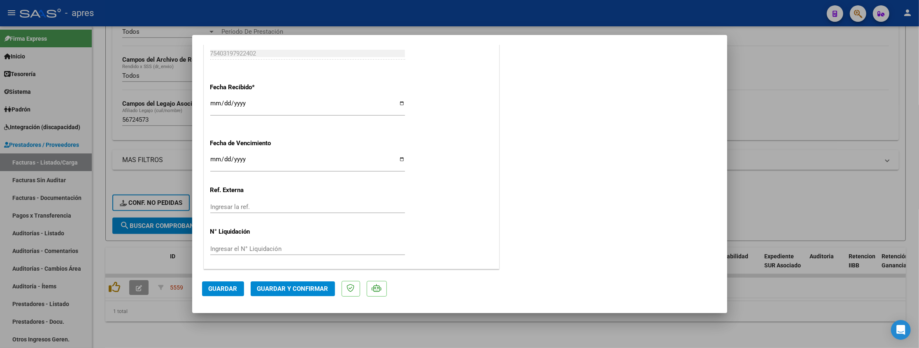
click at [211, 160] on input "Ingresar la fecha" at bounding box center [307, 162] width 195 height 13
type input "[DATE]"
click at [302, 270] on mat-dialog-actions "Guardar Guardar y Confirmar" at bounding box center [459, 287] width 515 height 33
click at [303, 270] on span "Guardar y Confirmar" at bounding box center [292, 288] width 71 height 7
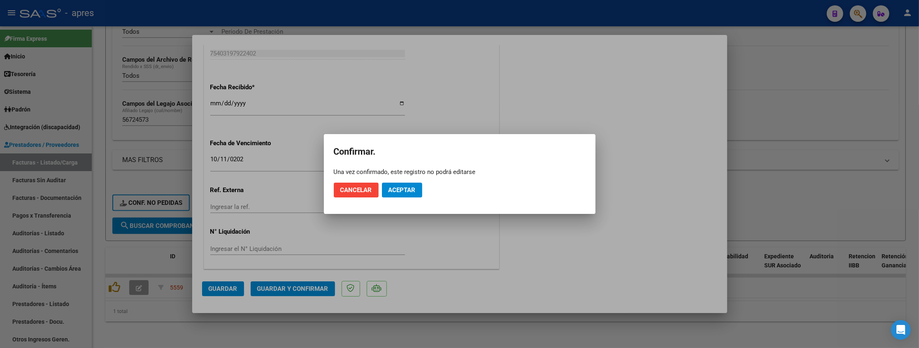
drag, startPoint x: 410, startPoint y: 200, endPoint x: 421, endPoint y: 189, distance: 15.7
click at [417, 192] on mat-dialog-actions "Cancelar Aceptar" at bounding box center [460, 190] width 252 height 28
click at [420, 189] on button "Aceptar" at bounding box center [402, 190] width 40 height 15
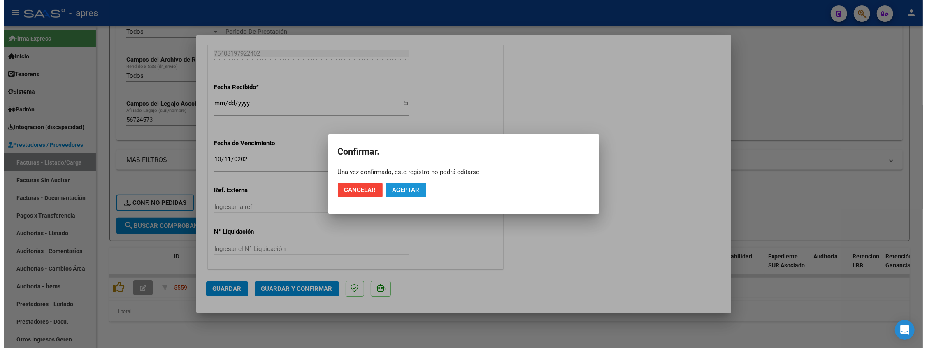
scroll to position [519, 0]
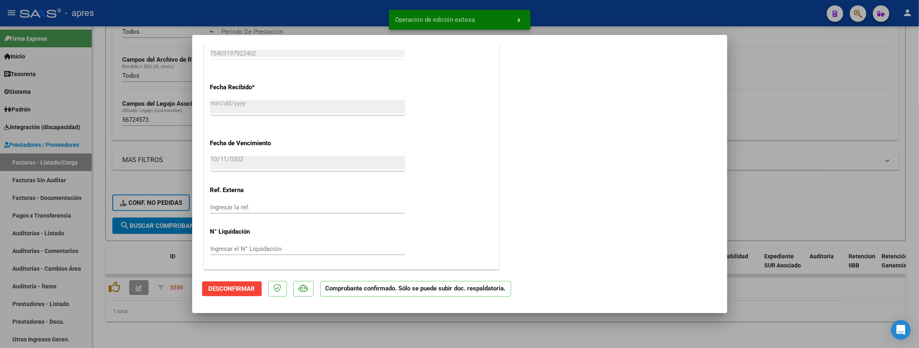
click at [173, 270] on div at bounding box center [459, 174] width 919 height 348
type input "$ 0,00"
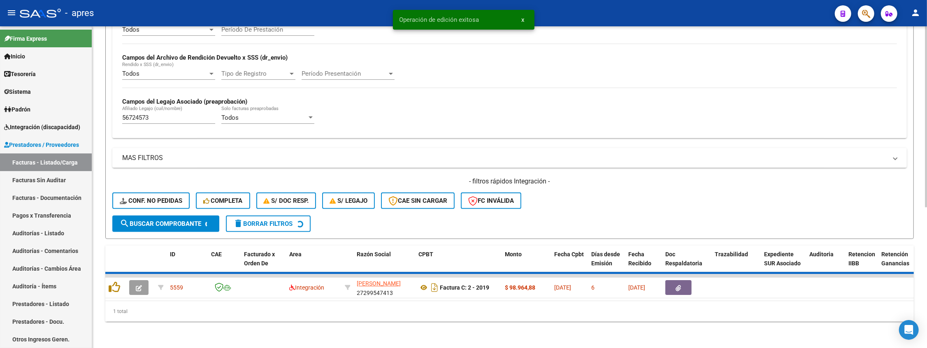
scroll to position [233, 0]
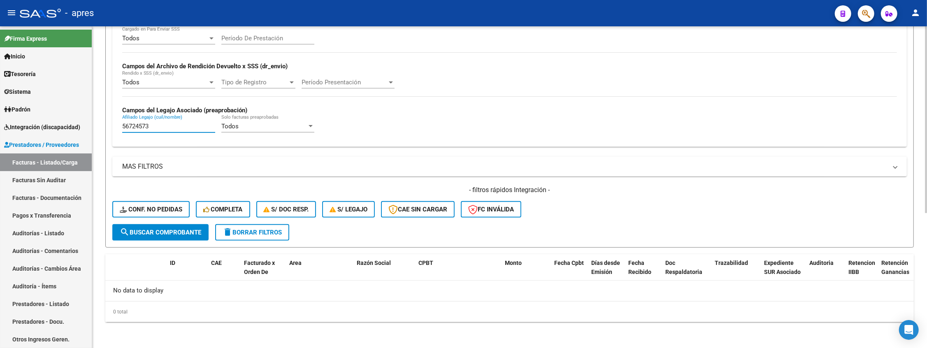
drag, startPoint x: 165, startPoint y: 124, endPoint x: 102, endPoint y: 128, distance: 63.1
click at [101, 128] on div "Video tutorial PRESTADORES -> Listado de CPBTs Emitidos por Prestadores / Prove…" at bounding box center [509, 70] width 835 height 555
paste input "43249255"
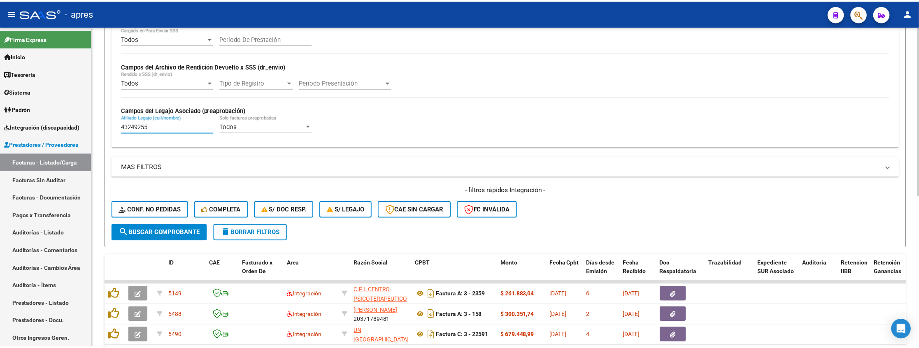
scroll to position [289, 0]
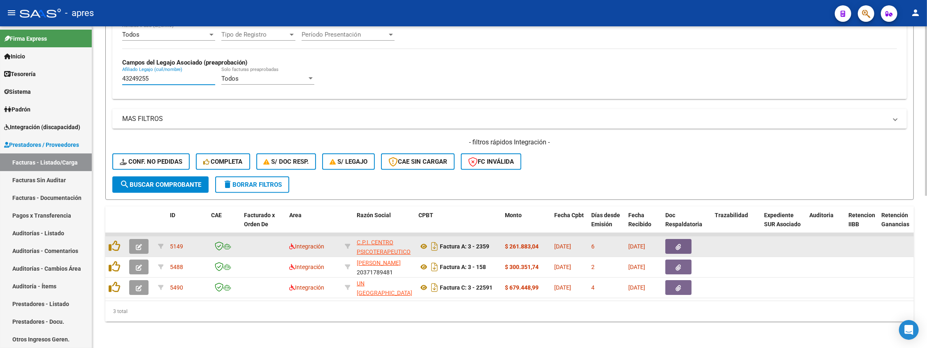
type input "43249255"
click at [140, 243] on span "button" at bounding box center [139, 246] width 6 height 7
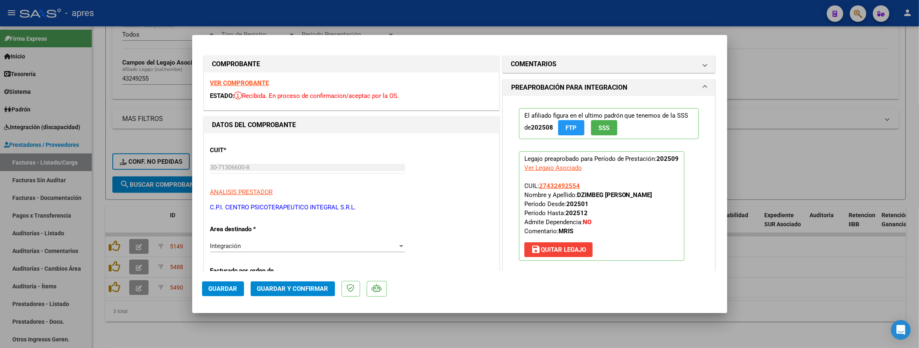
click at [233, 82] on strong "VER COMPROBANTE" at bounding box center [239, 82] width 59 height 7
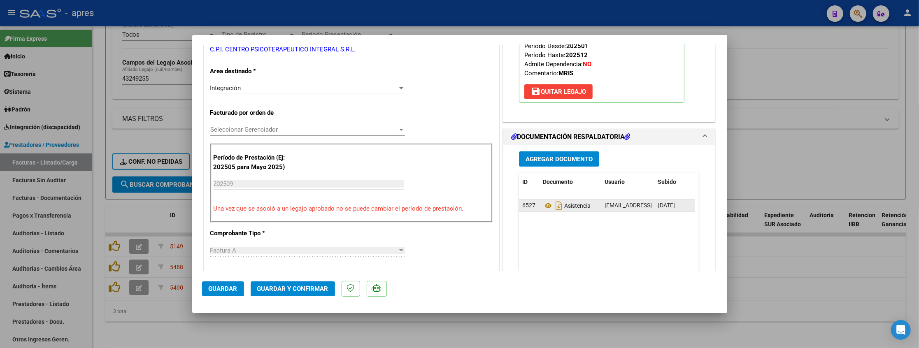
scroll to position [165, 0]
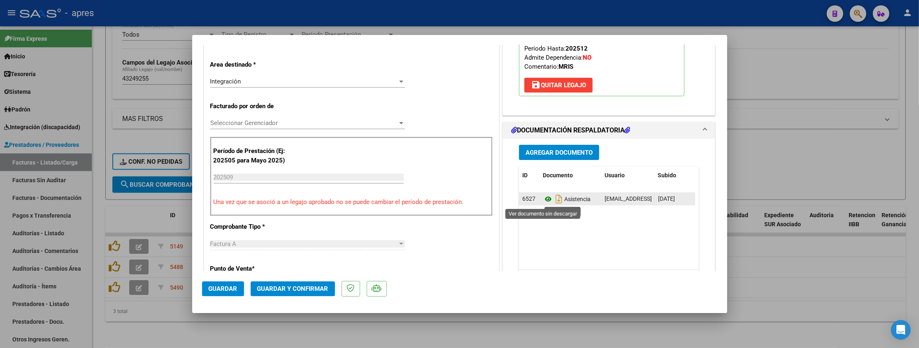
click at [543, 200] on icon at bounding box center [548, 199] width 11 height 10
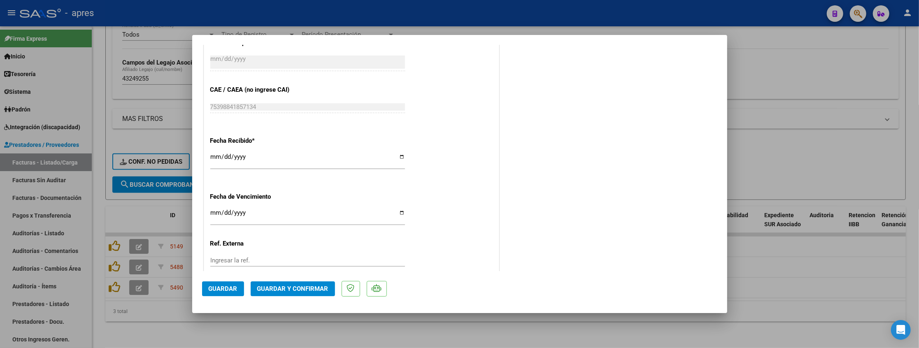
scroll to position [570, 0]
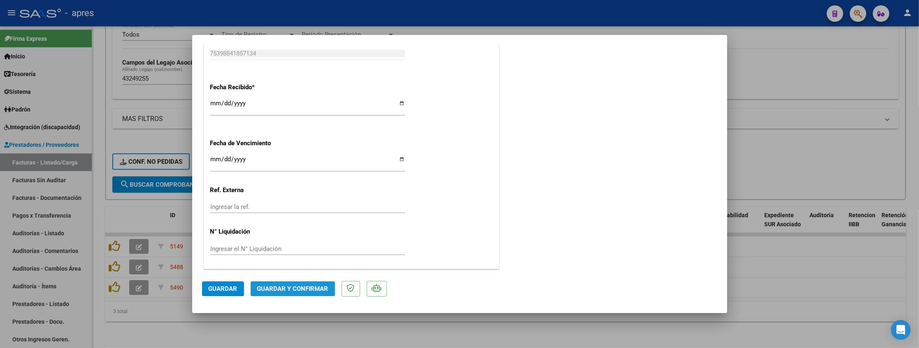
click at [296, 270] on span "Guardar y Confirmar" at bounding box center [292, 288] width 71 height 7
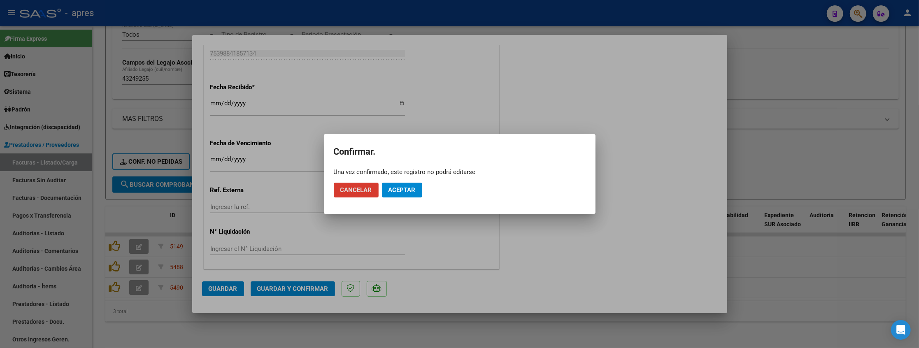
click at [407, 190] on span "Aceptar" at bounding box center [402, 189] width 27 height 7
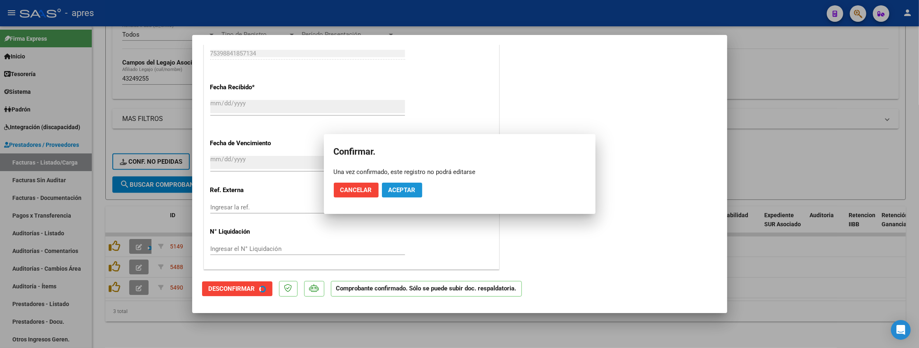
scroll to position [519, 0]
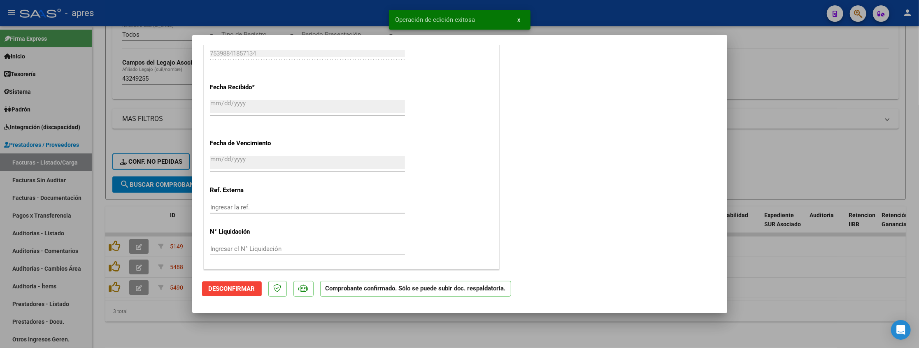
click at [167, 270] on div at bounding box center [459, 174] width 919 height 348
type input "$ 0,00"
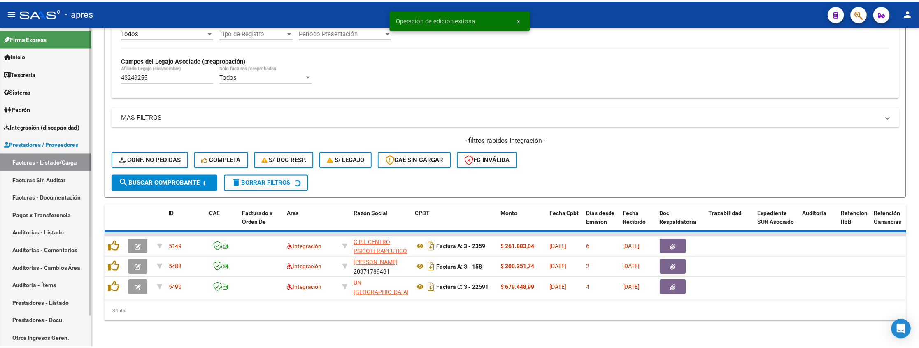
scroll to position [268, 0]
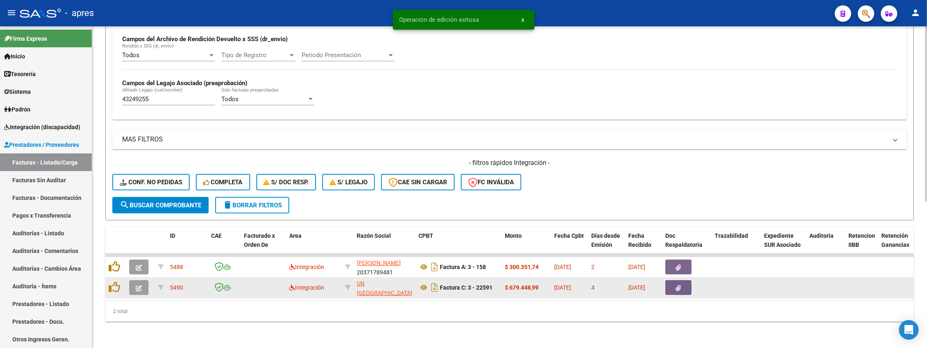
click at [137, 270] on icon "button" at bounding box center [139, 288] width 6 height 6
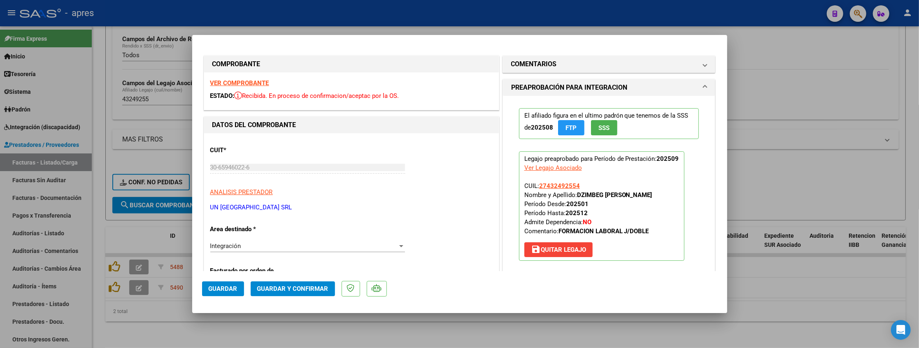
click at [219, 81] on strong "VER COMPROBANTE" at bounding box center [239, 82] width 59 height 7
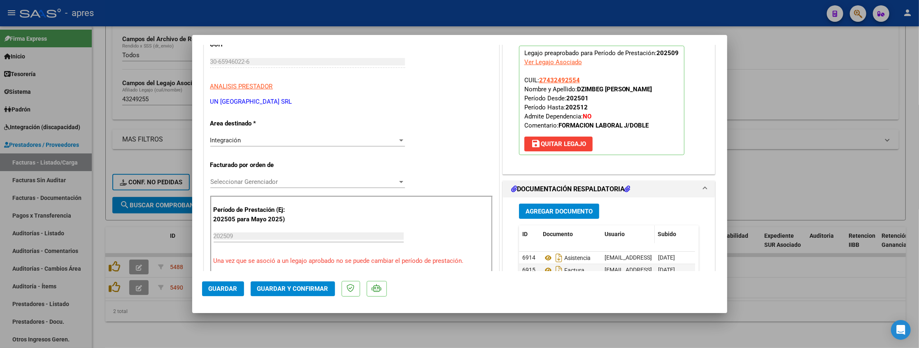
scroll to position [109, 0]
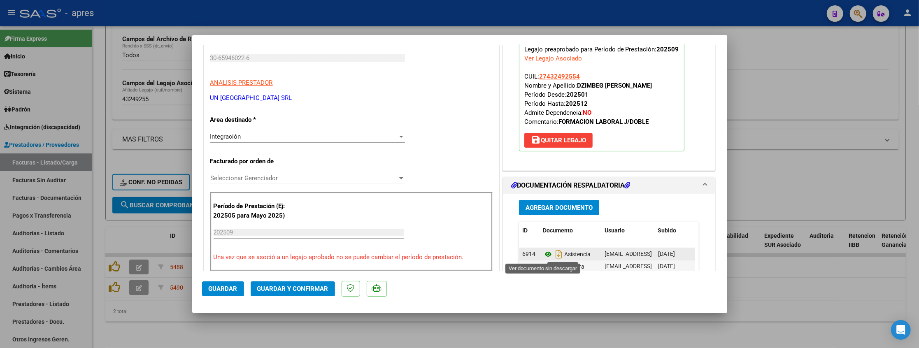
click at [543, 254] on icon at bounding box center [548, 254] width 11 height 10
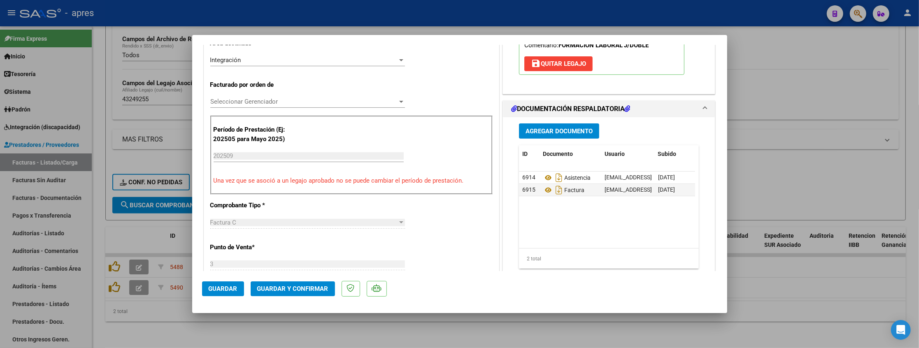
scroll to position [76, 0]
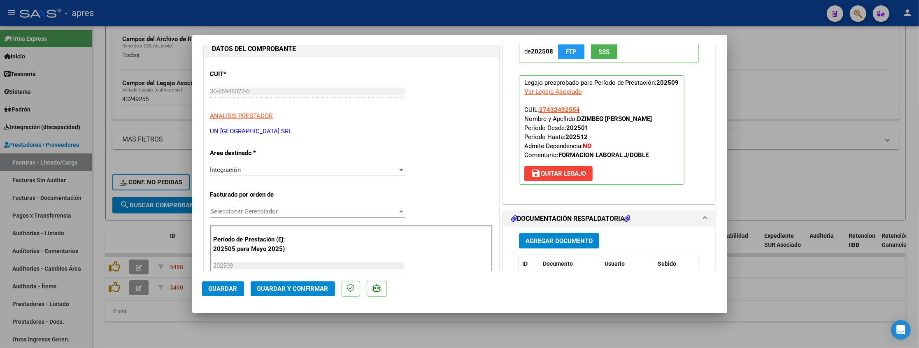
click at [302, 270] on button "Guardar y Confirmar" at bounding box center [293, 289] width 84 height 15
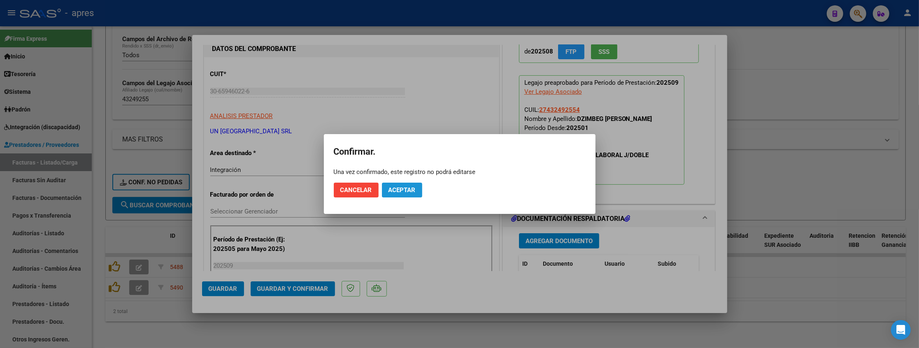
click at [399, 194] on button "Aceptar" at bounding box center [402, 190] width 40 height 15
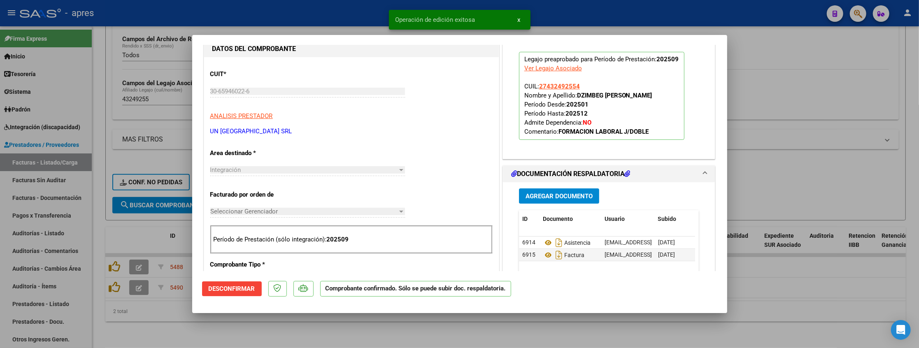
drag, startPoint x: 419, startPoint y: 81, endPoint x: 438, endPoint y: 63, distance: 26.5
click at [421, 71] on div "CUIT * 30-65946022-6 Ingresar CUIT ANALISIS PRESTADOR UN NUEVO HORIZONTE SRL AR…" at bounding box center [351, 99] width 282 height 72
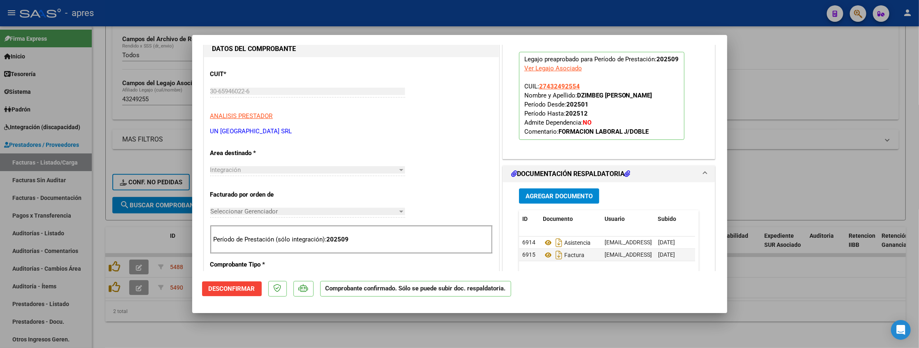
click at [435, 270] on div at bounding box center [459, 174] width 919 height 348
type input "$ 0,00"
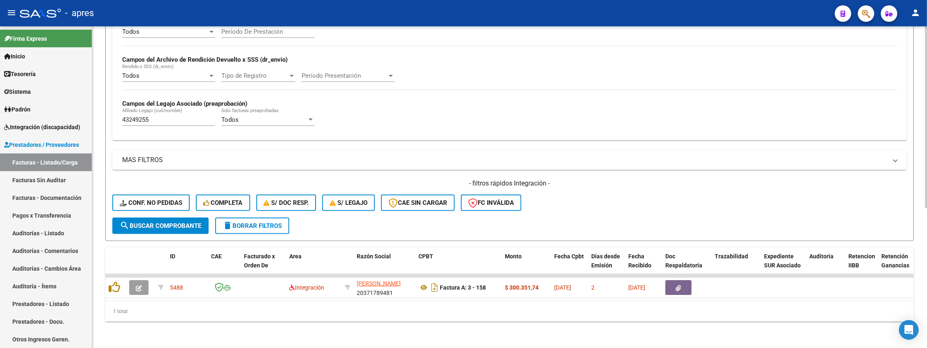
scroll to position [247, 0]
